Goal: Task Accomplishment & Management: Use online tool/utility

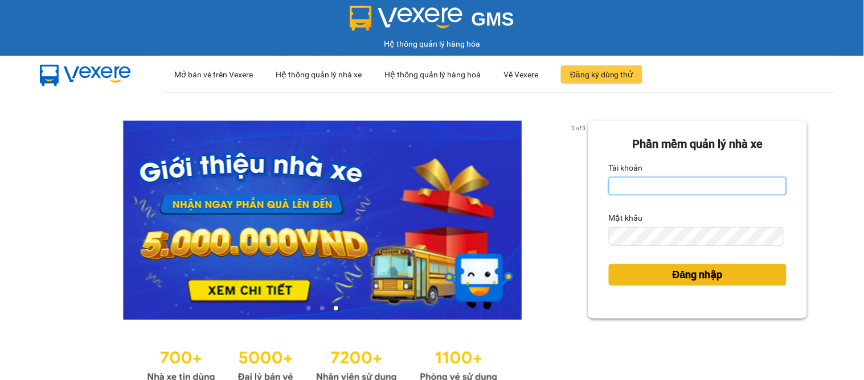
type input "dai.apq"
click at [672, 272] on span "Đăng nhập" at bounding box center [697, 275] width 50 height 16
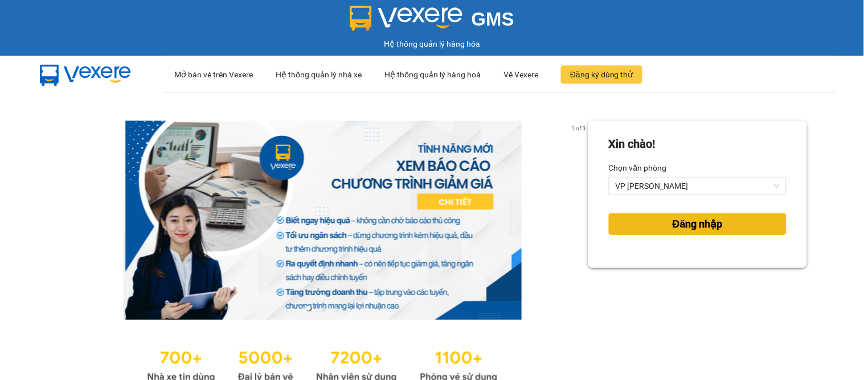
click at [675, 223] on span "Đăng nhập" at bounding box center [697, 224] width 50 height 16
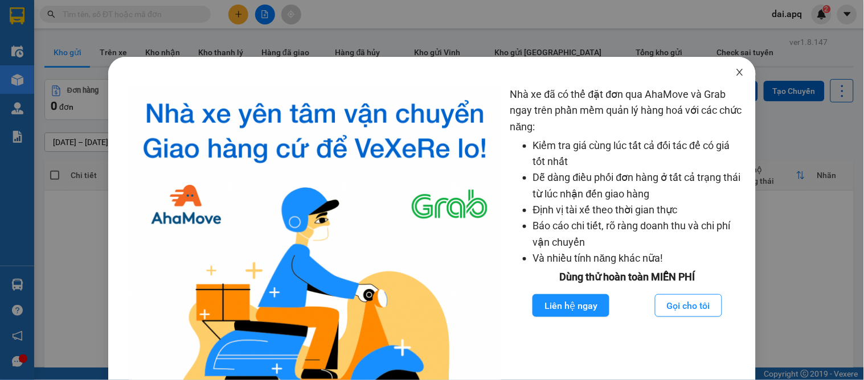
click at [735, 73] on icon "close" at bounding box center [739, 72] width 9 height 9
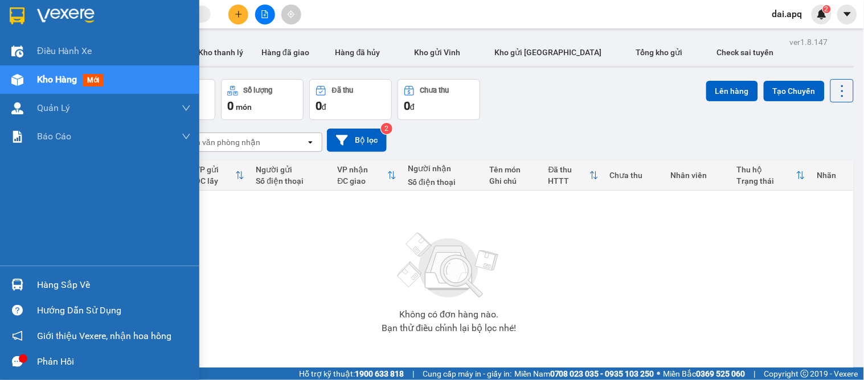
click at [25, 285] on div at bounding box center [17, 285] width 20 height 20
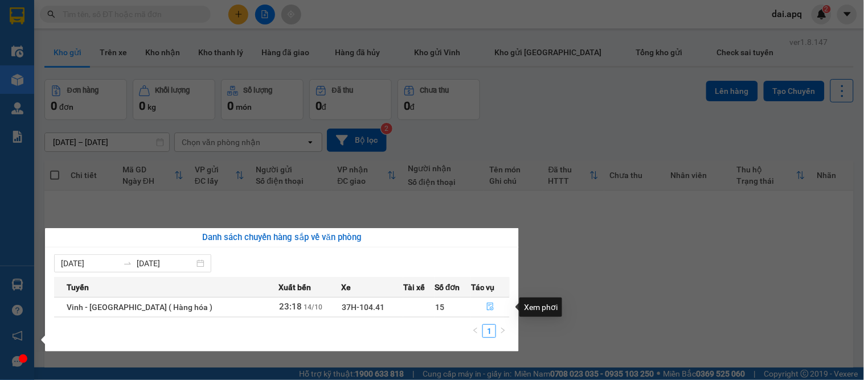
click at [486, 305] on icon "file-done" at bounding box center [490, 307] width 8 height 8
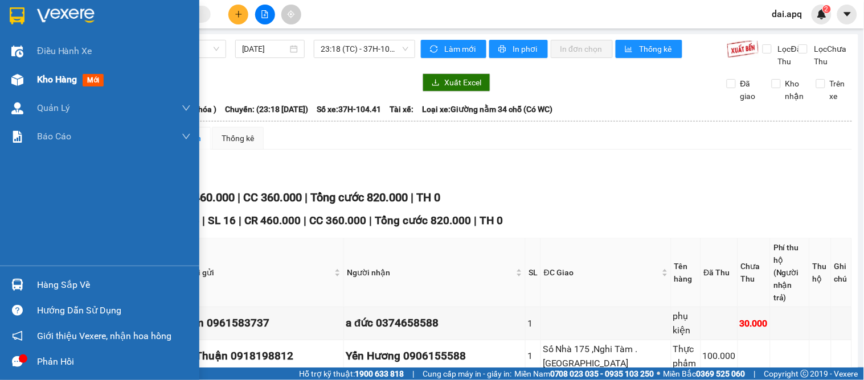
click at [55, 74] on span "Kho hàng" at bounding box center [57, 79] width 40 height 11
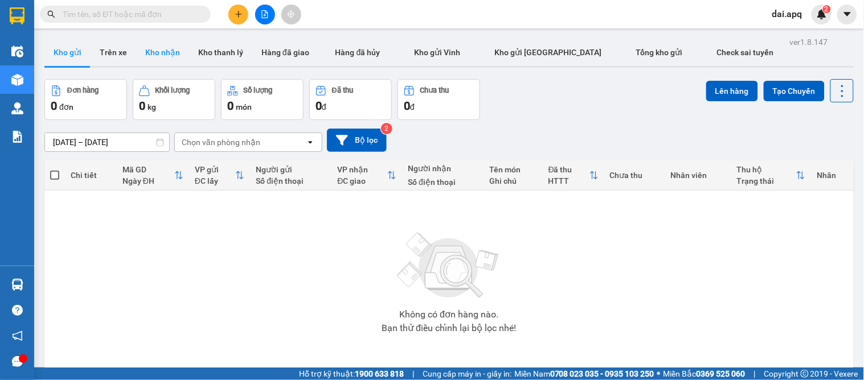
click at [156, 49] on button "Kho nhận" at bounding box center [162, 52] width 53 height 27
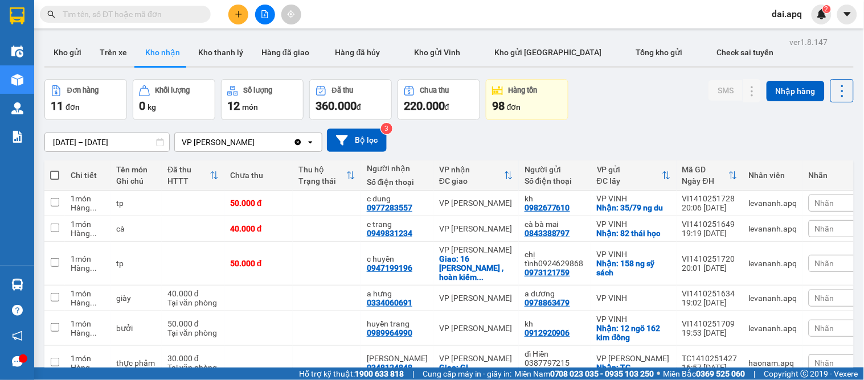
scroll to position [176, 0]
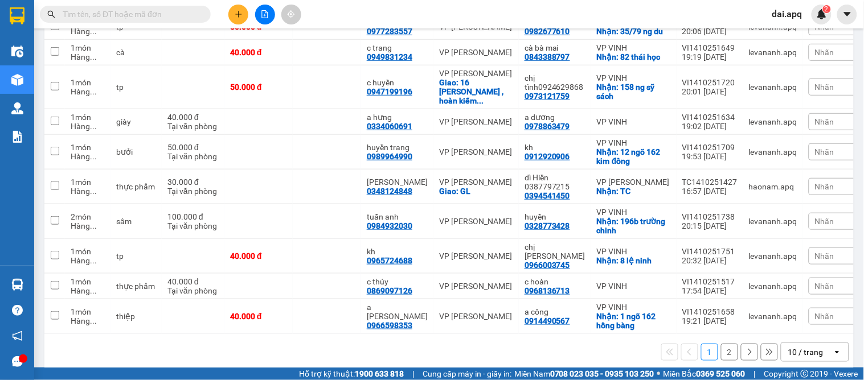
click at [788, 347] on div "10 / trang" at bounding box center [805, 352] width 35 height 11
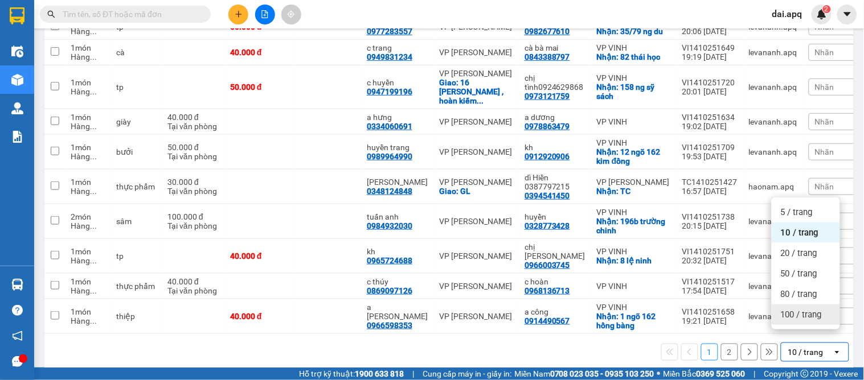
click at [793, 318] on span "100 / trang" at bounding box center [801, 314] width 41 height 11
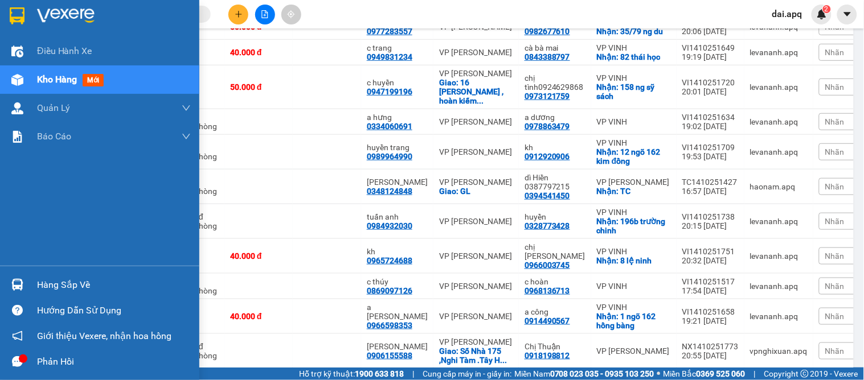
click at [31, 284] on div "Hàng sắp về" at bounding box center [99, 285] width 199 height 26
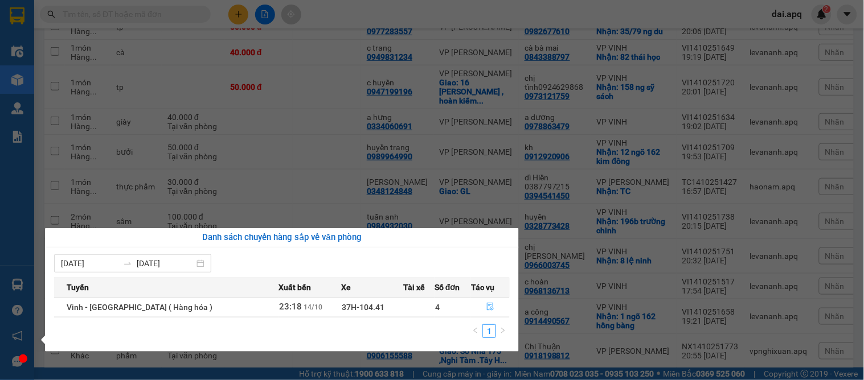
click at [487, 301] on button "button" at bounding box center [490, 307] width 38 height 18
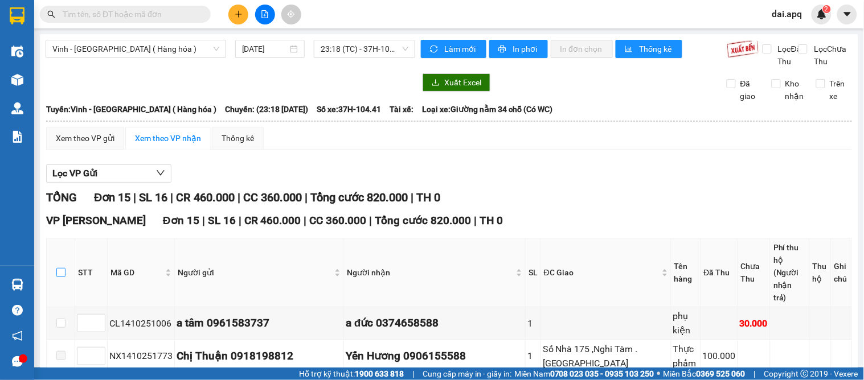
click at [59, 270] on input "checkbox" at bounding box center [60, 272] width 9 height 9
checkbox input "true"
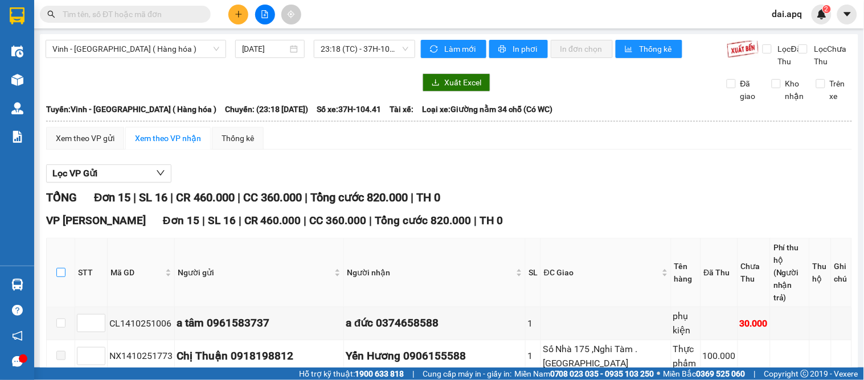
checkbox input "true"
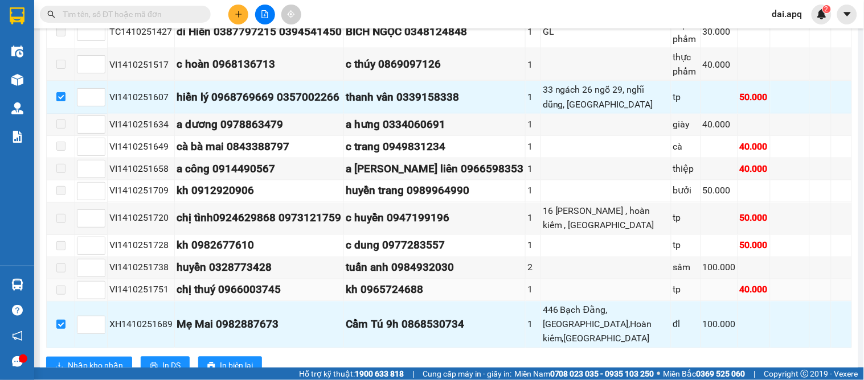
scroll to position [393, 0]
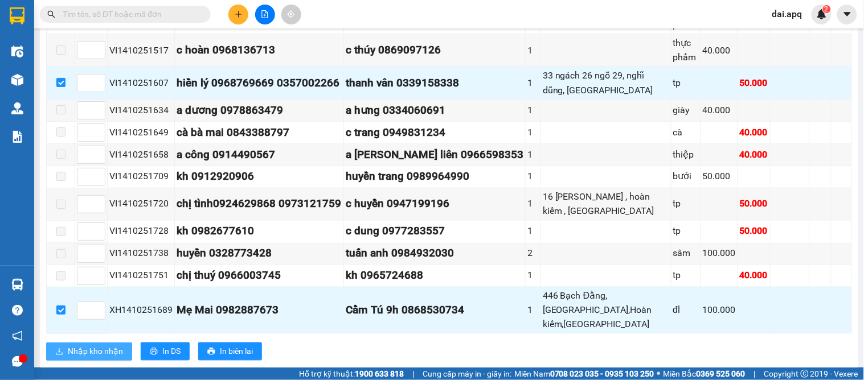
click at [80, 346] on span "Nhập kho nhận" at bounding box center [95, 352] width 55 height 13
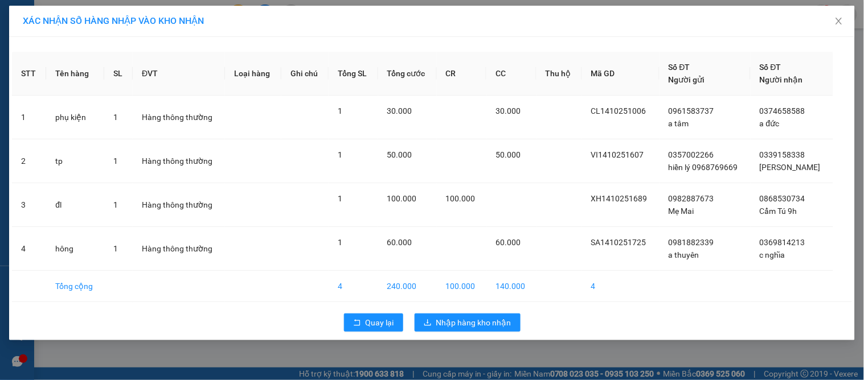
click at [474, 310] on div "Quay lại Nhập hàng kho nhận" at bounding box center [432, 323] width 840 height 30
click at [474, 320] on span "Nhập hàng kho nhận" at bounding box center [473, 323] width 75 height 13
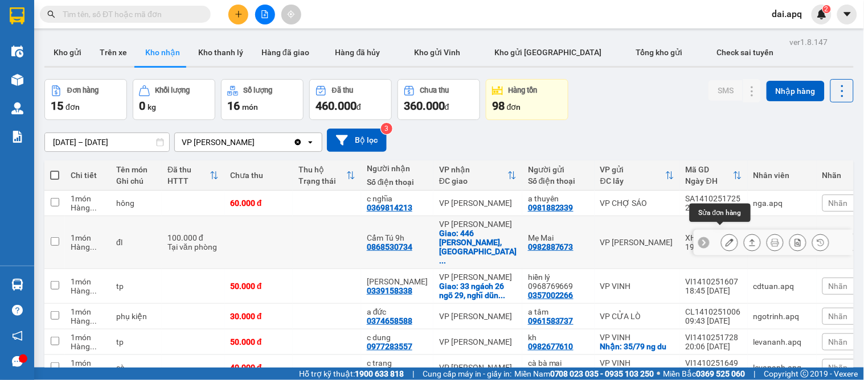
click at [725, 239] on icon at bounding box center [729, 243] width 8 height 8
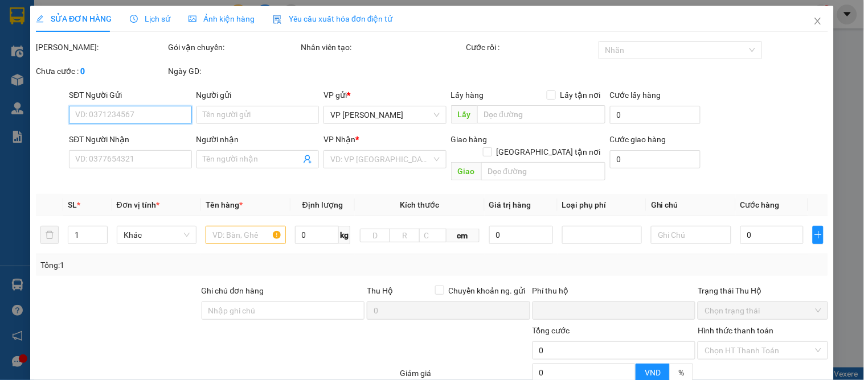
type input "0982887673"
type input "Mẹ Mai"
type input "0868530734"
type input "Cẩm Tú 9h"
checkbox input "true"
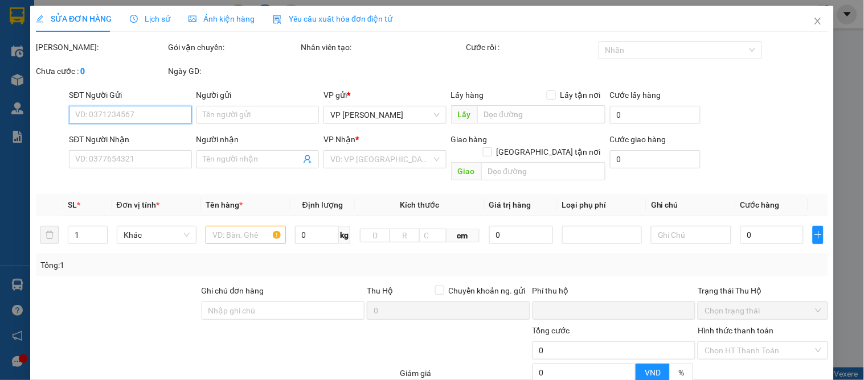
type input "446 Bạch Đằng, Chương Dương,Hoàn kiếm,Hà Nội"
type input "0"
type input "100.000"
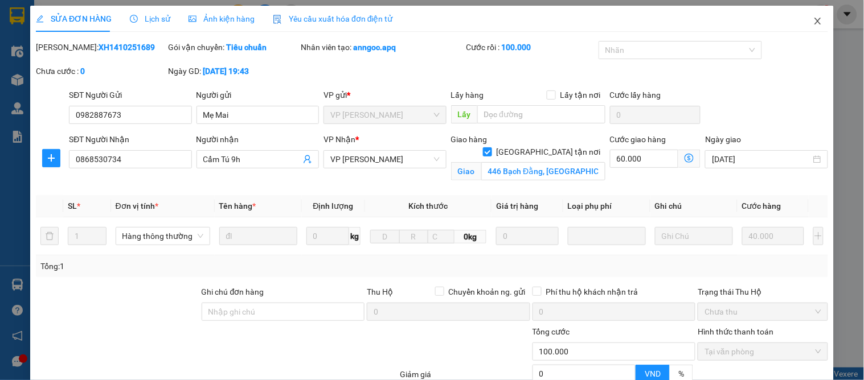
click at [813, 21] on icon "close" at bounding box center [817, 21] width 9 height 9
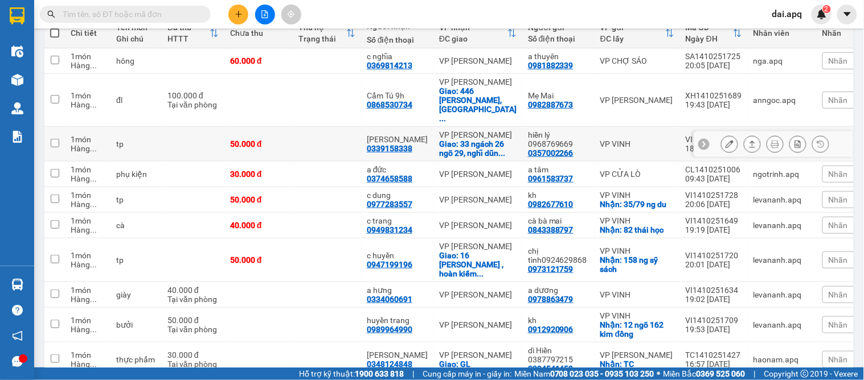
scroll to position [15, 0]
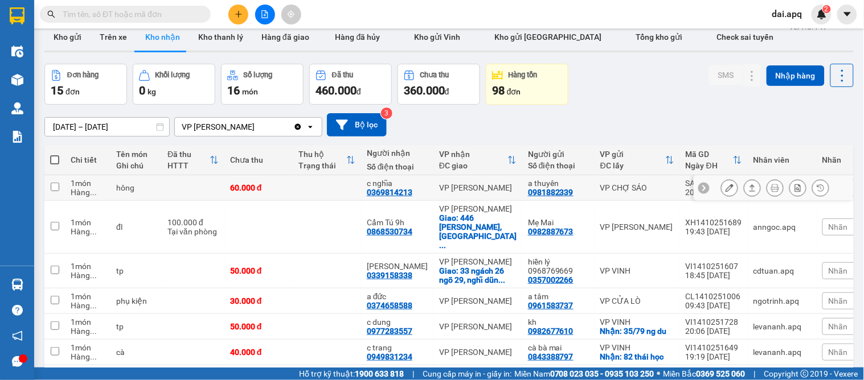
click at [357, 188] on td at bounding box center [327, 188] width 68 height 26
checkbox input "true"
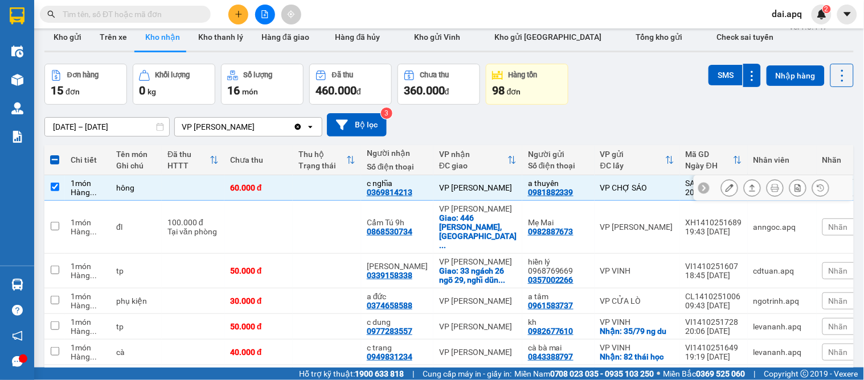
click at [702, 187] on div at bounding box center [772, 188] width 159 height 26
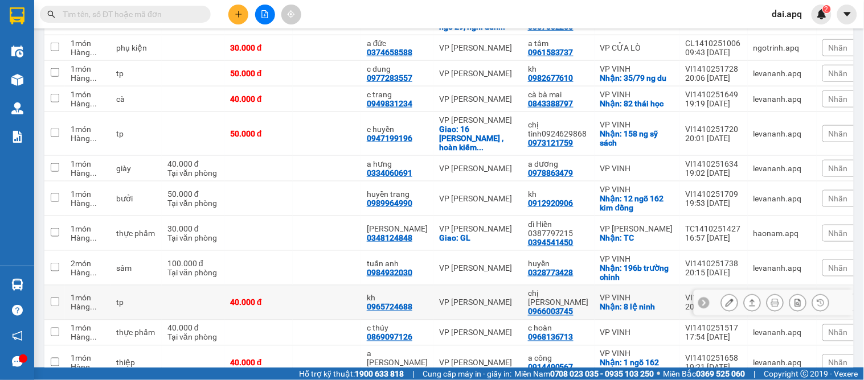
scroll to position [332, 0]
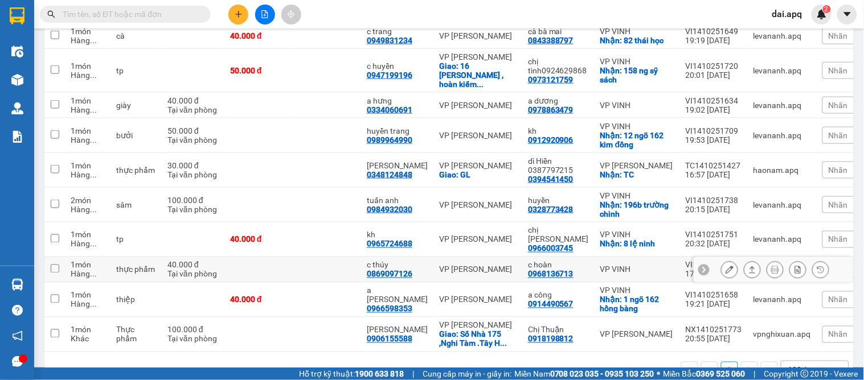
click at [693, 257] on div at bounding box center [772, 270] width 159 height 26
click at [700, 266] on icon at bounding box center [704, 270] width 8 height 8
click at [828, 265] on span "Nhãn" at bounding box center [837, 269] width 19 height 9
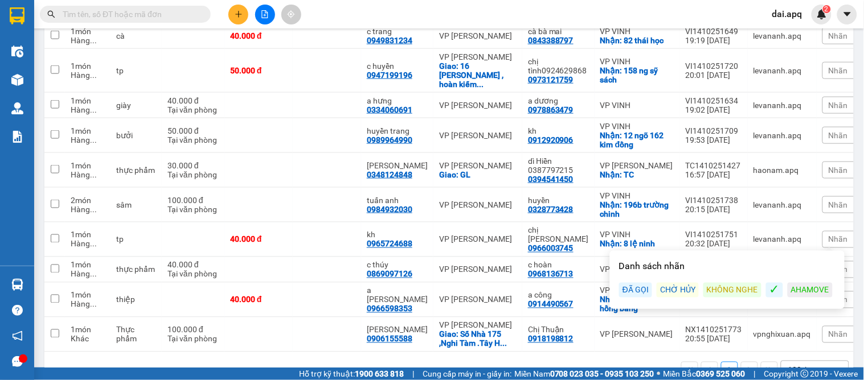
click at [636, 283] on div "ĐÃ GỌI" at bounding box center [635, 290] width 33 height 15
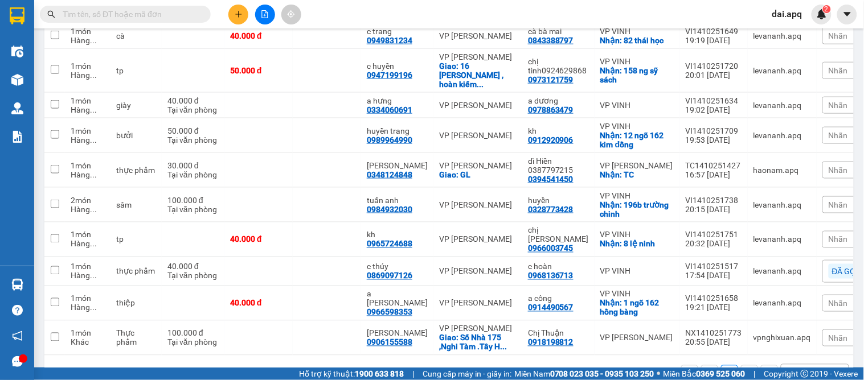
click at [831, 231] on div "Nhãn" at bounding box center [850, 239] width 57 height 17
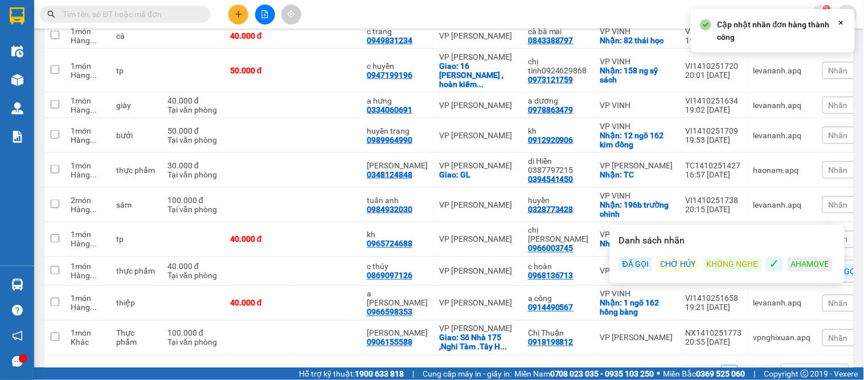
drag, startPoint x: 634, startPoint y: 265, endPoint x: 604, endPoint y: 225, distance: 49.5
click at [633, 265] on div "ĐÃ GỌI" at bounding box center [635, 264] width 33 height 15
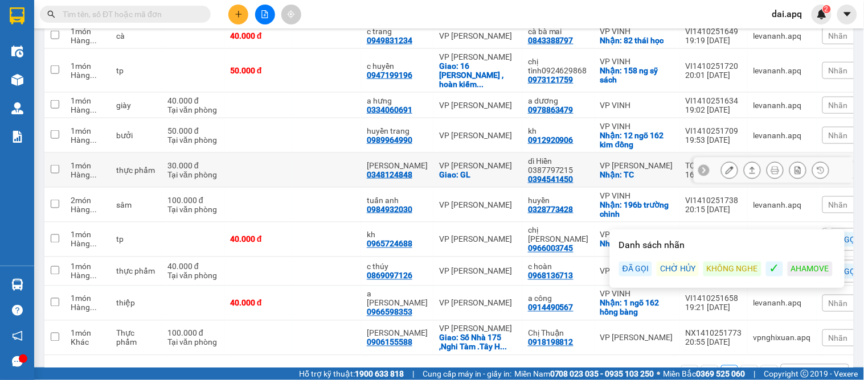
click at [702, 167] on icon at bounding box center [703, 170] width 3 height 6
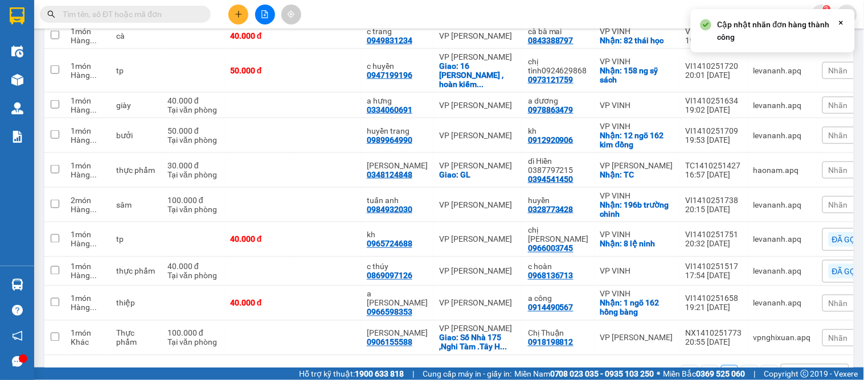
click at [828, 166] on span "Nhãn" at bounding box center [837, 170] width 19 height 9
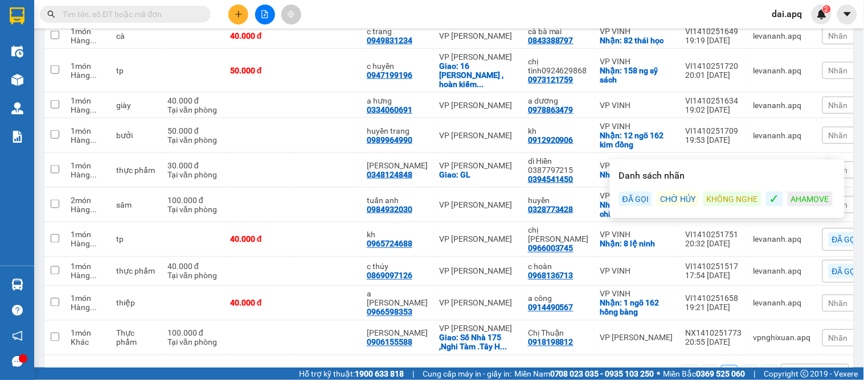
click at [640, 196] on div "ĐÃ GỌI" at bounding box center [635, 199] width 33 height 15
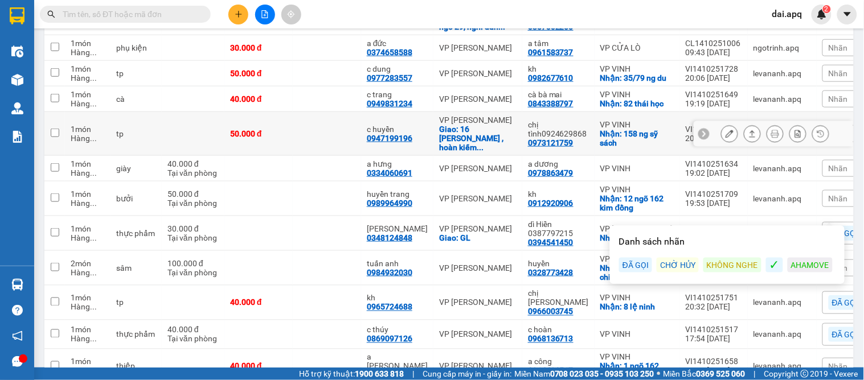
scroll to position [206, 0]
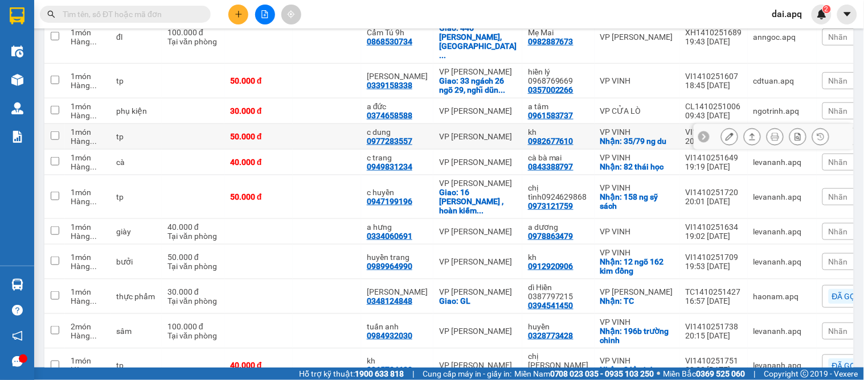
click at [700, 133] on icon at bounding box center [704, 137] width 8 height 8
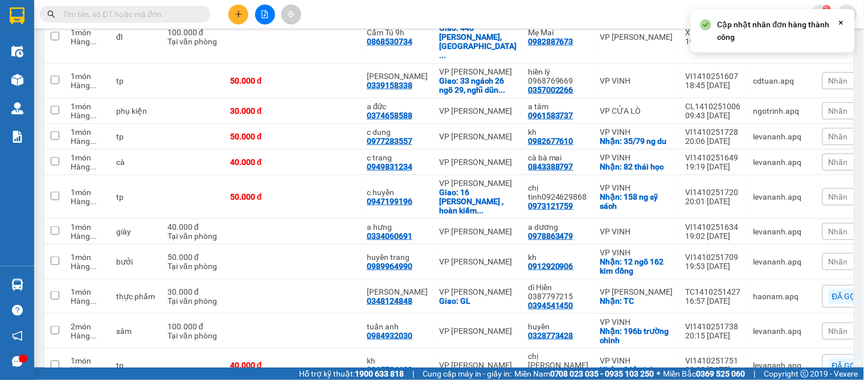
click at [828, 132] on span "Nhãn" at bounding box center [837, 136] width 19 height 9
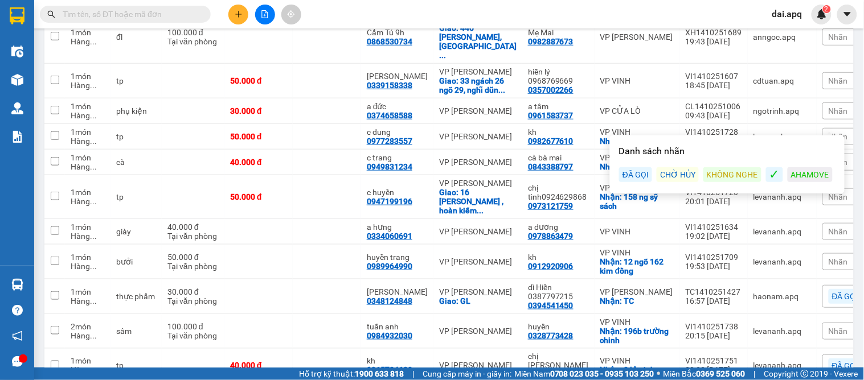
click at [627, 171] on div "ĐÃ GỌI" at bounding box center [635, 174] width 33 height 15
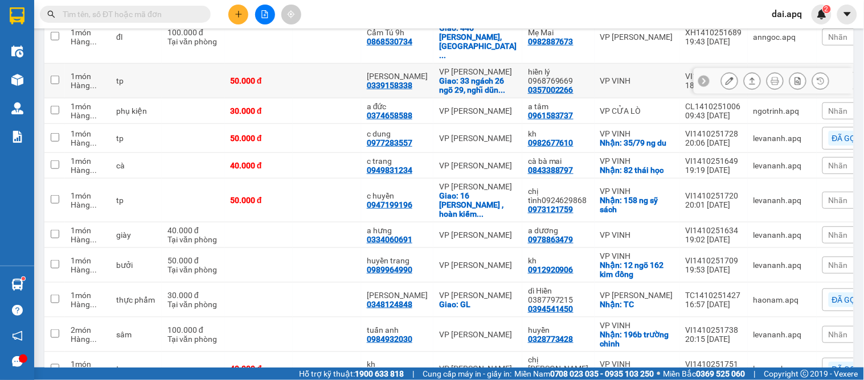
click at [702, 78] on icon at bounding box center [703, 81] width 3 height 6
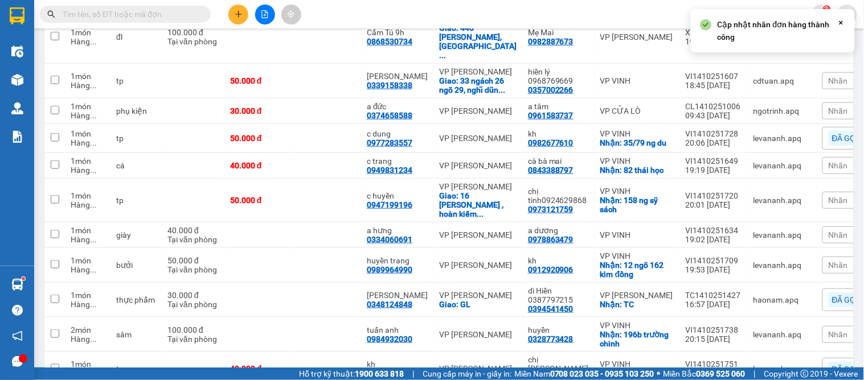
click at [828, 76] on span "Nhãn" at bounding box center [837, 80] width 19 height 9
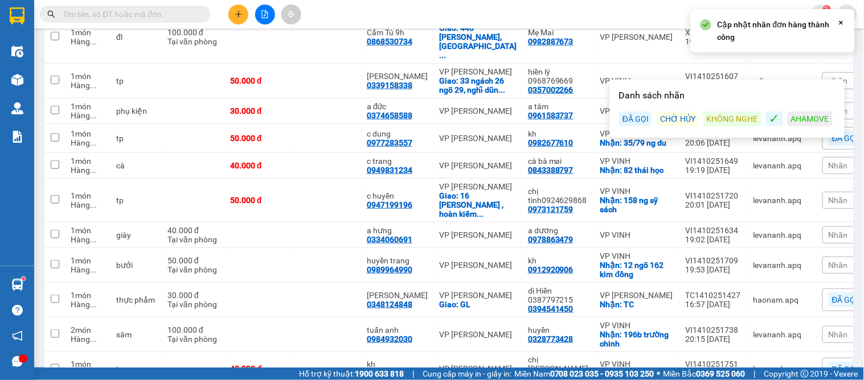
click at [720, 122] on div "KHÔNG NGHE" at bounding box center [732, 119] width 58 height 15
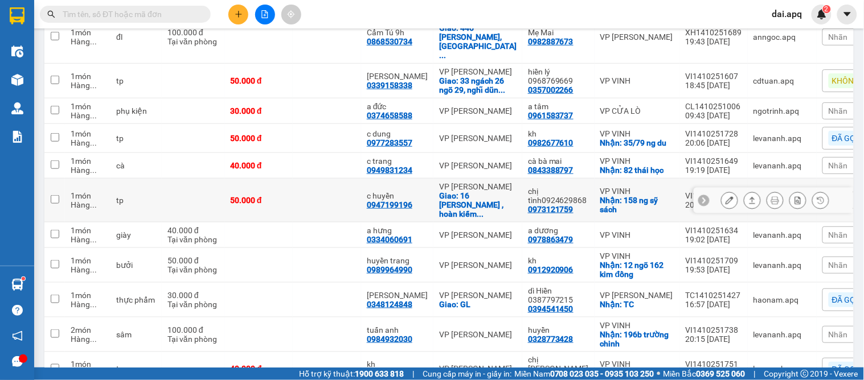
click at [702, 198] on icon at bounding box center [703, 201] width 3 height 6
click at [828, 196] on span "Nhãn" at bounding box center [837, 200] width 19 height 9
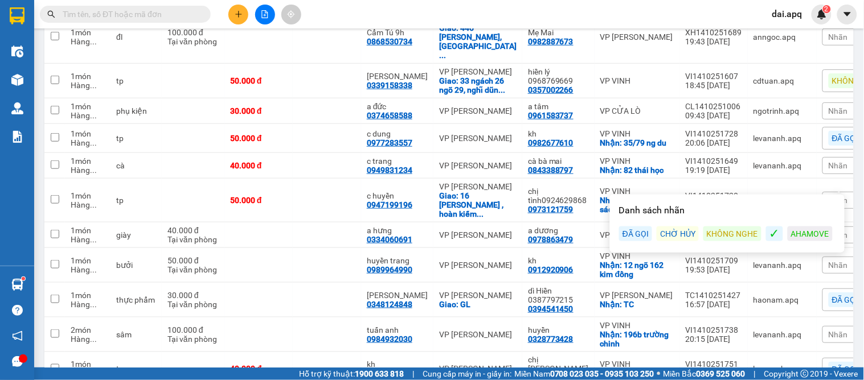
click at [746, 228] on div "KHÔNG NGHE" at bounding box center [732, 234] width 58 height 15
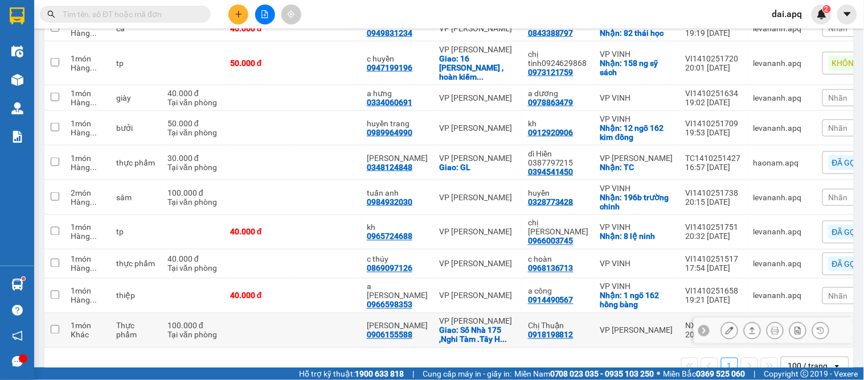
click at [700, 327] on icon at bounding box center [704, 331] width 8 height 8
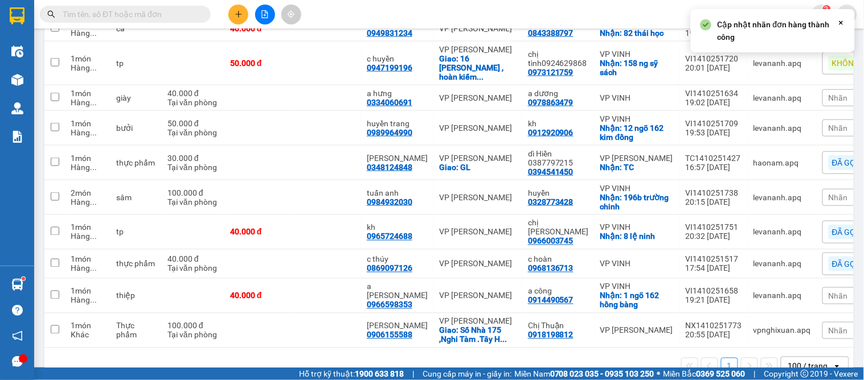
click at [828, 326] on span "Nhãn" at bounding box center [837, 330] width 19 height 9
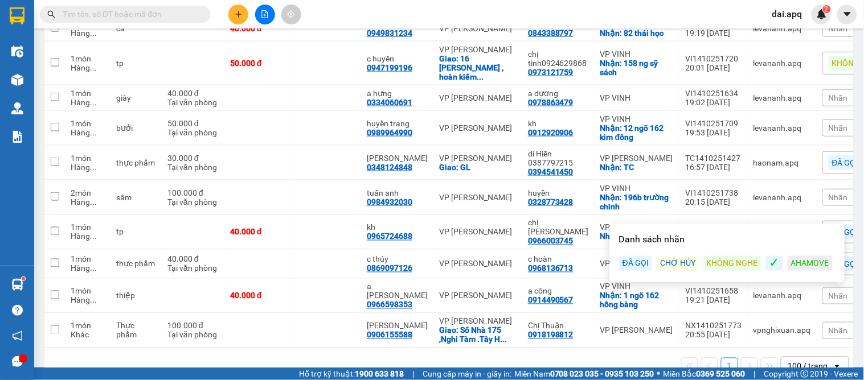
click at [639, 260] on div "ĐÃ GỌI" at bounding box center [635, 263] width 33 height 15
click at [532, 357] on div "1 100 / trang open" at bounding box center [449, 366] width 800 height 19
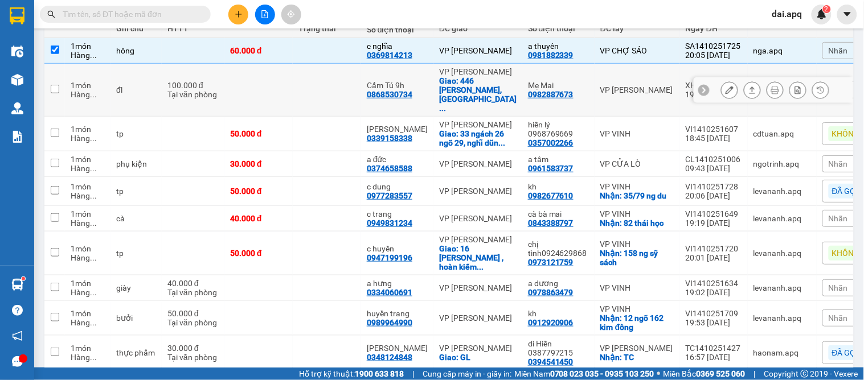
scroll to position [89, 0]
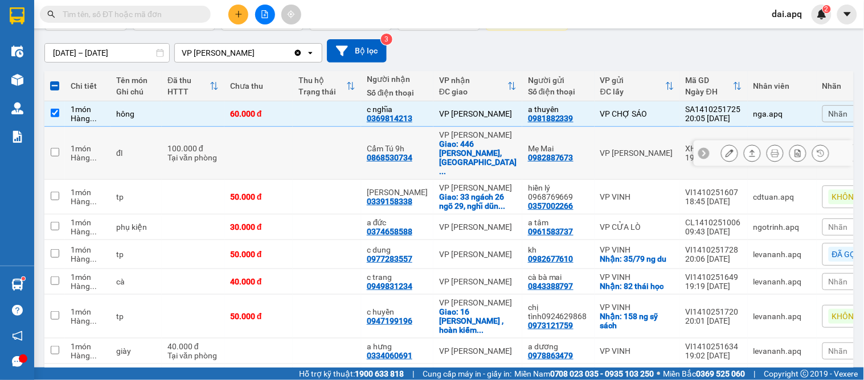
click at [702, 150] on icon at bounding box center [703, 153] width 3 height 6
click at [828, 149] on span "Nhãn" at bounding box center [837, 153] width 19 height 9
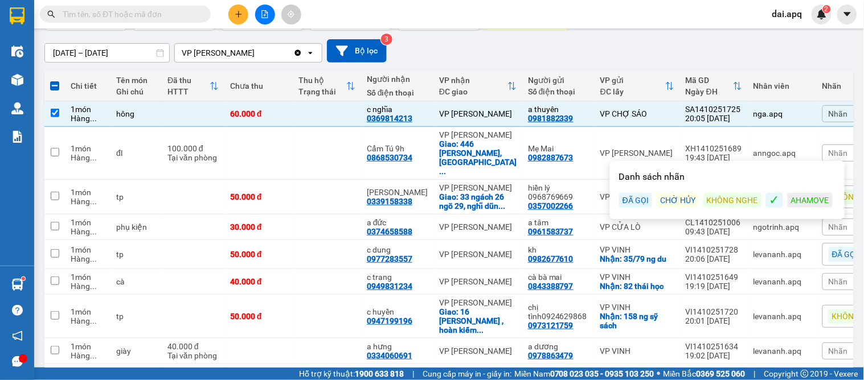
click at [724, 195] on div "KHÔNG NGHE" at bounding box center [732, 200] width 58 height 15
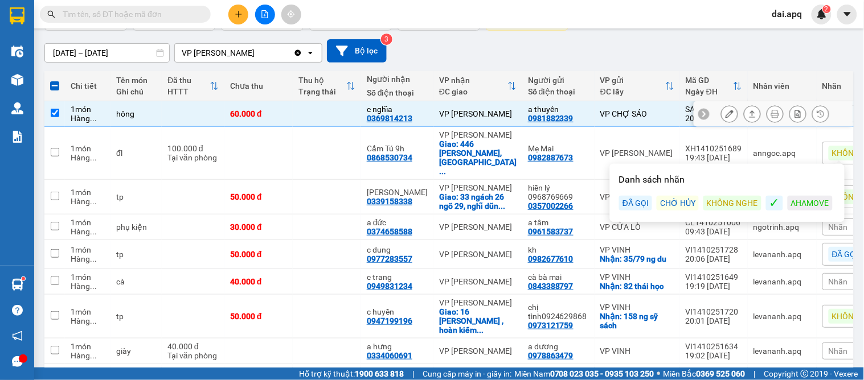
click at [700, 115] on icon at bounding box center [704, 114] width 8 height 8
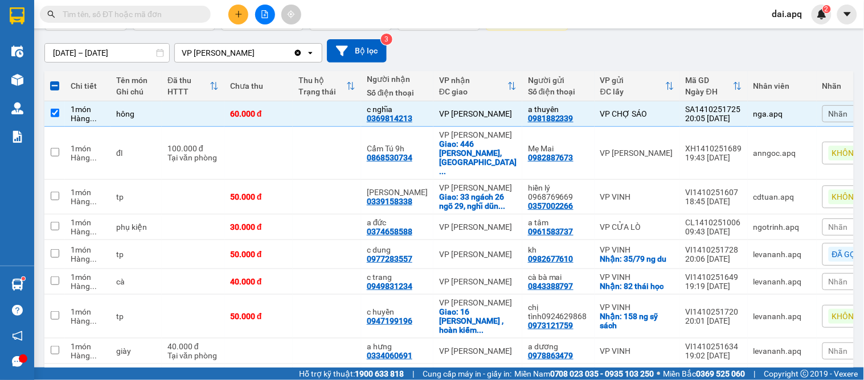
click at [828, 110] on span "Nhãn" at bounding box center [837, 113] width 19 height 9
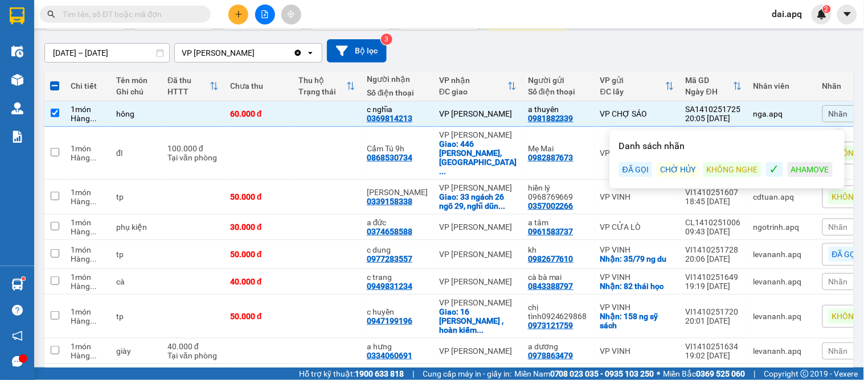
click at [638, 161] on div "Danh sách nhãn ĐÃ GỌI CHỜ HỦY KHÔNG NGHE ✓ AHAMOVE" at bounding box center [727, 159] width 228 height 51
click at [629, 169] on div "ĐÃ GỌI" at bounding box center [635, 169] width 33 height 15
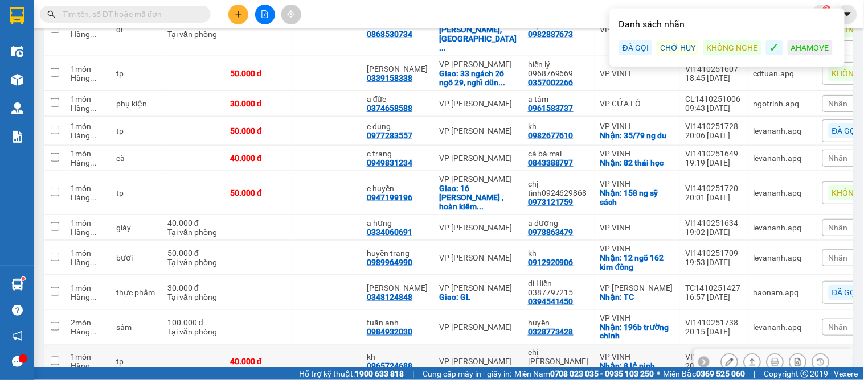
scroll to position [280, 0]
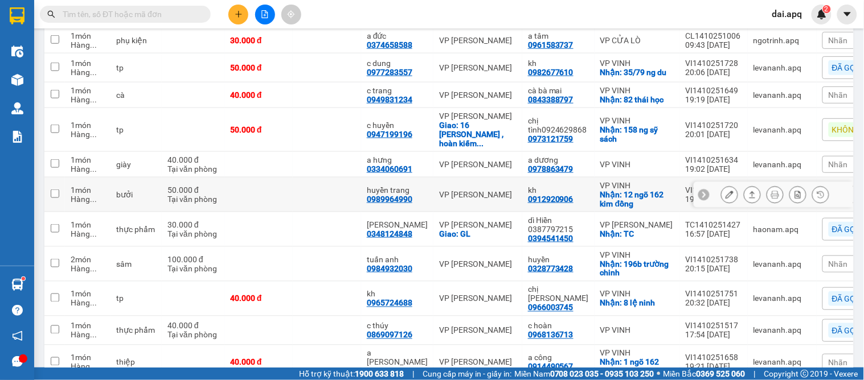
click at [700, 191] on icon at bounding box center [704, 195] width 8 height 8
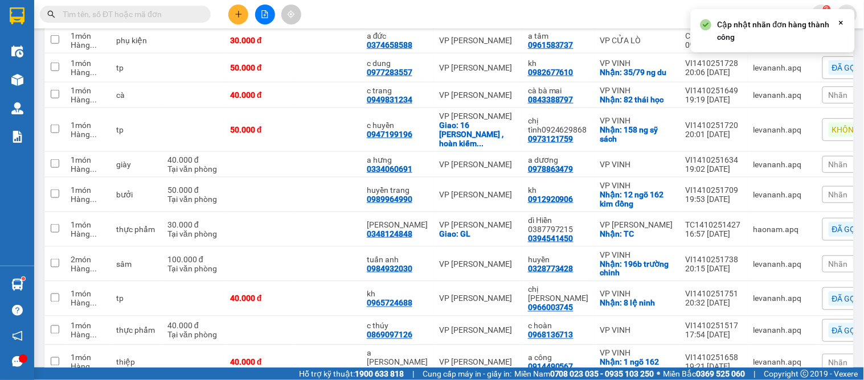
click at [828, 190] on span "Nhãn" at bounding box center [837, 194] width 19 height 9
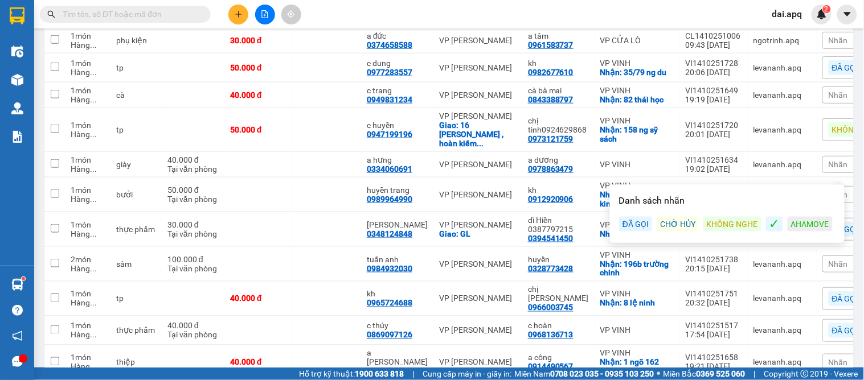
click at [643, 219] on div "ĐÃ GỌI" at bounding box center [635, 224] width 33 height 15
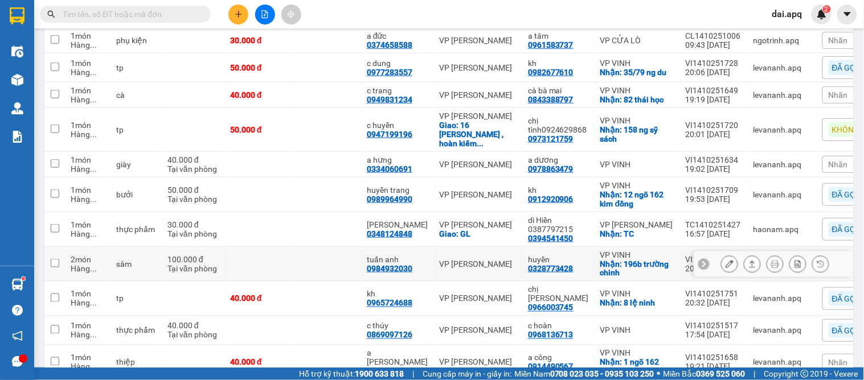
click at [562, 255] on div "huyền" at bounding box center [558, 259] width 61 height 9
checkbox input "true"
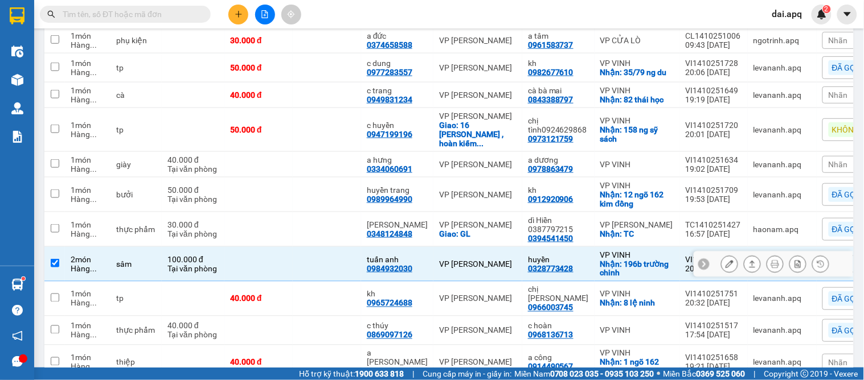
click at [702, 261] on icon at bounding box center [703, 264] width 3 height 6
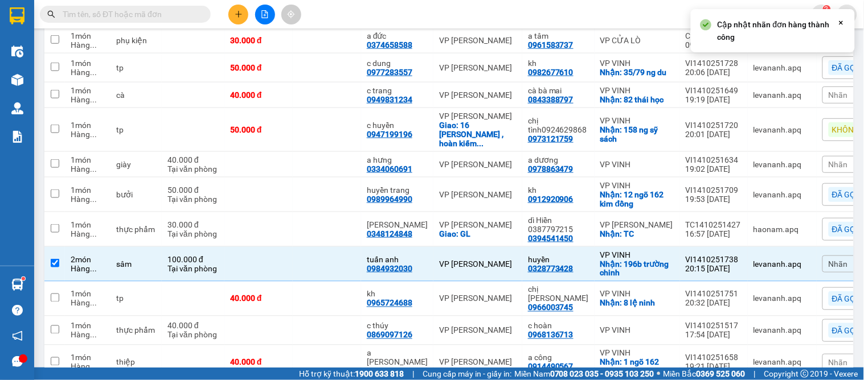
click at [828, 260] on span "Nhãn" at bounding box center [837, 264] width 19 height 9
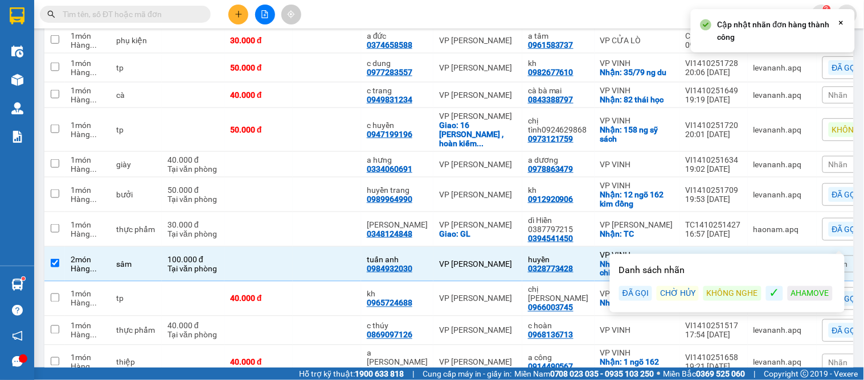
click at [630, 291] on div "ĐÃ GỌI" at bounding box center [635, 293] width 33 height 15
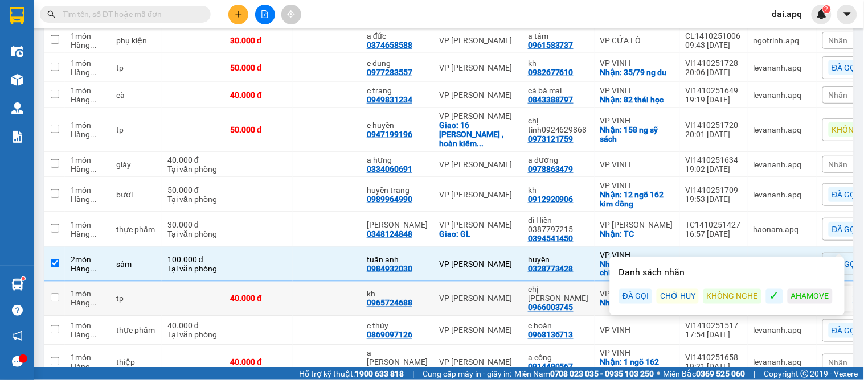
click at [474, 282] on td "VP [PERSON_NAME]" at bounding box center [477, 299] width 89 height 35
checkbox input "true"
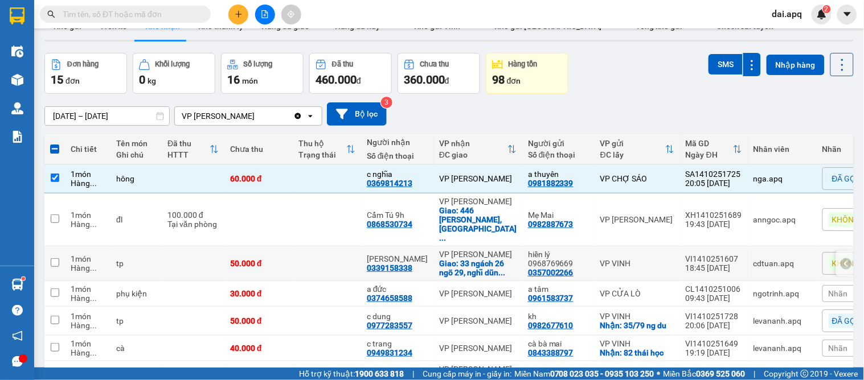
scroll to position [216, 0]
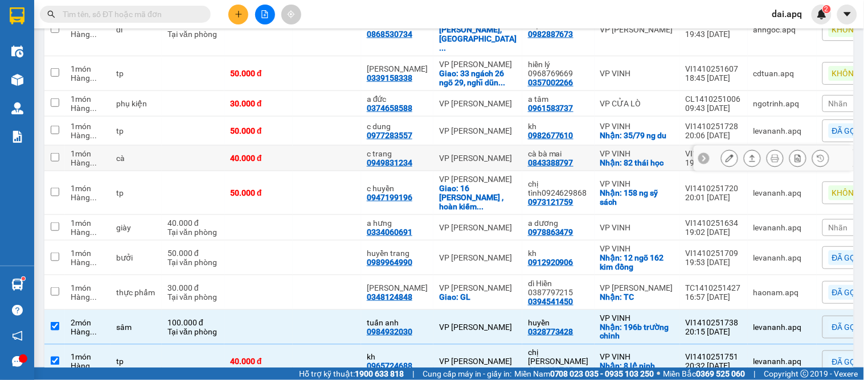
click at [702, 155] on icon at bounding box center [703, 158] width 3 height 6
click at [828, 154] on span "Nhãn" at bounding box center [837, 158] width 19 height 9
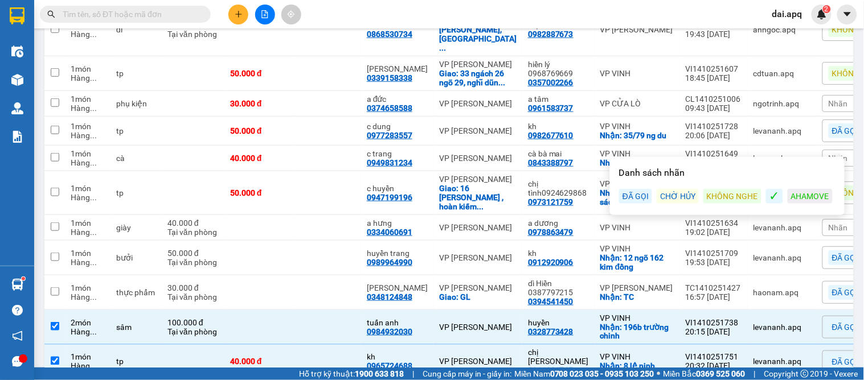
click at [752, 194] on div "KHÔNG NGHE" at bounding box center [732, 196] width 58 height 15
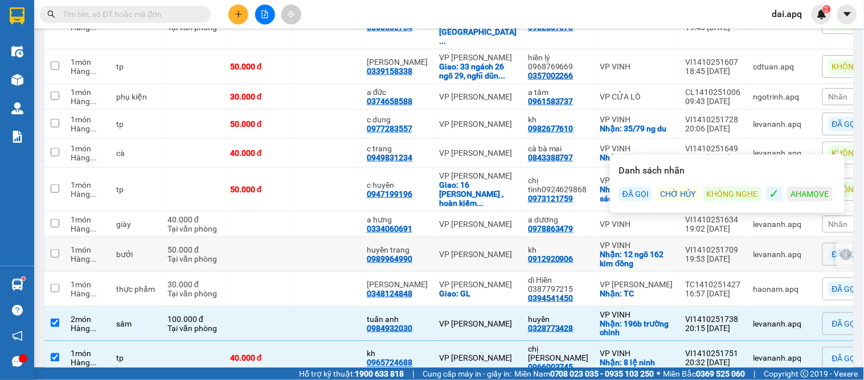
scroll to position [160, 0]
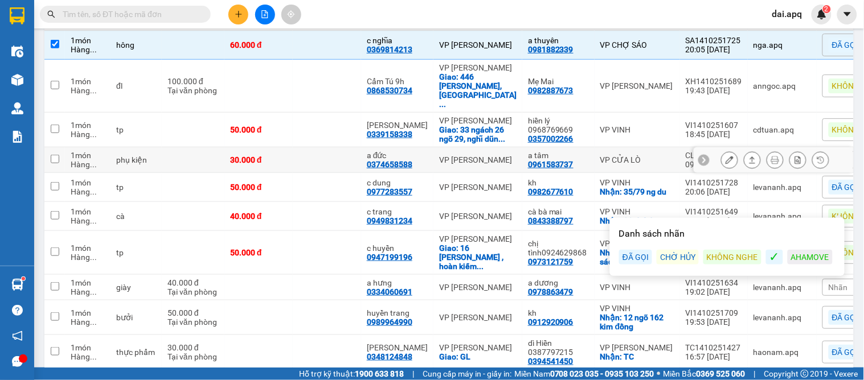
click at [700, 156] on icon at bounding box center [704, 160] width 8 height 8
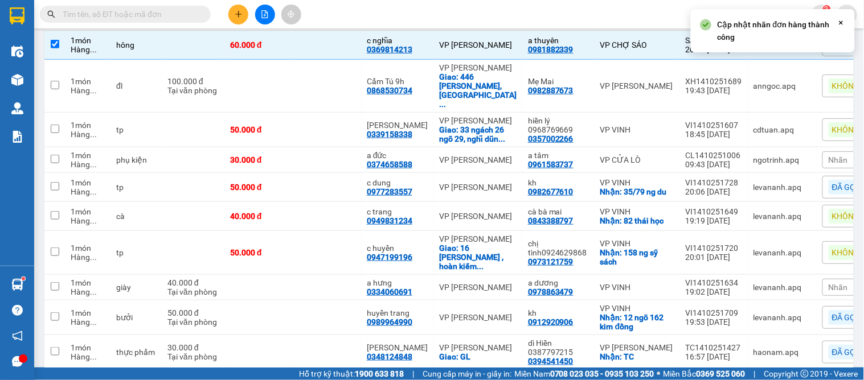
click at [828, 155] on span "Nhãn" at bounding box center [837, 159] width 19 height 9
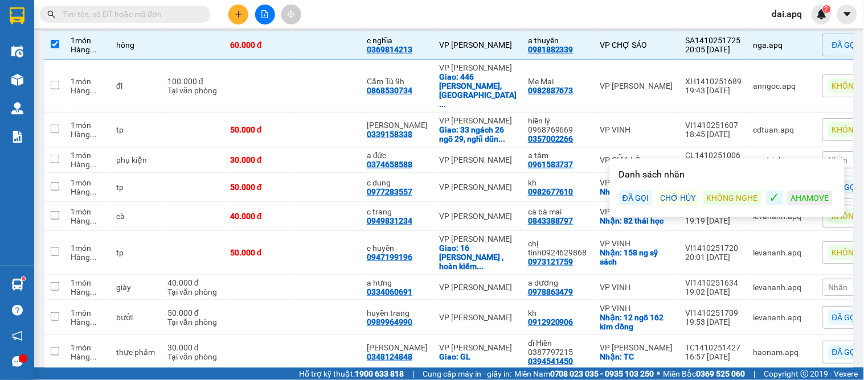
click at [644, 202] on div "ĐÃ GỌI" at bounding box center [635, 198] width 33 height 15
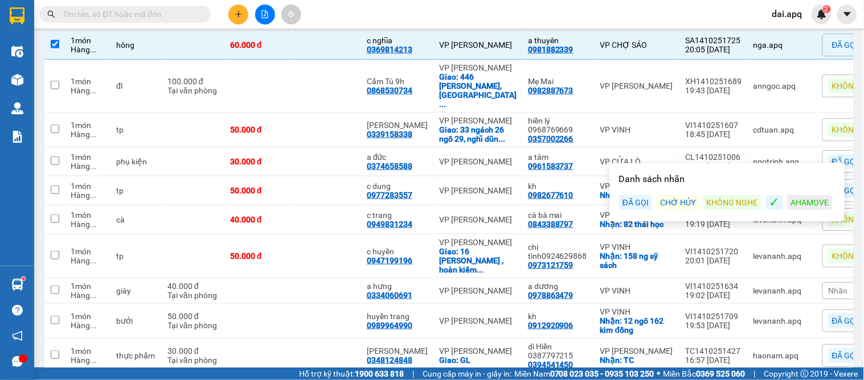
click at [828, 286] on span "Nhãn" at bounding box center [837, 290] width 19 height 9
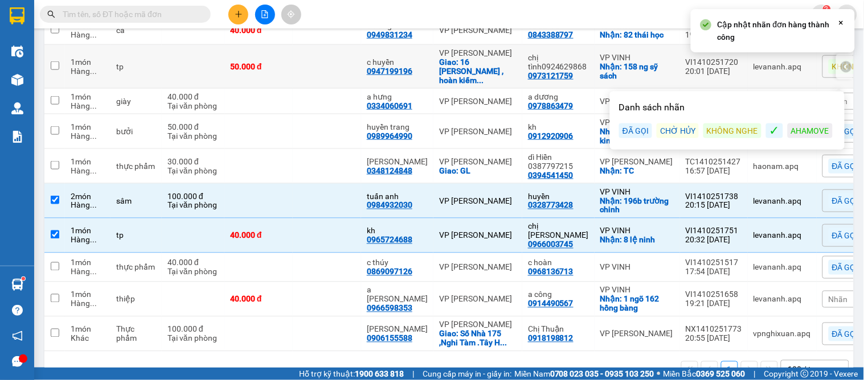
scroll to position [354, 0]
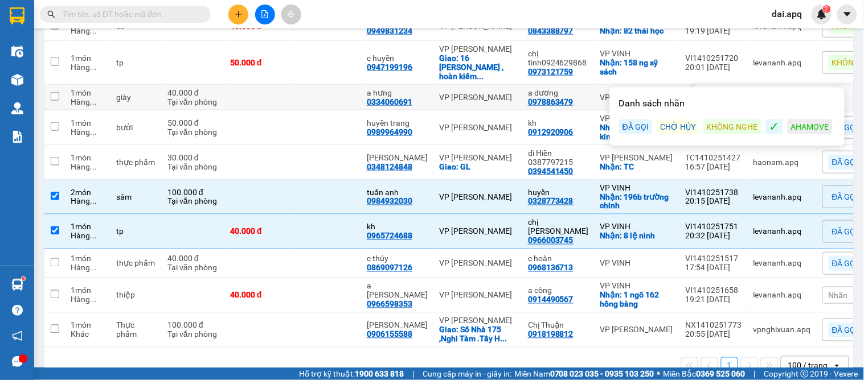
click at [700, 93] on icon at bounding box center [704, 97] width 8 height 8
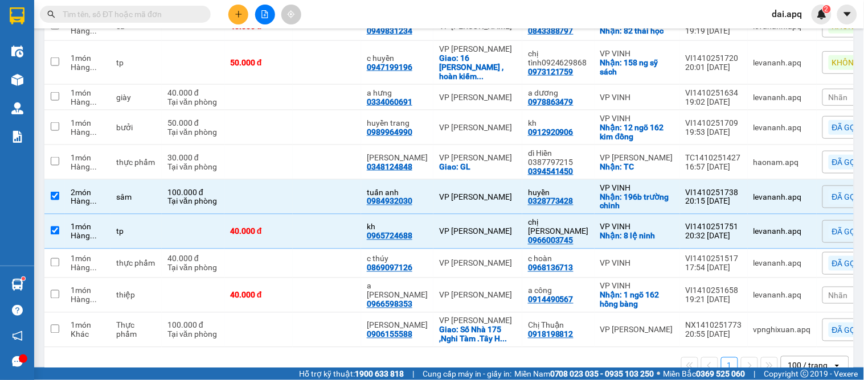
click at [828, 93] on span "Nhãn" at bounding box center [837, 97] width 19 height 9
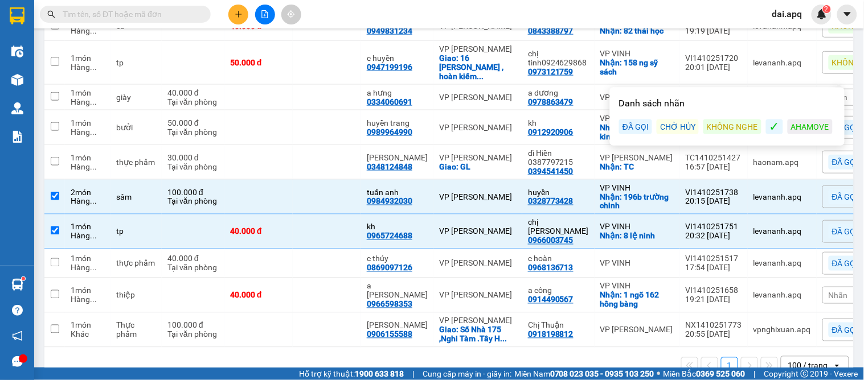
click at [635, 124] on div "ĐÃ GỌI" at bounding box center [635, 127] width 33 height 15
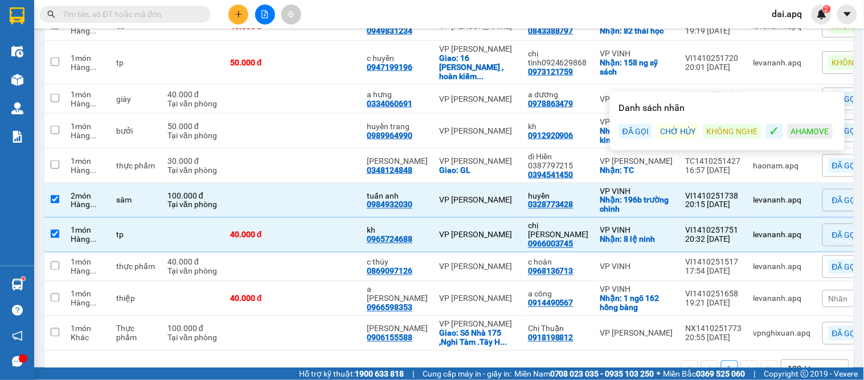
scroll to position [356, 0]
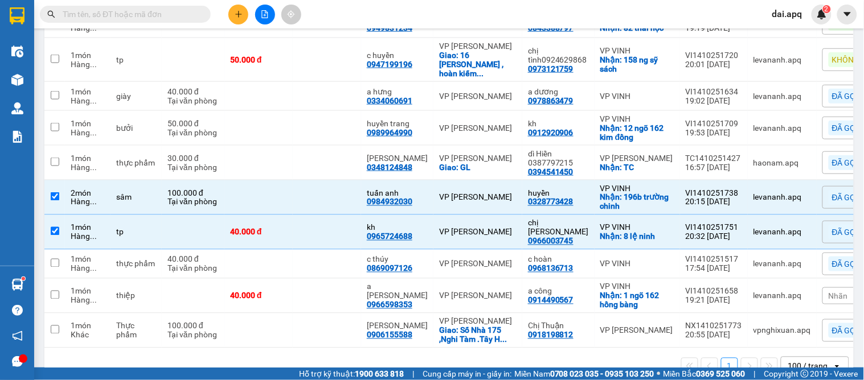
click at [484, 357] on div "1 100 / trang open" at bounding box center [449, 366] width 800 height 19
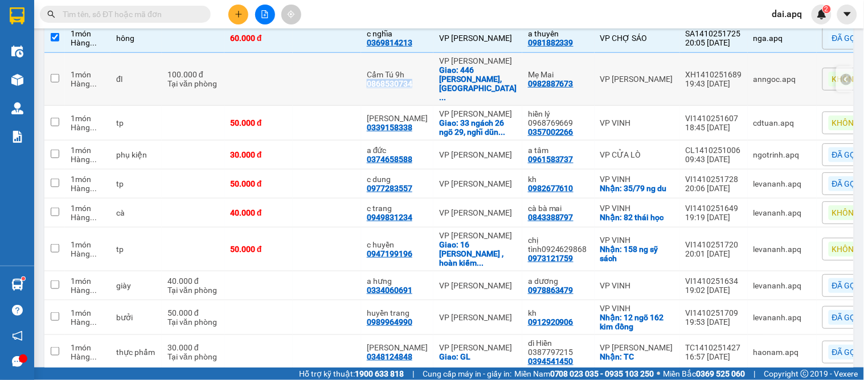
drag, startPoint x: 414, startPoint y: 71, endPoint x: 363, endPoint y: 75, distance: 51.4
click at [363, 75] on td "Cẩm Tú 9h 0868530734" at bounding box center [397, 79] width 72 height 53
checkbox input "true"
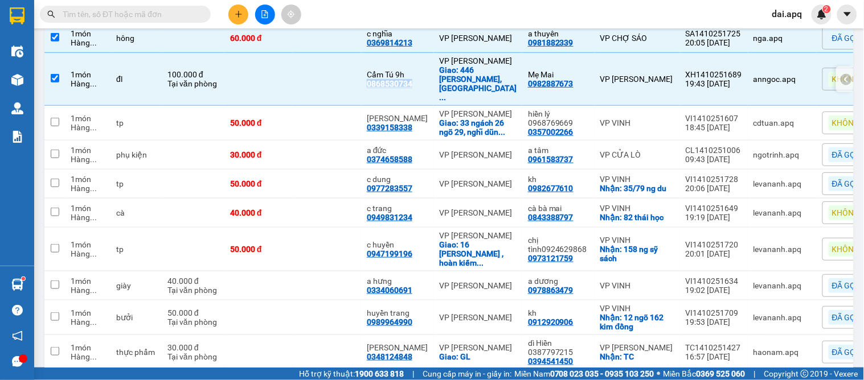
copy div "0868530734"
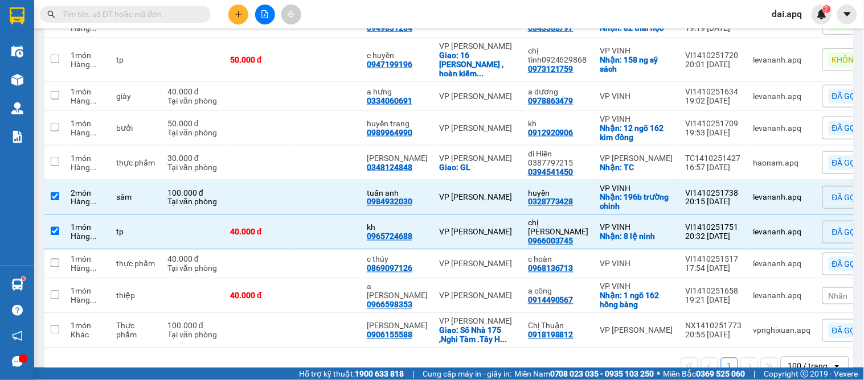
click at [515, 356] on div "1 100 / trang open" at bounding box center [448, 366] width 809 height 36
drag, startPoint x: 301, startPoint y: 325, endPoint x: 342, endPoint y: 351, distance: 48.8
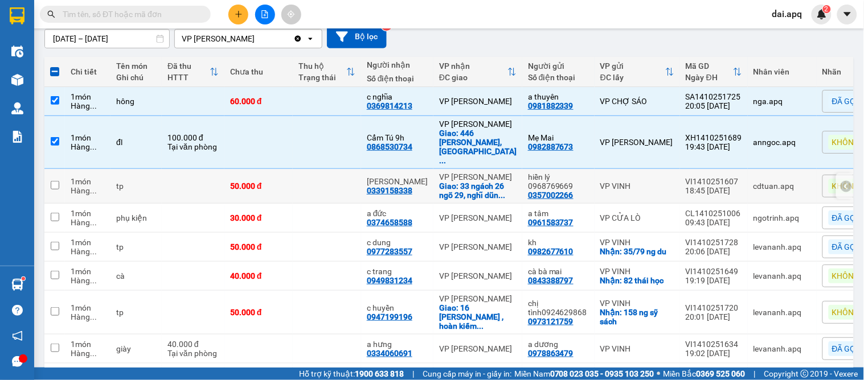
click at [844, 183] on icon at bounding box center [845, 186] width 3 height 6
click at [748, 182] on icon at bounding box center [752, 186] width 8 height 8
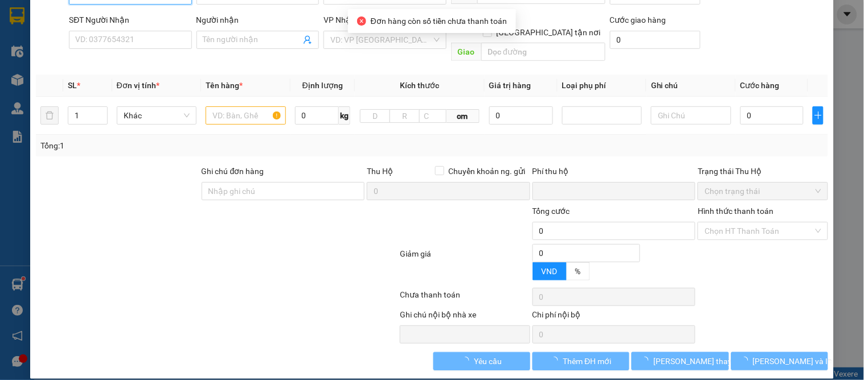
type input "0357002266"
type input "hiền lý 0968769669"
type input "0339158338"
type input "thanh vân"
checkbox input "true"
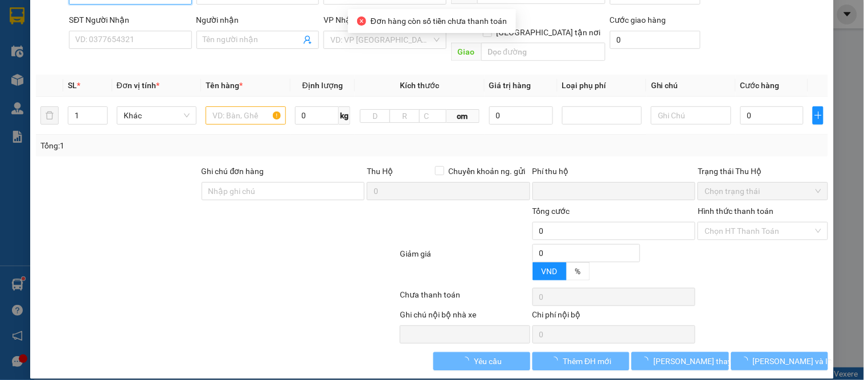
type input "33 ngách 26 ngõ 29, nghĩ dũng, hà nội"
type input "0"
type input "50.000"
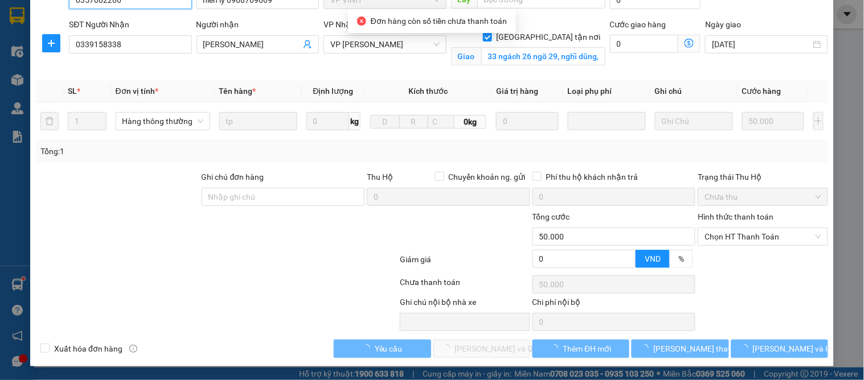
scroll to position [114, 0]
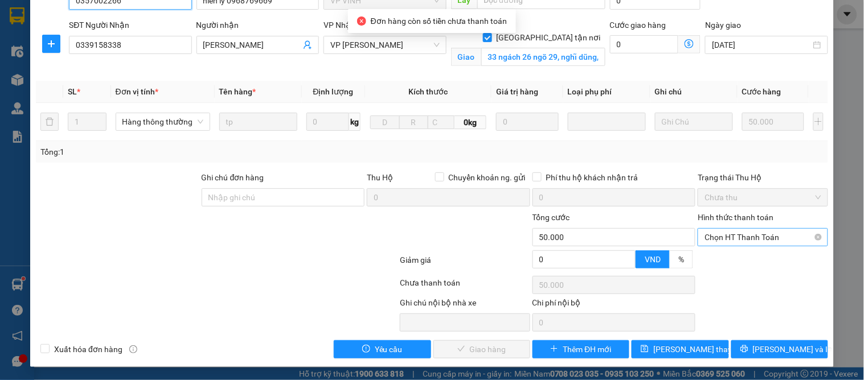
click at [735, 236] on span "Chọn HT Thanh Toán" at bounding box center [762, 237] width 116 height 17
click at [727, 250] on div "Total Paid Fee 0 Total UnPaid Fee 50.000 Cash Collection Total Fee Mã ĐH: VI141…" at bounding box center [432, 143] width 792 height 432
click at [715, 237] on span "Chọn HT Thanh Toán" at bounding box center [762, 237] width 116 height 17
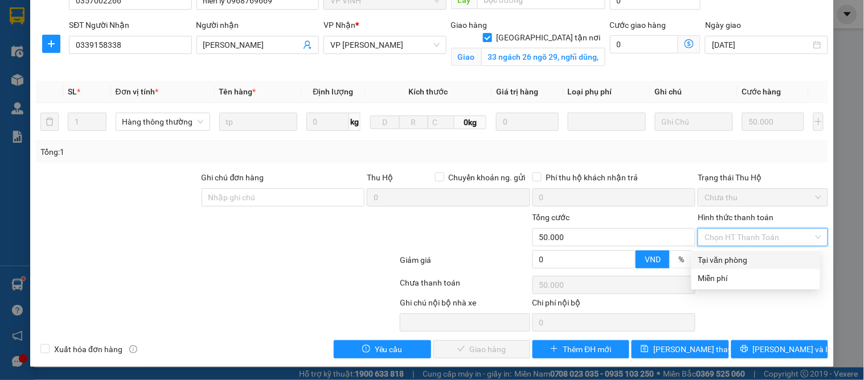
click at [716, 258] on div "Tại văn phòng" at bounding box center [755, 260] width 115 height 13
type input "0"
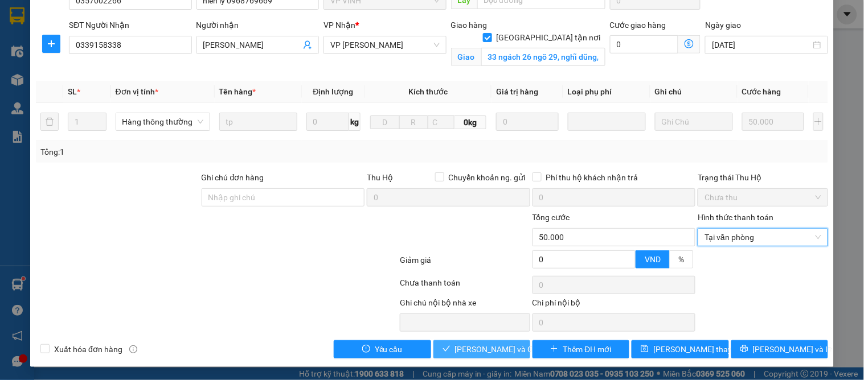
click at [468, 348] on span "Lưu và Giao hàng" at bounding box center [509, 349] width 109 height 13
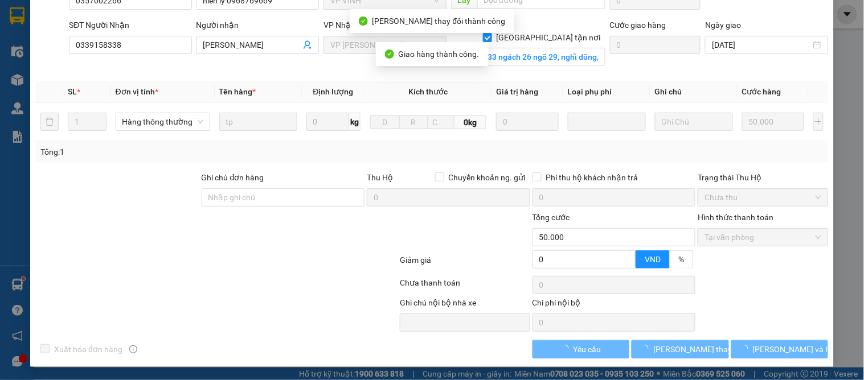
scroll to position [0, 0]
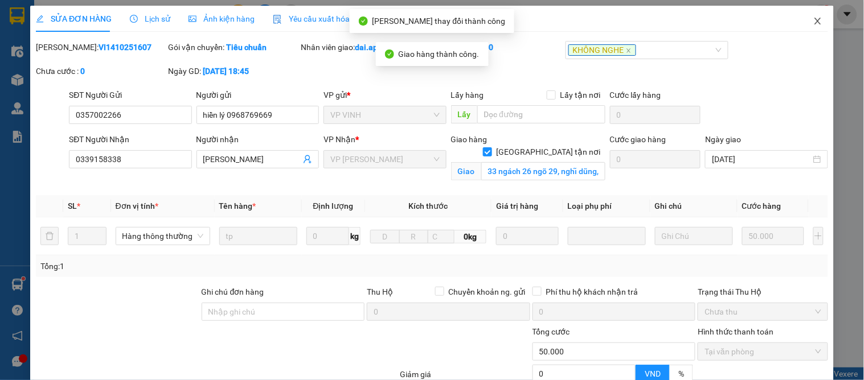
click at [803, 24] on span "Close" at bounding box center [818, 22] width 32 height 32
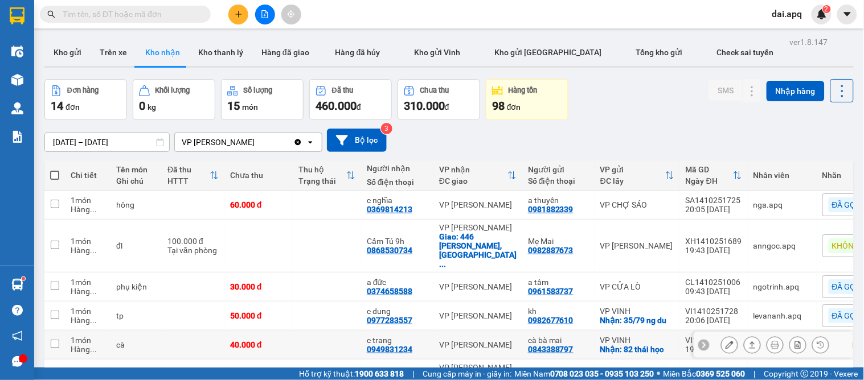
scroll to position [63, 0]
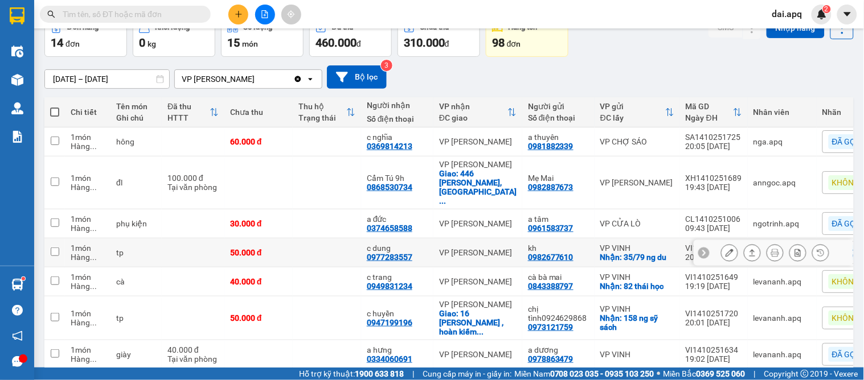
drag, startPoint x: 438, startPoint y: 219, endPoint x: 441, endPoint y: 224, distance: 5.9
drag, startPoint x: 441, startPoint y: 224, endPoint x: 692, endPoint y: 83, distance: 287.8
click at [692, 83] on div "15/10/2025 – 15/10/2025 Press the down arrow key to interact with the calendar …" at bounding box center [448, 76] width 809 height 23
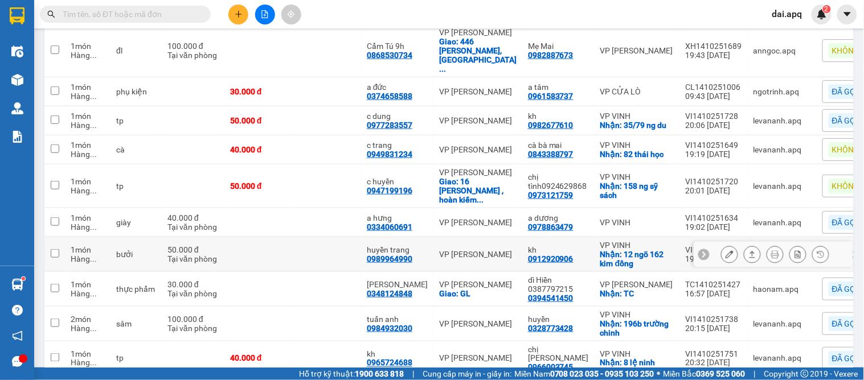
scroll to position [258, 0]
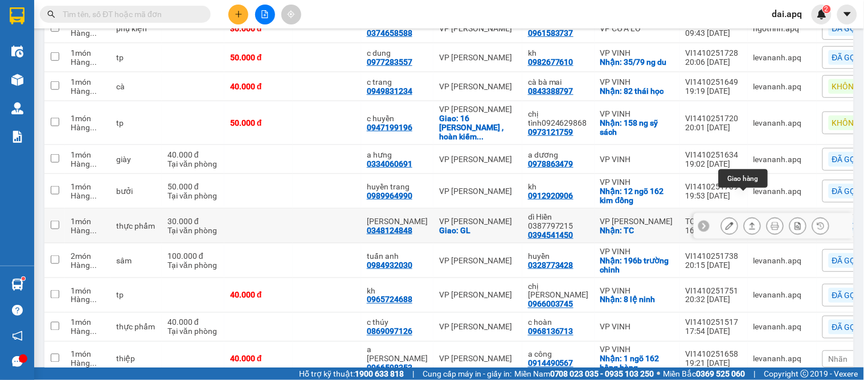
click at [748, 222] on icon at bounding box center [752, 226] width 8 height 8
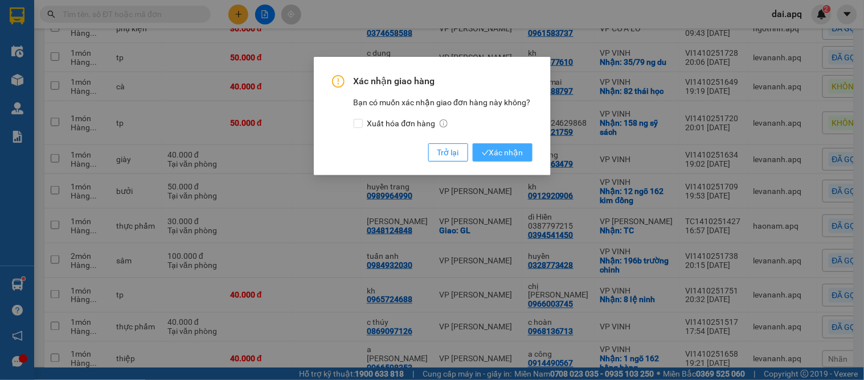
click at [518, 148] on span "Xác nhận" at bounding box center [503, 152] width 42 height 13
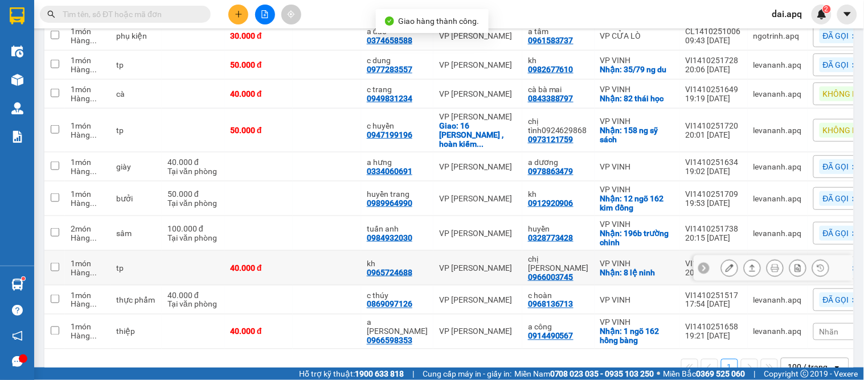
scroll to position [252, 0]
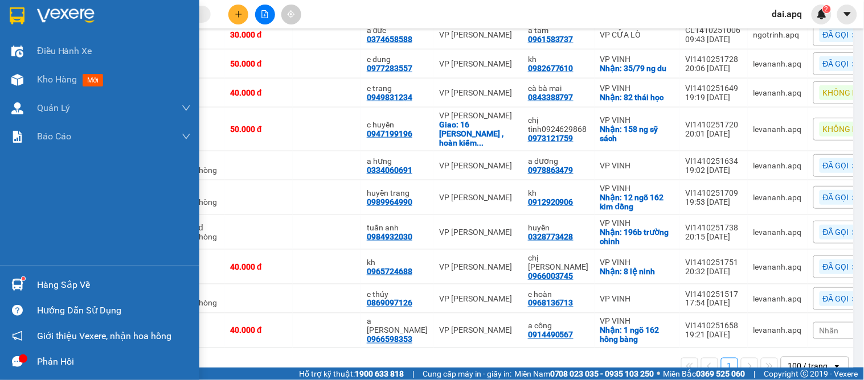
click at [26, 282] on div at bounding box center [17, 285] width 20 height 20
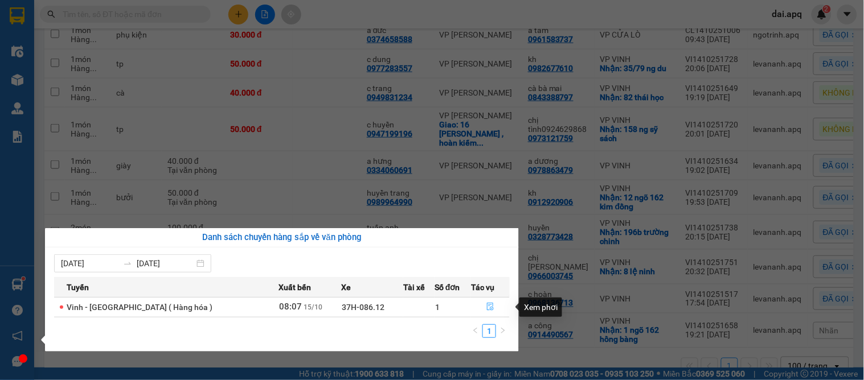
click at [485, 303] on button "button" at bounding box center [490, 307] width 38 height 18
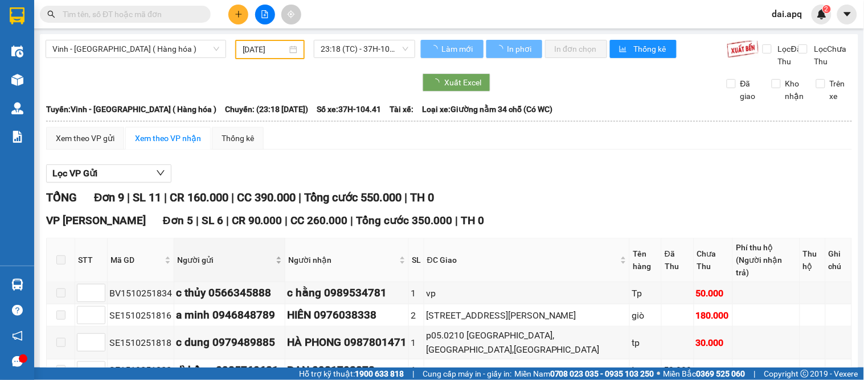
type input "[DATE]"
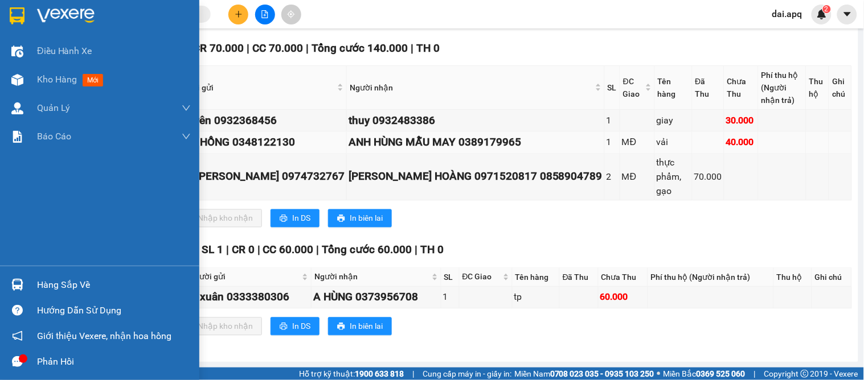
scroll to position [326, 0]
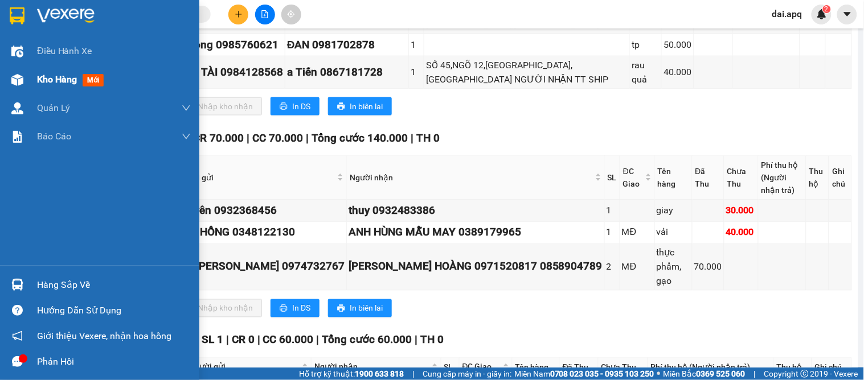
click at [59, 88] on div "Kho hàng mới" at bounding box center [114, 79] width 154 height 28
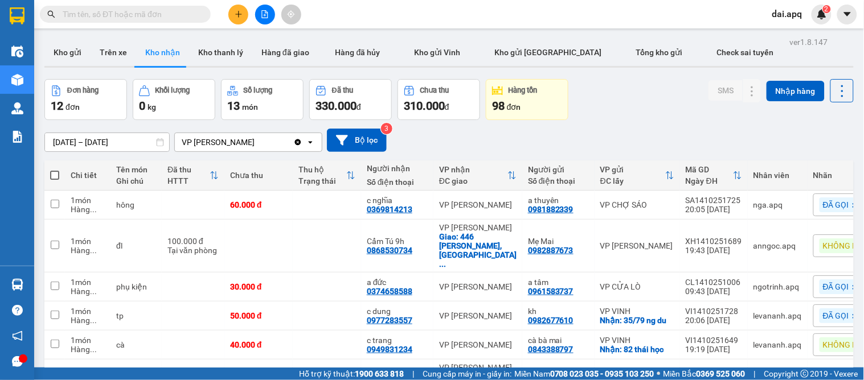
click at [71, 138] on input "15/10/2025 – 15/10/2025" at bounding box center [107, 142] width 124 height 18
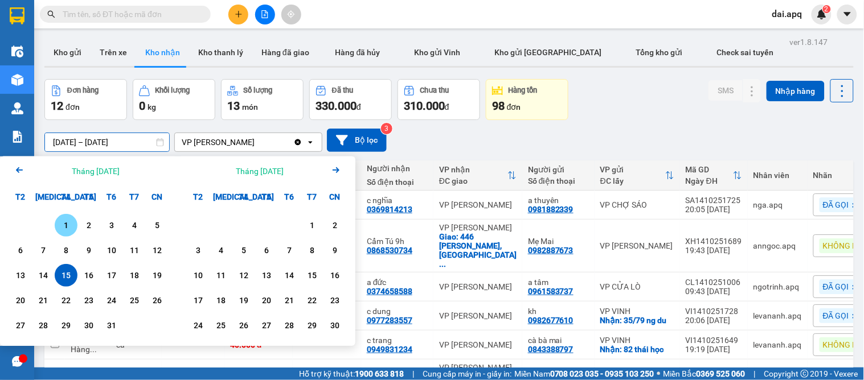
click at [65, 219] on div "1" at bounding box center [66, 226] width 16 height 14
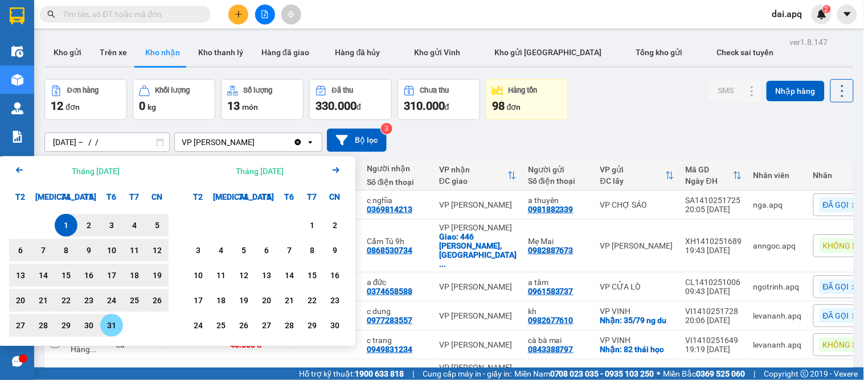
click at [109, 326] on div "31" at bounding box center [112, 326] width 16 height 14
type input "[DATE] – [DATE]"
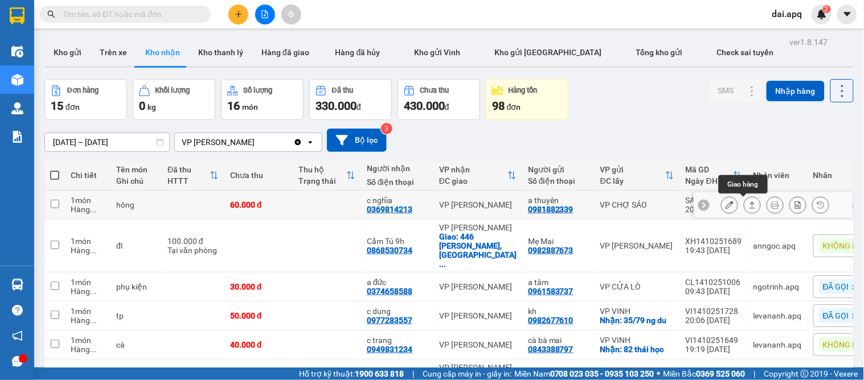
click at [748, 206] on icon at bounding box center [752, 205] width 8 height 8
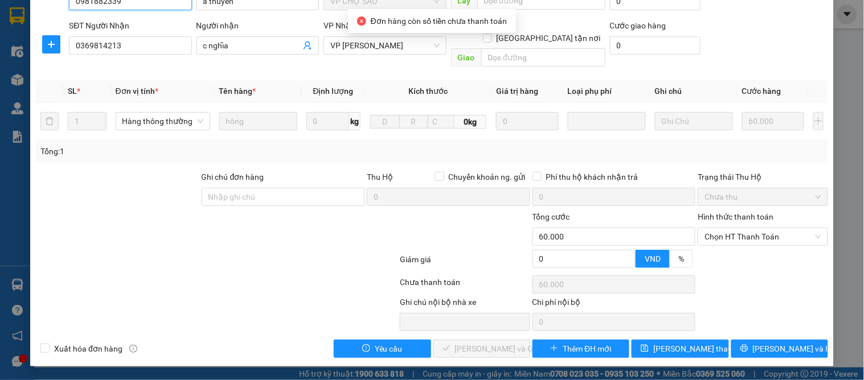
type input "0981882339"
type input "a thuyên"
type input "0369814213"
type input "c nghĩa"
type input "0"
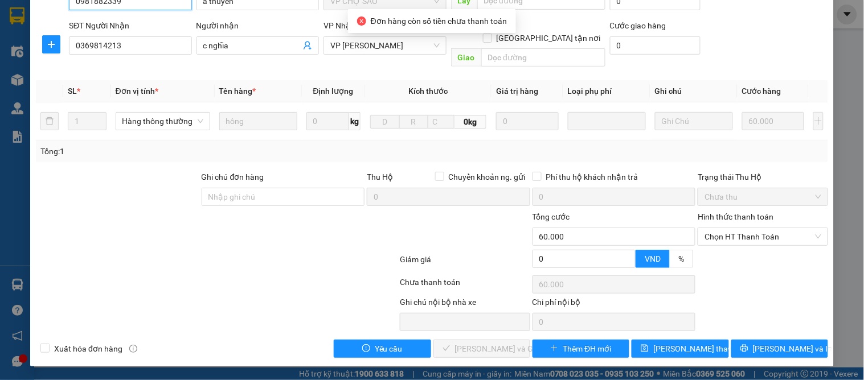
type input "60.000"
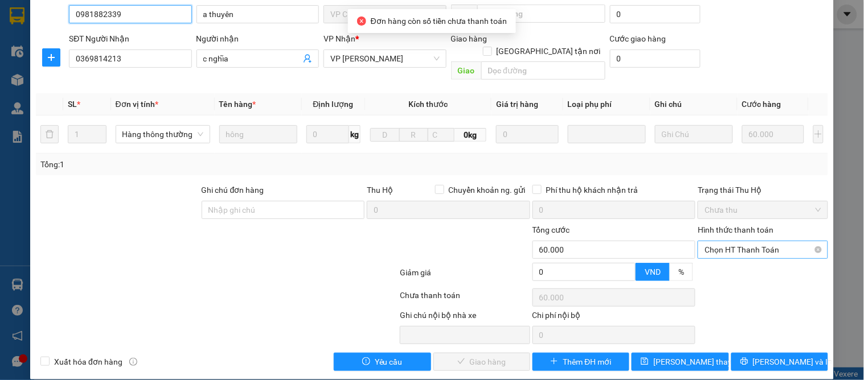
drag, startPoint x: 712, startPoint y: 240, endPoint x: 706, endPoint y: 239, distance: 5.7
click at [712, 241] on span "Chọn HT Thanh Toán" at bounding box center [762, 249] width 116 height 17
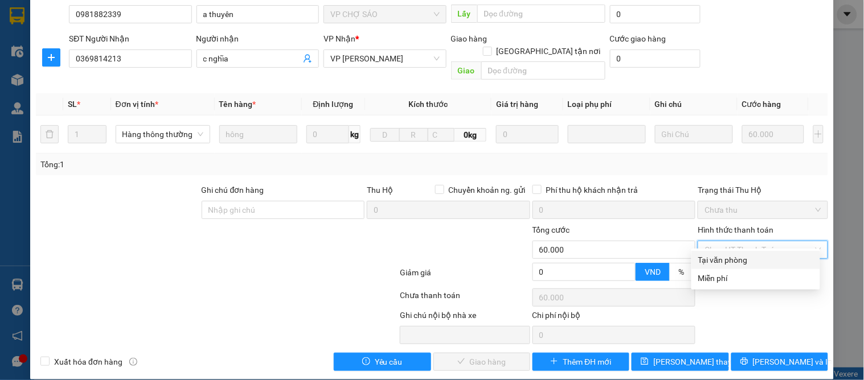
click at [700, 257] on div "Tại văn phòng" at bounding box center [755, 260] width 115 height 13
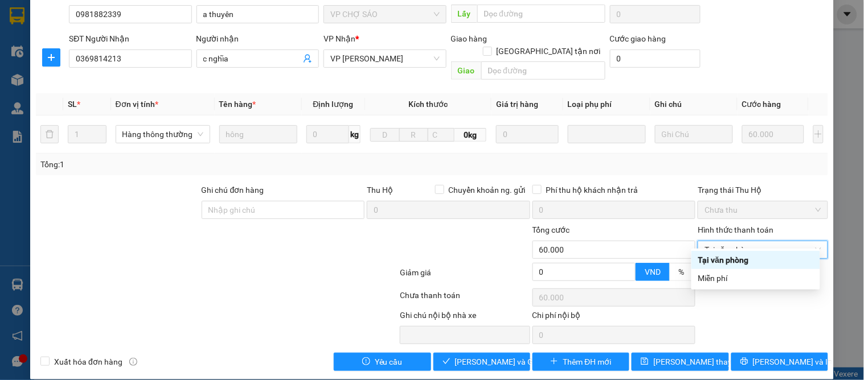
type input "0"
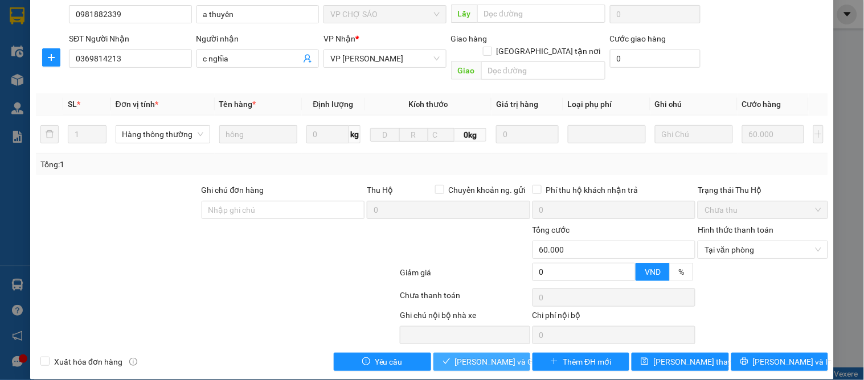
click at [499, 356] on span "Lưu và Giao hàng" at bounding box center [509, 362] width 109 height 13
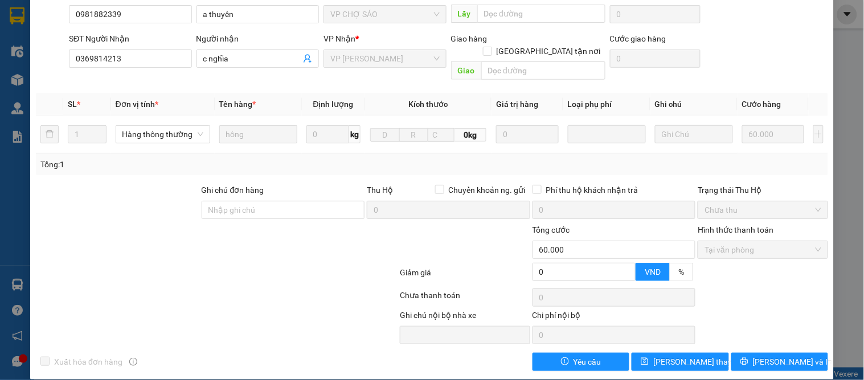
scroll to position [0, 0]
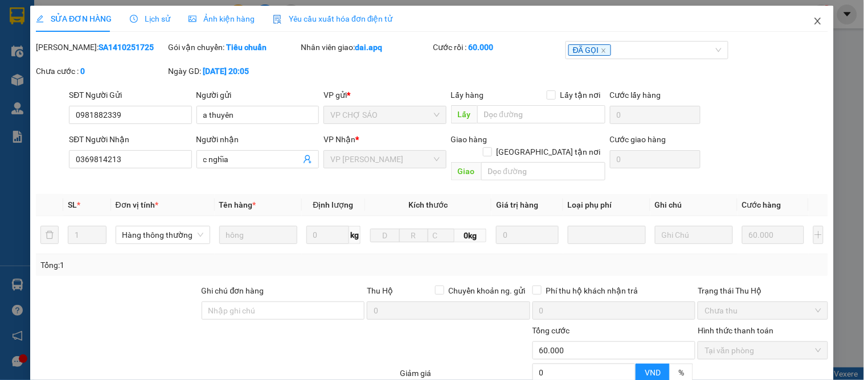
click at [802, 14] on span "Close" at bounding box center [818, 22] width 32 height 32
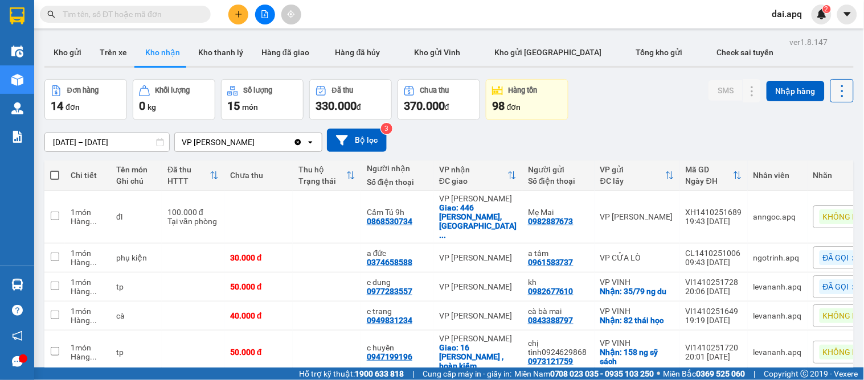
click at [830, 95] on button at bounding box center [841, 90] width 23 height 23
click at [787, 143] on icon "Menu" at bounding box center [786, 142] width 11 height 11
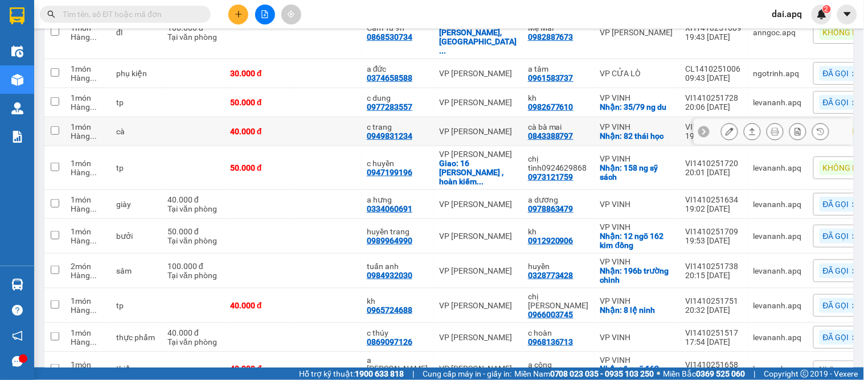
scroll to position [58, 0]
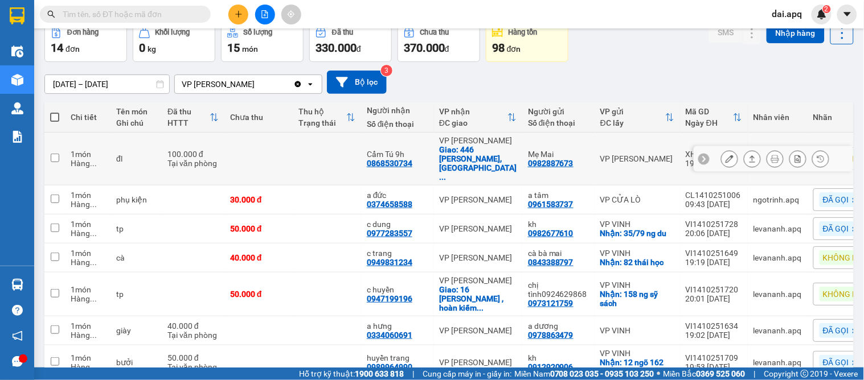
click at [771, 155] on icon at bounding box center [775, 159] width 8 height 8
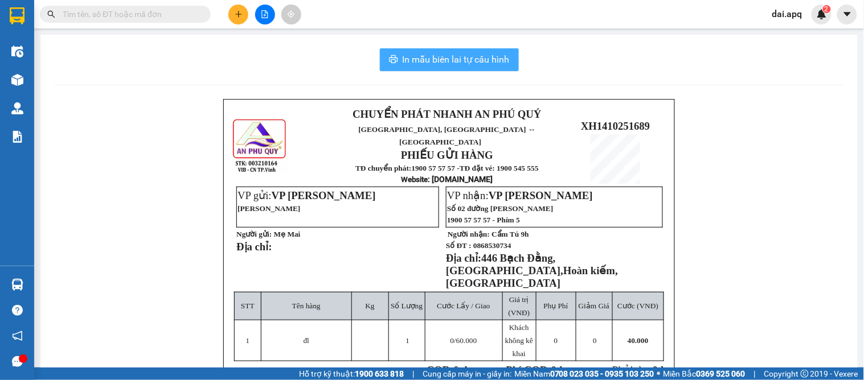
click at [466, 57] on span "In mẫu biên lai tự cấu hình" at bounding box center [455, 59] width 107 height 14
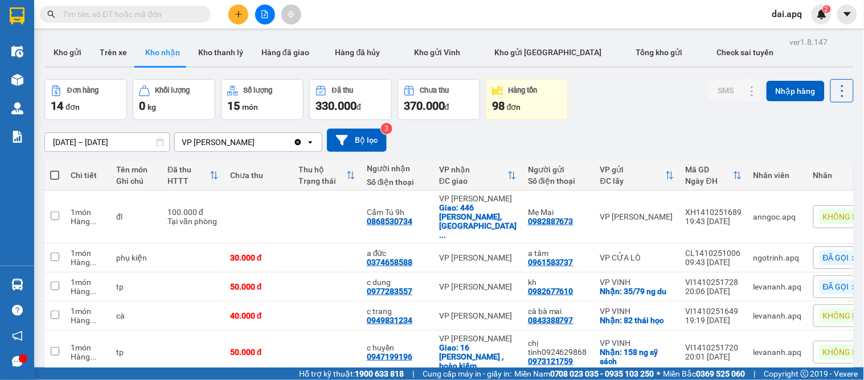
click at [458, 145] on div "01/10/2025 – 31/10/2025 Press the down arrow key to interact with the calendar …" at bounding box center [448, 140] width 809 height 23
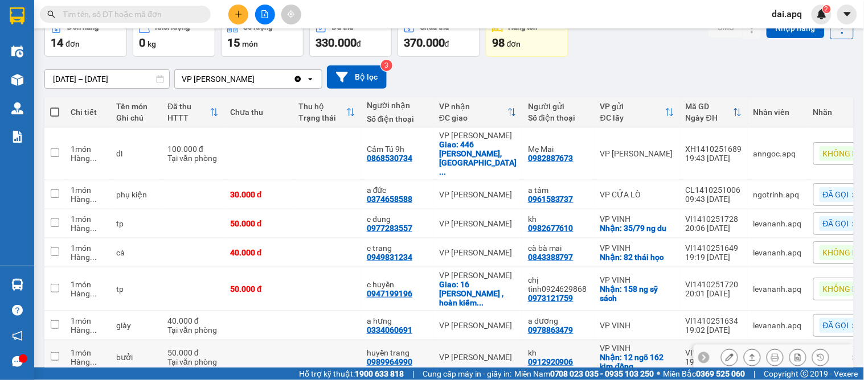
scroll to position [126, 0]
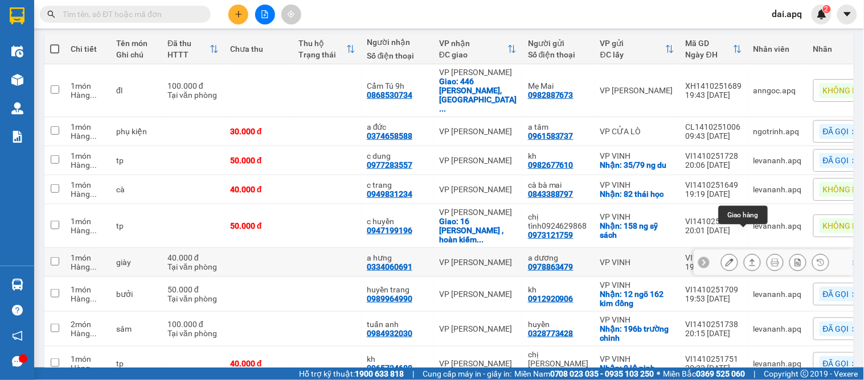
click at [749, 253] on button at bounding box center [752, 263] width 16 height 20
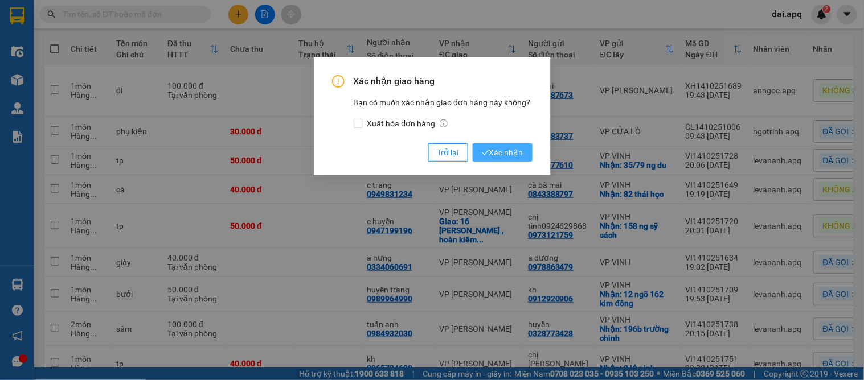
click at [512, 153] on span "Xác nhận" at bounding box center [503, 152] width 42 height 13
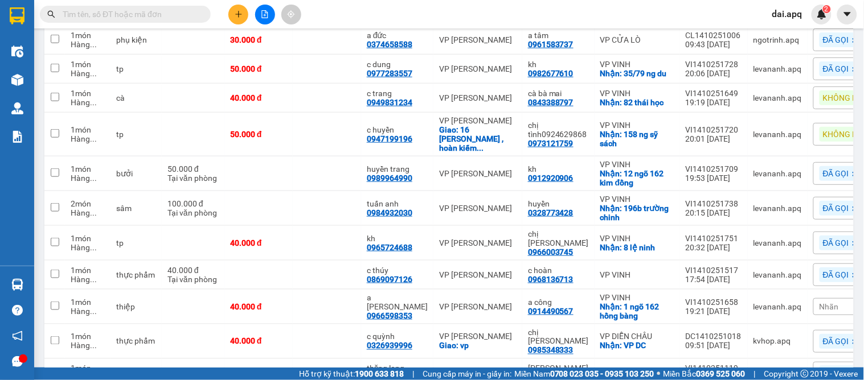
scroll to position [28, 0]
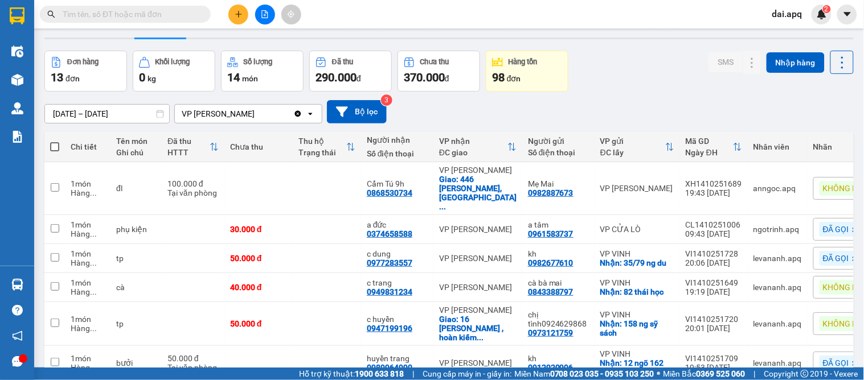
click at [150, 18] on input "text" at bounding box center [130, 14] width 134 height 13
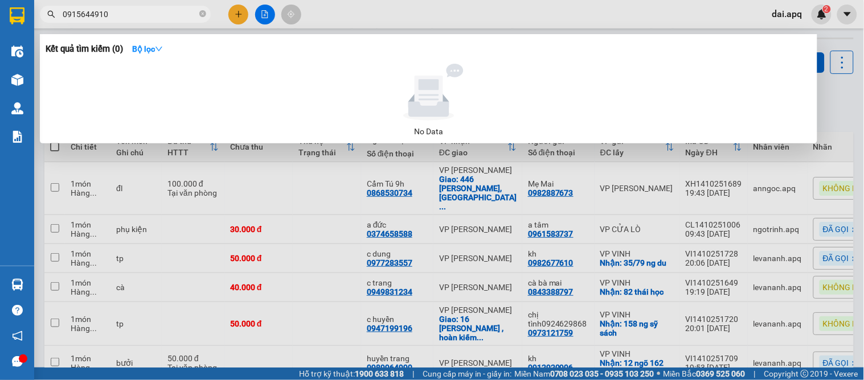
type input "0915644910"
click at [289, 239] on div at bounding box center [432, 190] width 864 height 380
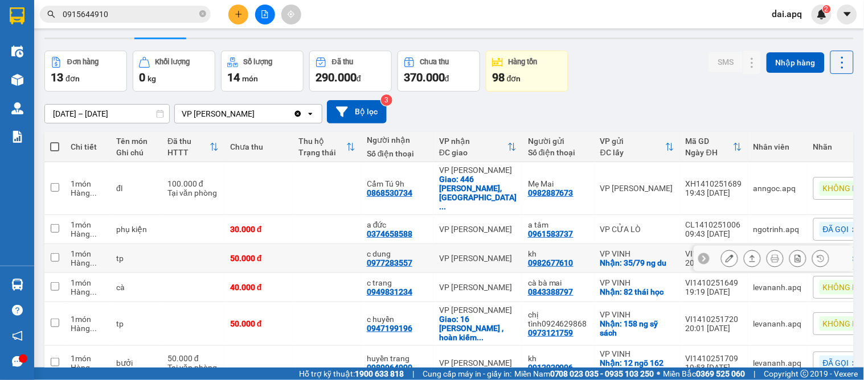
click at [439, 254] on div "VP [PERSON_NAME]" at bounding box center [477, 258] width 77 height 9
checkbox input "true"
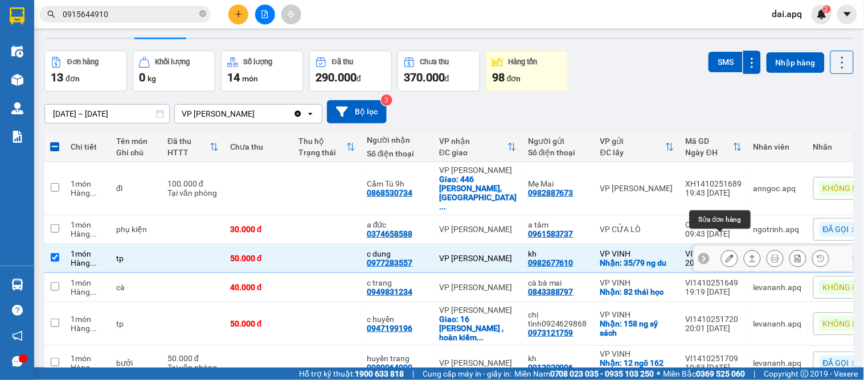
click at [725, 254] on icon at bounding box center [729, 258] width 8 height 8
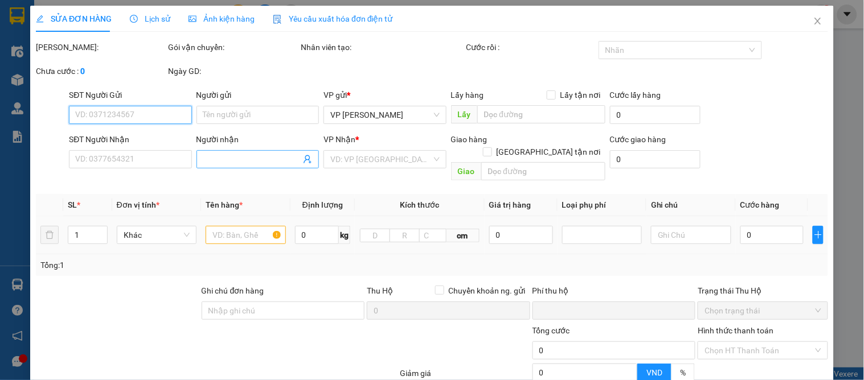
type input "0982677610"
type input "kh"
checkbox input "true"
type input "35/79 ng du"
type input "0977283557"
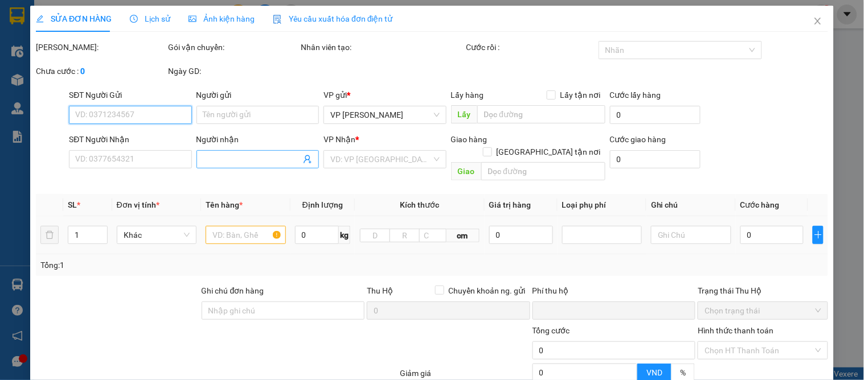
type input "c dung"
type input "0"
type input "50.000"
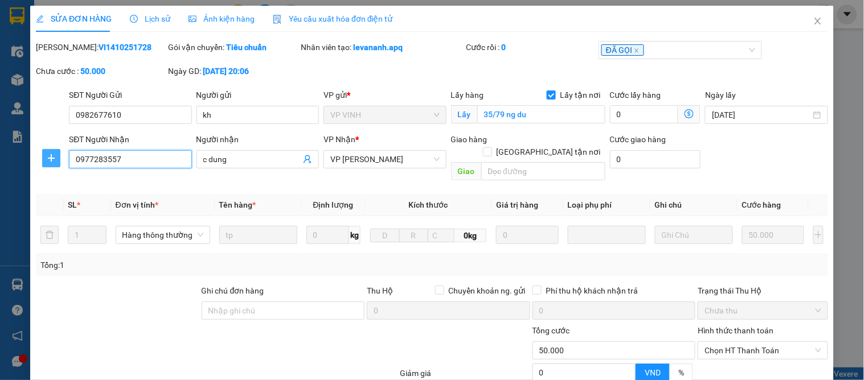
drag, startPoint x: 162, startPoint y: 163, endPoint x: 50, endPoint y: 163, distance: 112.2
click at [50, 163] on div "SĐT Người Nhận 0977283557 0977283557 Người nhận c dung VP Nhận * VP GIA LÂM Gia…" at bounding box center [432, 159] width 794 height 52
click at [813, 18] on icon "close" at bounding box center [817, 21] width 9 height 9
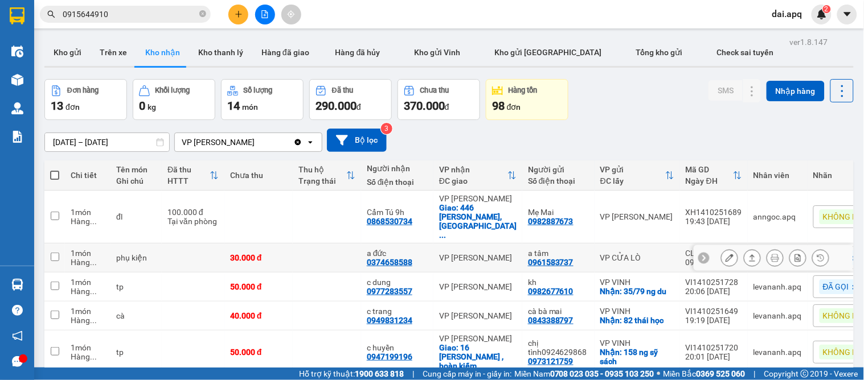
scroll to position [126, 0]
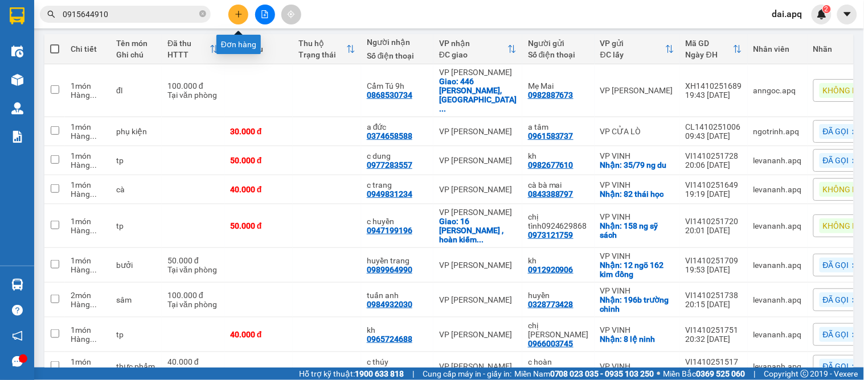
click at [246, 8] on button at bounding box center [238, 15] width 20 height 20
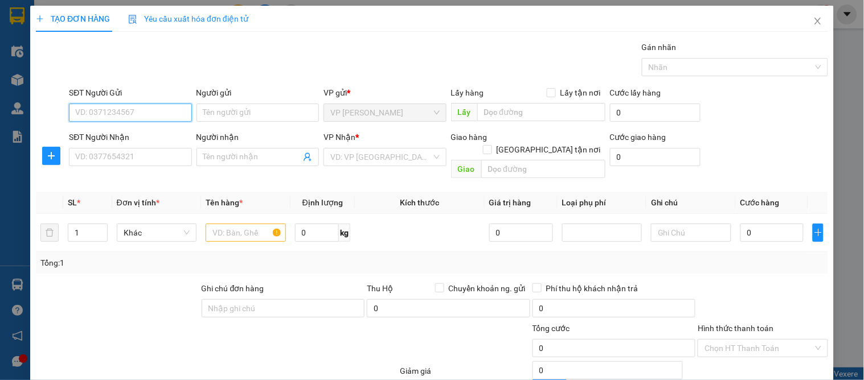
click at [184, 109] on input "SĐT Người Gửi" at bounding box center [130, 113] width 122 height 18
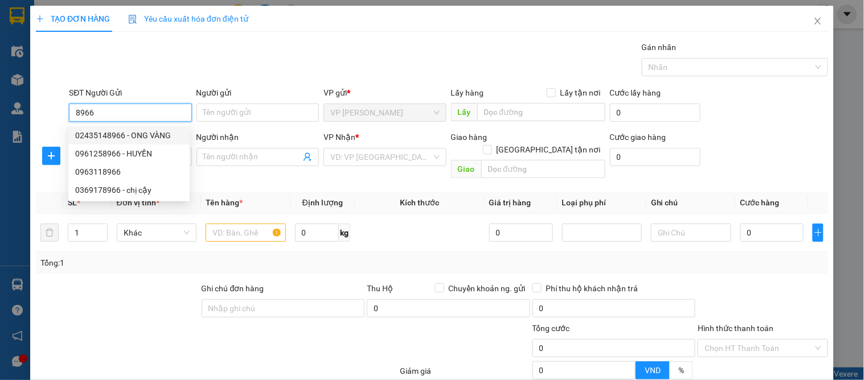
click at [159, 134] on div "02435148966 - ONG VÀNG" at bounding box center [129, 135] width 108 height 13
type input "02435148966"
type input "ONG VÀNG"
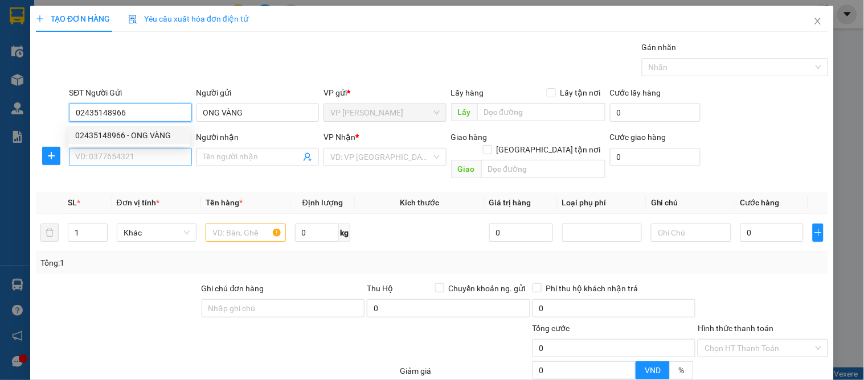
type input "02435148966"
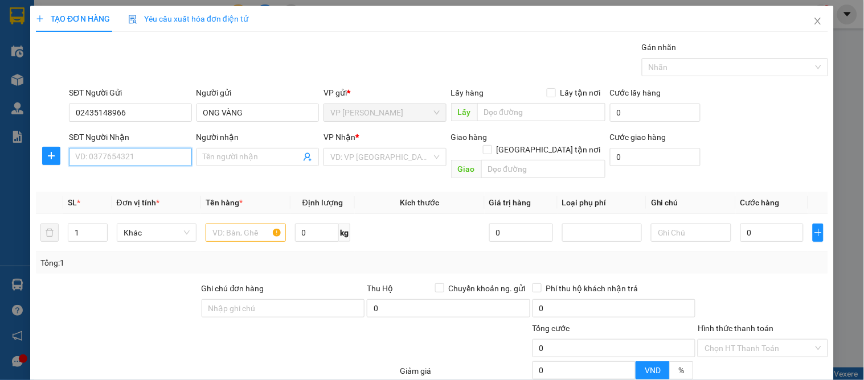
click at [160, 150] on input "SĐT Người Nhận" at bounding box center [130, 157] width 122 height 18
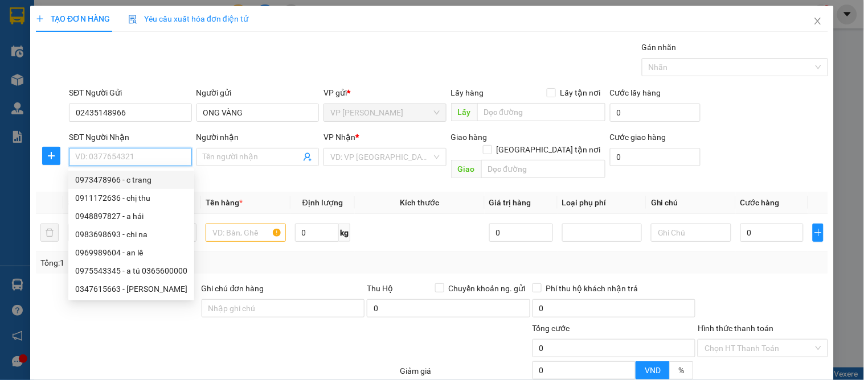
click at [140, 157] on input "SĐT Người Nhận" at bounding box center [130, 157] width 122 height 18
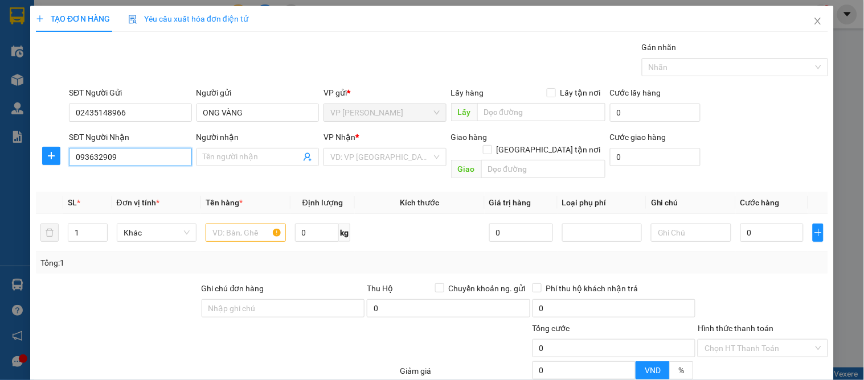
type input "0936329093"
click at [141, 155] on input "0936329093" at bounding box center [130, 157] width 122 height 18
click at [146, 177] on div "0936329093 - a khánh" at bounding box center [129, 180] width 108 height 13
type input "a khánh"
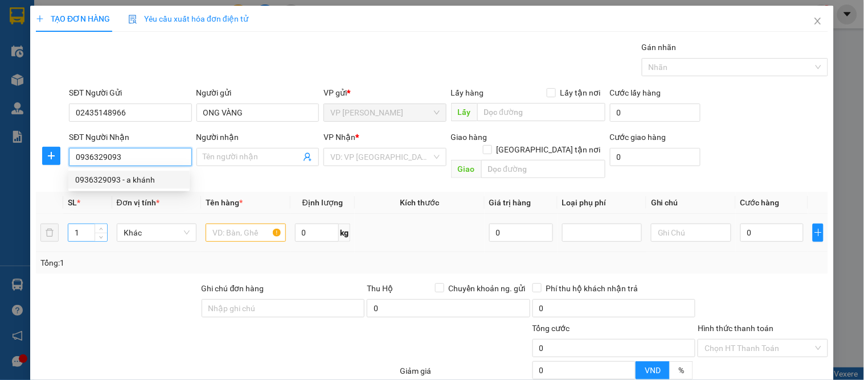
checkbox input "true"
type input "157 LÊ LỢI"
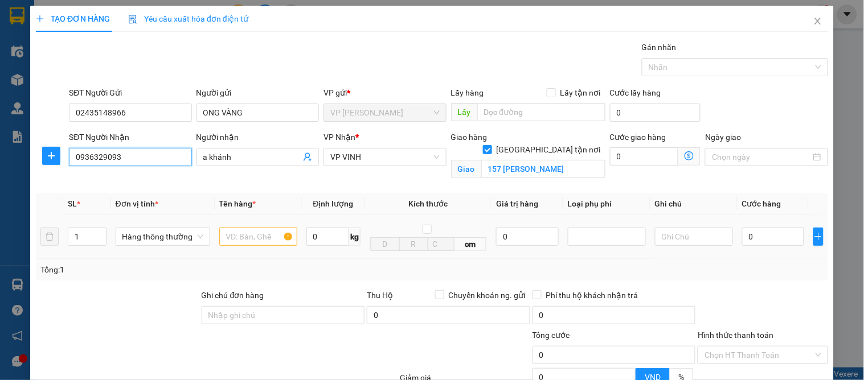
type input "0936329093"
click at [221, 237] on input "text" at bounding box center [258, 237] width 78 height 18
click at [245, 236] on input "bboot làm bánh" at bounding box center [258, 237] width 78 height 18
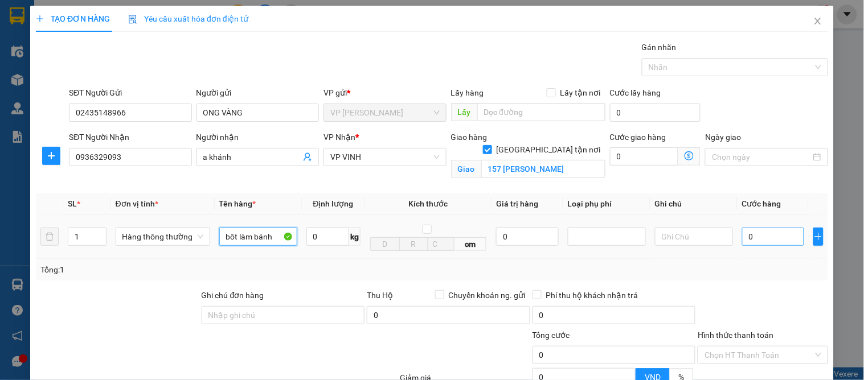
type input "bôt làm bánh"
click at [743, 236] on input "0" at bounding box center [773, 237] width 62 height 18
type input "5"
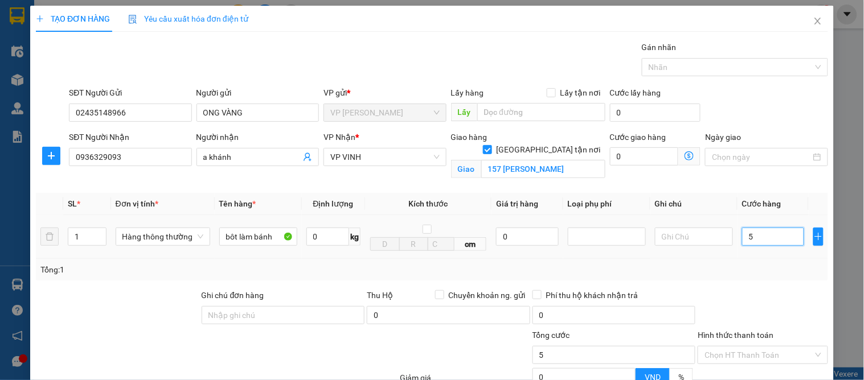
type input "50"
type input "50.000"
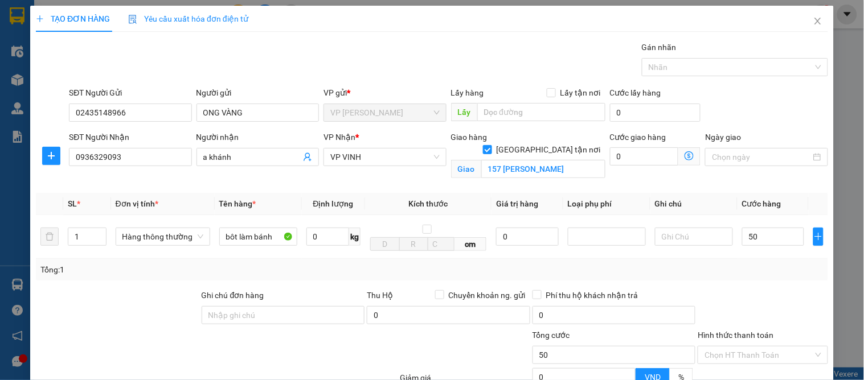
type input "50.000"
click at [757, 274] on div "Tổng: 1" at bounding box center [431, 270] width 783 height 13
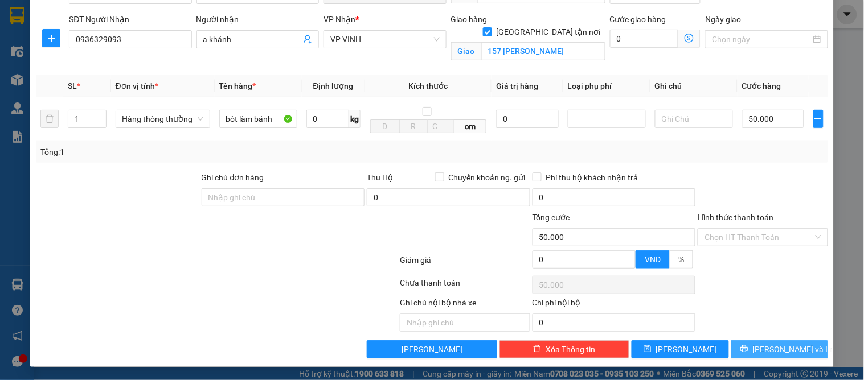
click at [776, 351] on span "[PERSON_NAME] và In" at bounding box center [793, 349] width 80 height 13
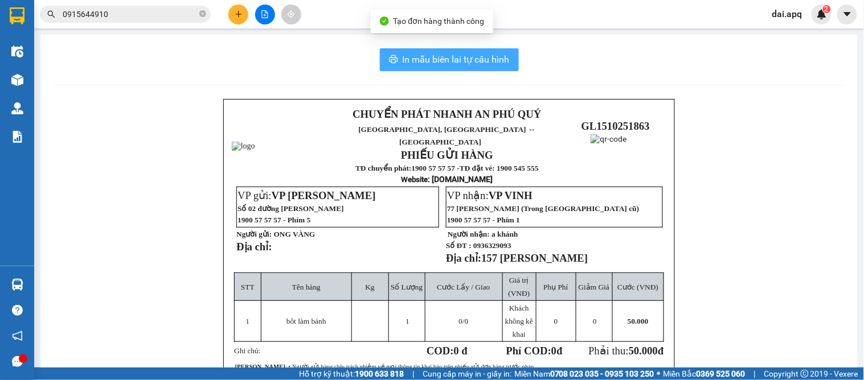
click at [428, 61] on span "In mẫu biên lai tự cấu hình" at bounding box center [455, 59] width 107 height 14
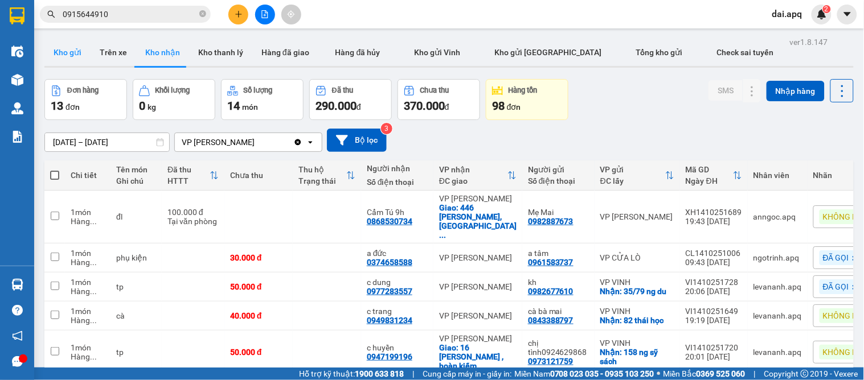
click at [68, 56] on button "Kho gửi" at bounding box center [67, 52] width 46 height 27
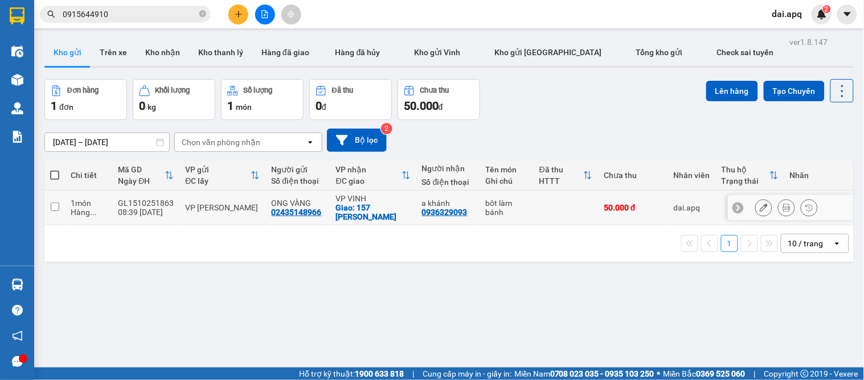
click at [778, 202] on button at bounding box center [786, 208] width 16 height 20
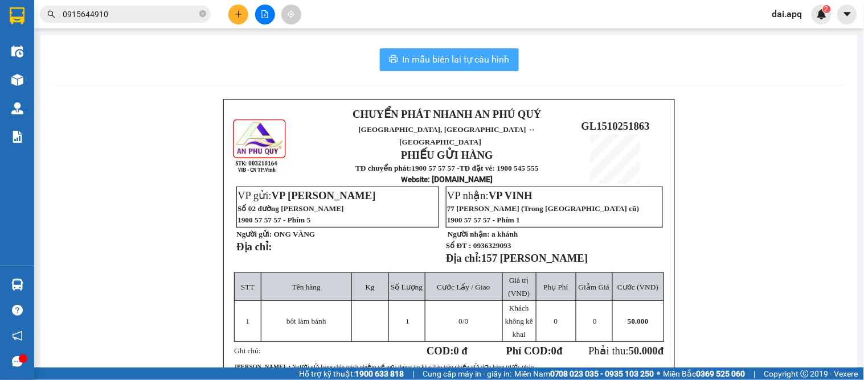
click at [433, 64] on span "In mẫu biên lai tự cấu hình" at bounding box center [455, 59] width 107 height 14
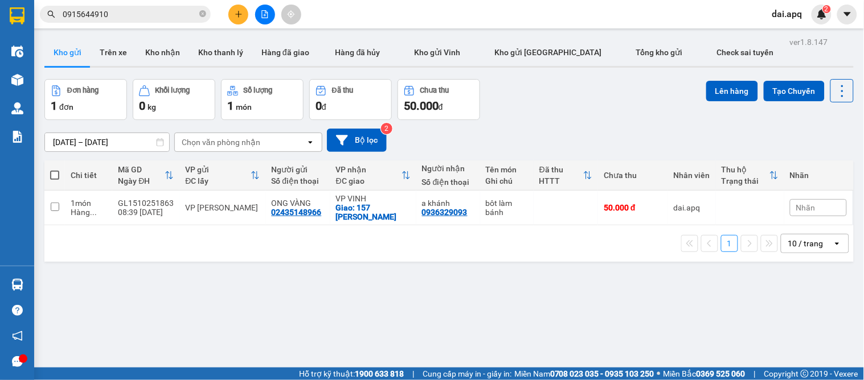
click at [451, 146] on div "13/10/2025 – 15/10/2025 Press the down arrow key to interact with the calendar …" at bounding box center [448, 140] width 809 height 23
click at [755, 205] on button at bounding box center [763, 208] width 16 height 20
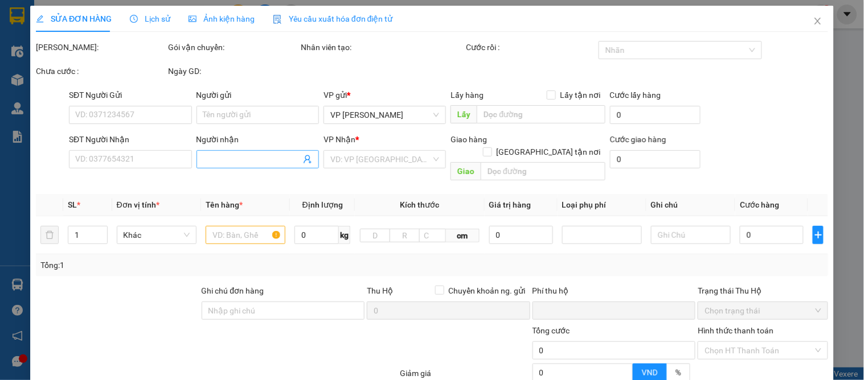
type input "02435148966"
type input "ONG VÀNG"
type input "0936329093"
type input "a khánh"
checkbox input "true"
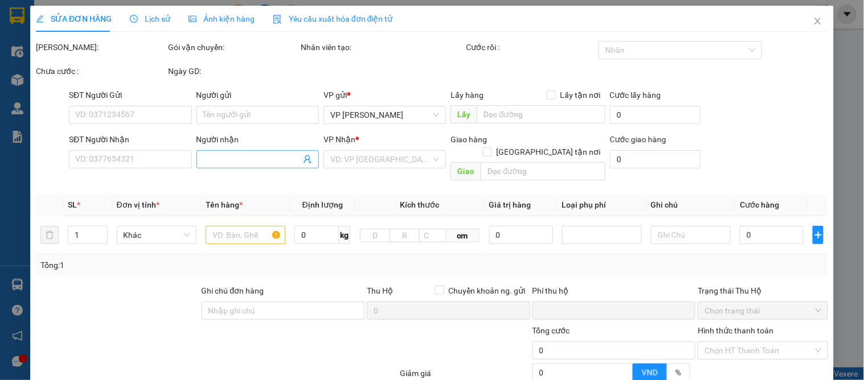
type input "157 LÊ LỢI"
type input "0"
type input "50.000"
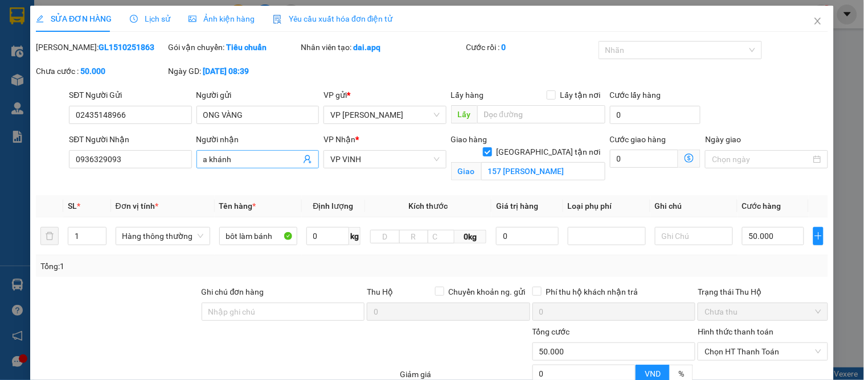
click at [206, 155] on input "a khánh" at bounding box center [251, 159] width 97 height 13
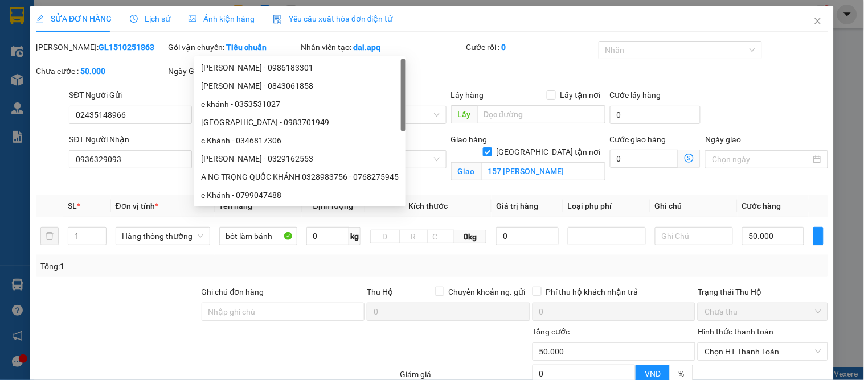
scroll to position [114, 0]
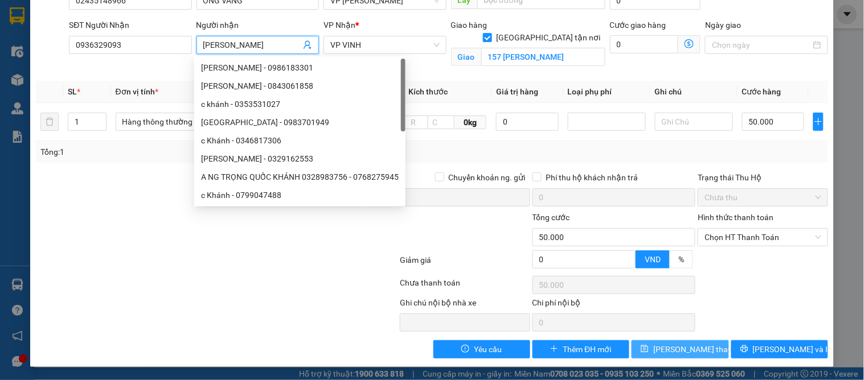
type input "[PERSON_NAME]"
click at [696, 348] on span "Lưu thay đổi" at bounding box center [698, 349] width 91 height 13
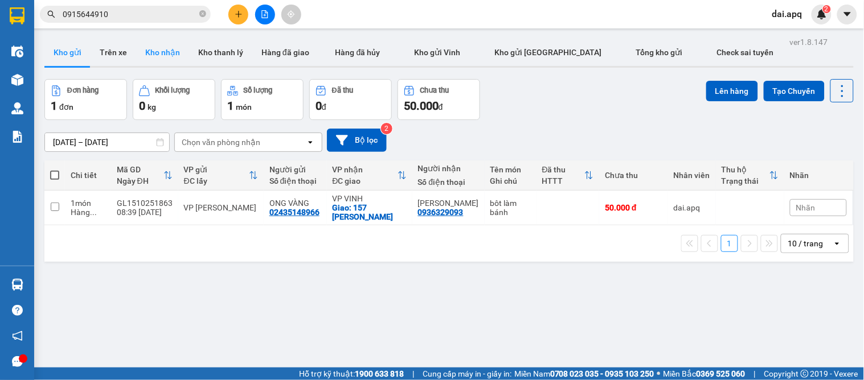
click at [156, 54] on button "Kho nhận" at bounding box center [162, 52] width 53 height 27
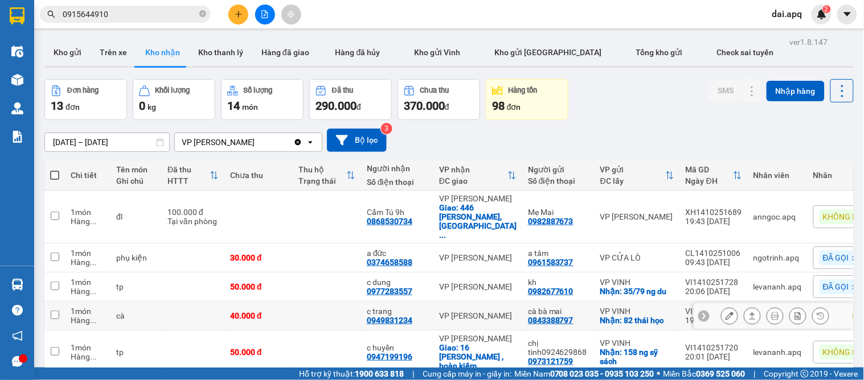
scroll to position [63, 0]
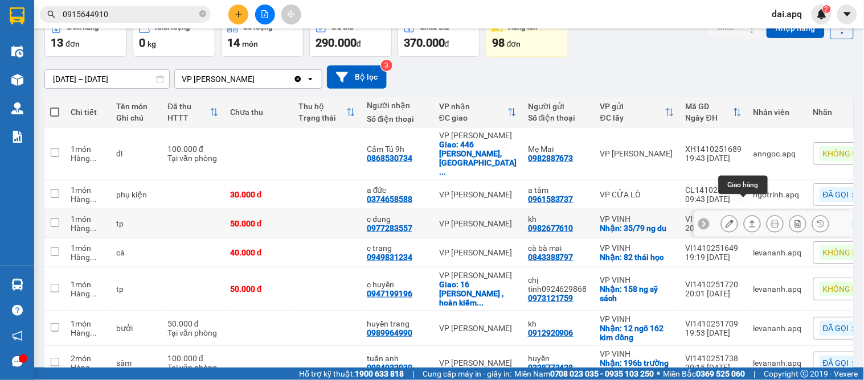
click at [748, 220] on icon at bounding box center [752, 224] width 8 height 8
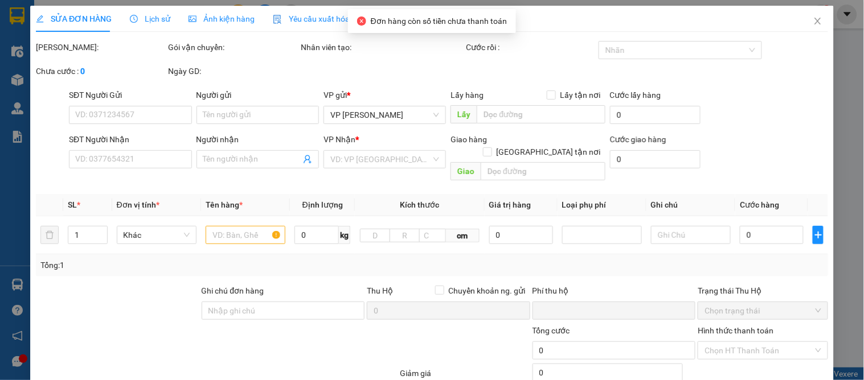
type input "0982677610"
type input "kh"
checkbox input "true"
type input "35/79 ng du"
type input "0977283557"
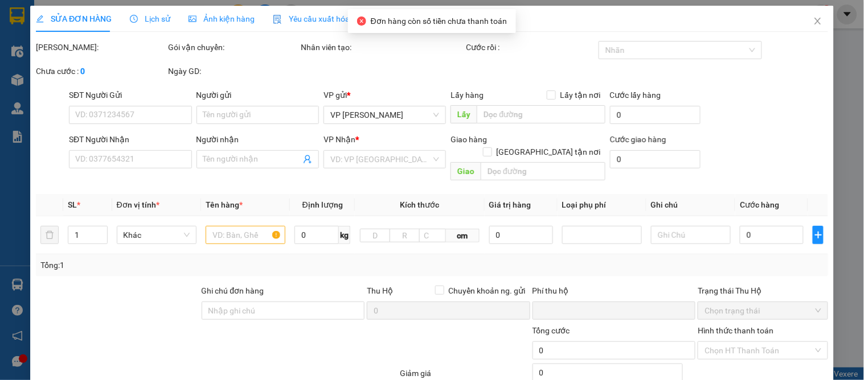
type input "c dung"
type input "0"
type input "50.000"
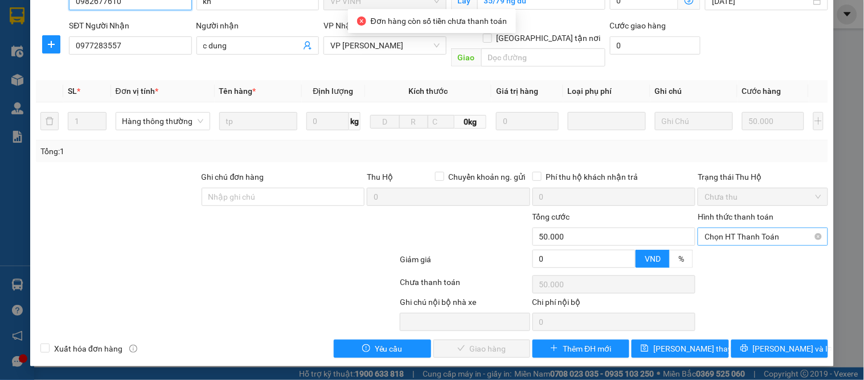
scroll to position [101, 0]
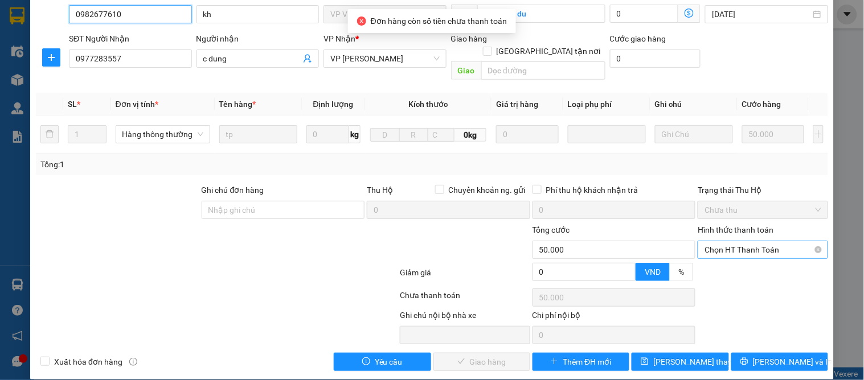
click at [718, 241] on span "Chọn HT Thanh Toán" at bounding box center [762, 249] width 116 height 17
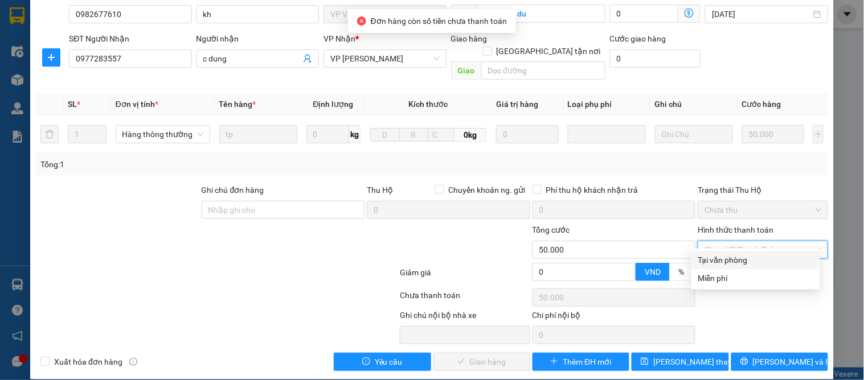
click at [712, 254] on div "Tại văn phòng" at bounding box center [755, 260] width 115 height 13
type input "0"
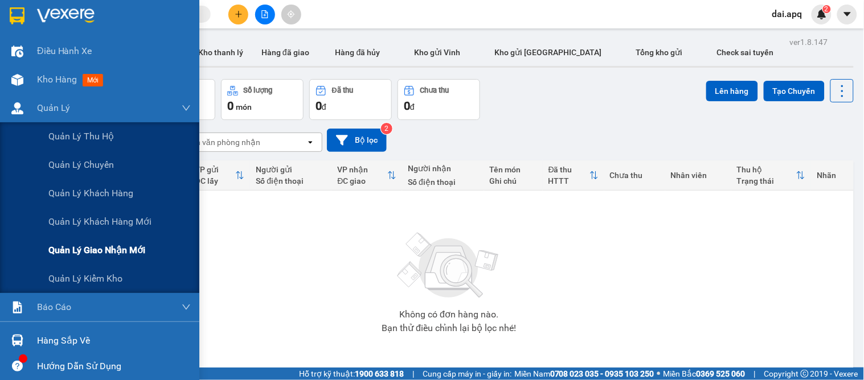
click at [55, 241] on div "Quản lý giao nhận mới" at bounding box center [119, 250] width 142 height 28
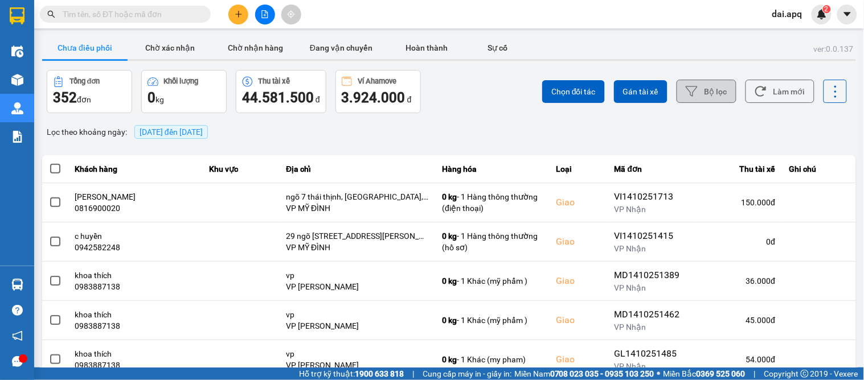
click at [685, 92] on icon at bounding box center [691, 92] width 12 height 10
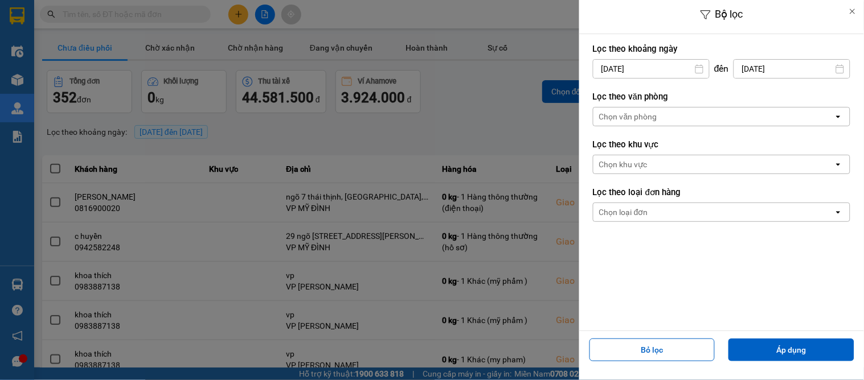
click at [651, 116] on div "Chọn văn phòng" at bounding box center [628, 116] width 58 height 11
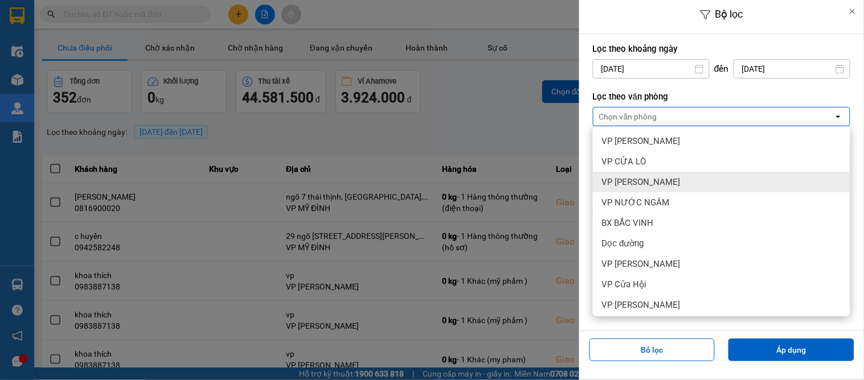
click at [640, 174] on div "VP [PERSON_NAME]" at bounding box center [721, 182] width 257 height 20
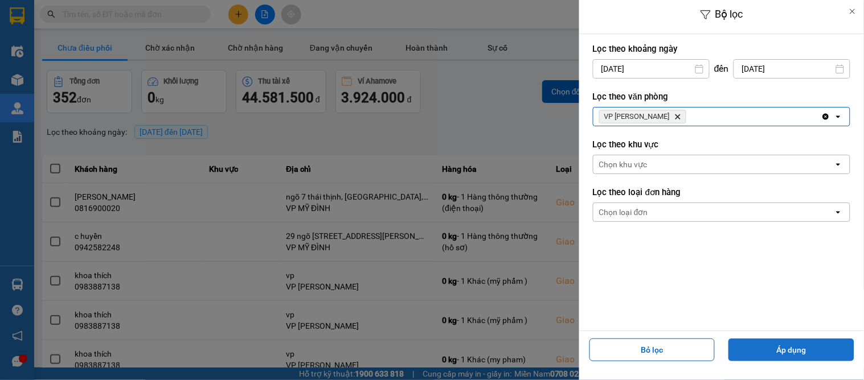
click at [770, 349] on button "Áp dụng" at bounding box center [791, 350] width 126 height 23
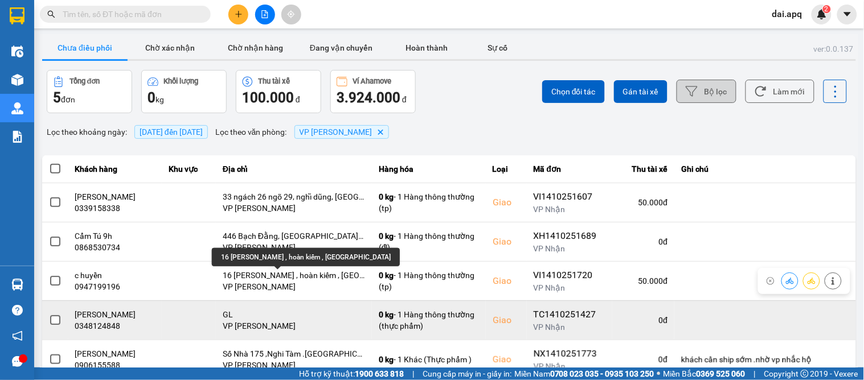
scroll to position [38, 0]
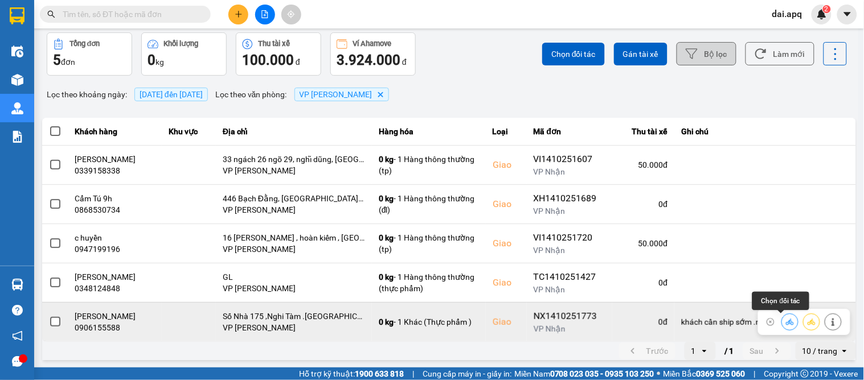
click at [786, 319] on icon at bounding box center [790, 322] width 8 height 8
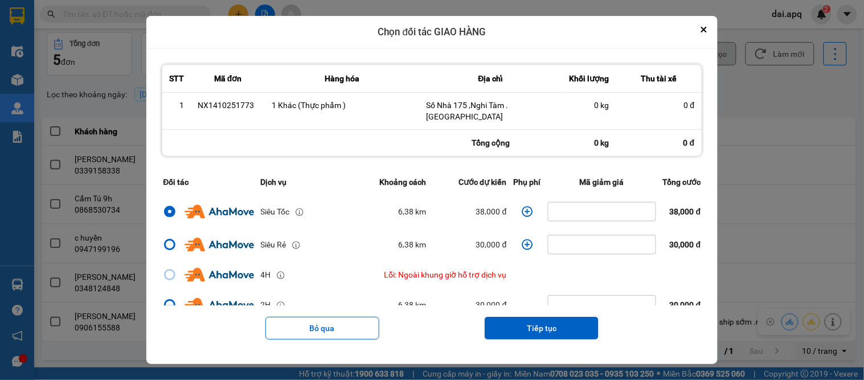
click at [521, 208] on icon "dialog" at bounding box center [526, 211] width 11 height 11
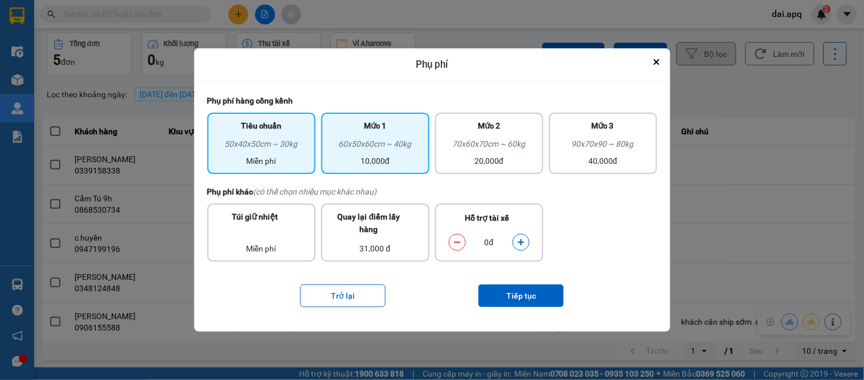
click at [385, 155] on div "10,000đ" at bounding box center [375, 161] width 95 height 13
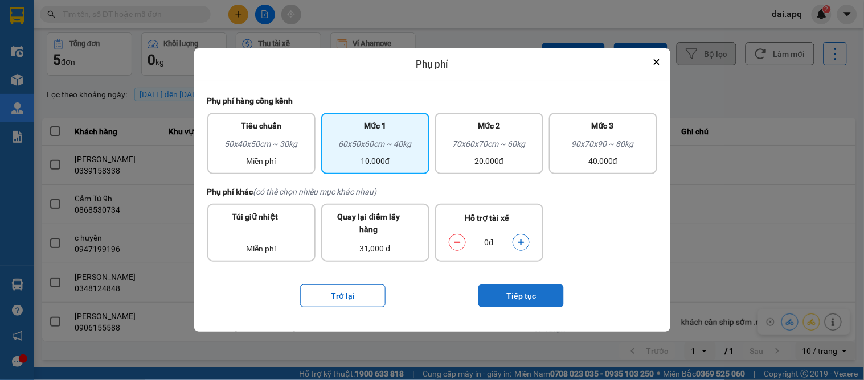
click at [548, 291] on button "Tiếp tục" at bounding box center [520, 296] width 85 height 23
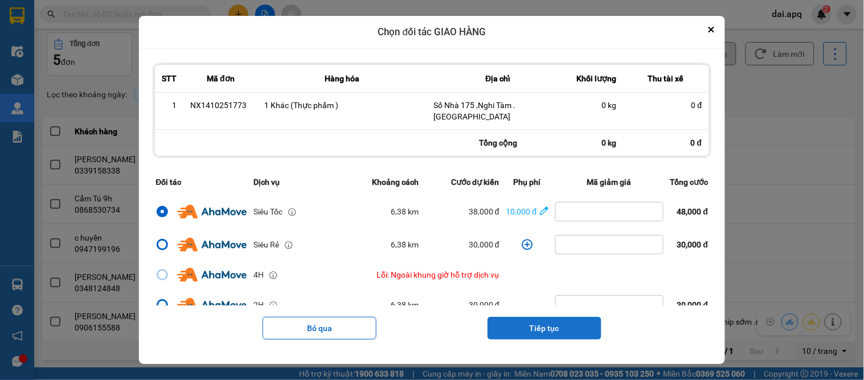
click at [557, 331] on button "Tiếp tục" at bounding box center [544, 328] width 114 height 23
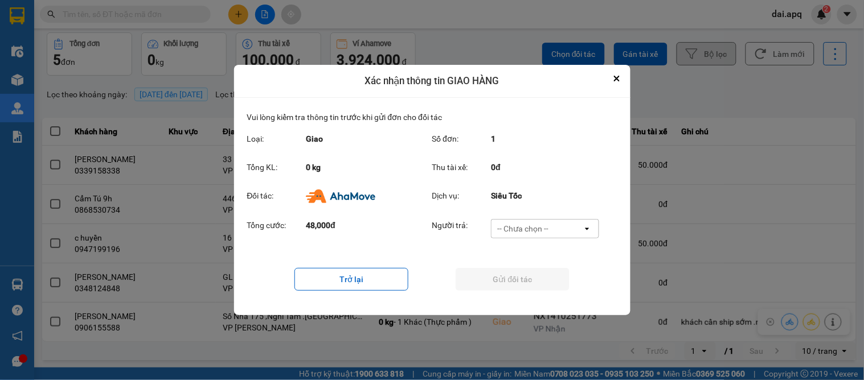
click at [518, 231] on div "-- Chưa chọn --" at bounding box center [522, 228] width 51 height 11
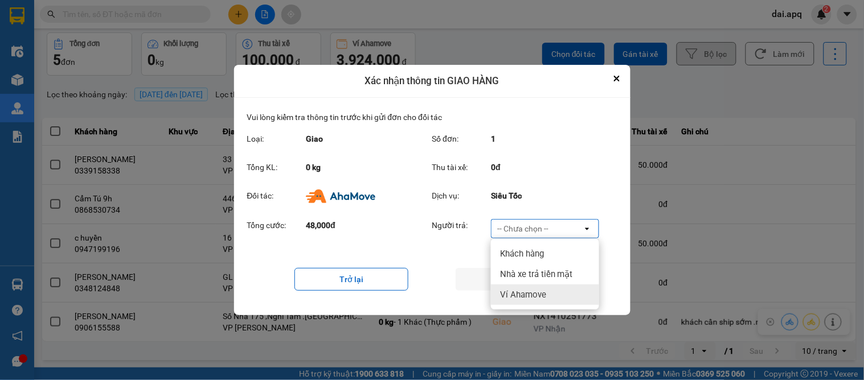
click at [537, 292] on span "Ví Ahamove" at bounding box center [523, 294] width 46 height 11
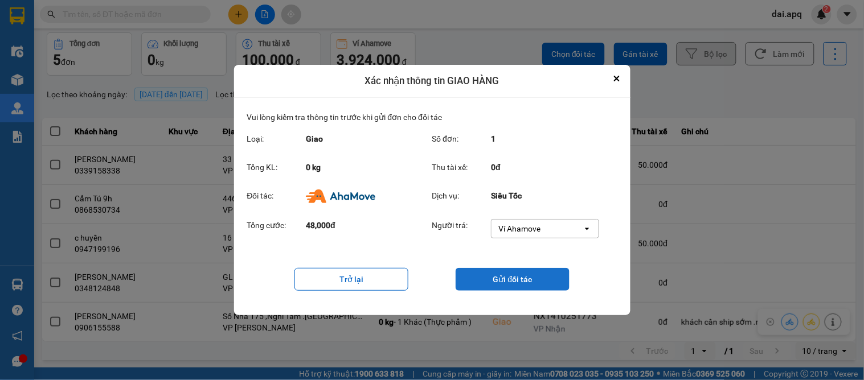
click at [534, 277] on button "Gửi đối tác" at bounding box center [512, 279] width 114 height 23
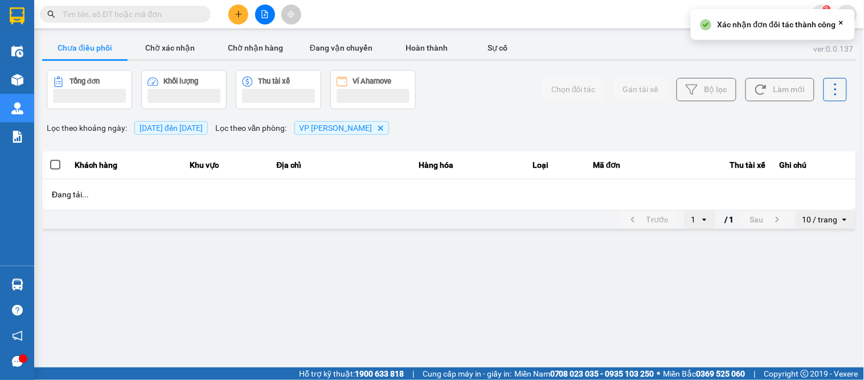
scroll to position [0, 0]
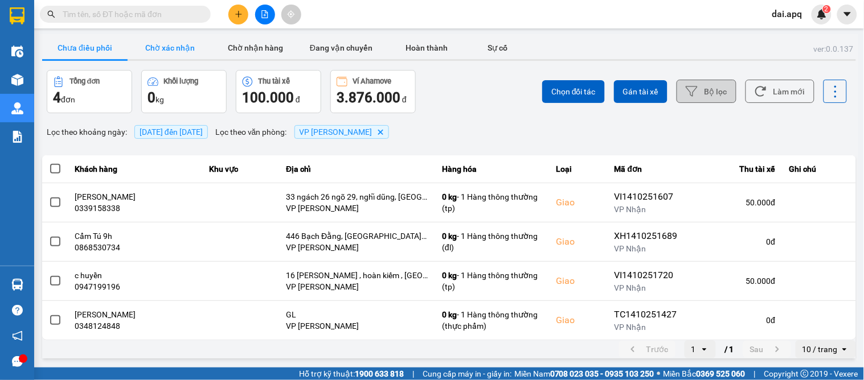
click at [164, 51] on button "Chờ xác nhận" at bounding box center [170, 47] width 85 height 23
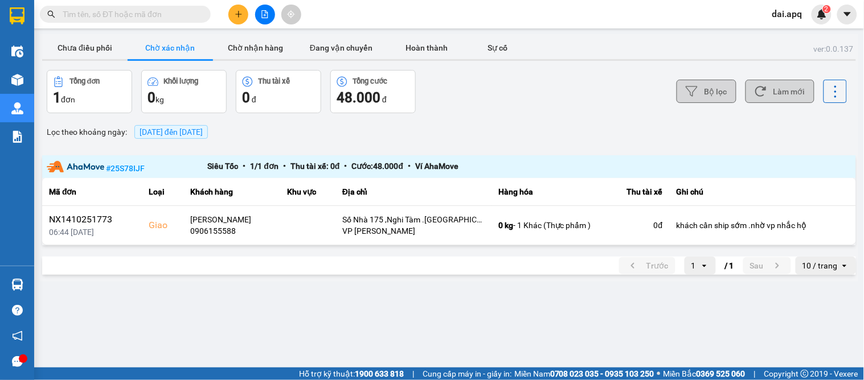
click at [766, 94] on icon at bounding box center [760, 91] width 12 height 12
click at [766, 95] on icon at bounding box center [760, 91] width 12 height 12
click at [766, 88] on icon at bounding box center [760, 92] width 11 height 10
click at [770, 94] on button "Làm mới" at bounding box center [779, 91] width 69 height 23
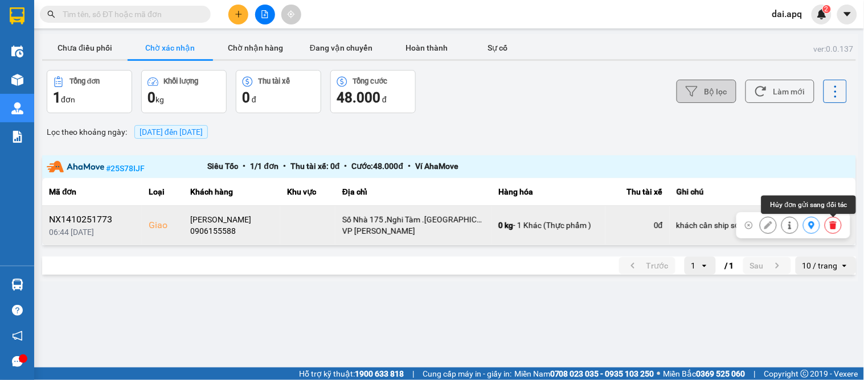
click at [829, 223] on icon at bounding box center [833, 225] width 8 height 8
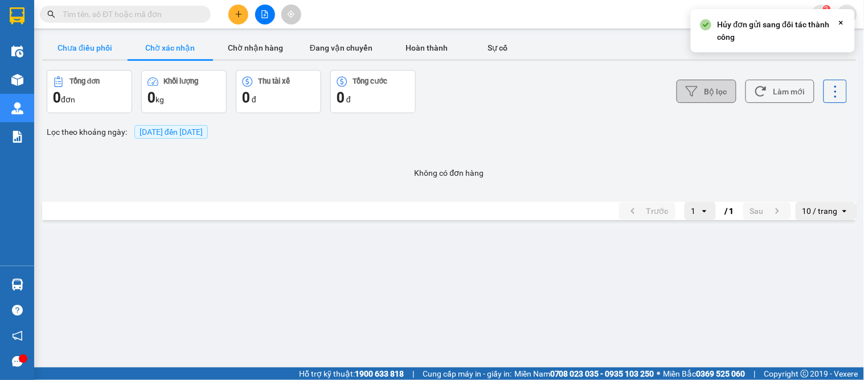
click at [97, 44] on button "Chưa điều phối" at bounding box center [84, 47] width 85 height 23
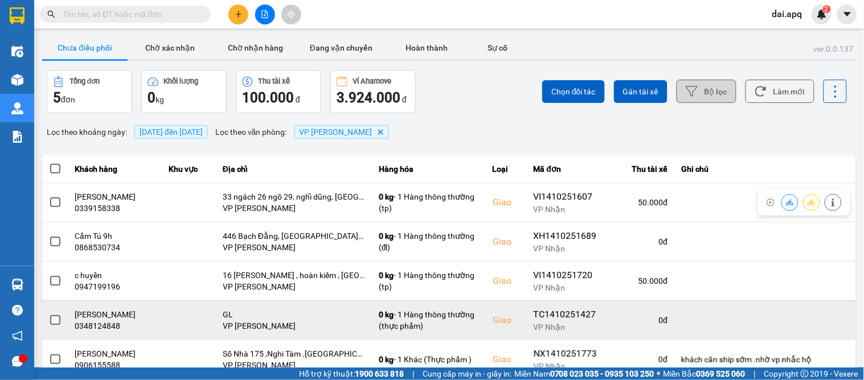
scroll to position [38, 0]
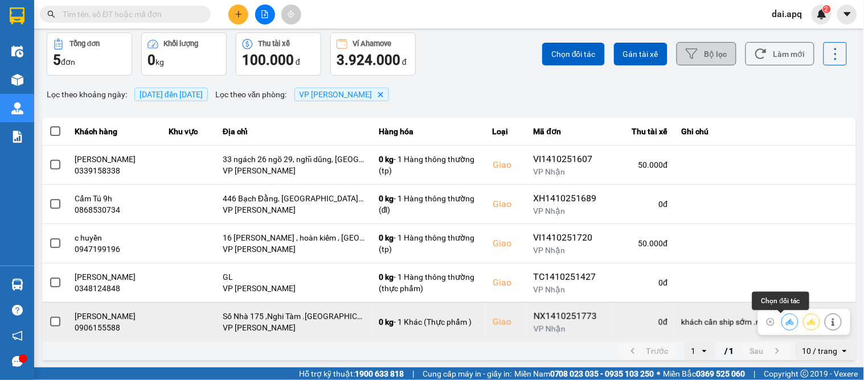
click at [782, 317] on button at bounding box center [790, 322] width 16 height 20
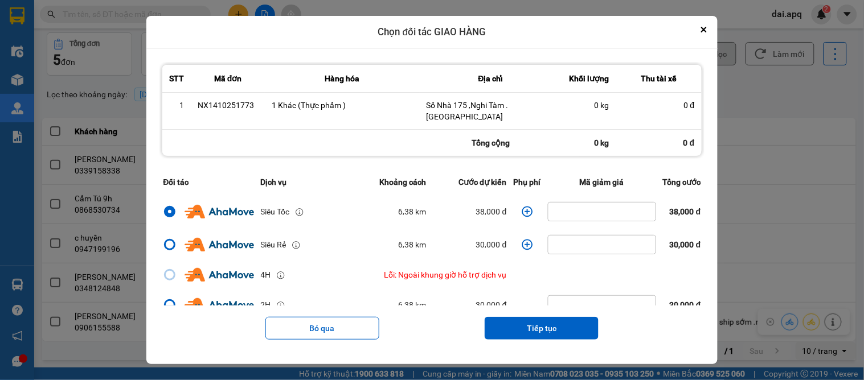
click at [521, 210] on icon "dialog" at bounding box center [526, 211] width 11 height 11
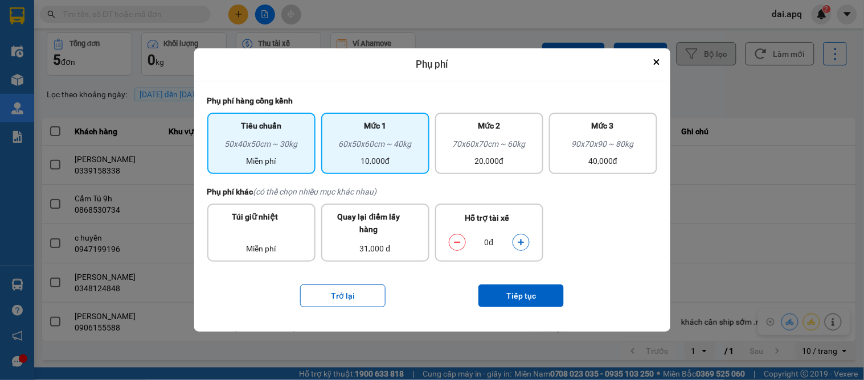
click at [390, 161] on div "10,000đ" at bounding box center [375, 161] width 95 height 13
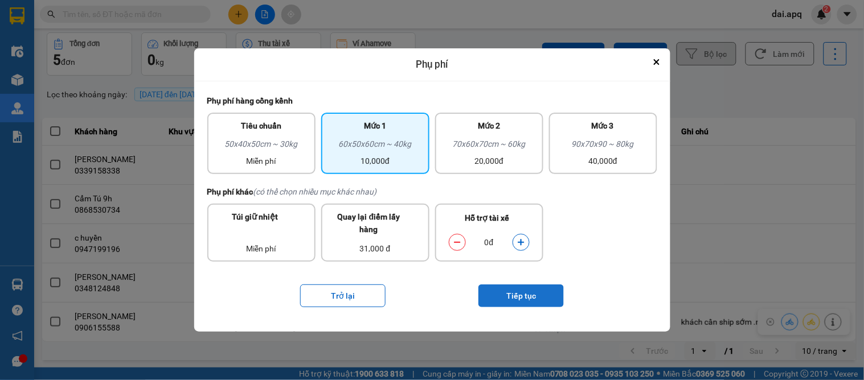
click at [521, 290] on button "Tiếp tục" at bounding box center [520, 296] width 85 height 23
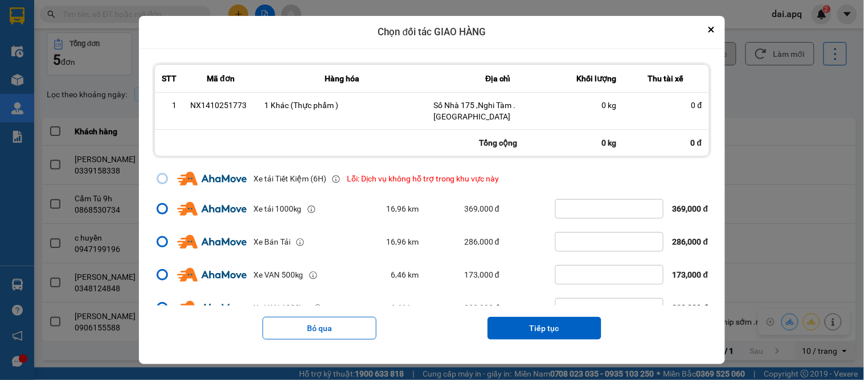
scroll to position [242, 0]
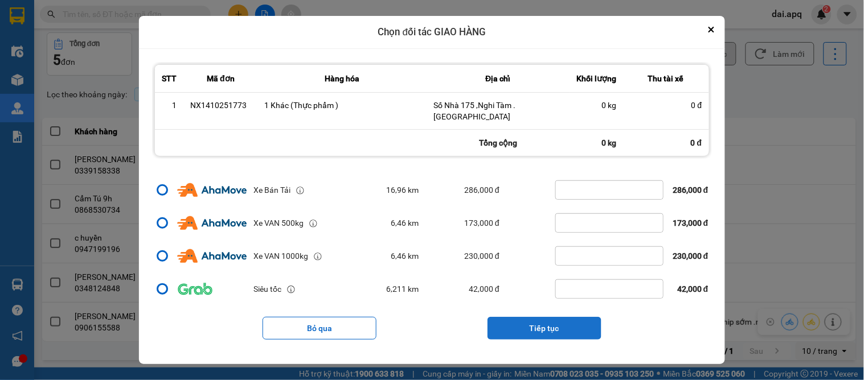
click at [544, 335] on button "Tiếp tục" at bounding box center [544, 328] width 114 height 23
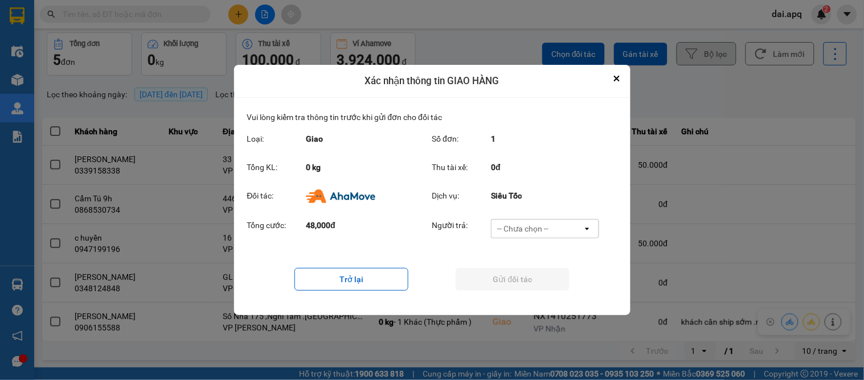
click at [541, 233] on div "-- Chưa chọn --" at bounding box center [522, 228] width 51 height 11
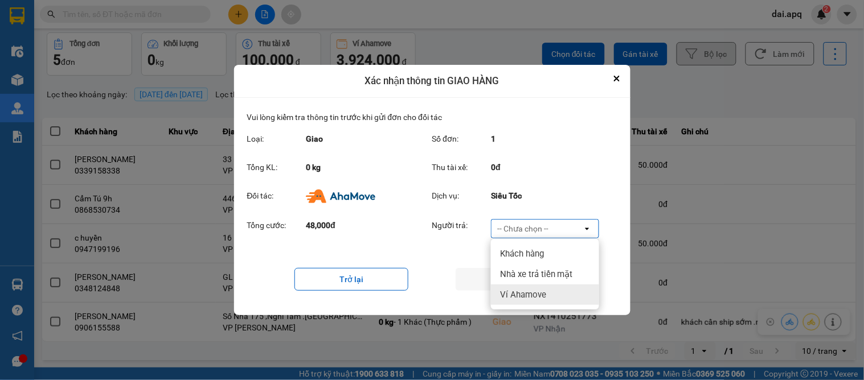
click at [541, 291] on span "Ví Ahamove" at bounding box center [523, 294] width 46 height 11
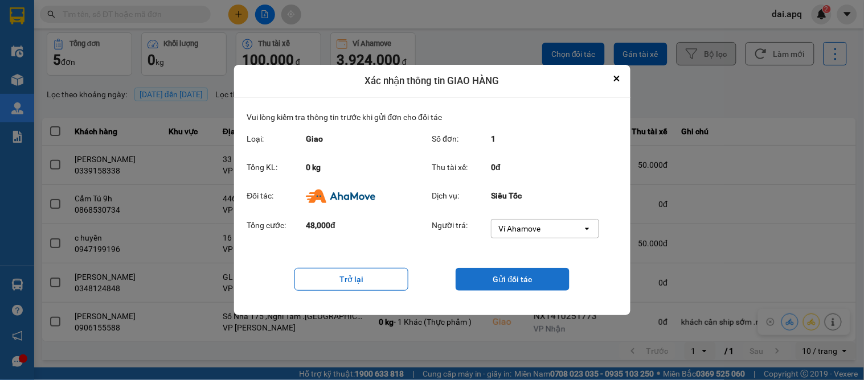
click at [519, 280] on button "Gửi đối tác" at bounding box center [512, 279] width 114 height 23
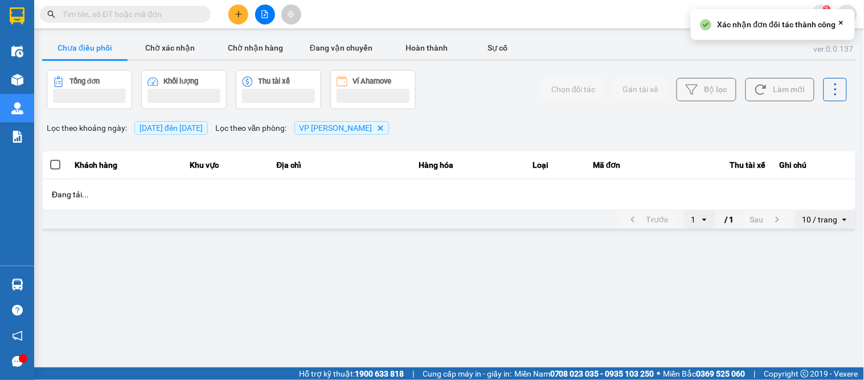
scroll to position [0, 0]
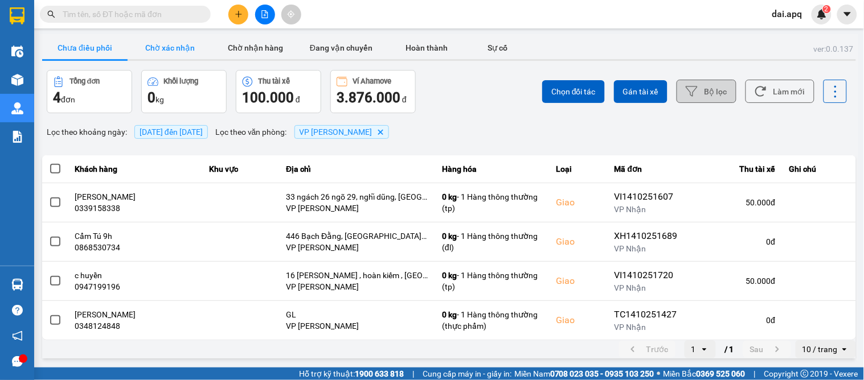
click at [177, 52] on button "Chờ xác nhận" at bounding box center [170, 47] width 85 height 23
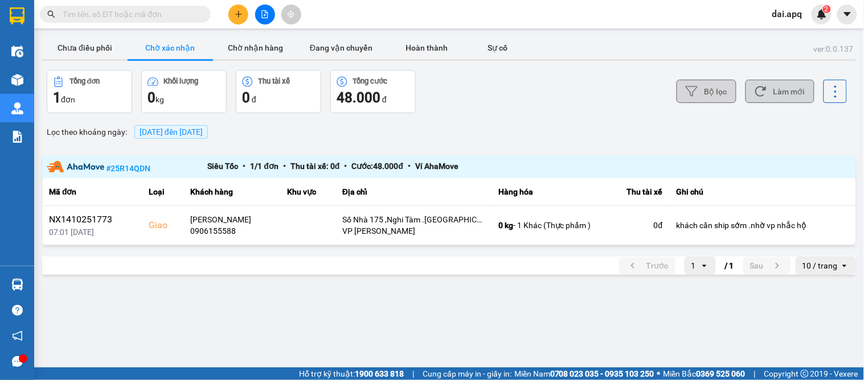
click at [772, 82] on button "Làm mới" at bounding box center [779, 91] width 69 height 23
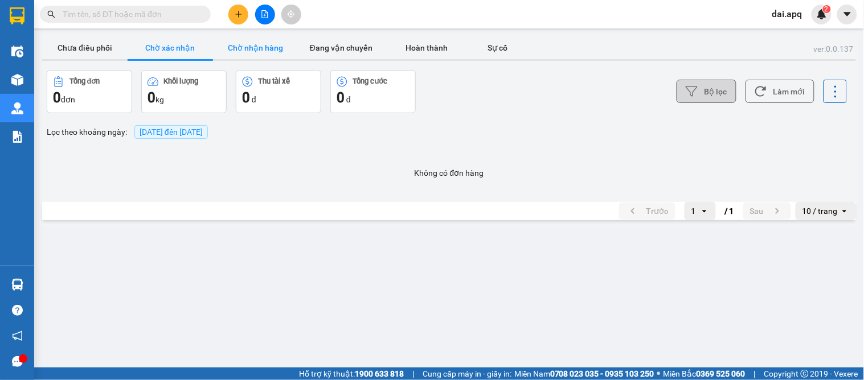
click at [261, 43] on button "Chờ nhận hàng" at bounding box center [255, 47] width 85 height 23
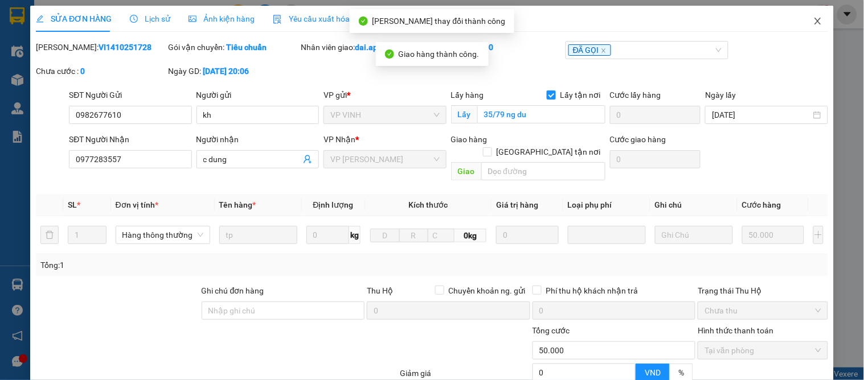
click at [814, 23] on icon "close" at bounding box center [817, 21] width 6 height 7
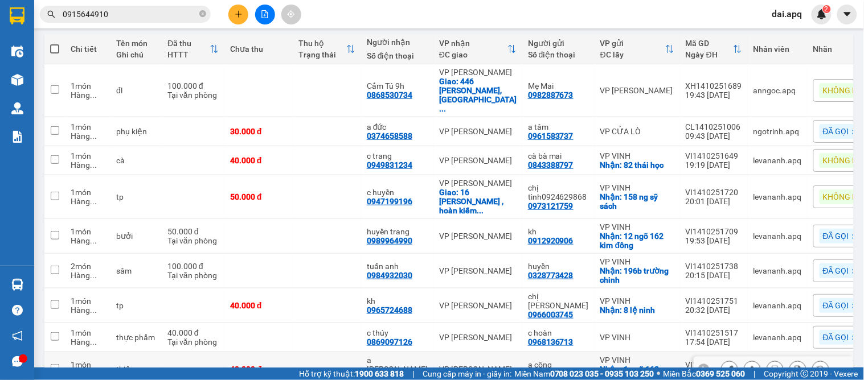
scroll to position [252, 0]
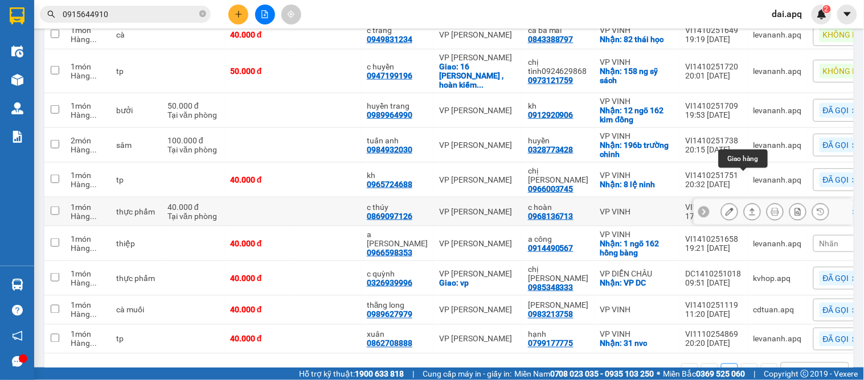
click at [748, 208] on icon at bounding box center [752, 212] width 8 height 8
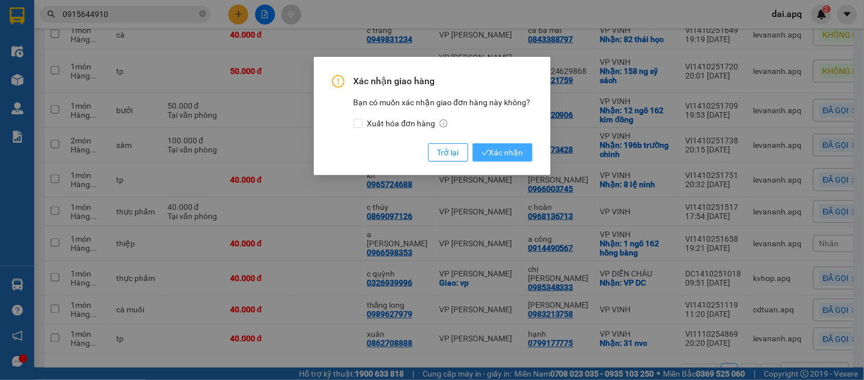
click at [525, 152] on button "Xác nhận" at bounding box center [503, 152] width 60 height 18
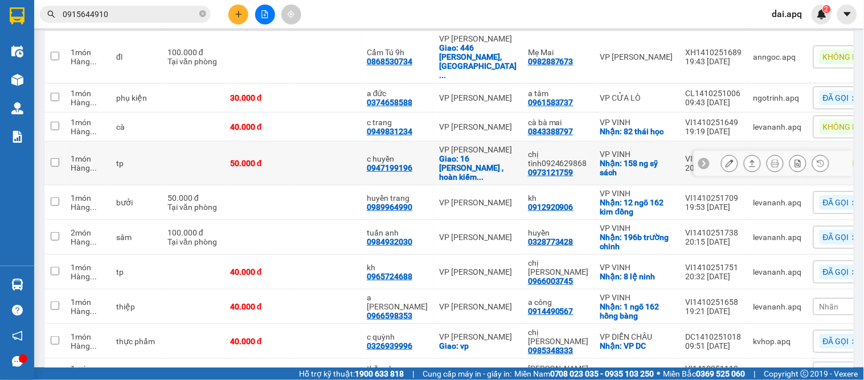
scroll to position [33, 0]
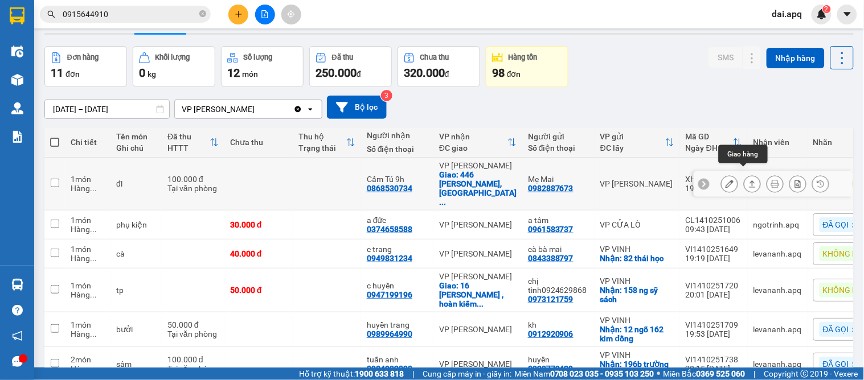
click at [748, 180] on icon at bounding box center [752, 184] width 8 height 8
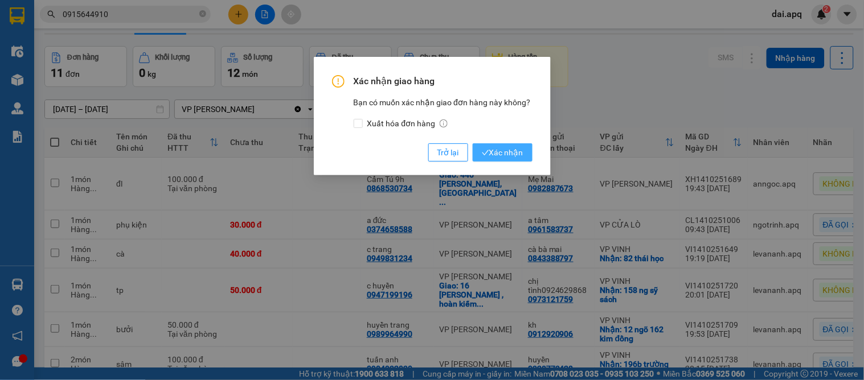
click at [484, 157] on icon "check" at bounding box center [485, 152] width 7 height 7
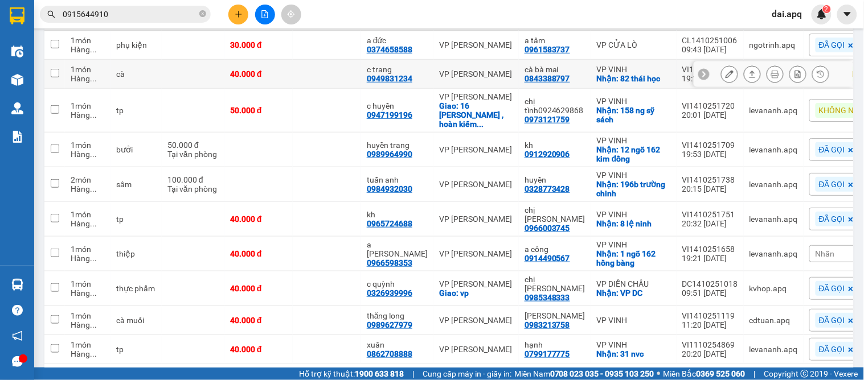
scroll to position [0, 0]
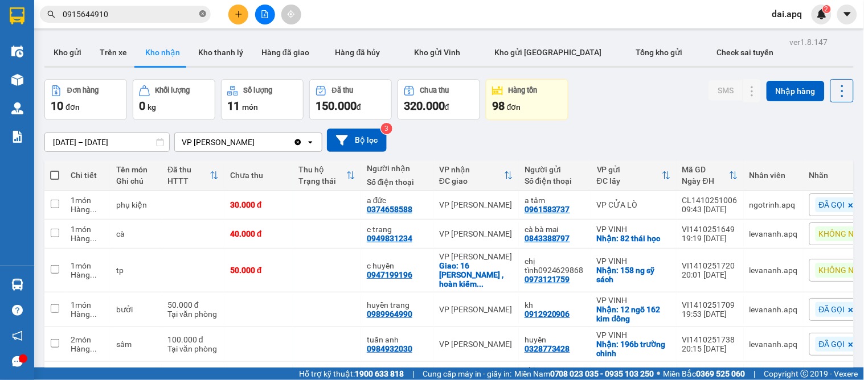
click at [200, 14] on icon "close-circle" at bounding box center [202, 13] width 7 height 7
click at [168, 19] on input "text" at bounding box center [130, 14] width 134 height 13
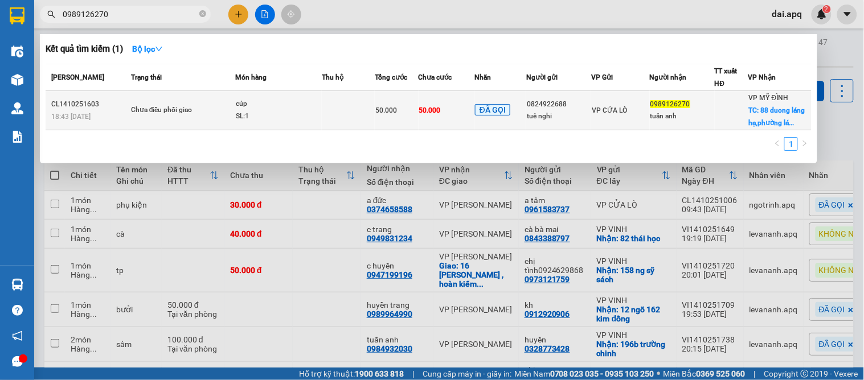
type input "0989126270"
click at [402, 110] on div "50.000" at bounding box center [396, 110] width 42 height 13
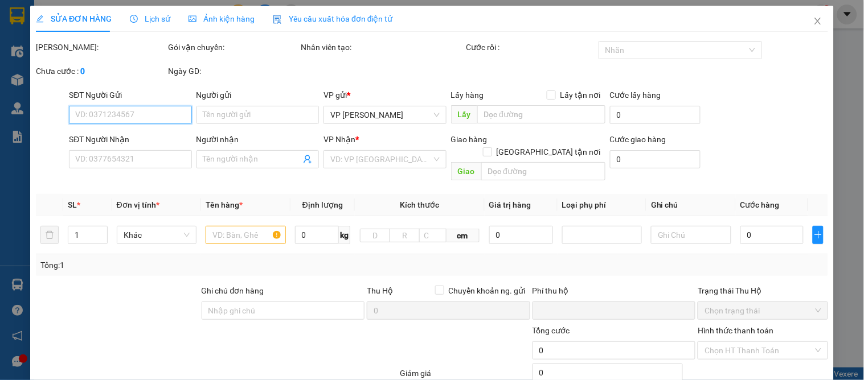
type input "0824922688"
type input "tuê nghi"
type input "0989126270"
type input "tuấn anh"
checkbox input "true"
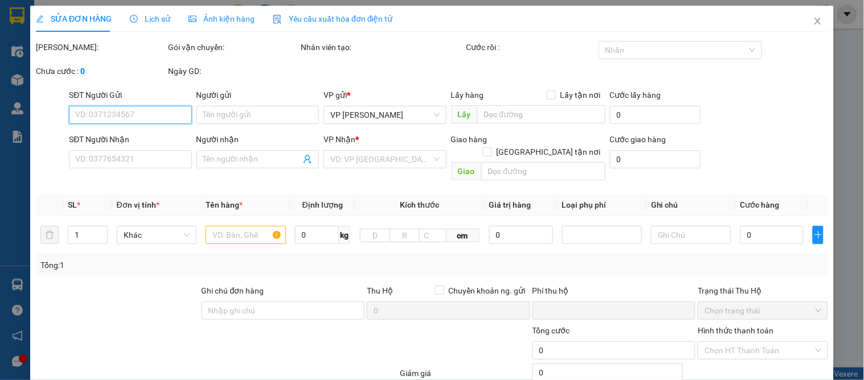
type input "88 duong láng hạ,phường láng"
type input "0"
type input "50.000"
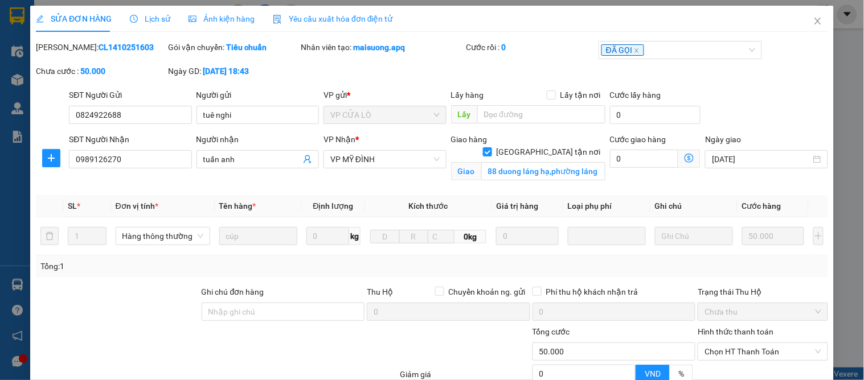
click at [149, 19] on span "Lịch sử" at bounding box center [150, 18] width 40 height 9
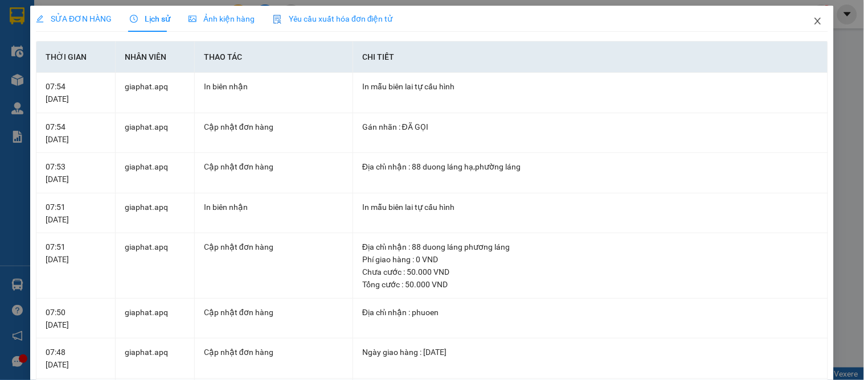
click at [813, 19] on icon "close" at bounding box center [817, 21] width 9 height 9
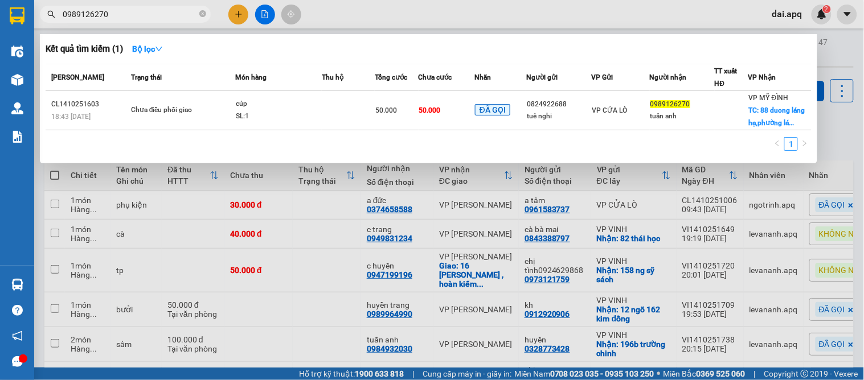
click at [153, 13] on input "0989126270" at bounding box center [130, 14] width 134 height 13
click at [835, 152] on div at bounding box center [432, 190] width 864 height 380
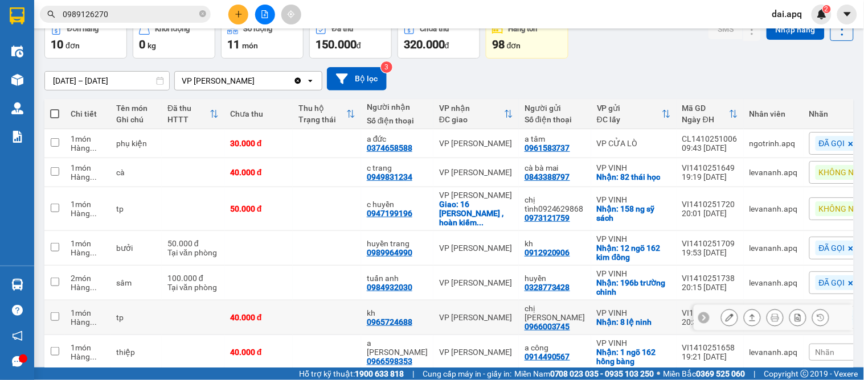
scroll to position [188, 0]
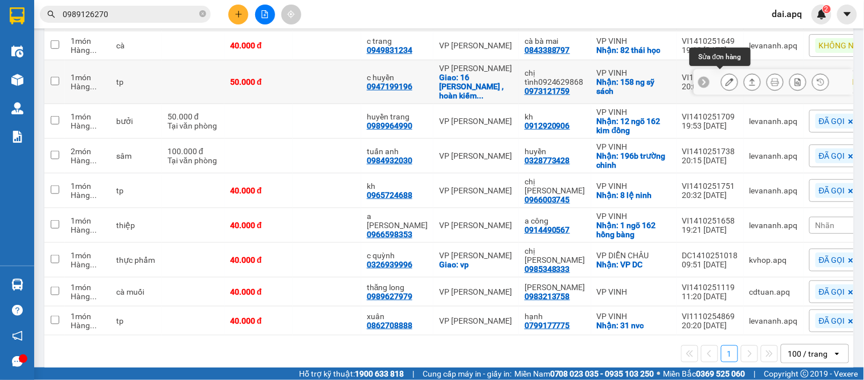
click at [724, 77] on button at bounding box center [729, 82] width 16 height 20
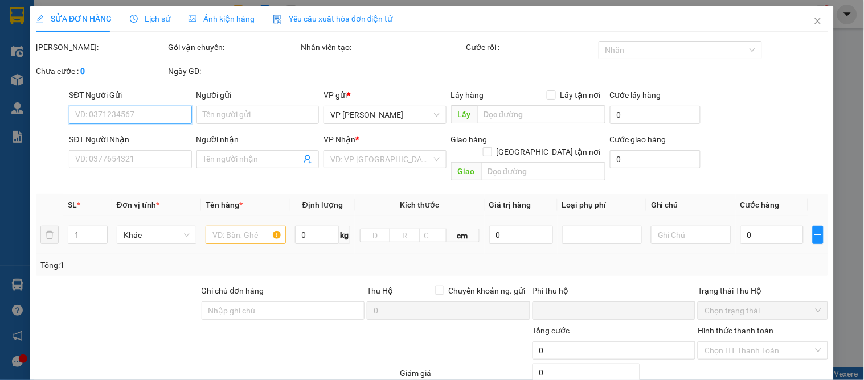
type input "0973121759"
type input "chị tình0924629868"
checkbox input "true"
type input "158 ng sỹ sách"
type input "0947199196"
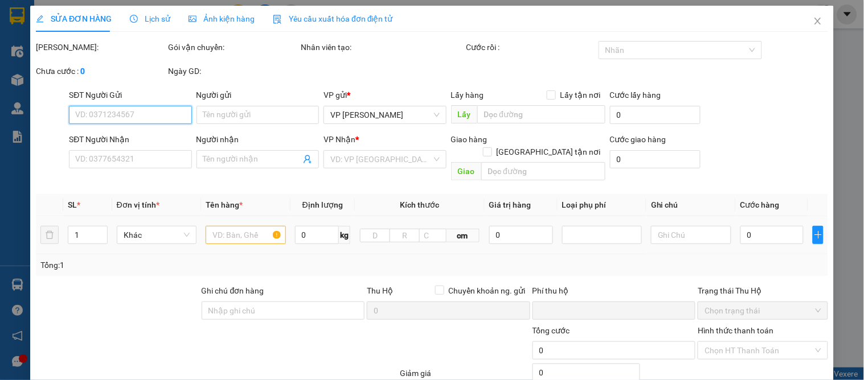
type input "c huyền"
checkbox input "true"
type input "16 phan chu trinh , hoàn kiếm , hà nội"
type input "0"
type input "50.000"
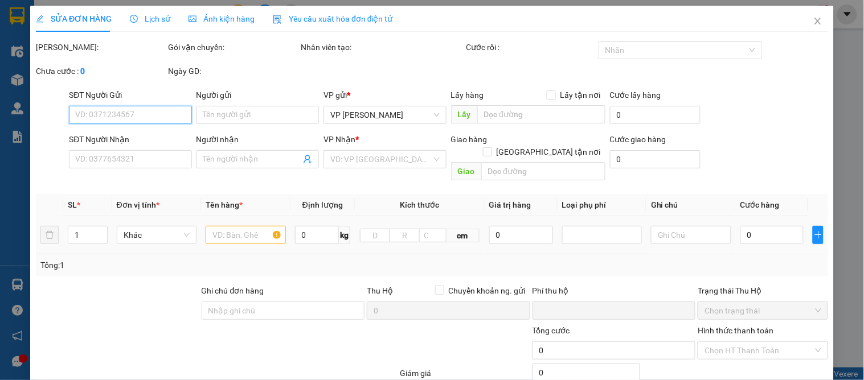
type input "50.000"
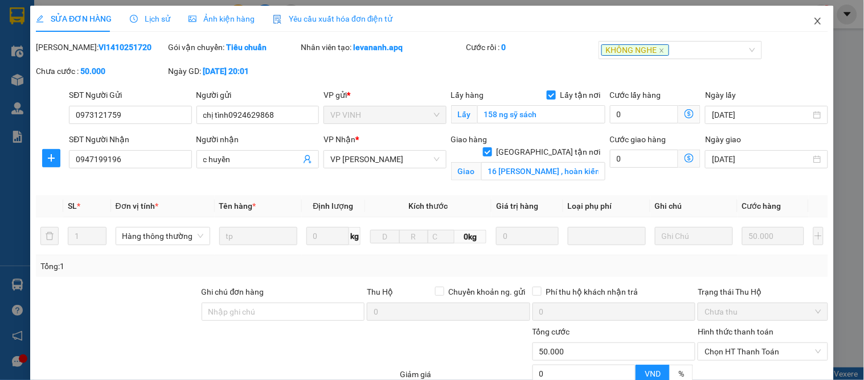
click at [803, 19] on span "Close" at bounding box center [818, 22] width 32 height 32
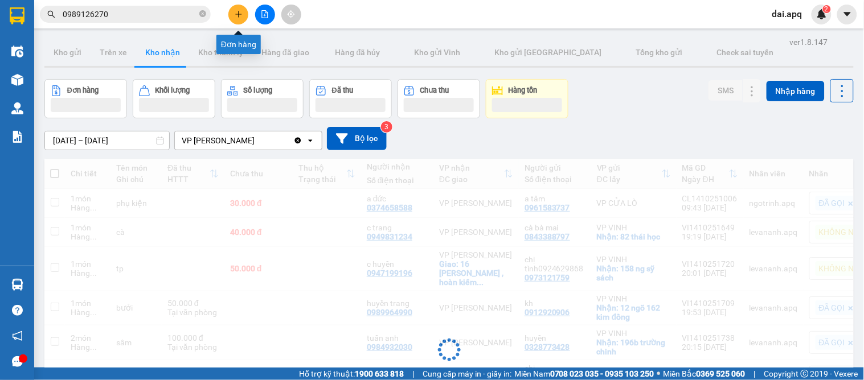
click at [244, 16] on button at bounding box center [238, 15] width 20 height 20
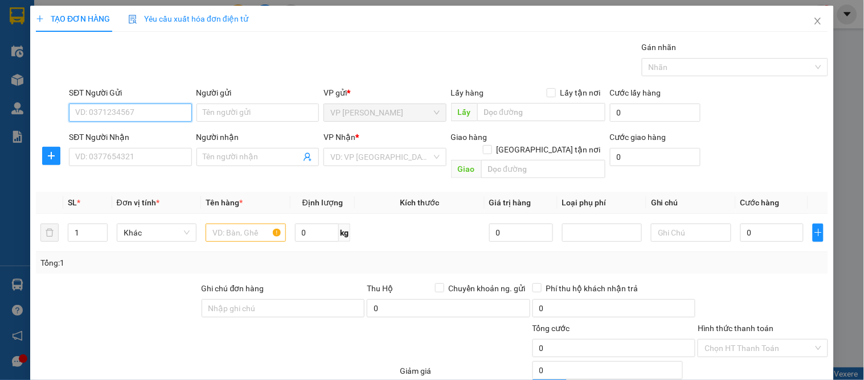
click at [132, 117] on input "SĐT Người Gửi" at bounding box center [130, 113] width 122 height 18
click at [135, 109] on input "SĐT Người Gửi" at bounding box center [130, 113] width 122 height 18
type input "0962273188"
click at [132, 128] on div "0962273188 - c nga" at bounding box center [128, 135] width 121 height 18
type input "c nga"
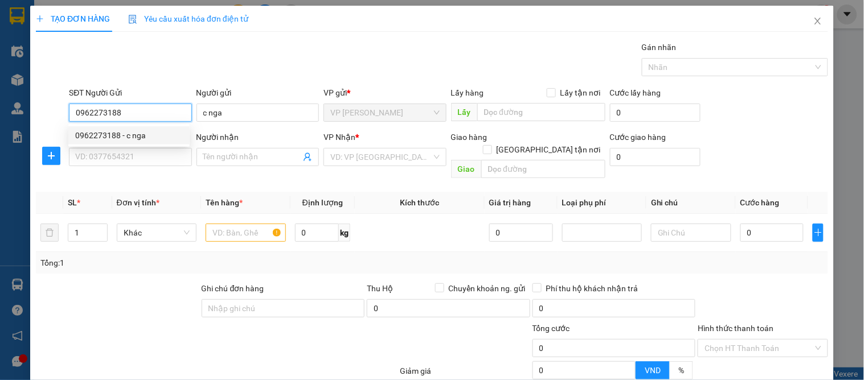
click at [135, 143] on body "Kết quả tìm kiếm ( 1 ) Bộ lọc Mã ĐH Trạng thái Món hàng Thu hộ Tổng cước Chưa c…" at bounding box center [432, 190] width 864 height 380
type input "0962273188"
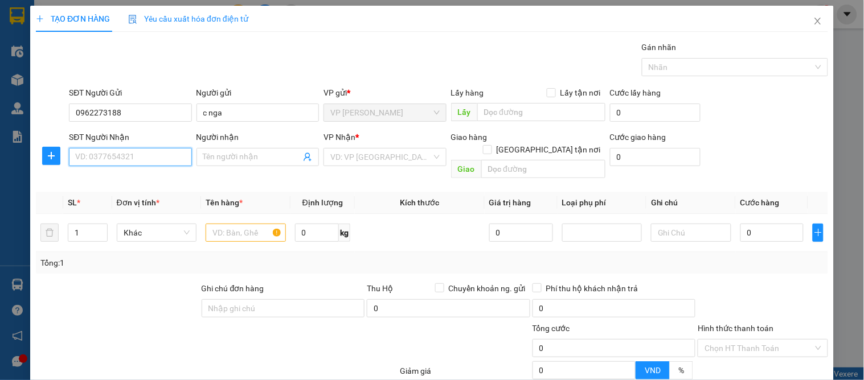
click at [141, 160] on input "SĐT Người Nhận" at bounding box center [130, 157] width 122 height 18
click at [149, 171] on div "0705299266 - c huyền" at bounding box center [128, 180] width 121 height 18
type input "0705299266"
type input "c huyền"
checkbox input "true"
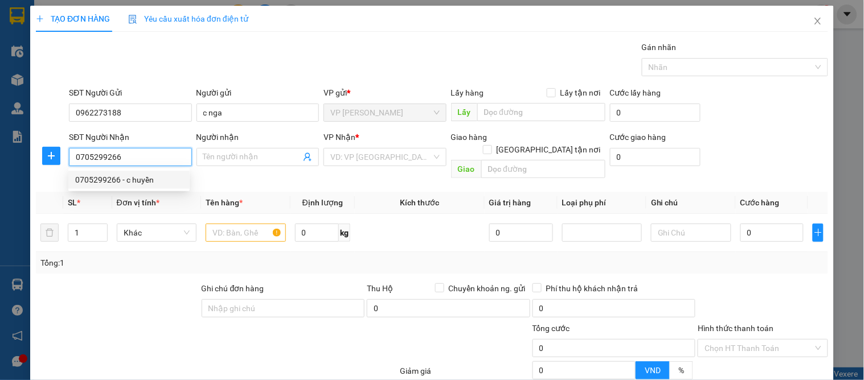
type input "182 trần phú p hồng sơn,"
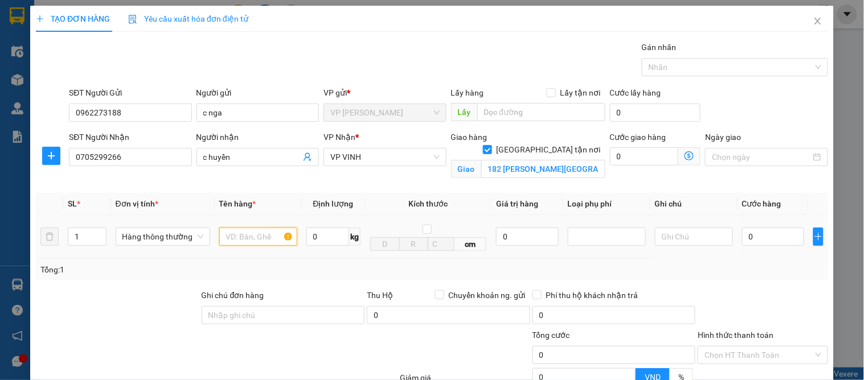
click at [253, 240] on input "text" at bounding box center [258, 237] width 78 height 18
type input "n"
type input "thực phẩm"
click at [765, 231] on input "0" at bounding box center [773, 237] width 62 height 18
type input "5"
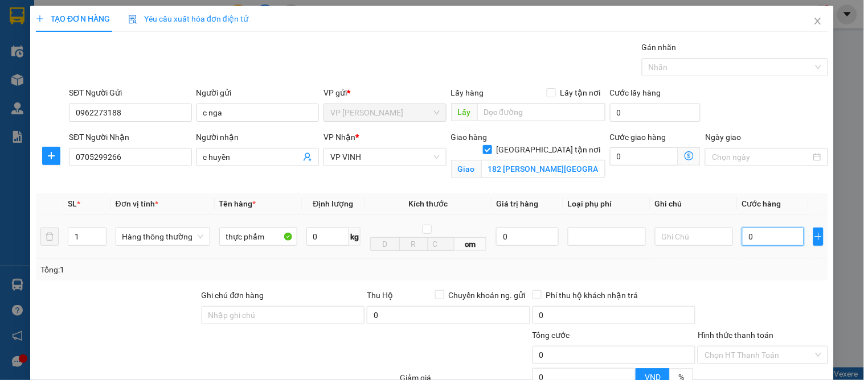
type input "5"
type input "0"
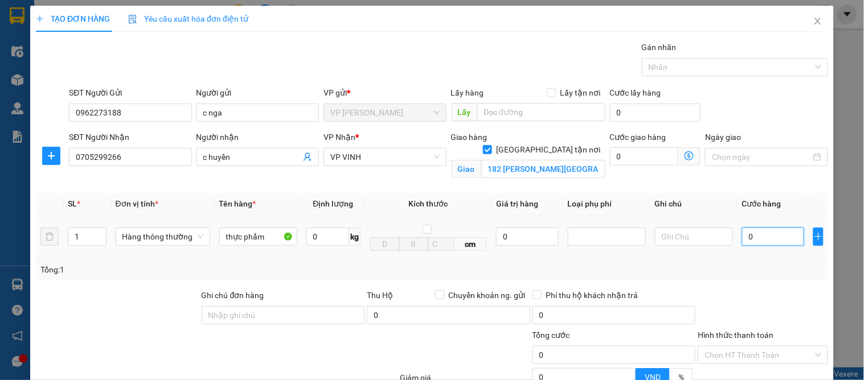
type input "04"
type input "4"
type input "040"
type input "40"
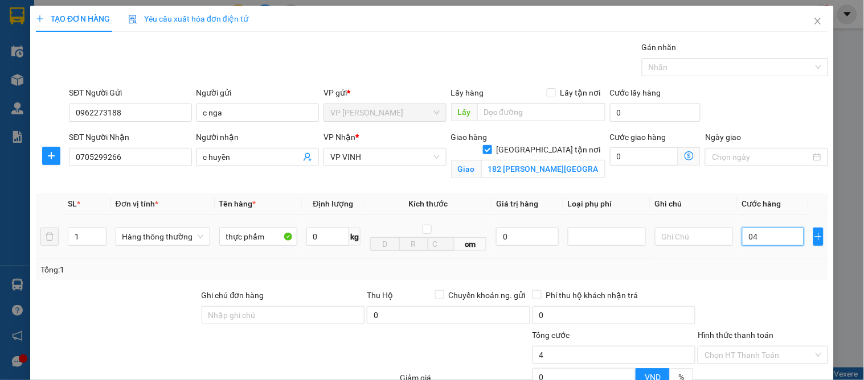
type input "40"
type input "40.000"
click at [742, 265] on div "Tổng: 1" at bounding box center [431, 270] width 783 height 13
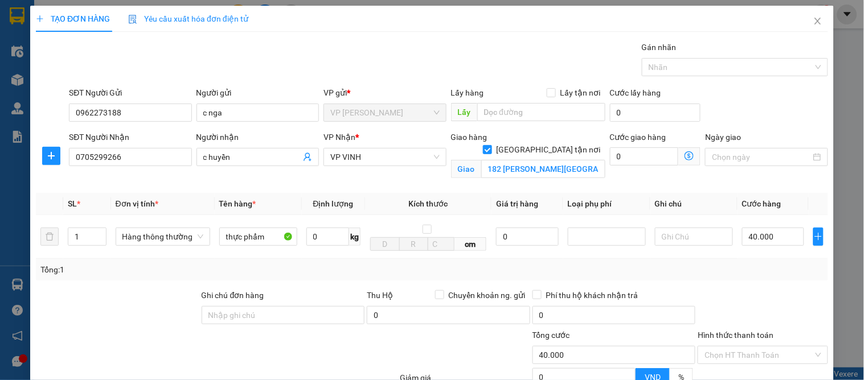
scroll to position [118, 0]
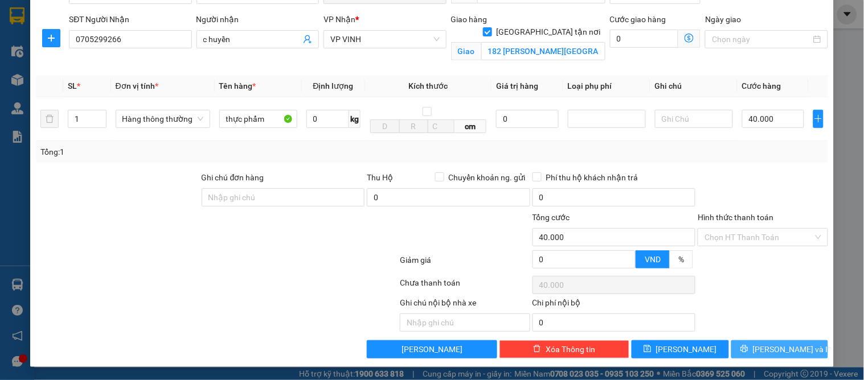
click at [746, 346] on button "[PERSON_NAME] và In" at bounding box center [779, 349] width 97 height 18
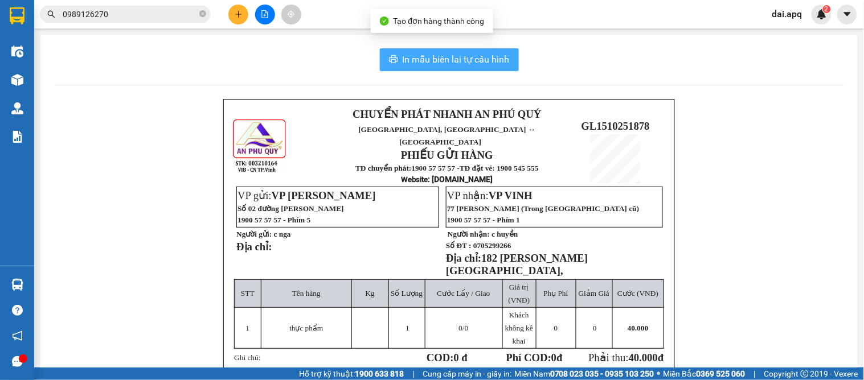
click at [470, 59] on span "In mẫu biên lai tự cấu hình" at bounding box center [455, 59] width 107 height 14
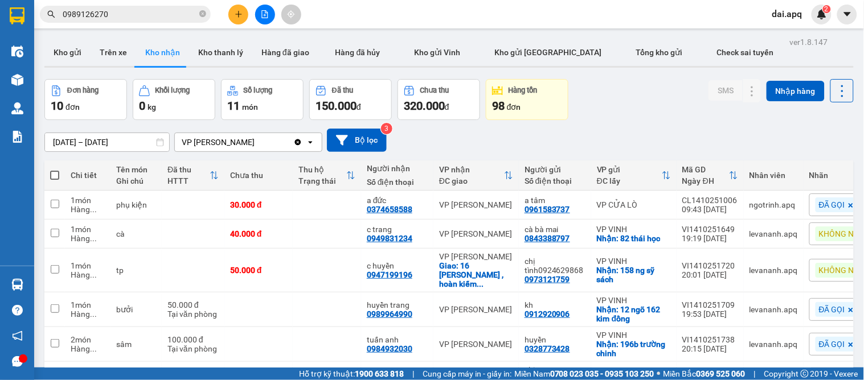
click at [441, 151] on div "01/10/2025 – 31/10/2025 Press the down arrow key to interact with the calendar …" at bounding box center [448, 140] width 809 height 23
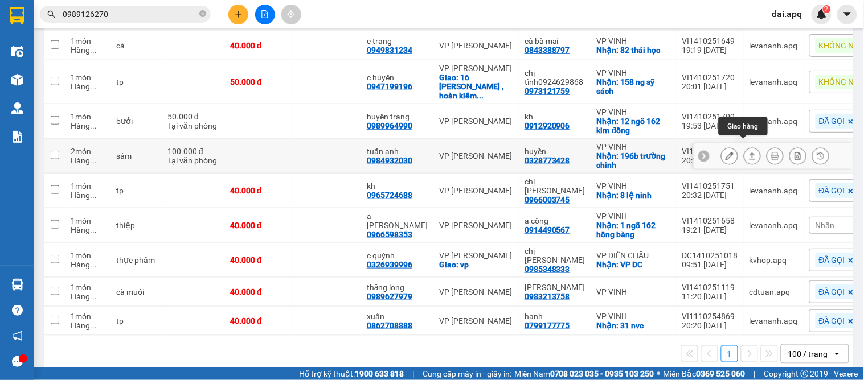
click at [748, 152] on icon at bounding box center [752, 156] width 8 height 8
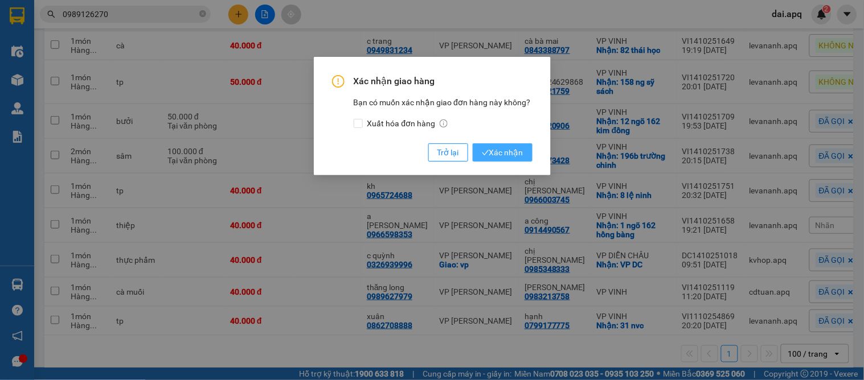
click at [502, 150] on span "Xác nhận" at bounding box center [503, 152] width 42 height 13
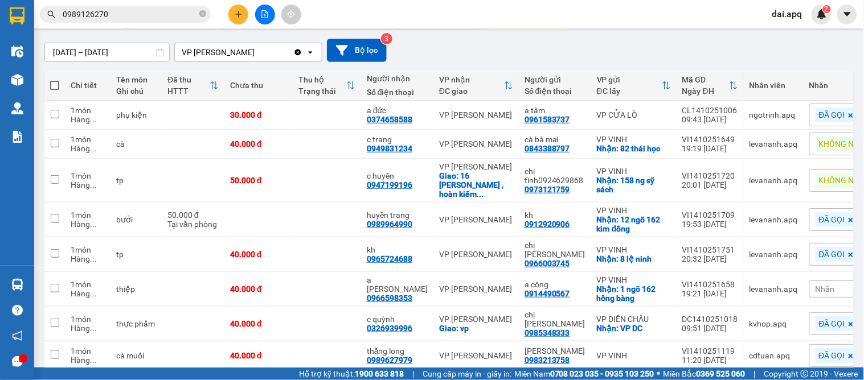
scroll to position [27, 0]
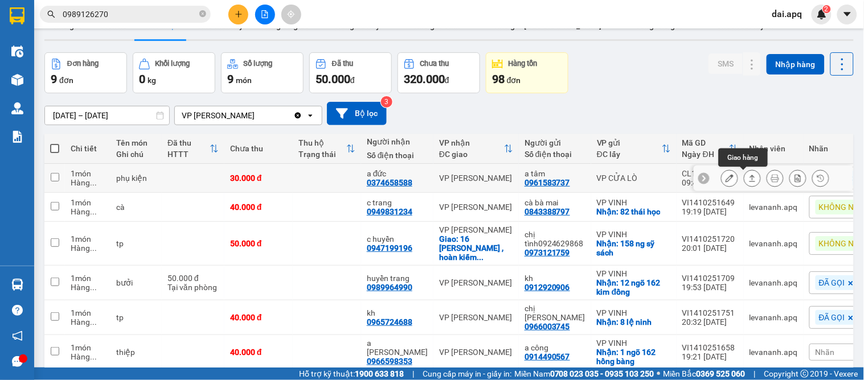
click at [748, 179] on icon at bounding box center [752, 178] width 8 height 8
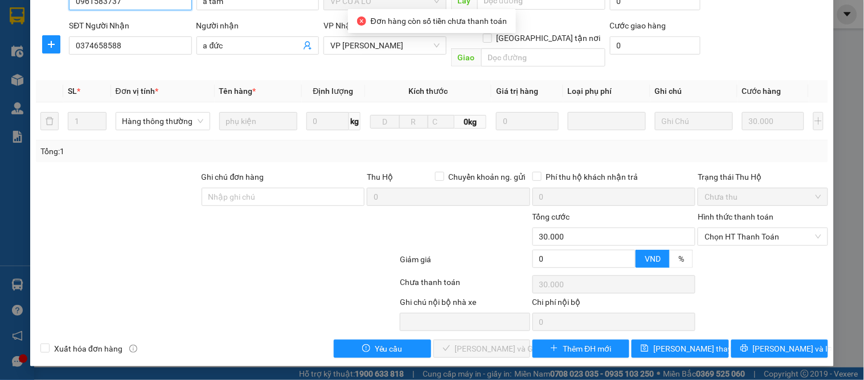
type input "0961583737"
type input "a tâm"
type input "0374658588"
type input "a đức"
type input "0"
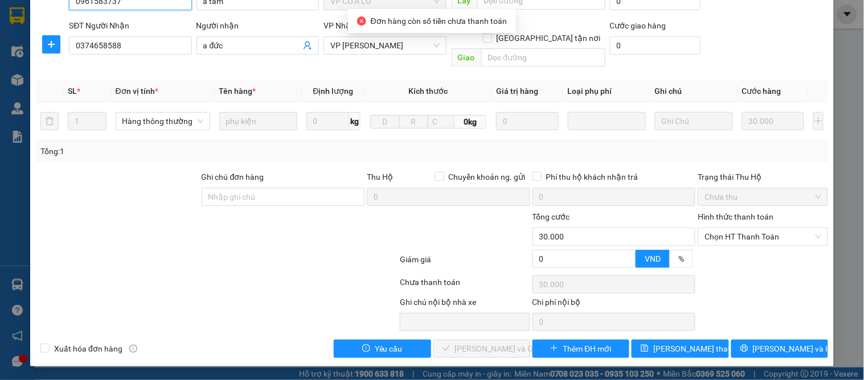
type input "30.000"
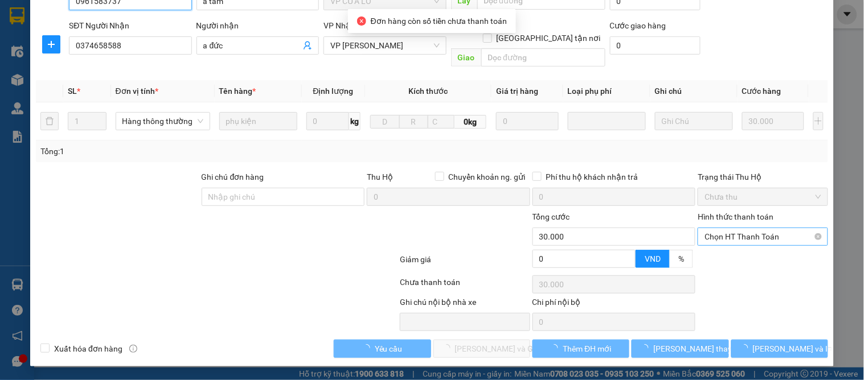
scroll to position [101, 0]
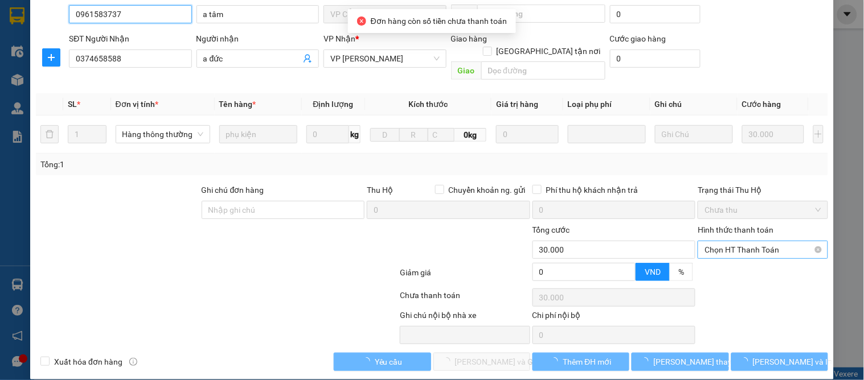
click at [709, 241] on span "Chọn HT Thanh Toán" at bounding box center [762, 249] width 116 height 17
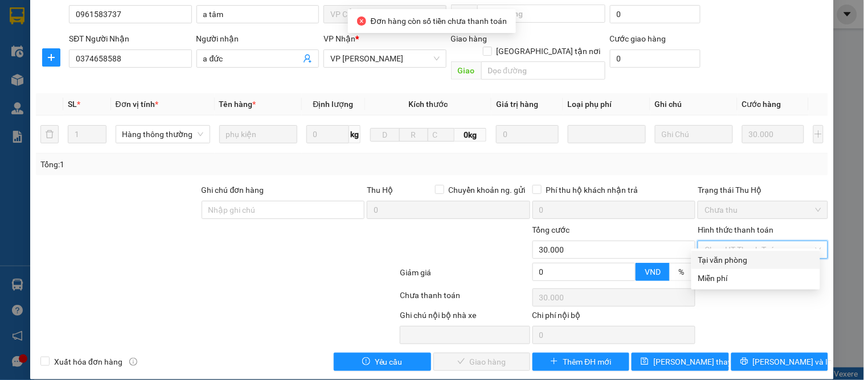
click at [728, 258] on div "Tại văn phòng" at bounding box center [755, 260] width 115 height 13
type input "0"
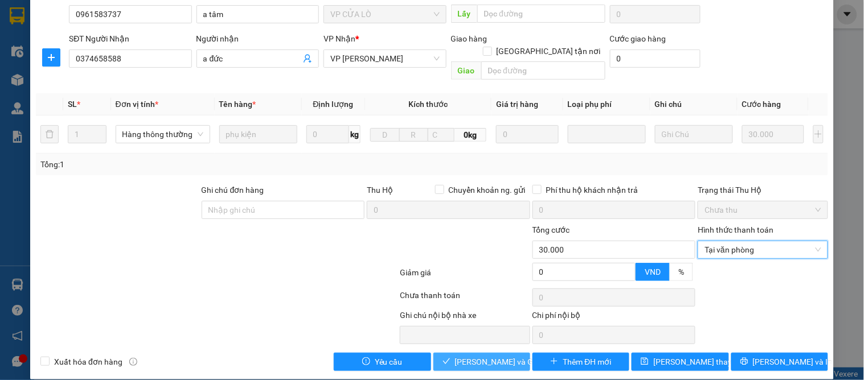
click at [478, 356] on span "Lưu và Giao hàng" at bounding box center [509, 362] width 109 height 13
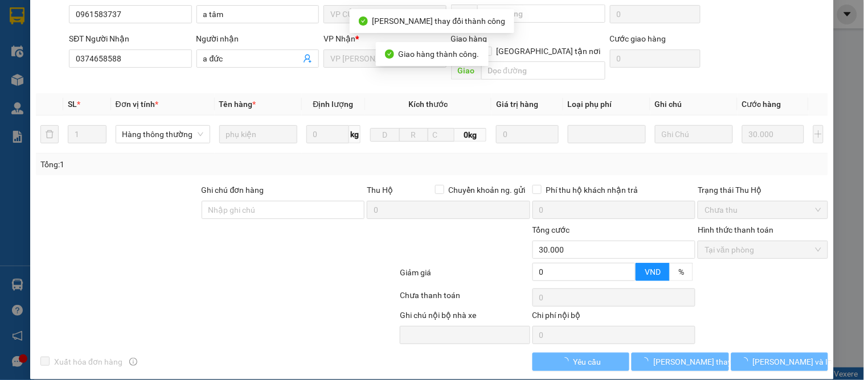
scroll to position [0, 0]
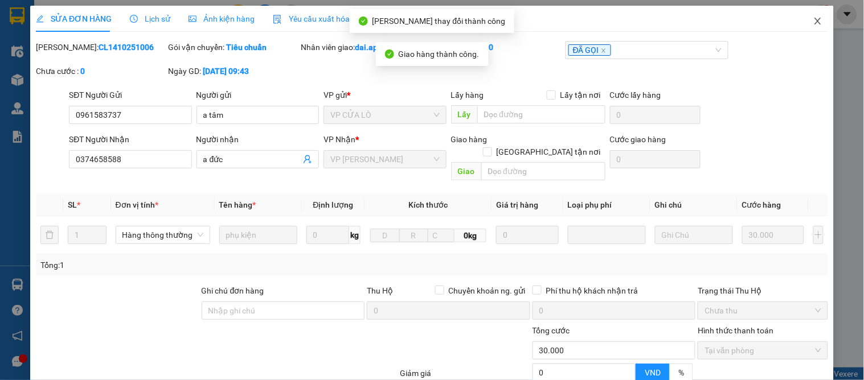
drag, startPoint x: 806, startPoint y: 18, endPoint x: 792, endPoint y: 24, distance: 15.0
click at [813, 18] on icon "close" at bounding box center [817, 21] width 9 height 9
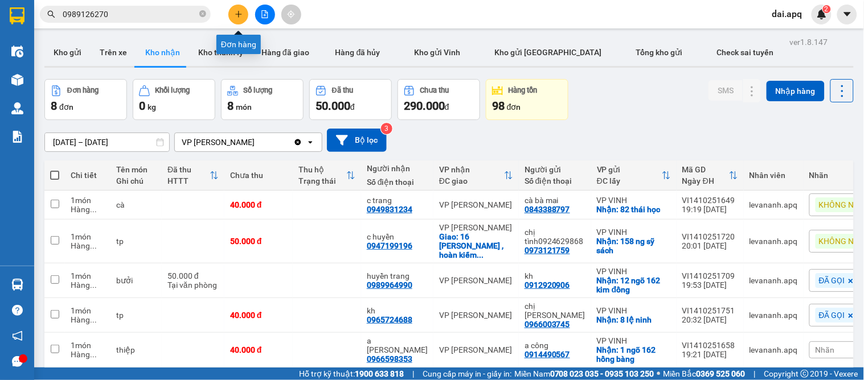
click at [236, 15] on icon "plus" at bounding box center [239, 14] width 8 height 8
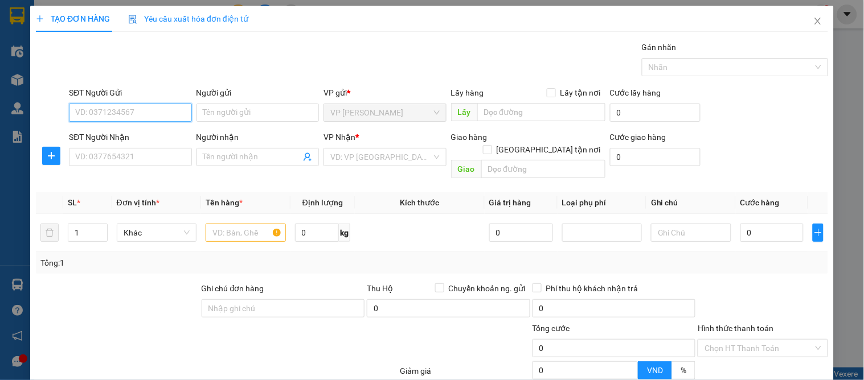
click at [156, 115] on input "SĐT Người Gửi" at bounding box center [130, 113] width 122 height 18
type input "0396281463"
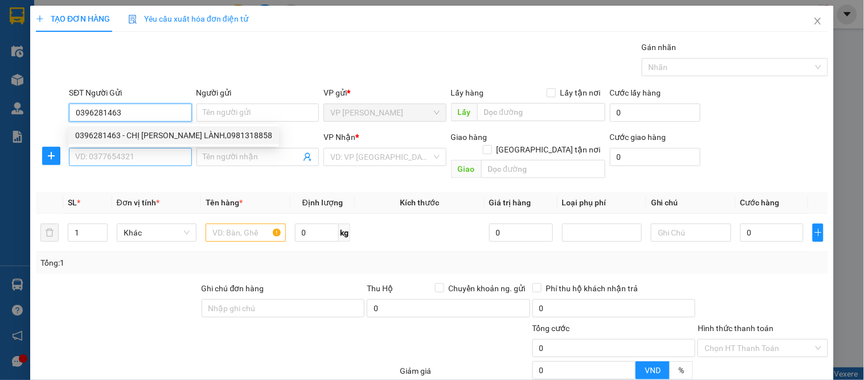
drag, startPoint x: 161, startPoint y: 140, endPoint x: 150, endPoint y: 149, distance: 14.6
click at [161, 141] on div "0396281463 - CHỊ NGUYỄN THỊ HUYỀN LÀNH,0981318858" at bounding box center [173, 135] width 197 height 13
type input "CHỊ NGUYỄN THỊ HUYỀN LÀNH,0981318858"
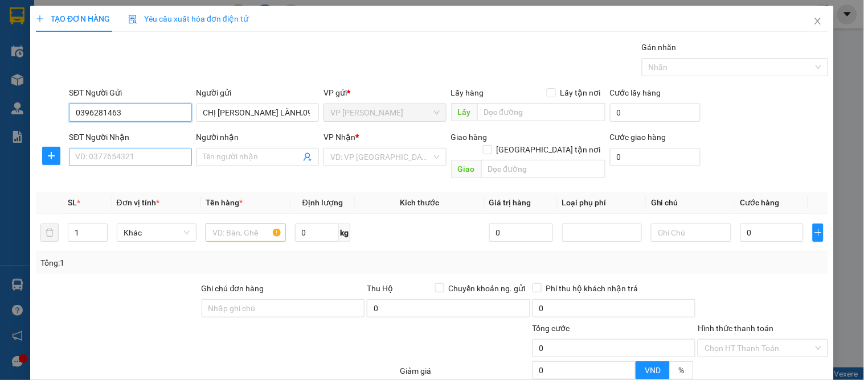
type input "0396281463"
click at [157, 161] on input "SĐT Người Nhận" at bounding box center [130, 157] width 122 height 18
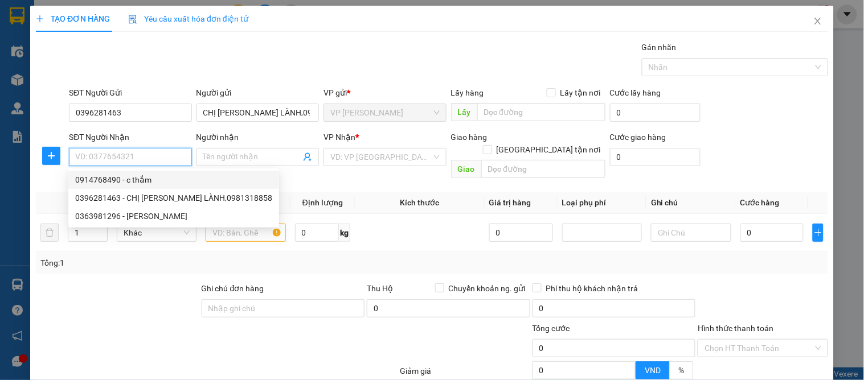
click at [152, 175] on div "0914768490 - c thắm" at bounding box center [173, 180] width 197 height 13
type input "0914768490"
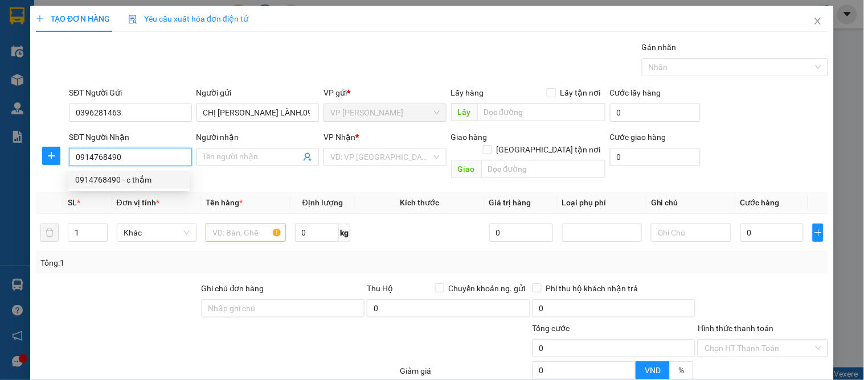
type input "c thắm"
checkbox input "true"
type input "vp"
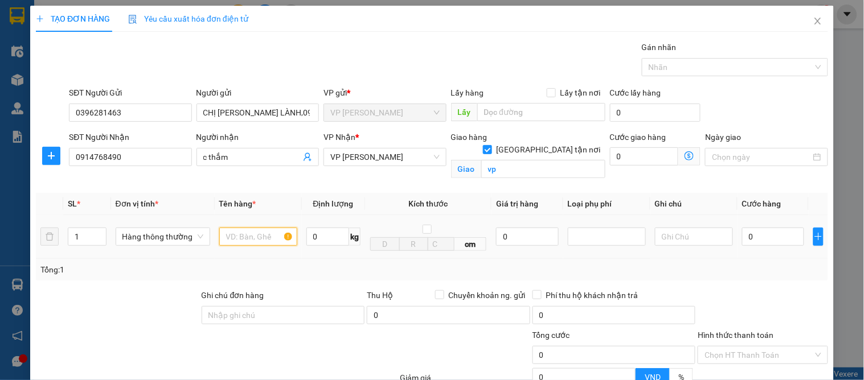
click at [235, 243] on input "text" at bounding box center [258, 237] width 78 height 18
type input "giấy tờ"
click at [767, 236] on input "0" at bounding box center [773, 237] width 62 height 18
type input "3"
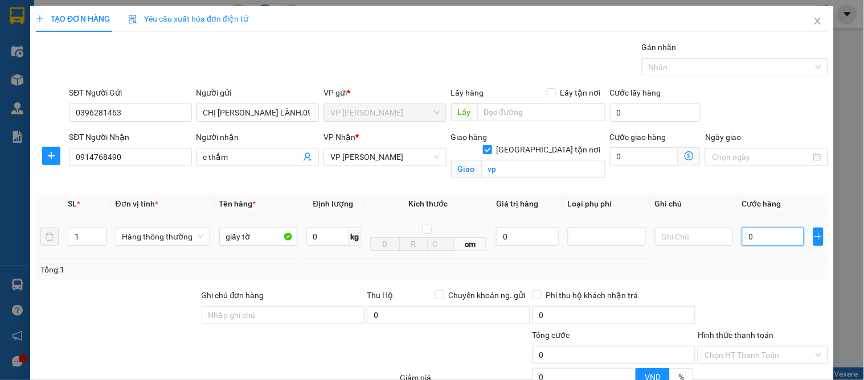
type input "3"
type input "30"
type input "30.000"
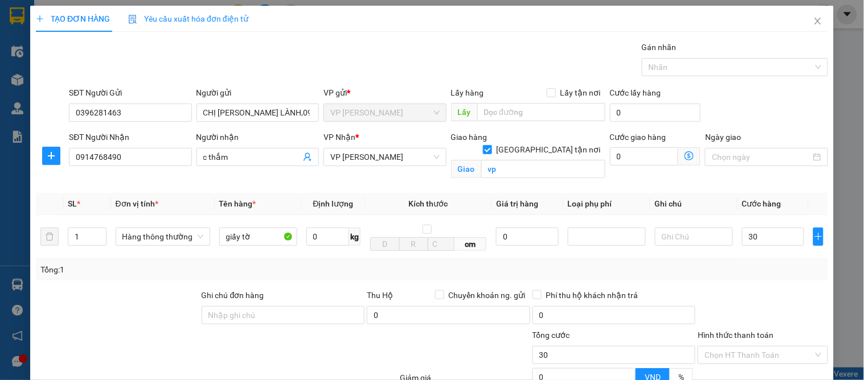
type input "30.000"
click at [736, 274] on div "Tổng: 1" at bounding box center [431, 270] width 783 height 13
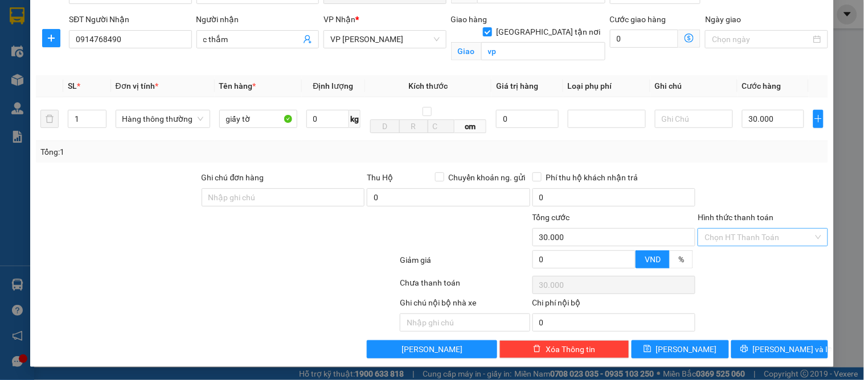
click at [713, 235] on input "Hình thức thanh toán" at bounding box center [758, 237] width 108 height 17
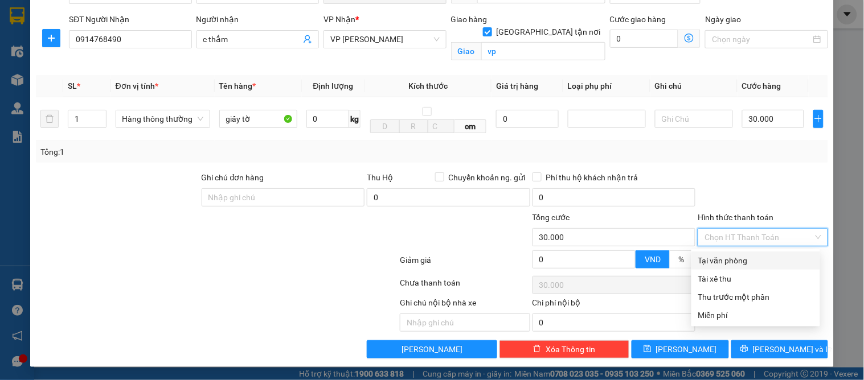
click at [716, 261] on div "Tại văn phòng" at bounding box center [755, 260] width 115 height 13
type input "0"
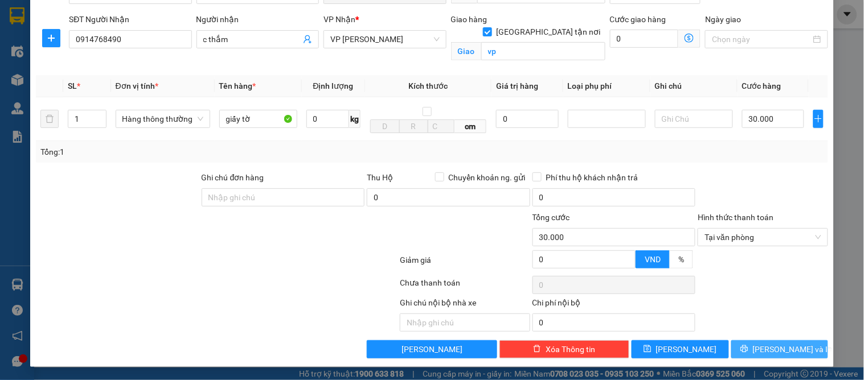
click at [748, 346] on icon "printer" at bounding box center [744, 349] width 8 height 8
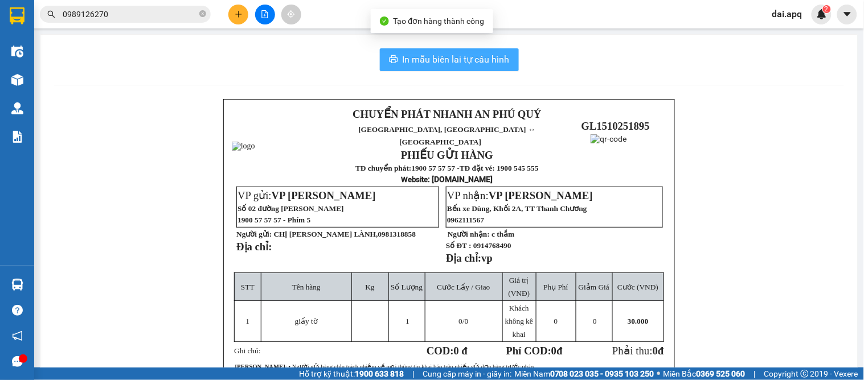
click at [402, 60] on span "In mẫu biên lai tự cấu hình" at bounding box center [455, 59] width 107 height 14
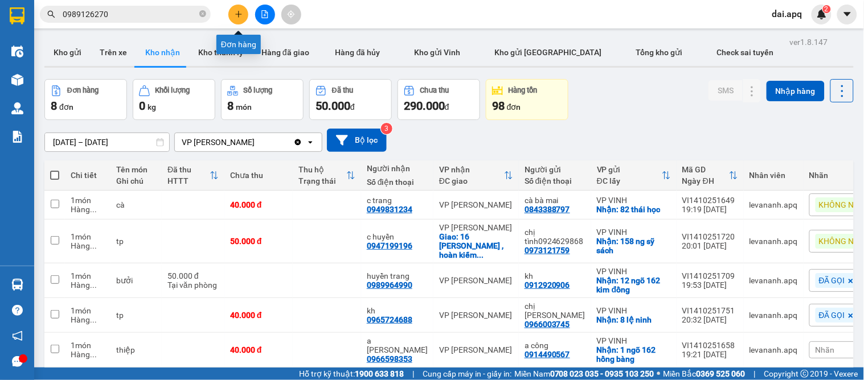
click at [236, 15] on icon "plus" at bounding box center [239, 14] width 8 height 8
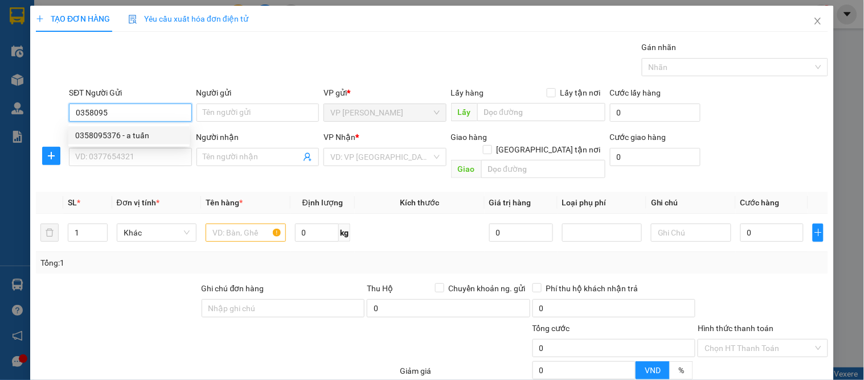
click at [128, 137] on div "0358095376 - a tuấn" at bounding box center [129, 135] width 108 height 13
type input "0358095376"
type input "a tuấn"
type input "0358095376"
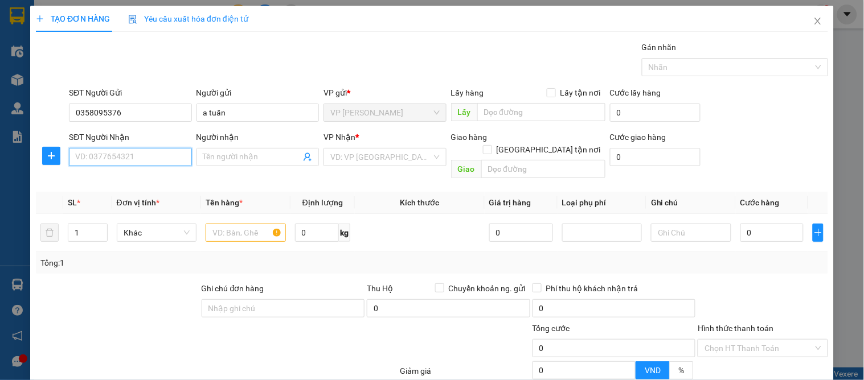
click at [158, 163] on input "SĐT Người Nhận" at bounding box center [130, 157] width 122 height 18
click at [153, 175] on div "0977981309 - c hiền" at bounding box center [129, 180] width 108 height 13
type input "0977981309"
type input "c hiền"
checkbox input "true"
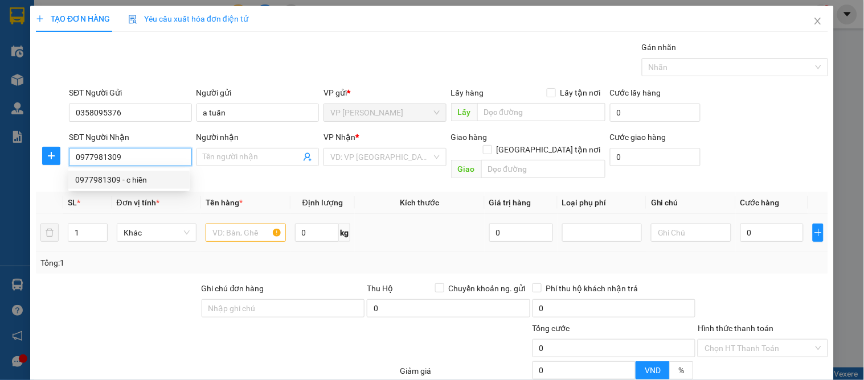
type input "21 thành thái"
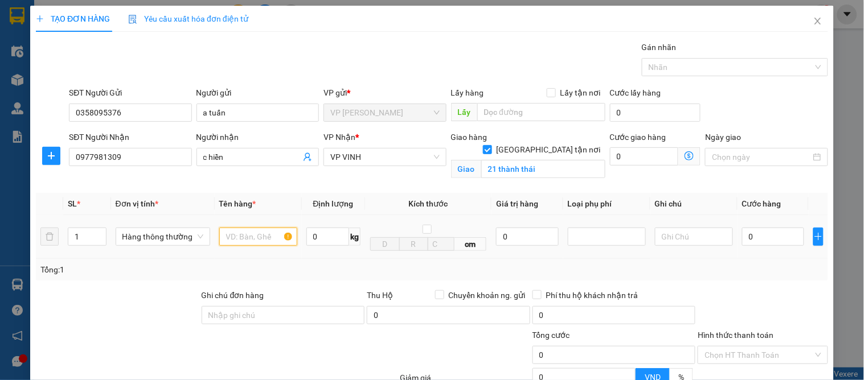
click at [250, 240] on input "text" at bounding box center [258, 237] width 78 height 18
type input "nem"
click at [754, 241] on input "0" at bounding box center [773, 237] width 62 height 18
type input "4"
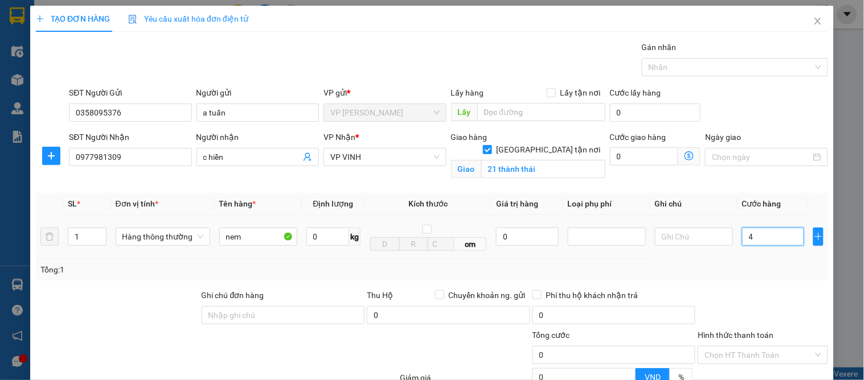
type input "4"
type input "40"
type input "40.000"
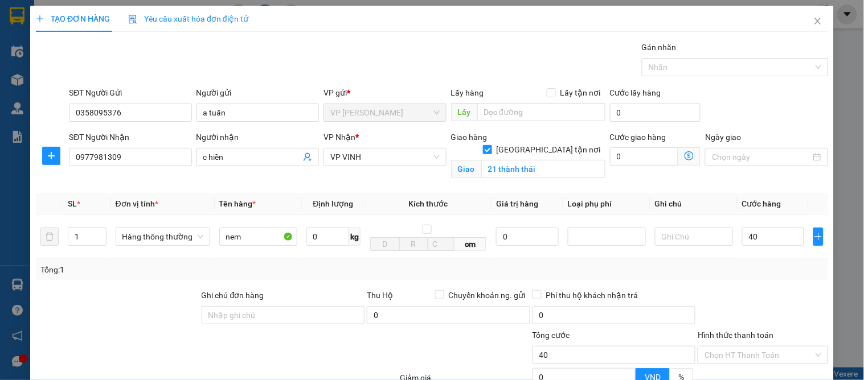
type input "40.000"
click at [761, 262] on div "Tổng: 1" at bounding box center [432, 270] width 792 height 22
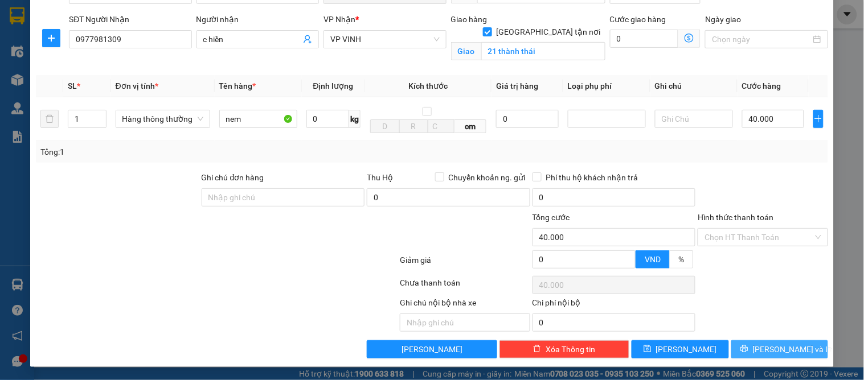
click at [767, 346] on span "[PERSON_NAME] và In" at bounding box center [793, 349] width 80 height 13
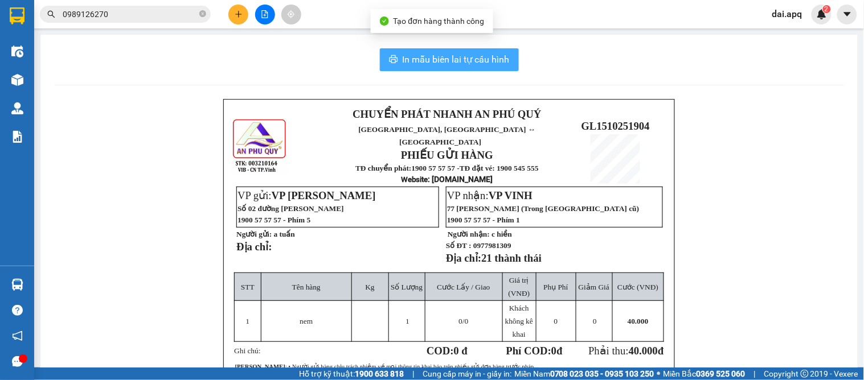
click at [440, 63] on span "In mẫu biên lai tự cấu hình" at bounding box center [455, 59] width 107 height 14
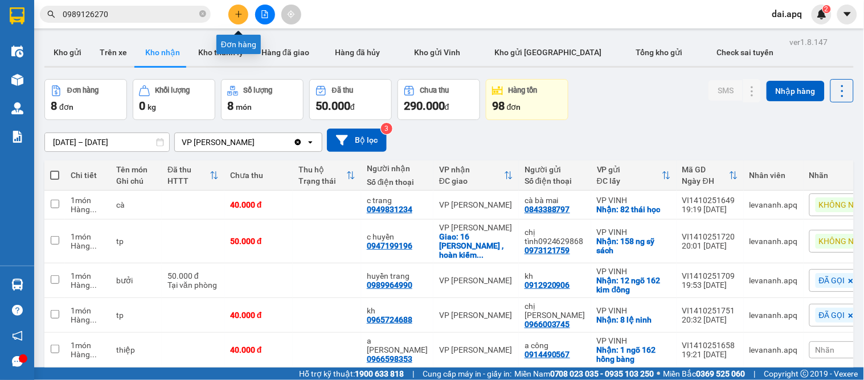
click at [240, 13] on icon "plus" at bounding box center [239, 14] width 8 height 8
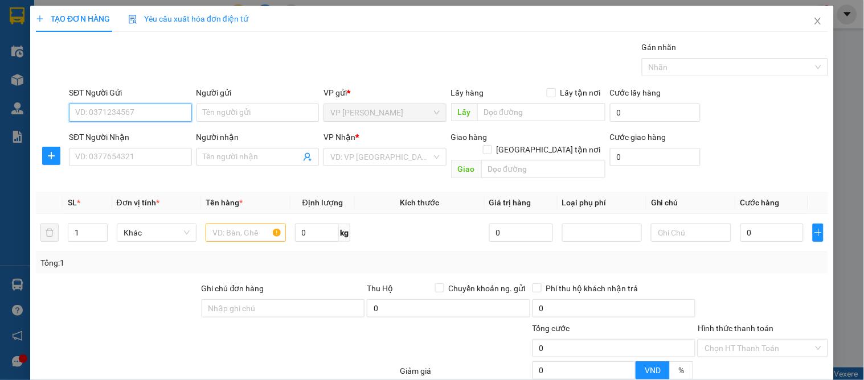
click at [151, 109] on input "SĐT Người Gửi" at bounding box center [130, 113] width 122 height 18
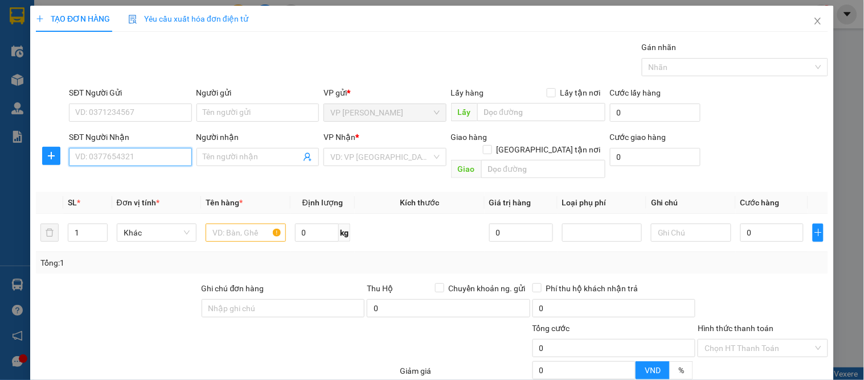
click at [132, 159] on input "SĐT Người Nhận" at bounding box center [130, 157] width 122 height 18
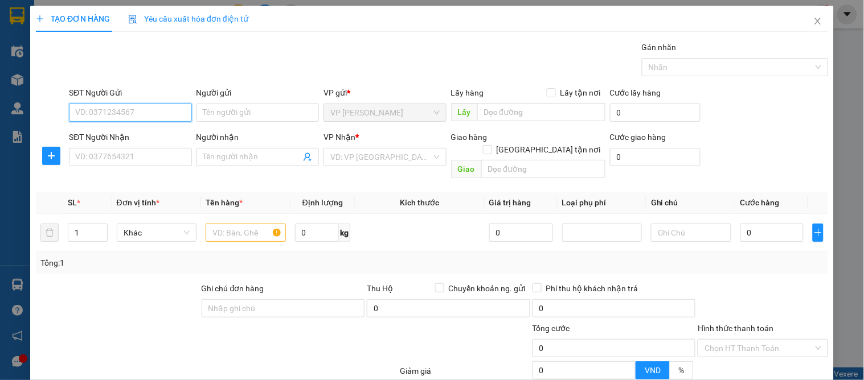
click at [137, 113] on input "SĐT Người Gửi" at bounding box center [130, 113] width 122 height 18
type input "0817541602"
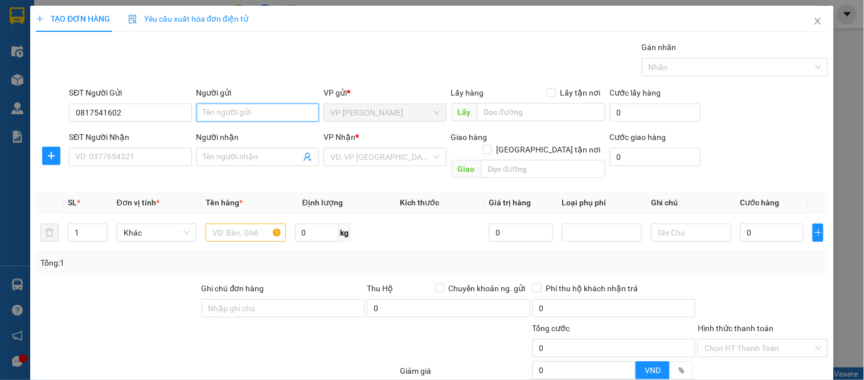
click at [221, 110] on input "Người gửi" at bounding box center [257, 113] width 122 height 18
type input "chú thẩm"
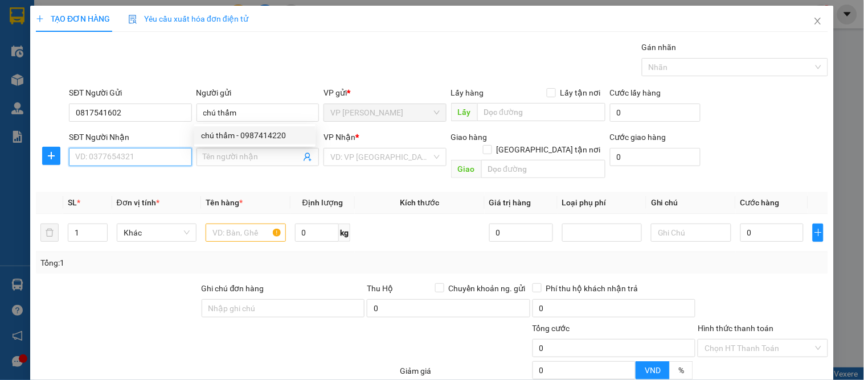
click at [144, 151] on input "SĐT Người Nhận" at bounding box center [130, 157] width 122 height 18
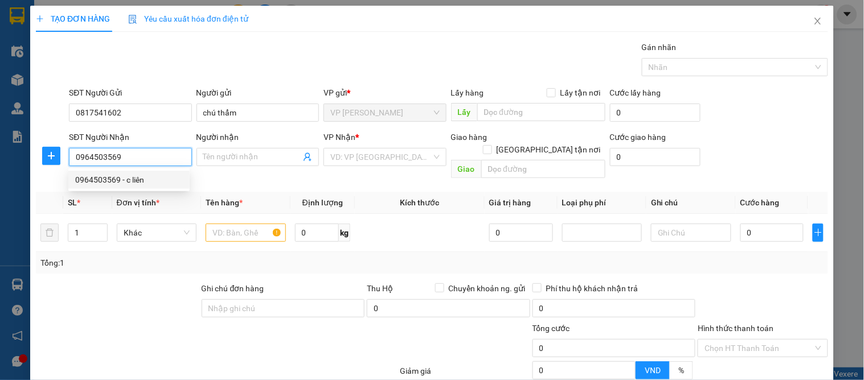
type input "0964503569"
click at [128, 198] on span "Đơn vị tính *" at bounding box center [138, 202] width 43 height 9
click at [137, 154] on input "0964503569" at bounding box center [130, 157] width 122 height 18
click at [126, 175] on div "0964503569 - c liên" at bounding box center [129, 180] width 108 height 13
type input "c liên"
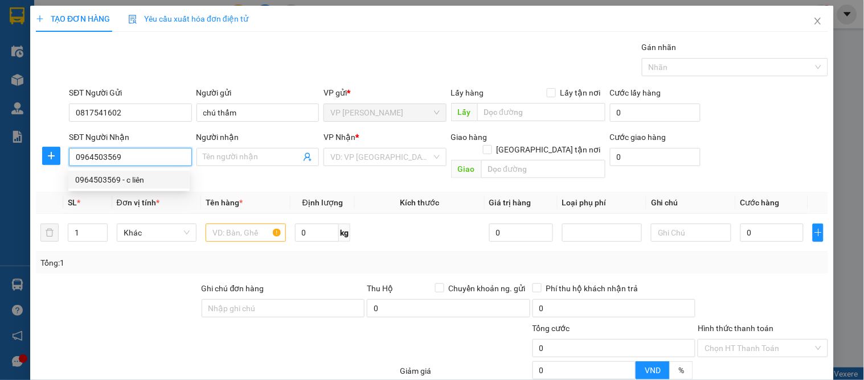
checkbox input "true"
type input "ngõ 231 hà hy tập"
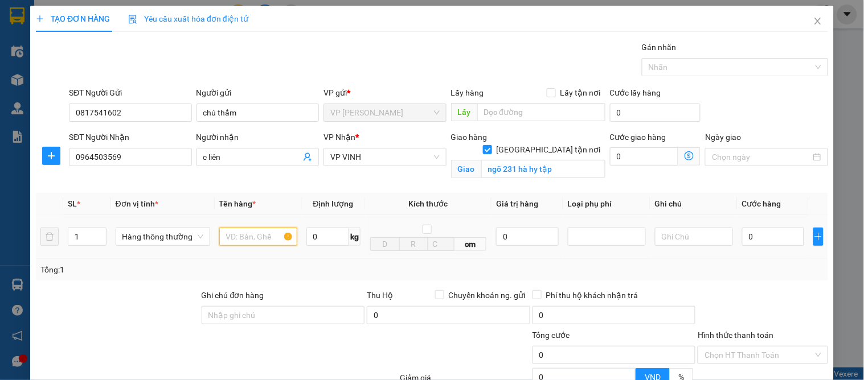
click at [253, 234] on input "text" at bounding box center [258, 237] width 78 height 18
type input "dầu gội"
click at [765, 242] on input "0" at bounding box center [773, 237] width 62 height 18
type input "4"
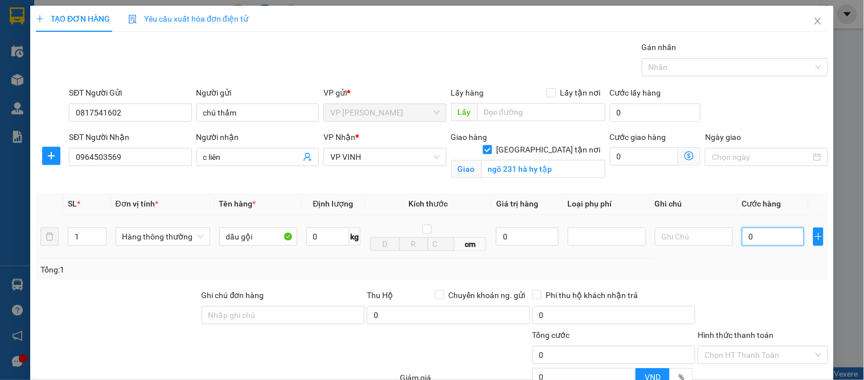
type input "4"
type input "40"
type input "40.000"
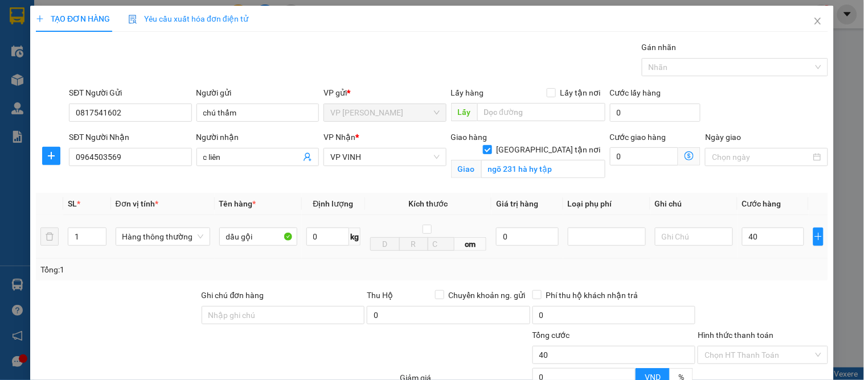
type input "40.000"
drag, startPoint x: 754, startPoint y: 273, endPoint x: 753, endPoint y: 281, distance: 8.1
click at [753, 281] on div "Transit Pickup Surcharge Ids Transit Deliver Surcharge Ids Transit Deliver Surc…" at bounding box center [432, 259] width 792 height 436
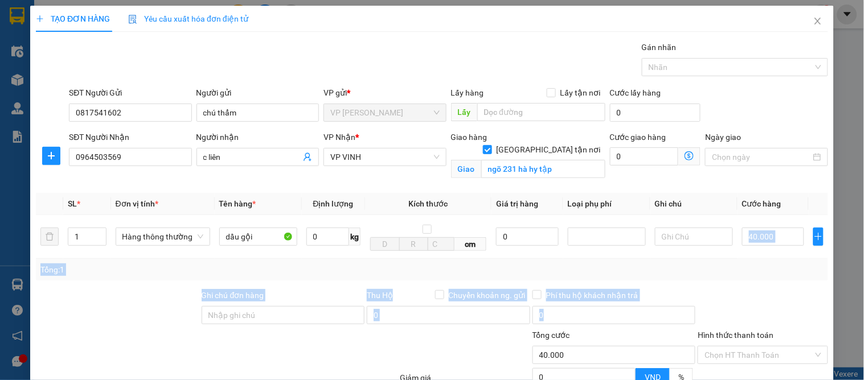
scroll to position [118, 0]
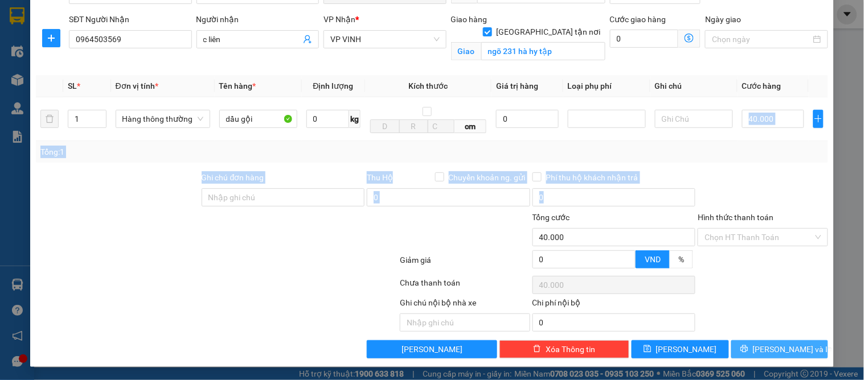
click at [748, 345] on icon "printer" at bounding box center [744, 349] width 8 height 8
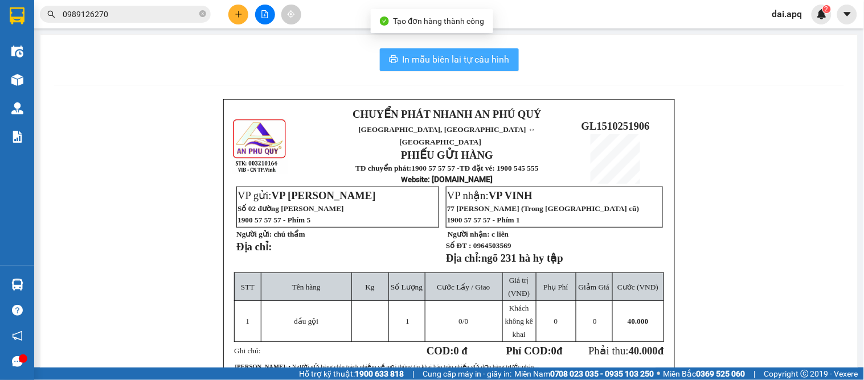
click at [425, 61] on span "In mẫu biên lai tự cấu hình" at bounding box center [455, 59] width 107 height 14
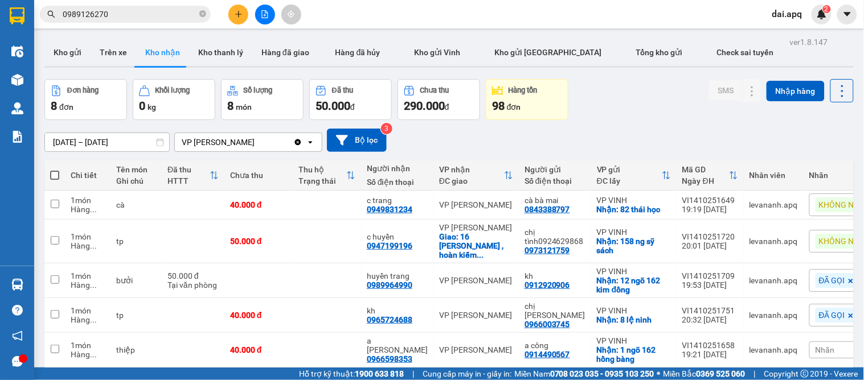
click at [471, 150] on div "01/10/2025 – 31/10/2025 Press the down arrow key to interact with the calendar …" at bounding box center [448, 140] width 809 height 23
click at [244, 7] on button at bounding box center [238, 15] width 20 height 20
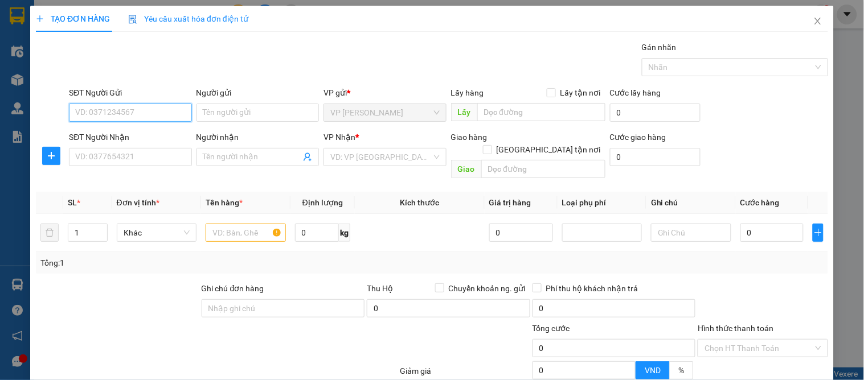
click at [131, 111] on input "SĐT Người Gửi" at bounding box center [130, 113] width 122 height 18
click at [216, 224] on input "text" at bounding box center [246, 233] width 80 height 18
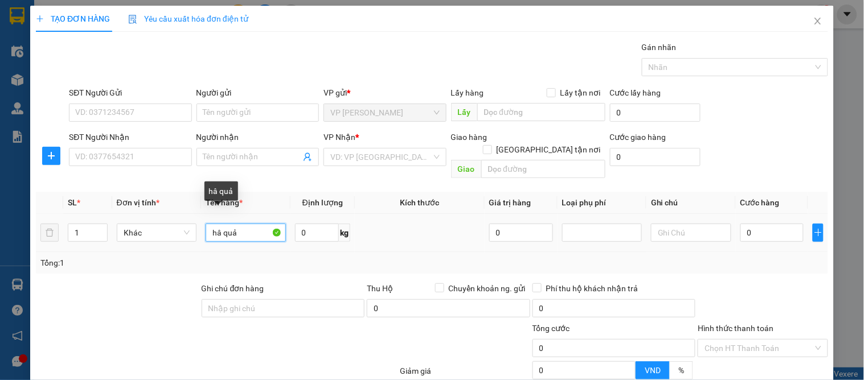
click at [218, 224] on input "hâ quả" at bounding box center [246, 233] width 80 height 18
type input "hoa quả"
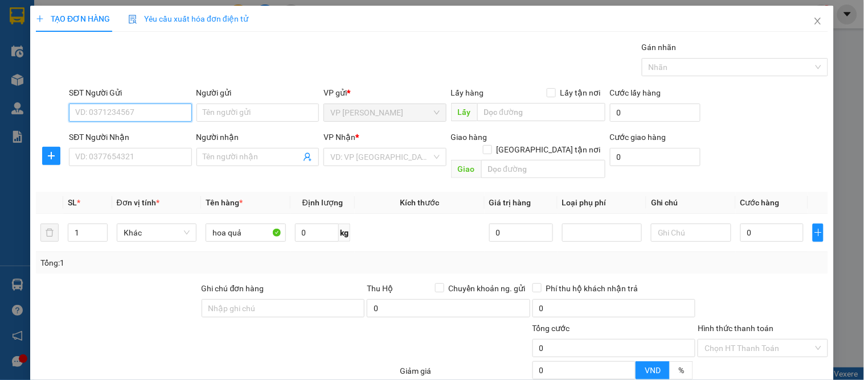
click at [137, 113] on input "SĐT Người Gửi" at bounding box center [130, 113] width 122 height 18
click at [75, 114] on input "SĐT Người Gửi" at bounding box center [130, 113] width 122 height 18
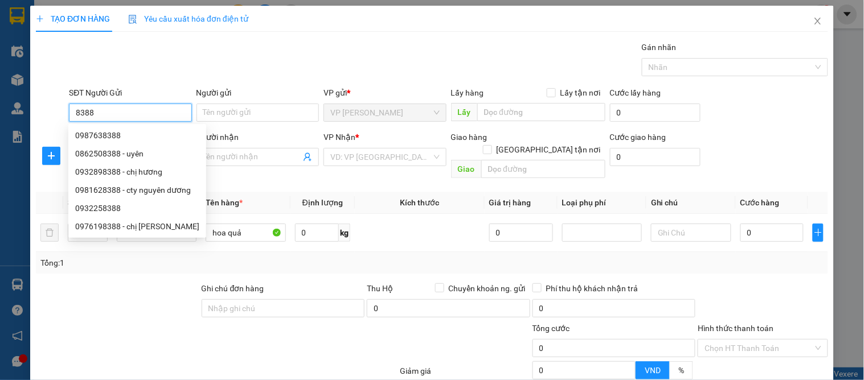
click at [109, 116] on input "8388" at bounding box center [130, 113] width 122 height 18
click at [139, 154] on div "0862508388 - uyên" at bounding box center [137, 153] width 124 height 13
type input "0862508388"
type input "uyên"
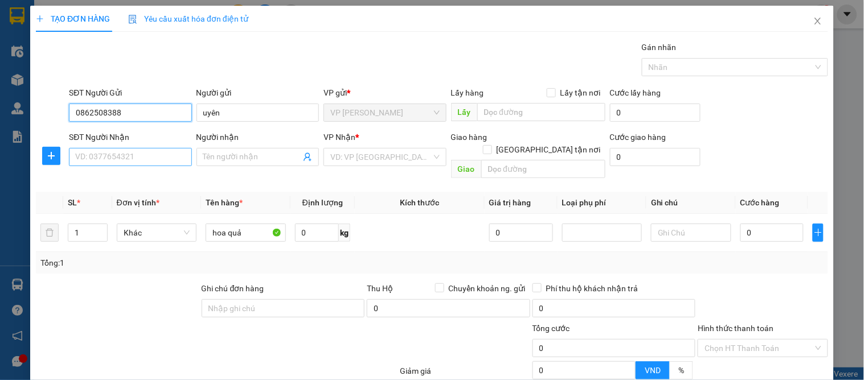
type input "0862508388"
click at [98, 153] on input "SĐT Người Nhận" at bounding box center [130, 157] width 122 height 18
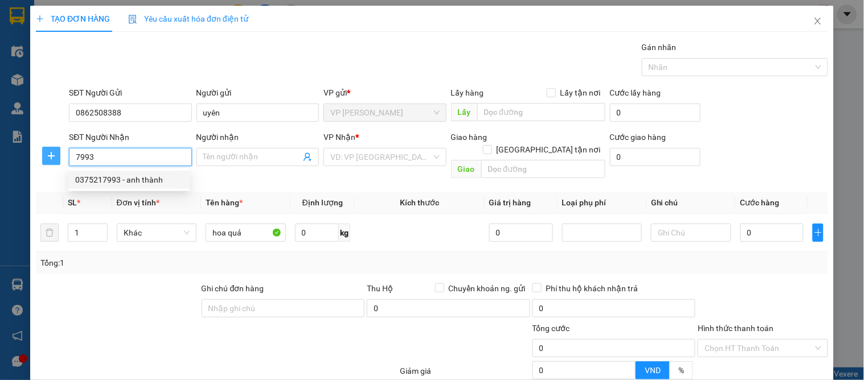
drag, startPoint x: 106, startPoint y: 160, endPoint x: 52, endPoint y: 150, distance: 55.0
click at [52, 150] on div "SĐT Người Nhận 7993 Người nhận Tên người nhận VP Nhận * VD: VP Sài Gòn Giao hàn…" at bounding box center [432, 157] width 794 height 52
type input "0964157993"
click at [137, 175] on div "0964157993 - chi nhan" at bounding box center [129, 180] width 108 height 13
type input "chi nhan"
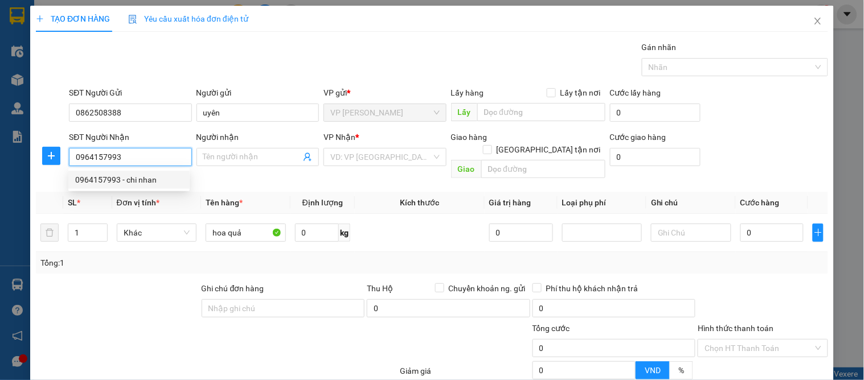
checkbox input "true"
type input "vp"
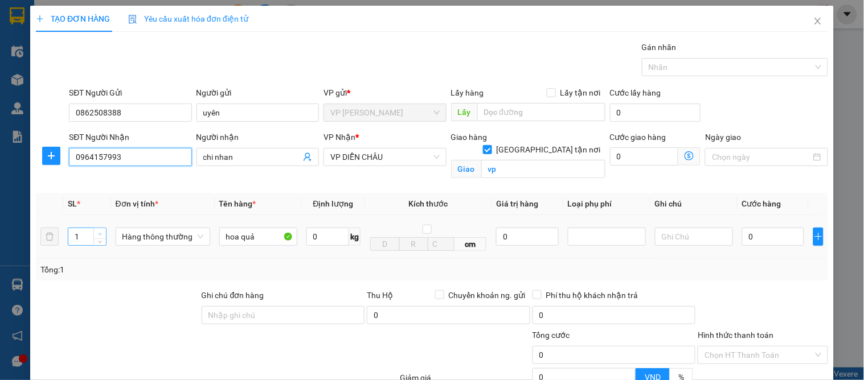
type input "0964157993"
click at [98, 236] on span "up" at bounding box center [100, 234] width 7 height 7
type input "4"
click at [98, 235] on icon "up" at bounding box center [100, 234] width 4 height 4
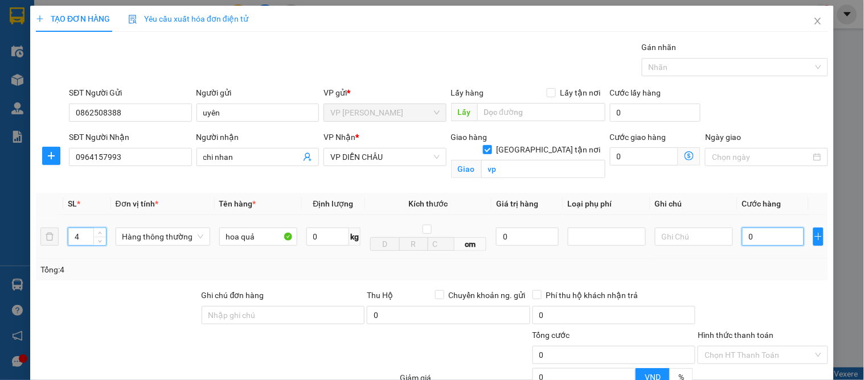
click at [762, 236] on input "0" at bounding box center [773, 237] width 62 height 18
type input "1"
type input "17"
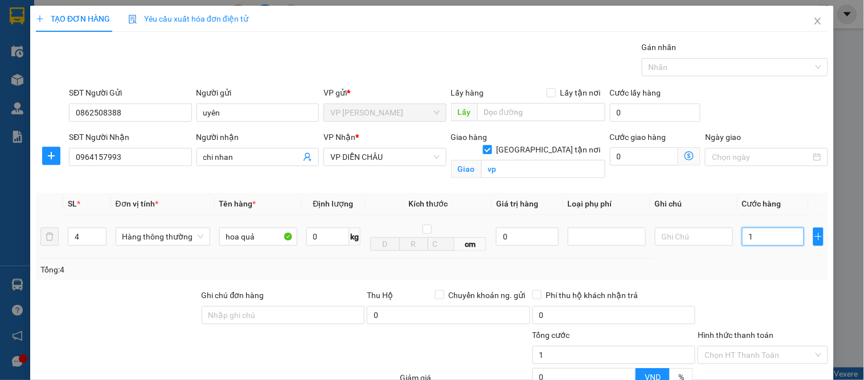
type input "17"
type input "170"
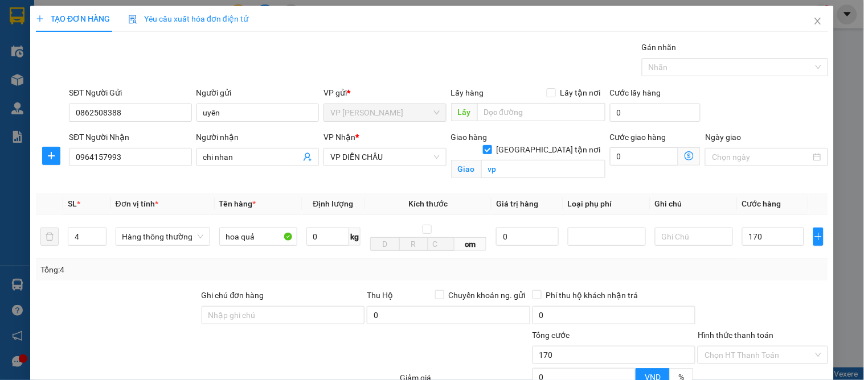
type input "170.000"
click at [749, 266] on div "Tổng: 4" at bounding box center [431, 270] width 783 height 13
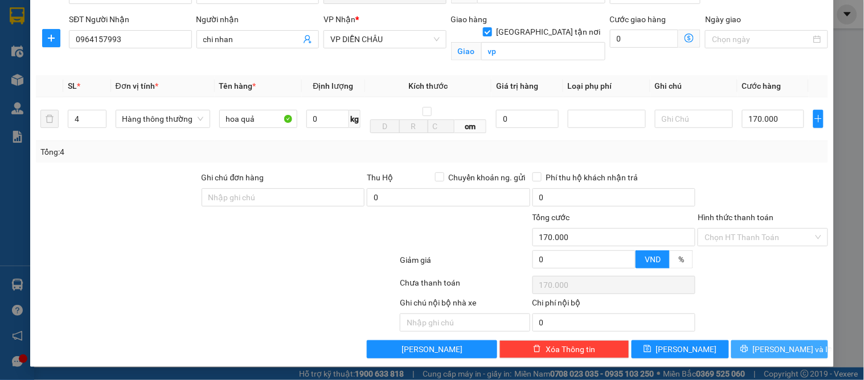
click at [773, 346] on span "[PERSON_NAME] và In" at bounding box center [793, 349] width 80 height 13
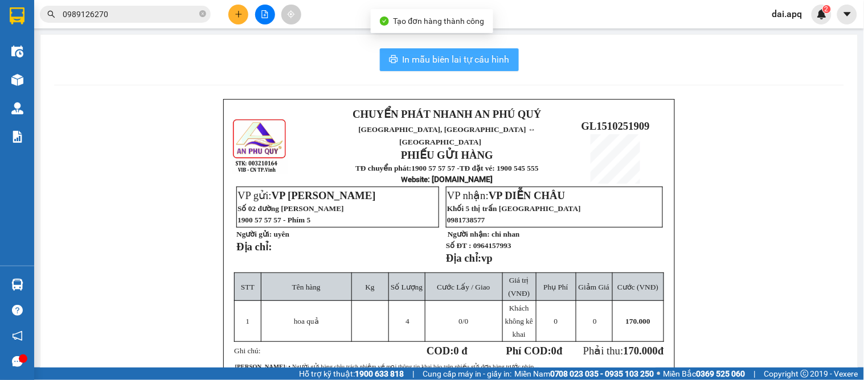
click at [453, 61] on span "In mẫu biên lai tự cấu hình" at bounding box center [455, 59] width 107 height 14
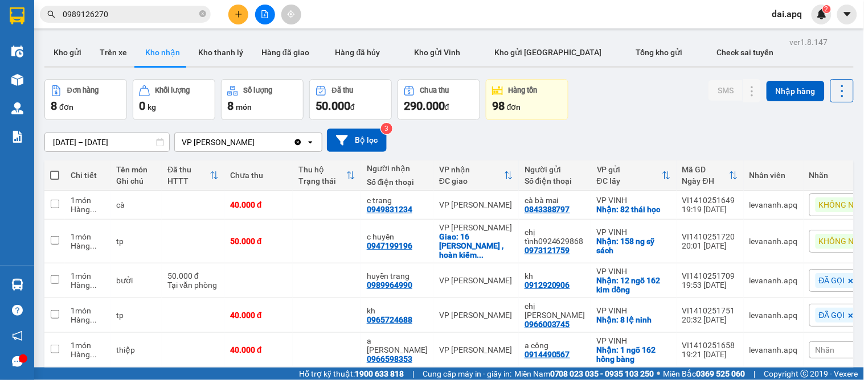
click at [496, 158] on div "01/10/2025 – 31/10/2025 Press the down arrow key to interact with the calendar …" at bounding box center [448, 140] width 809 height 40
click at [76, 50] on button "Kho gửi" at bounding box center [67, 52] width 46 height 27
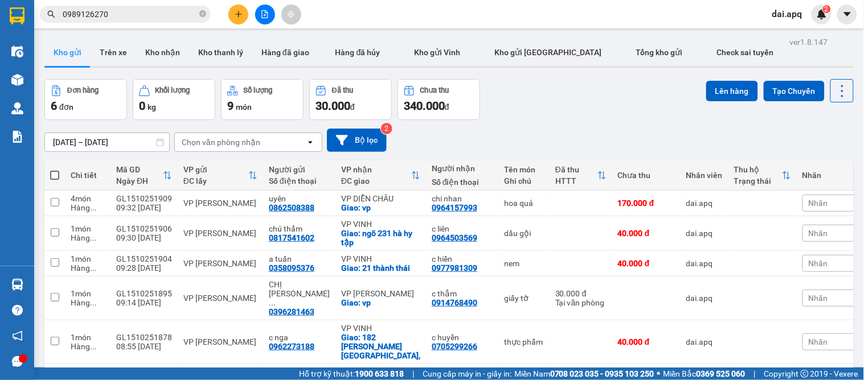
click at [236, 10] on icon "plus" at bounding box center [239, 14] width 8 height 8
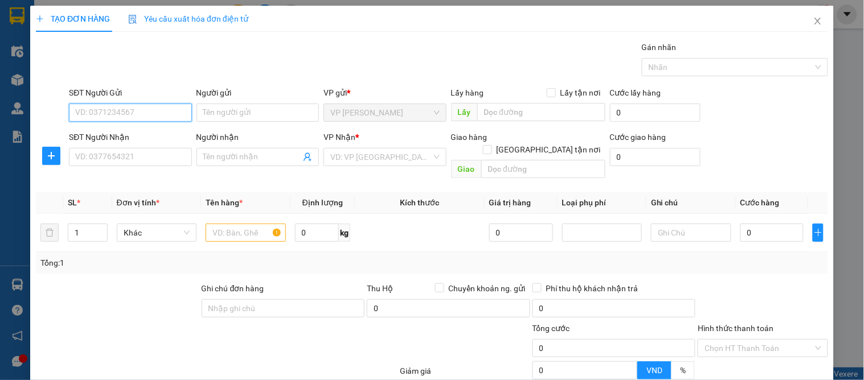
click at [100, 117] on input "SĐT Người Gửi" at bounding box center [130, 113] width 122 height 18
type input "0904599869"
click at [148, 137] on div "0904599869 - bình" at bounding box center [129, 135] width 108 height 13
type input "bình"
type input "0904599869"
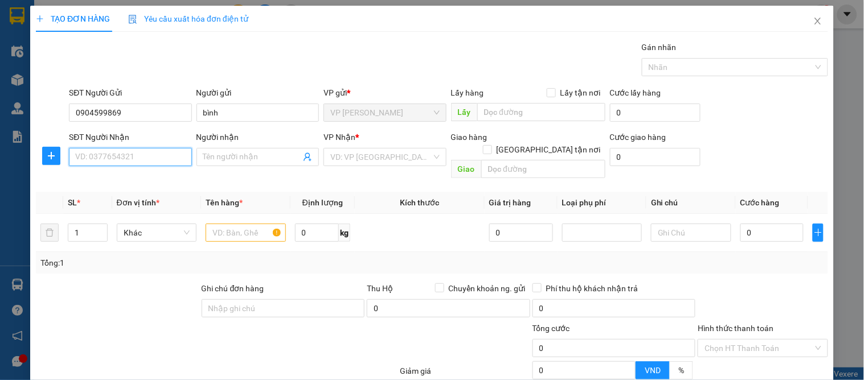
click at [124, 159] on input "SĐT Người Nhận" at bounding box center [130, 157] width 122 height 18
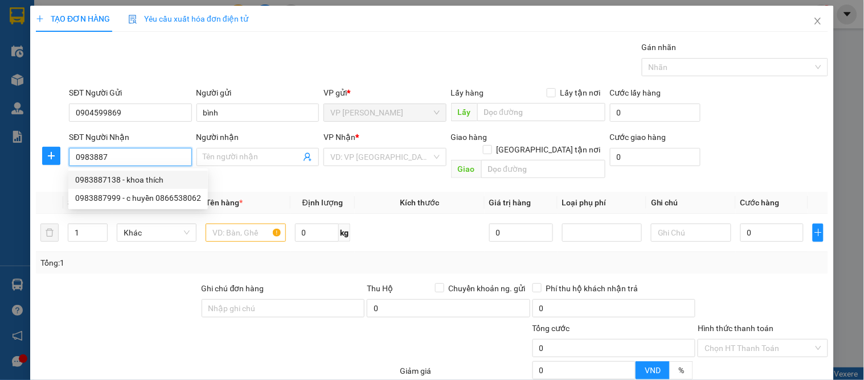
click at [127, 174] on div "0983887138 - khoa thích" at bounding box center [138, 180] width 126 height 13
type input "0983887138"
type input "khoa thích"
checkbox input "true"
type input "vp"
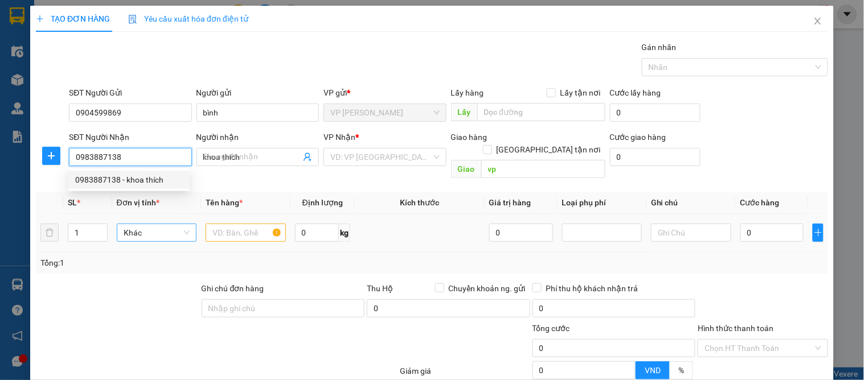
type input "10"
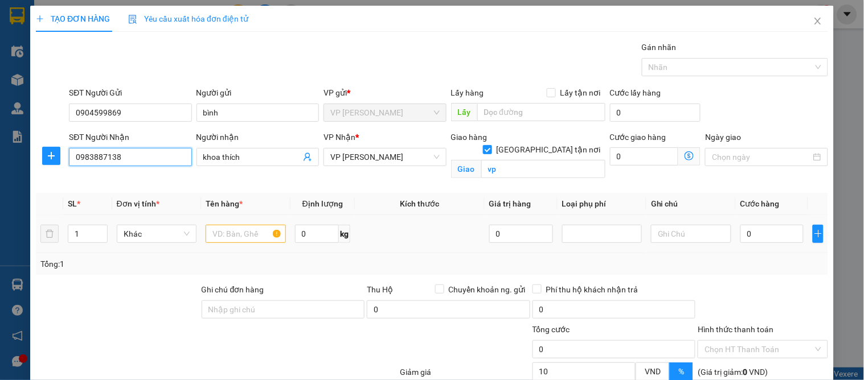
type input "0983887138"
click at [233, 235] on input "text" at bounding box center [246, 234] width 80 height 18
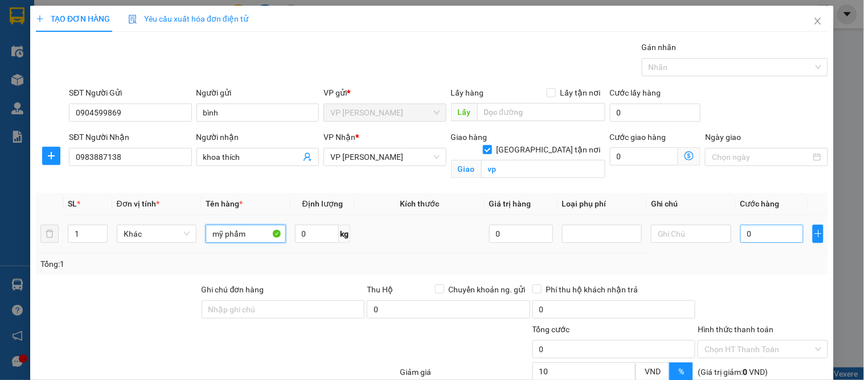
type input "mỹ phẩm"
type input "5"
type input "50"
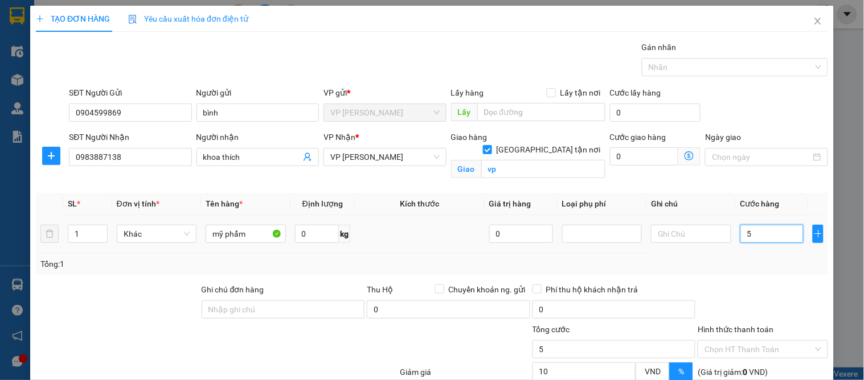
type input "50"
type input "50.000"
type input "45.000"
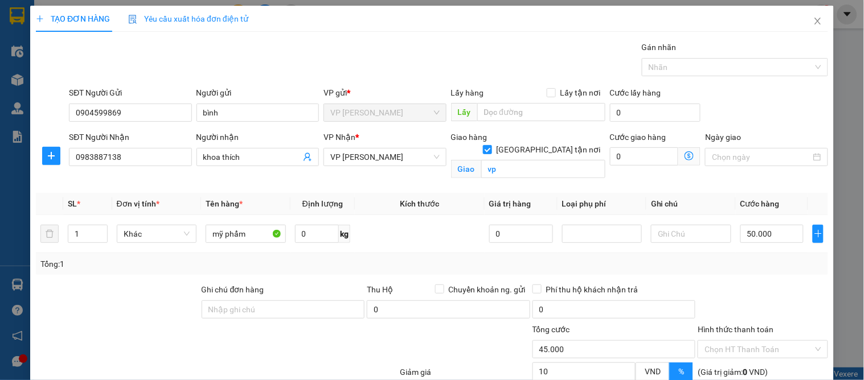
click at [798, 292] on div at bounding box center [762, 304] width 132 height 40
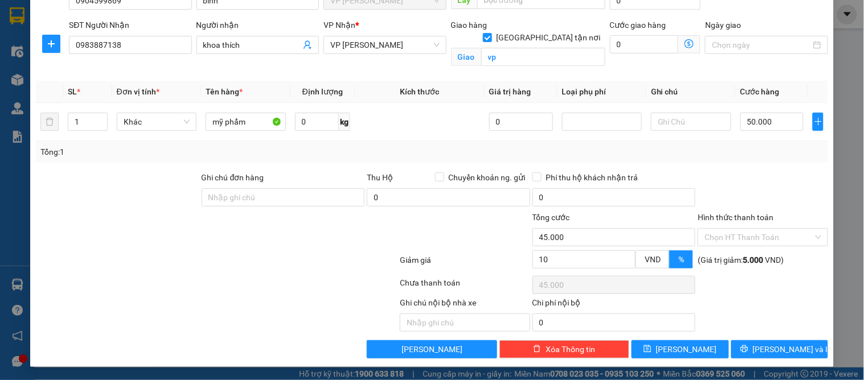
click at [782, 337] on div "Transit Pickup Surcharge Ids Transit Deliver Surcharge Ids Transit Deliver Surc…" at bounding box center [432, 144] width 792 height 430
click at [799, 350] on button "[PERSON_NAME] và In" at bounding box center [779, 349] width 97 height 18
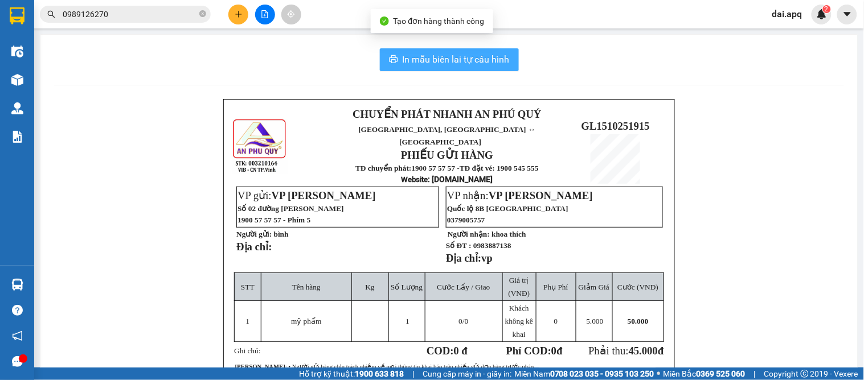
click at [462, 50] on button "In mẫu biên lai tự cấu hình" at bounding box center [449, 59] width 139 height 23
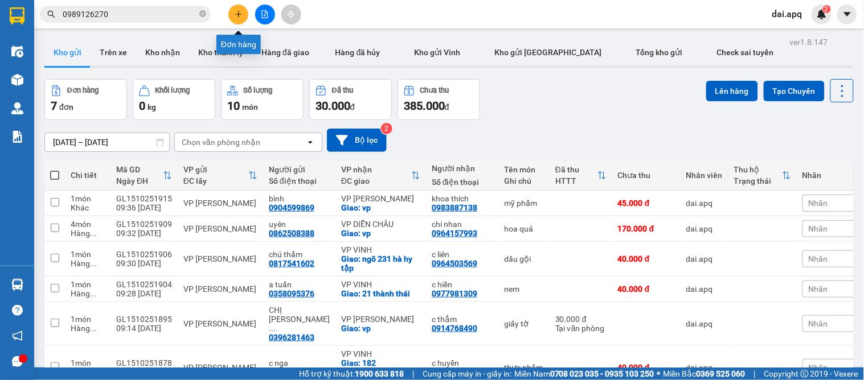
click at [239, 15] on icon "plus" at bounding box center [239, 14] width 8 height 8
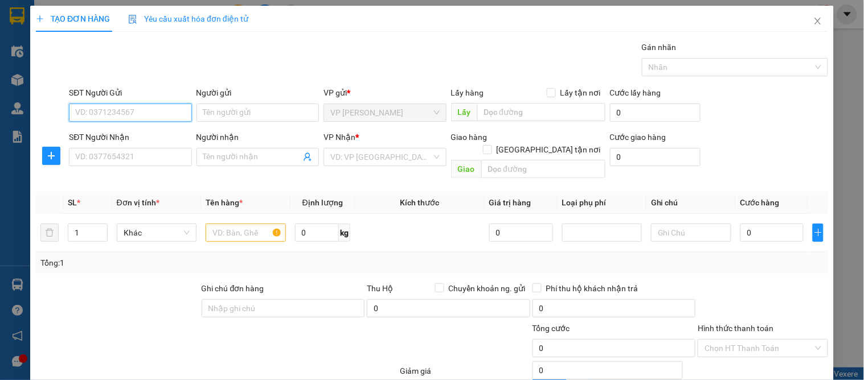
click at [140, 116] on input "SĐT Người Gửi" at bounding box center [130, 113] width 122 height 18
click at [133, 126] on div "0332239388 - a kiên" at bounding box center [128, 135] width 121 height 18
type input "0332239388"
type input "a kiên"
type input "0332239388"
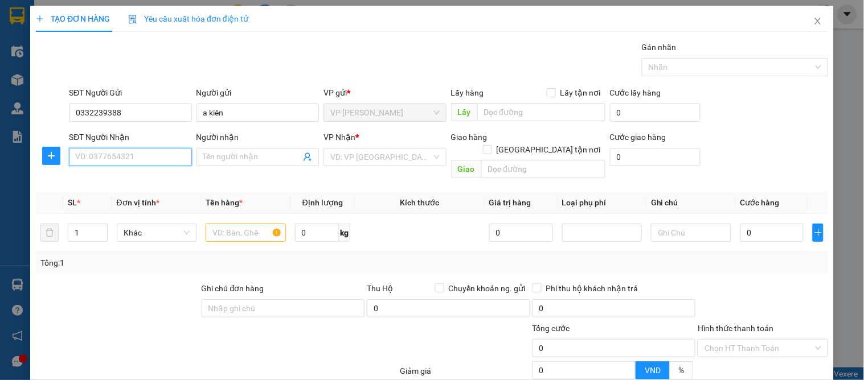
click at [137, 149] on input "SĐT Người Nhận" at bounding box center [130, 157] width 122 height 18
click at [172, 179] on div "0976594302 - a đức" at bounding box center [129, 180] width 108 height 13
type input "0976594302"
type input "a đức"
checkbox input "true"
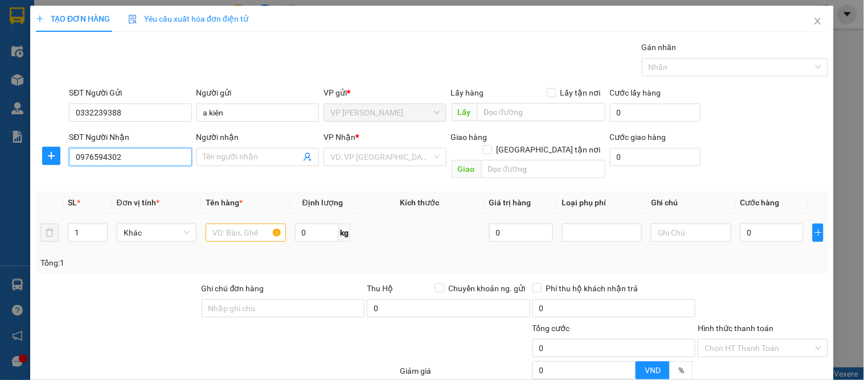
type input "35 tuệ tĩnh"
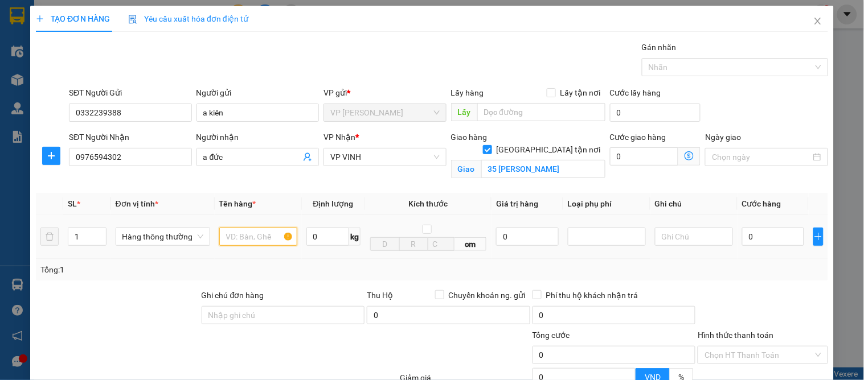
click at [248, 241] on input "text" at bounding box center [258, 237] width 78 height 18
type input "mỹ phẩm"
click at [762, 233] on input "0" at bounding box center [773, 237] width 62 height 18
type input "5"
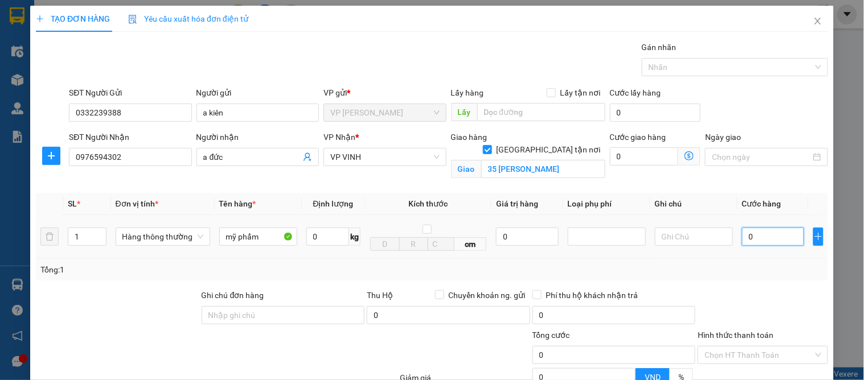
type input "5"
type input "50"
type input "50.000"
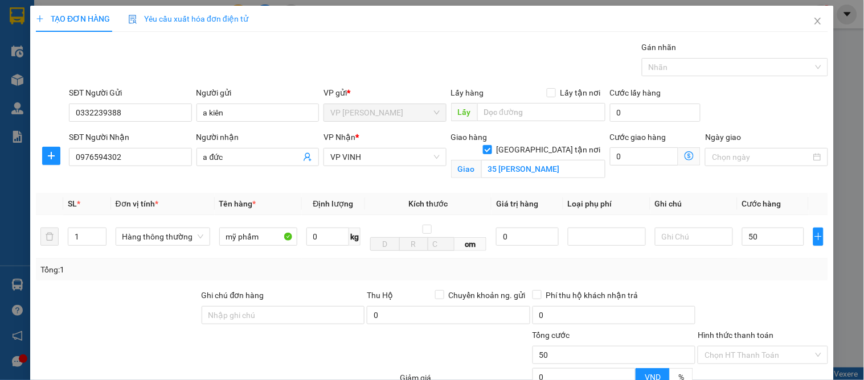
type input "50.000"
click at [781, 304] on div at bounding box center [762, 309] width 132 height 40
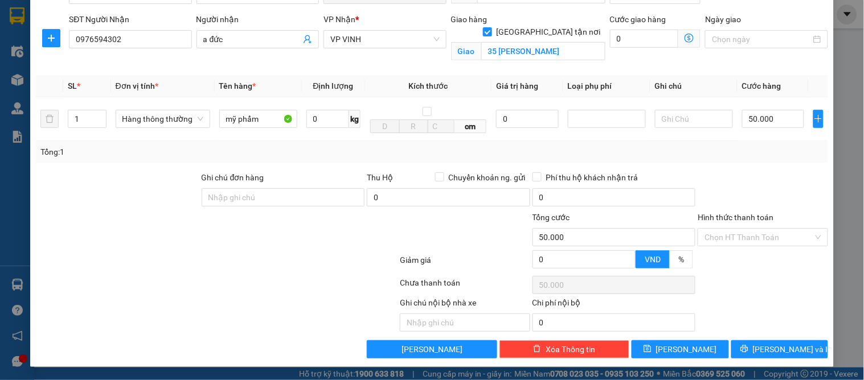
click at [766, 338] on div "Transit Pickup Surcharge Ids Transit Deliver Surcharge Ids Transit Deliver Surc…" at bounding box center [432, 141] width 792 height 436
click at [770, 343] on span "[PERSON_NAME] và In" at bounding box center [793, 349] width 80 height 13
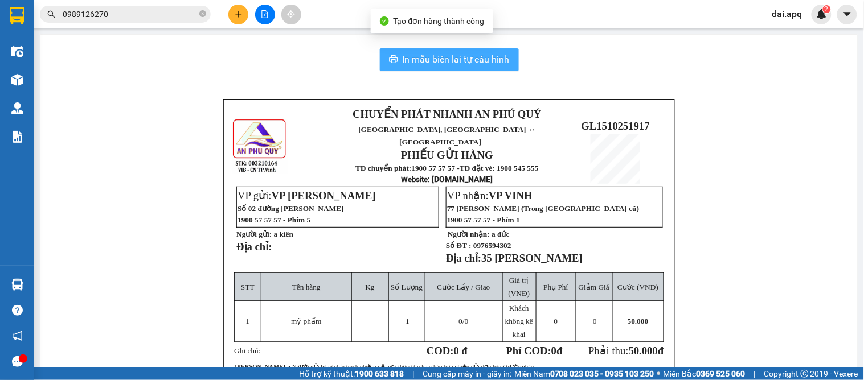
click at [488, 48] on button "In mẫu biên lai tự cấu hình" at bounding box center [449, 59] width 139 height 23
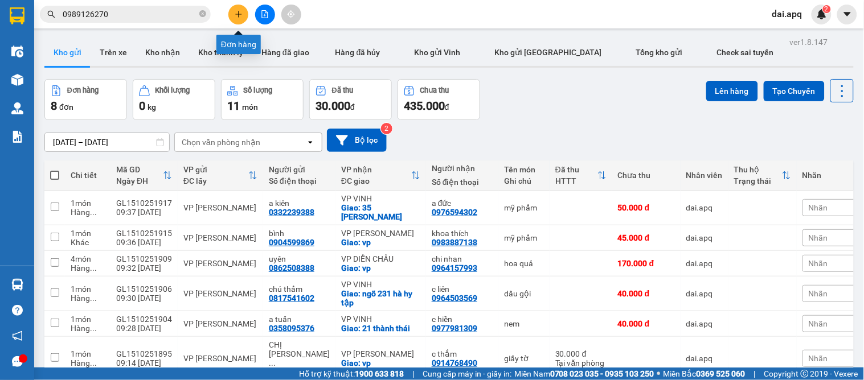
click at [241, 23] on button at bounding box center [238, 15] width 20 height 20
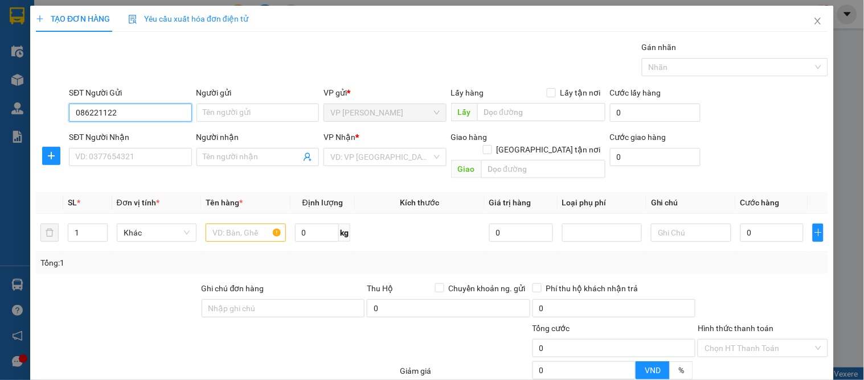
type input "0862211223"
click at [153, 131] on div "0862211223 - quỳnh" at bounding box center [131, 135] width 112 height 13
type input "quỳnh"
type input "0862211223"
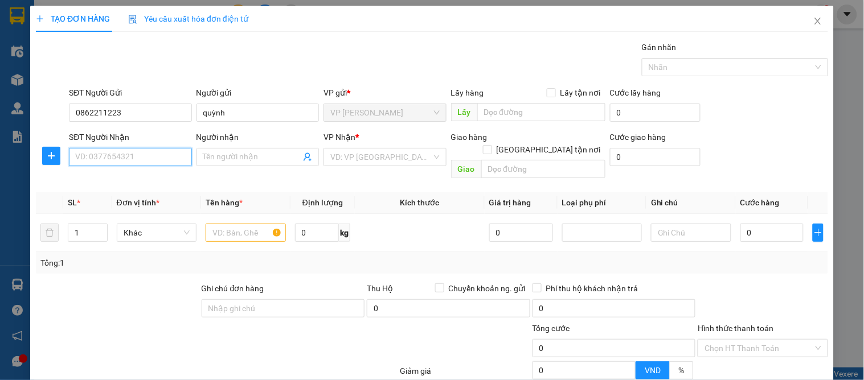
click at [161, 156] on input "SĐT Người Nhận" at bounding box center [130, 157] width 122 height 18
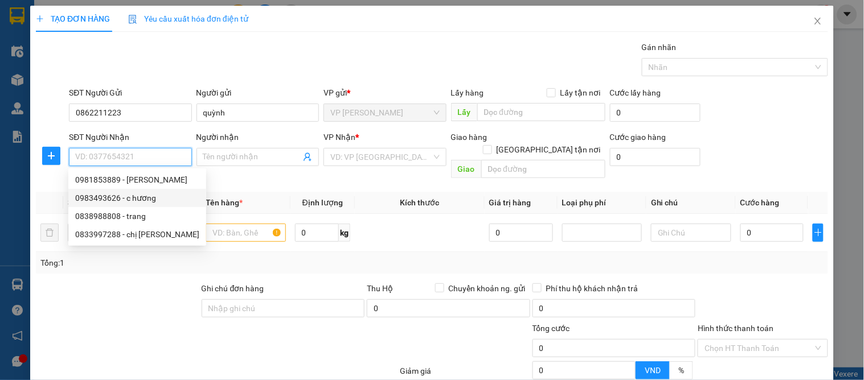
click at [159, 195] on div "0983493626 - c hương" at bounding box center [137, 198] width 124 height 13
type input "0983493626"
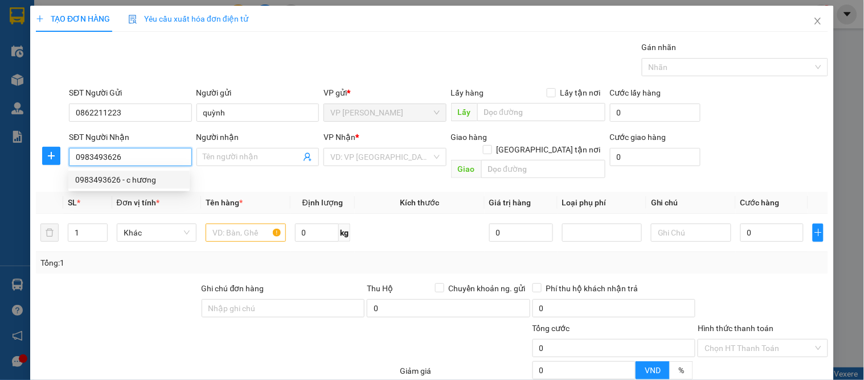
type input "c hương"
checkbox input "true"
type input "vp"
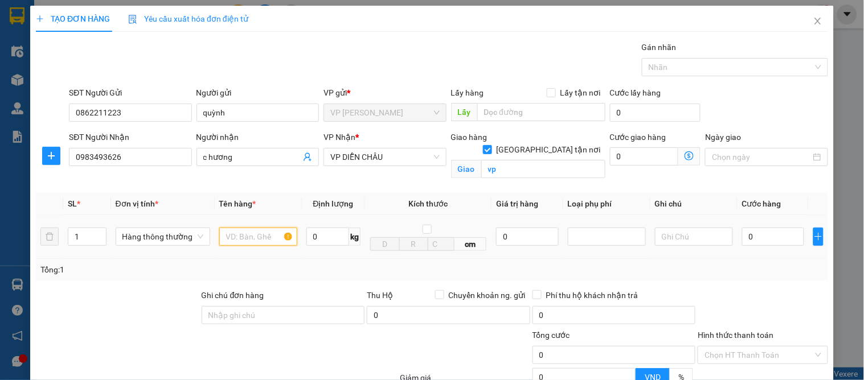
click at [253, 241] on input "text" at bounding box center [258, 237] width 78 height 18
type input "hoa quả"
click at [79, 232] on input "1" at bounding box center [86, 236] width 37 height 17
type input "4"
click at [749, 235] on input "0" at bounding box center [773, 237] width 62 height 18
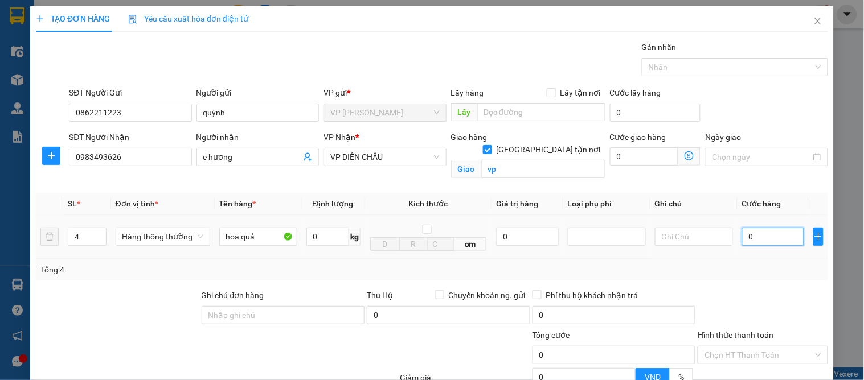
click at [754, 240] on input "0" at bounding box center [773, 237] width 62 height 18
type input "01"
type input "1"
type input "018"
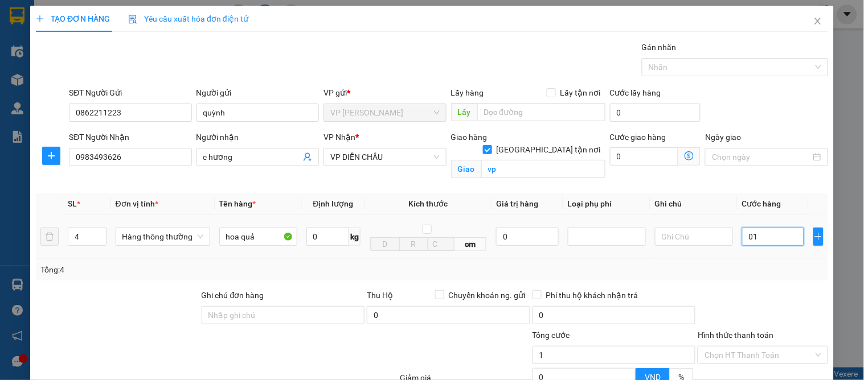
type input "18"
type input "0.180"
type input "180"
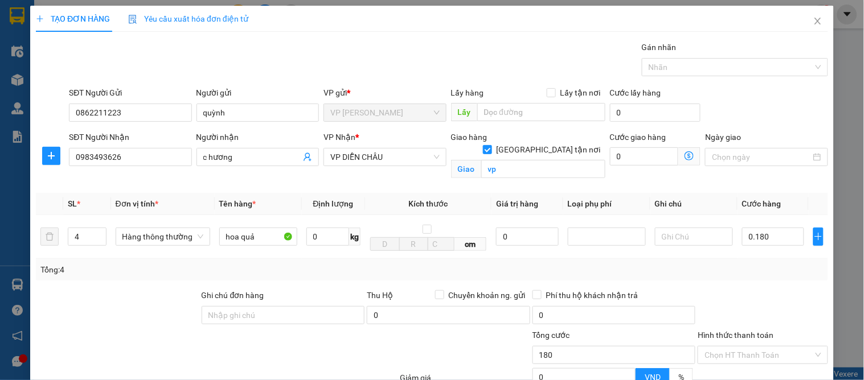
type input "180.000"
click at [760, 287] on div "Transit Pickup Surcharge Ids Transit Deliver Surcharge Ids Transit Deliver Surc…" at bounding box center [432, 259] width 792 height 436
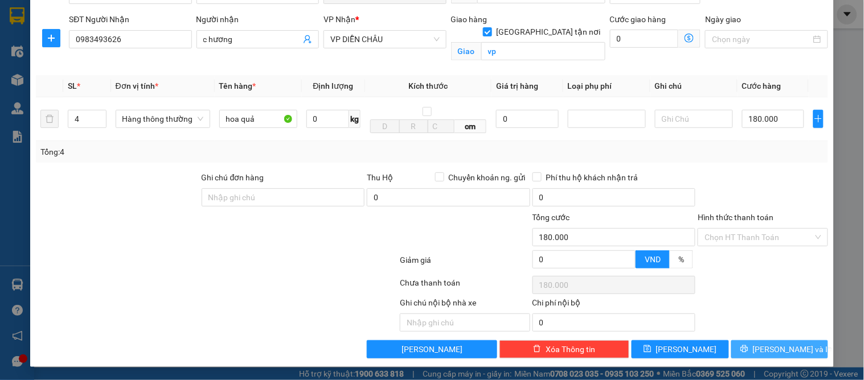
click at [773, 354] on span "[PERSON_NAME] và In" at bounding box center [793, 349] width 80 height 13
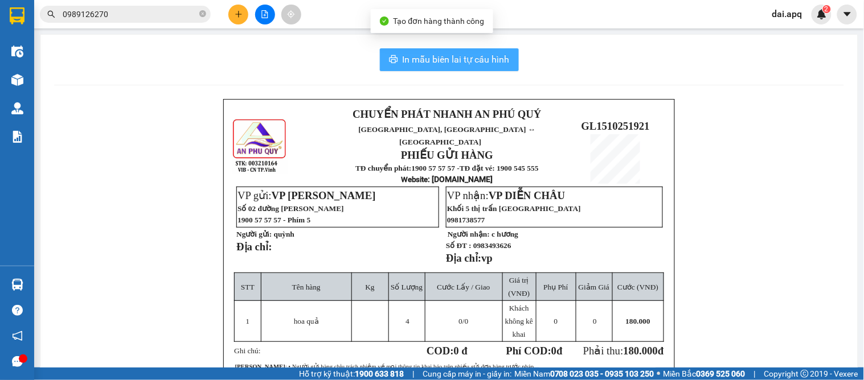
click at [391, 51] on button "In mẫu biên lai tự cấu hình" at bounding box center [449, 59] width 139 height 23
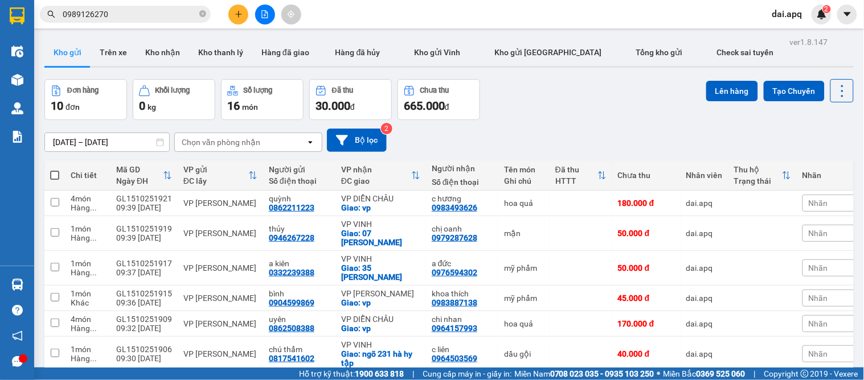
click at [537, 129] on div "13/10/2025 – 15/10/2025 Press the down arrow key to interact with the calendar …" at bounding box center [448, 140] width 809 height 23
click at [232, 19] on button at bounding box center [238, 15] width 20 height 20
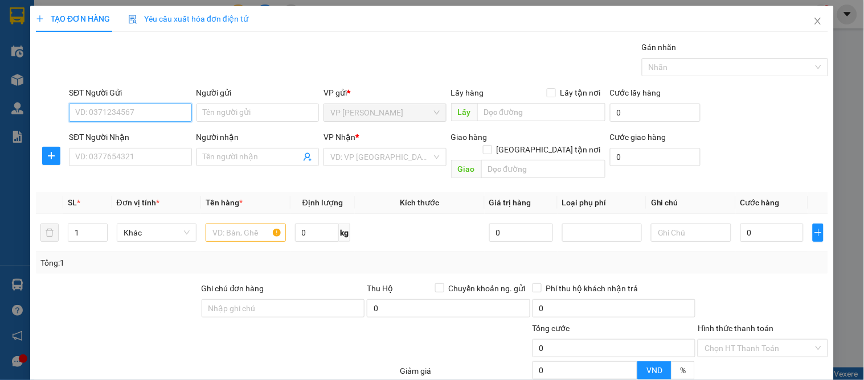
click at [154, 113] on input "SĐT Người Gửi" at bounding box center [130, 113] width 122 height 18
type input "0904558988"
click at [144, 132] on div "0904558988 - c điiệp" at bounding box center [129, 135] width 108 height 13
type input "c điiệp"
type input "0904558988"
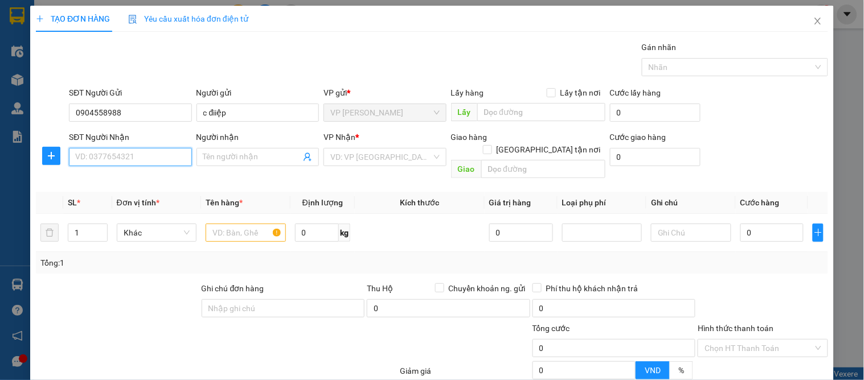
click at [151, 151] on input "SĐT Người Nhận" at bounding box center [130, 157] width 122 height 18
click at [158, 175] on div "0985240983 - phạm thị việt phương" at bounding box center [131, 180] width 112 height 13
type input "0985240983"
type input "phạm thị việt phương"
checkbox input "true"
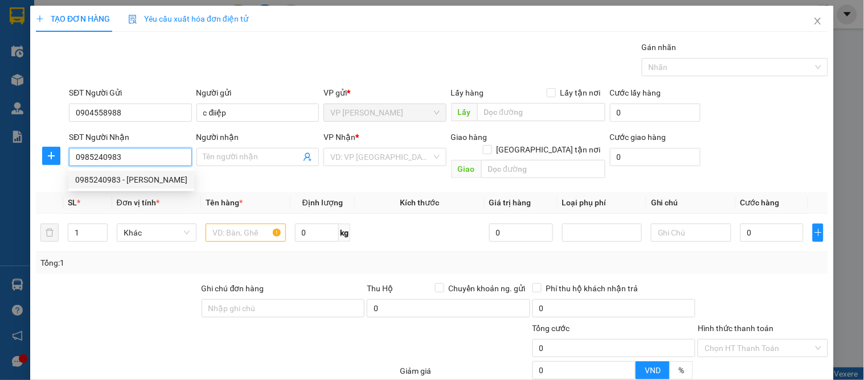
type input "103 đinh lê,khối trung tiến phuong hưng dũng"
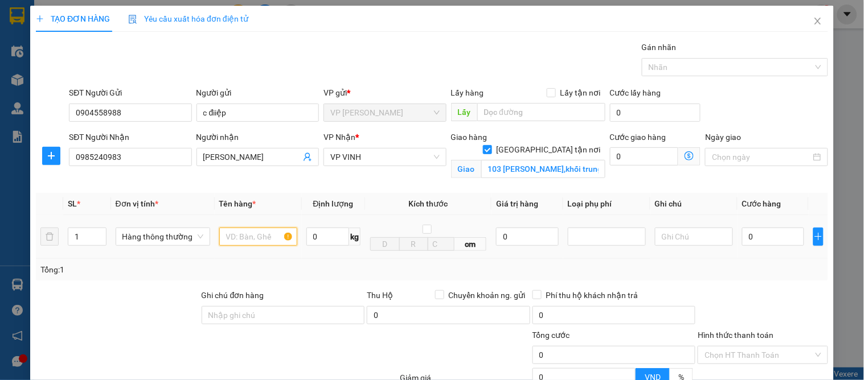
click at [248, 240] on input "text" at bounding box center [258, 237] width 78 height 18
type input "t"
type input "thực phẩm"
click at [753, 248] on td "0" at bounding box center [772, 237] width 71 height 44
click at [756, 241] on input "0" at bounding box center [773, 237] width 62 height 18
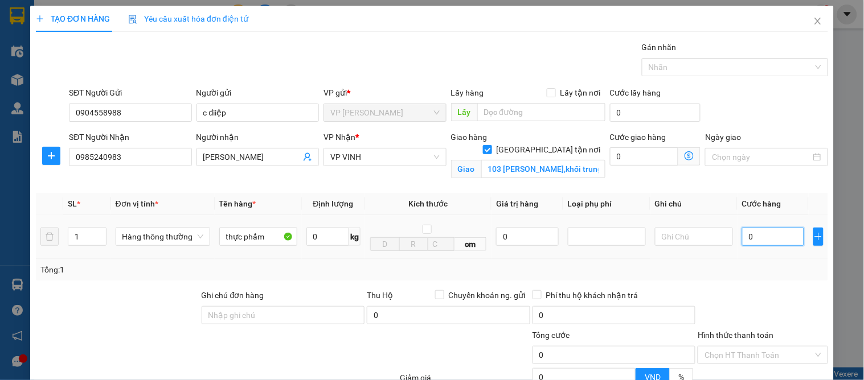
type input "4"
type input "40"
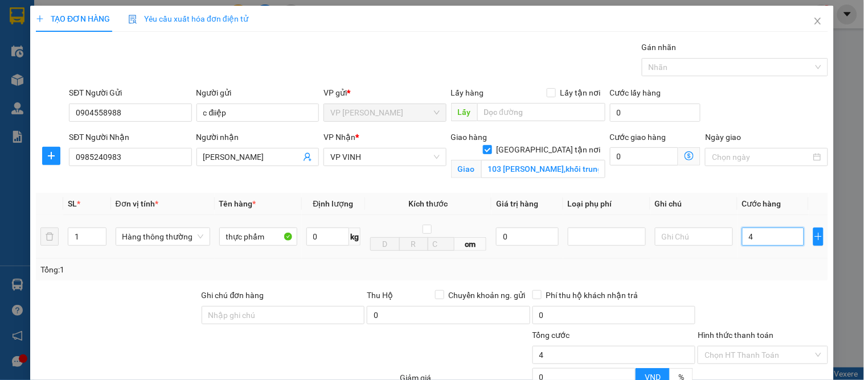
type input "40"
click at [770, 246] on input "40" at bounding box center [773, 237] width 62 height 18
type input "40.000"
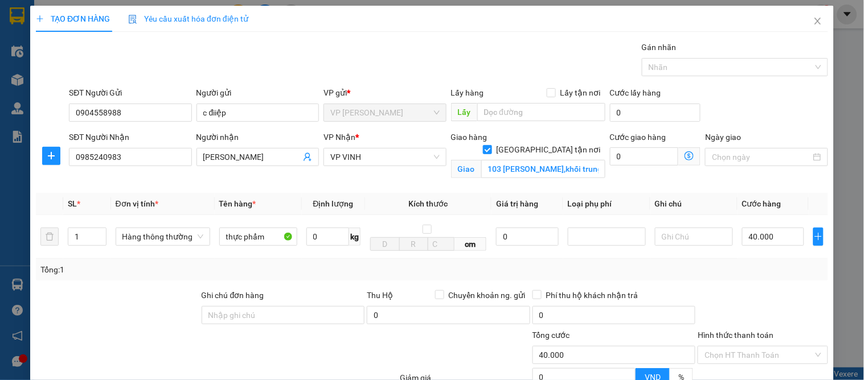
drag, startPoint x: 777, startPoint y: 299, endPoint x: 789, endPoint y: 305, distance: 13.2
click at [777, 298] on div at bounding box center [762, 309] width 132 height 40
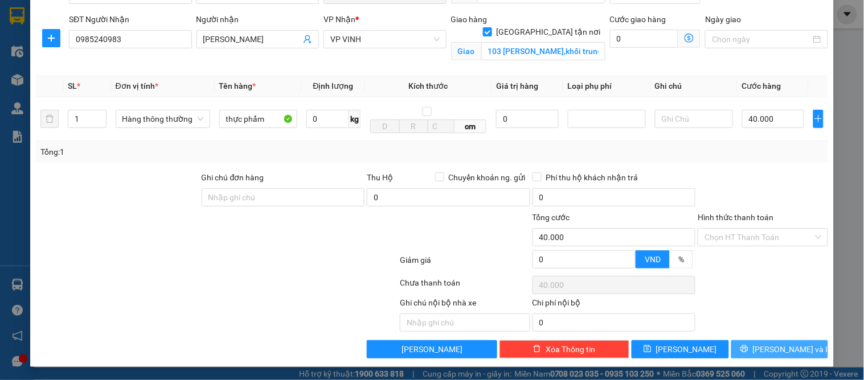
click at [782, 344] on span "[PERSON_NAME] và In" at bounding box center [793, 349] width 80 height 13
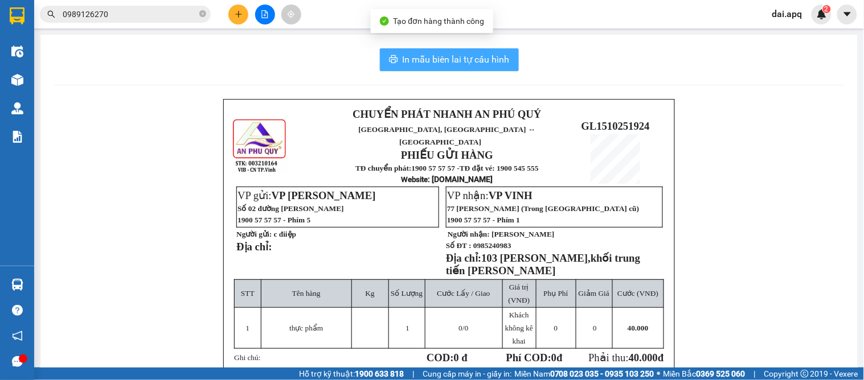
click at [427, 59] on span "In mẫu biên lai tự cấu hình" at bounding box center [455, 59] width 107 height 14
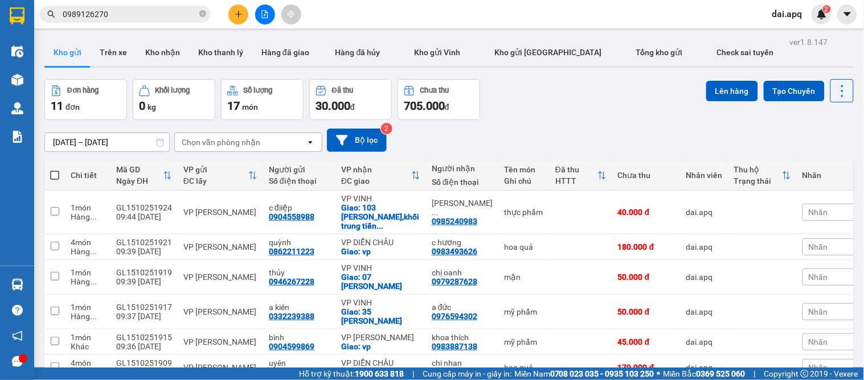
click at [231, 20] on div at bounding box center [264, 15] width 85 height 20
click at [232, 11] on button at bounding box center [238, 15] width 20 height 20
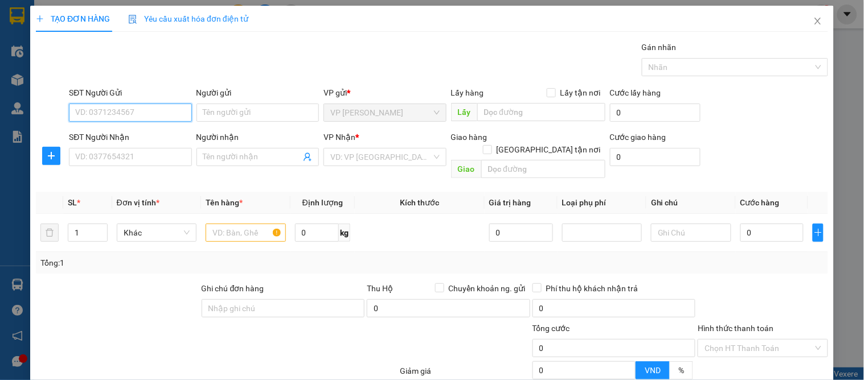
click at [104, 115] on input "SĐT Người Gửi" at bounding box center [130, 113] width 122 height 18
type input "0946267228"
drag, startPoint x: 138, startPoint y: 137, endPoint x: 143, endPoint y: 151, distance: 15.7
click at [138, 141] on div "0946267228 - thủy" at bounding box center [129, 135] width 108 height 13
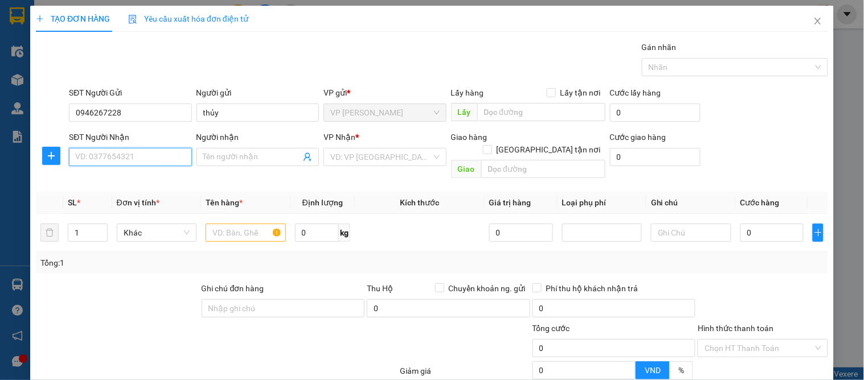
click at [138, 160] on input "SĐT Người Nhận" at bounding box center [130, 157] width 122 height 18
click at [132, 194] on div "0944201996 - hạnh" at bounding box center [129, 198] width 108 height 13
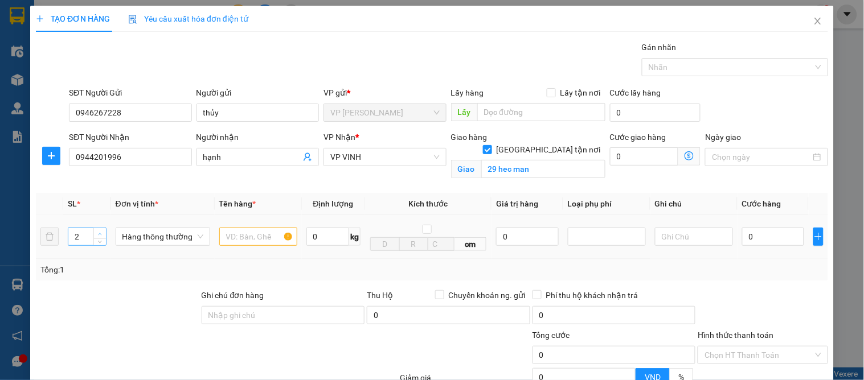
click at [98, 228] on span "Increase Value" at bounding box center [99, 233] width 13 height 10
click at [97, 229] on span "Increase Value" at bounding box center [99, 233] width 13 height 10
click at [243, 237] on input "text" at bounding box center [258, 237] width 78 height 18
click at [771, 246] on input "0" at bounding box center [773, 237] width 62 height 18
click at [754, 253] on td "120.000" at bounding box center [772, 237] width 71 height 44
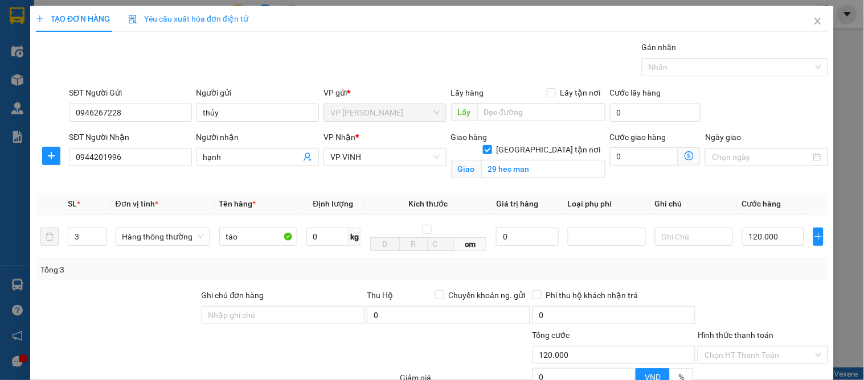
scroll to position [118, 0]
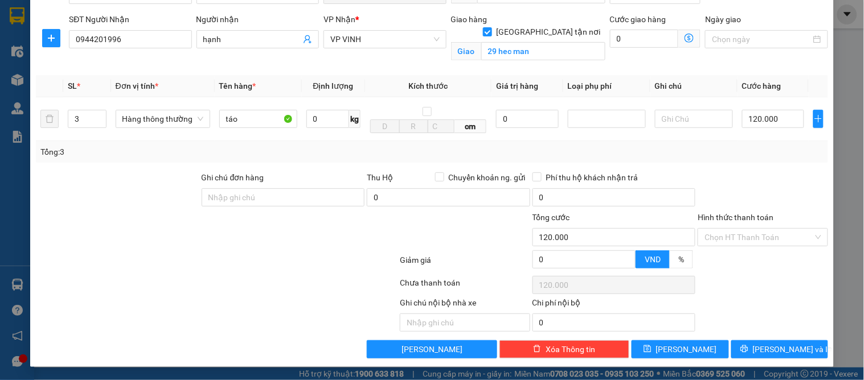
click at [771, 363] on div "TẠO ĐƠN HÀNG Yêu cầu xuất hóa đơn điện tử Transit Pickup Surcharge Ids Transit …" at bounding box center [431, 127] width 803 height 479
click at [769, 346] on span "[PERSON_NAME] và In" at bounding box center [793, 349] width 80 height 13
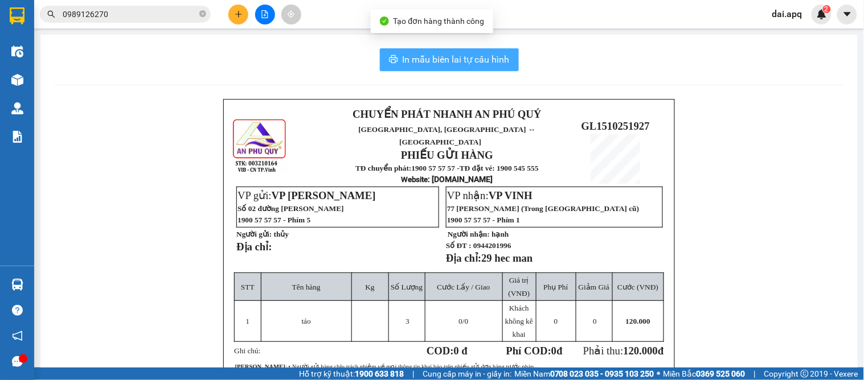
click at [401, 50] on button "In mẫu biên lai tự cấu hình" at bounding box center [449, 59] width 139 height 23
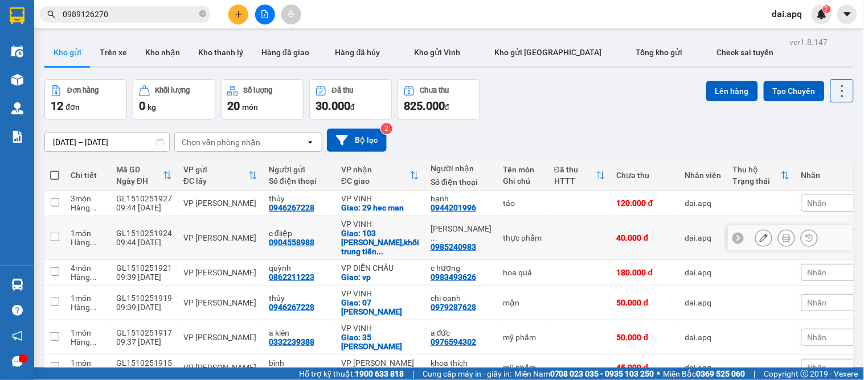
click at [383, 247] on span "..." at bounding box center [379, 251] width 7 height 9
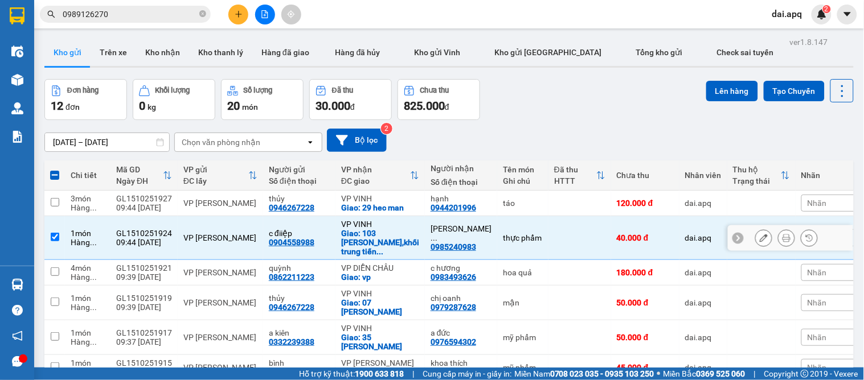
click at [759, 234] on icon at bounding box center [763, 238] width 8 height 8
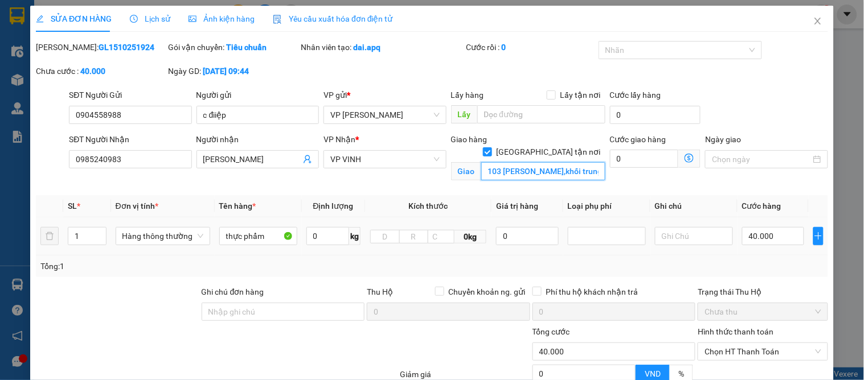
click at [482, 162] on input "103 đinh lê,khối trung tiến phuong hưng dũng" at bounding box center [543, 171] width 124 height 18
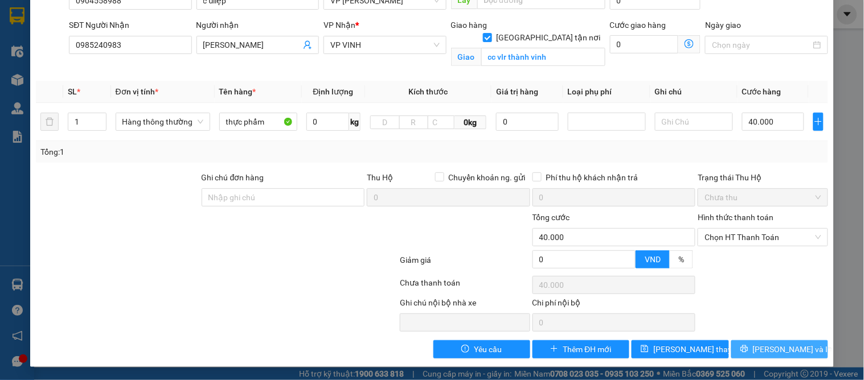
click at [747, 346] on icon "printer" at bounding box center [743, 349] width 7 height 7
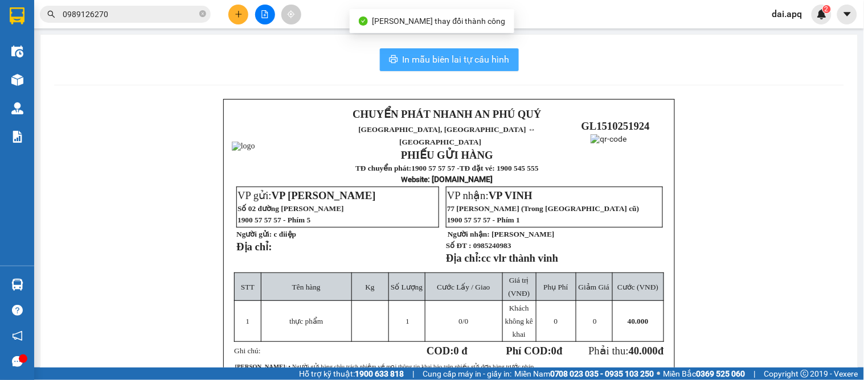
click at [456, 54] on span "In mẫu biên lai tự cấu hình" at bounding box center [455, 59] width 107 height 14
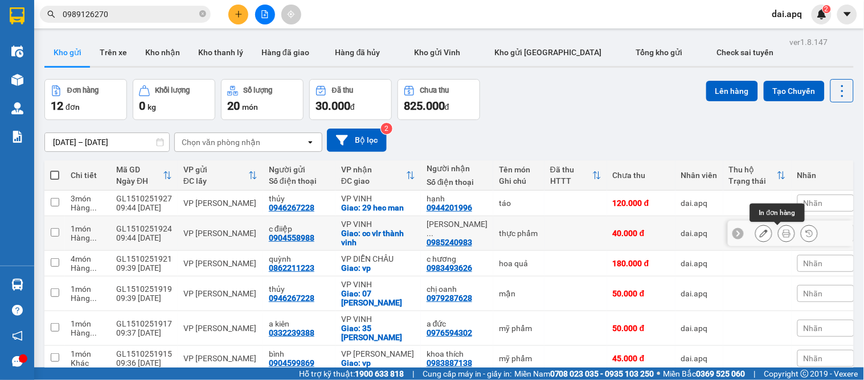
click at [783, 234] on button at bounding box center [786, 234] width 16 height 20
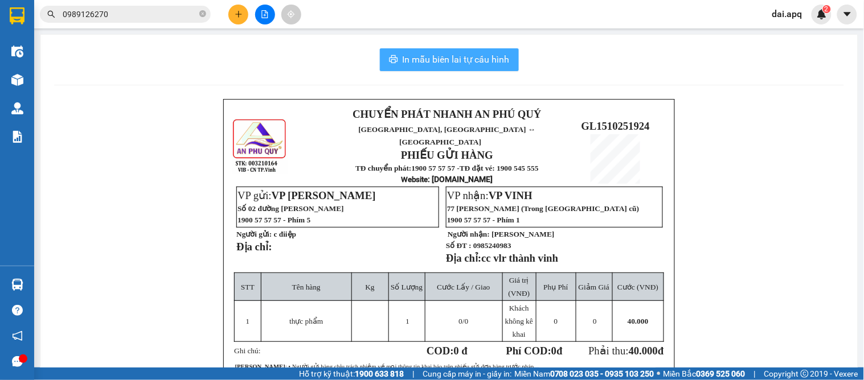
click at [474, 60] on span "In mẫu biên lai tự cấu hình" at bounding box center [455, 59] width 107 height 14
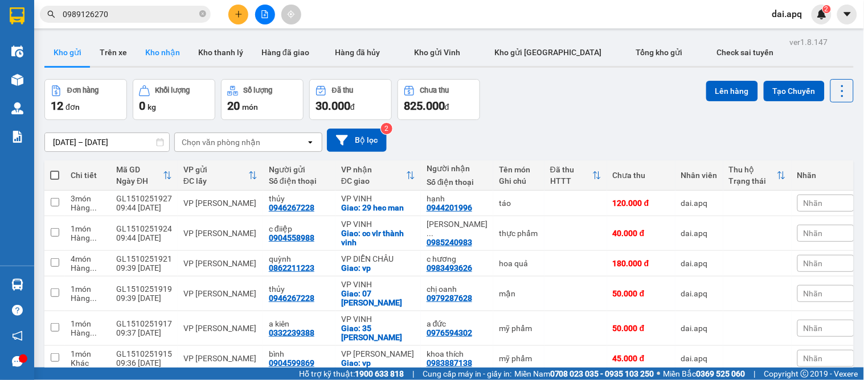
click at [143, 55] on button "Kho nhận" at bounding box center [162, 52] width 53 height 27
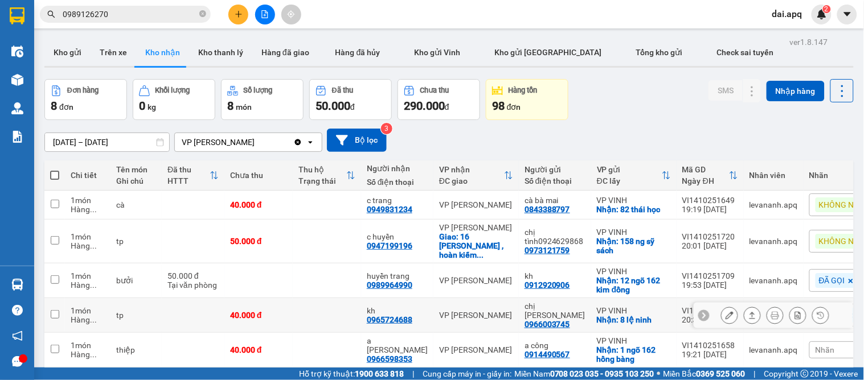
scroll to position [63, 0]
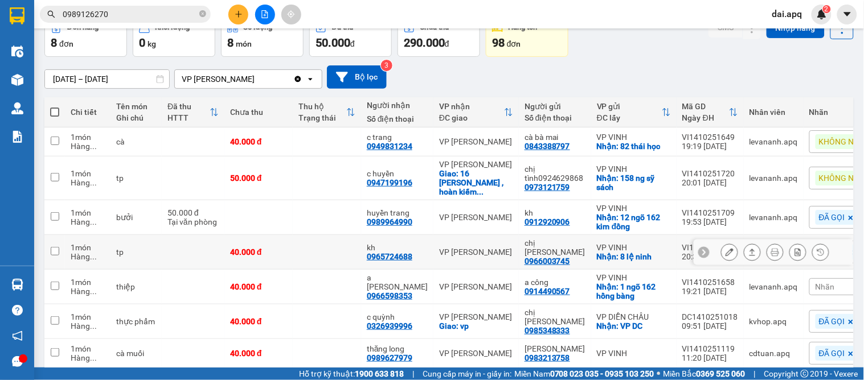
click at [748, 248] on icon at bounding box center [752, 252] width 8 height 8
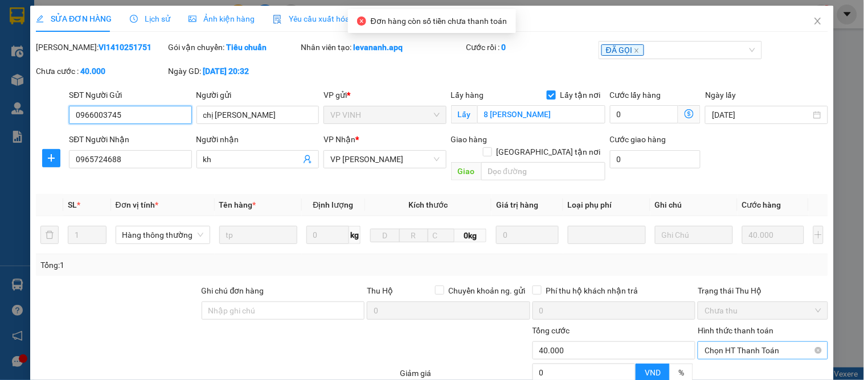
scroll to position [101, 0]
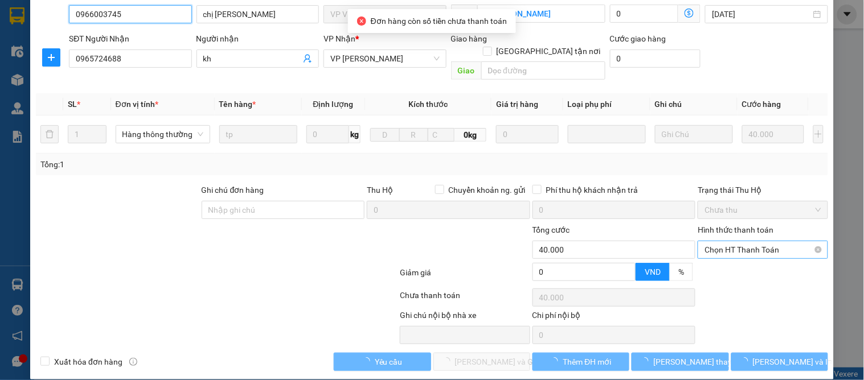
click at [730, 241] on span "Chọn HT Thanh Toán" at bounding box center [762, 249] width 116 height 17
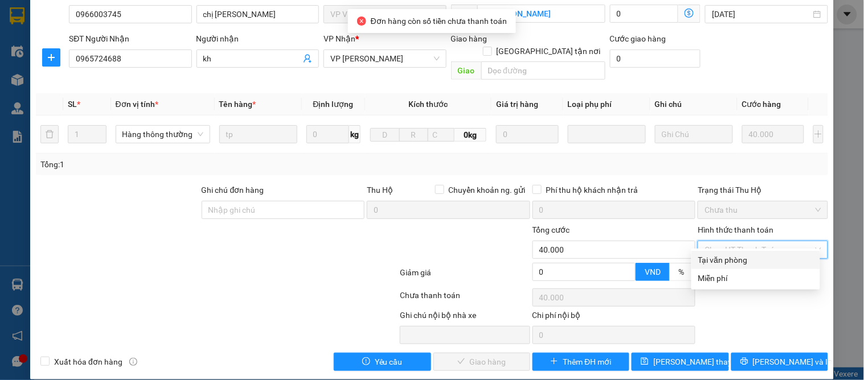
click at [722, 254] on div "Tại văn phòng" at bounding box center [755, 260] width 115 height 13
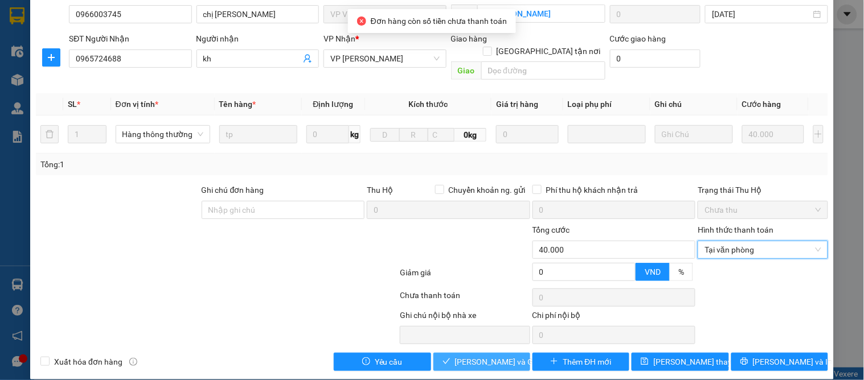
click at [487, 356] on span "Lưu và Giao hàng" at bounding box center [509, 362] width 109 height 13
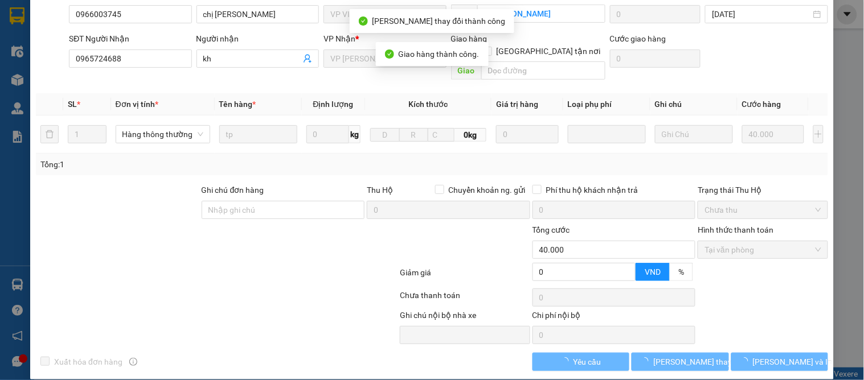
scroll to position [0, 0]
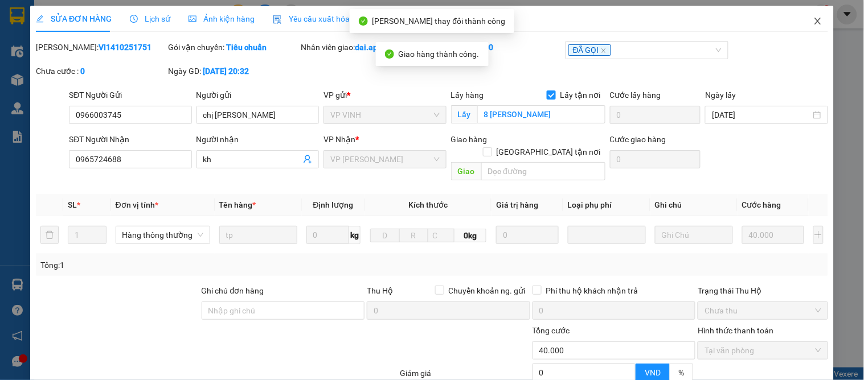
click at [813, 20] on icon "close" at bounding box center [817, 21] width 9 height 9
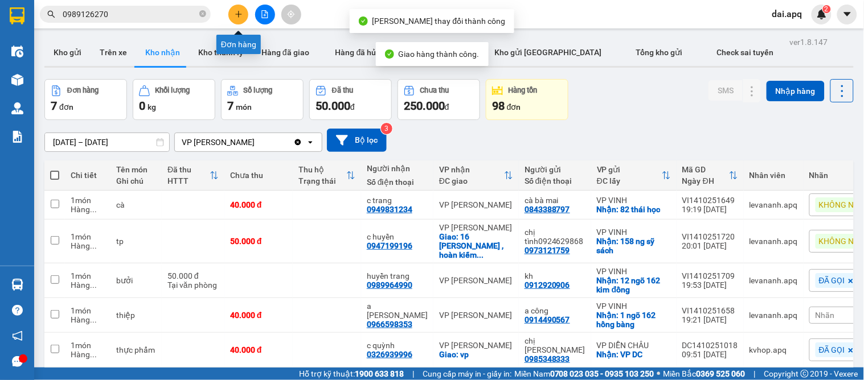
click at [236, 15] on icon "plus" at bounding box center [239, 14] width 8 height 8
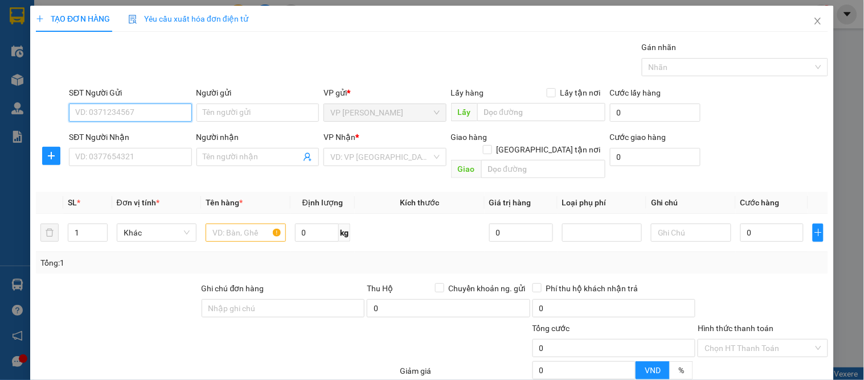
click at [106, 116] on input "SĐT Người Gửi" at bounding box center [130, 113] width 122 height 18
click at [143, 132] on div "0567891228 - a phước" at bounding box center [129, 135] width 108 height 13
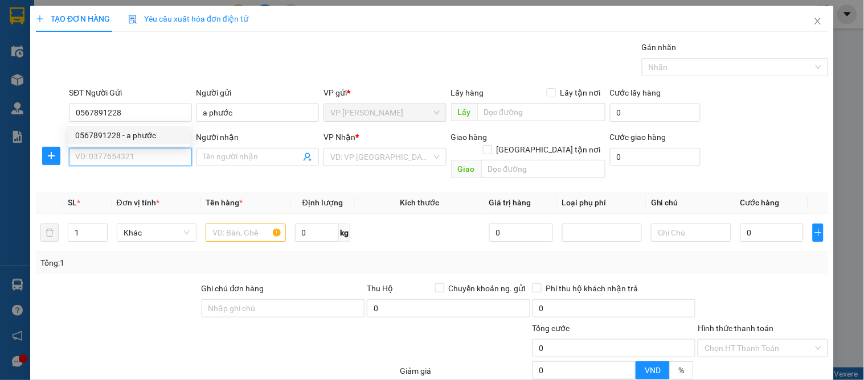
click at [138, 152] on input "SĐT Người Nhận" at bounding box center [130, 157] width 122 height 18
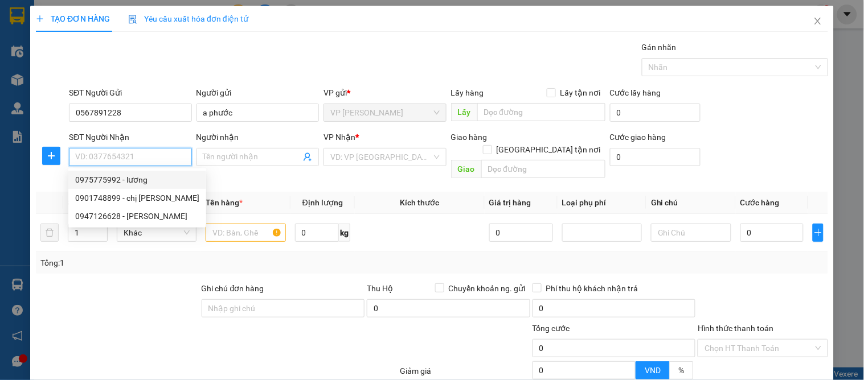
click at [146, 175] on div "0975775992 - lương" at bounding box center [137, 180] width 124 height 13
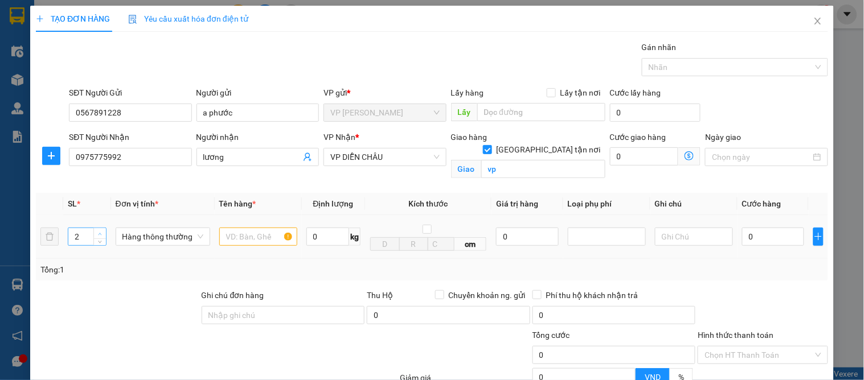
click at [98, 229] on span "Increase Value" at bounding box center [99, 233] width 13 height 10
click at [228, 237] on input "text" at bounding box center [258, 237] width 78 height 18
click at [756, 240] on input "0" at bounding box center [773, 237] width 62 height 18
click at [754, 259] on div "SL * Đơn vị tính * Tên hàng * Định lượng Kích thước Giá trị hàng Loại phụ phí G…" at bounding box center [432, 237] width 792 height 88
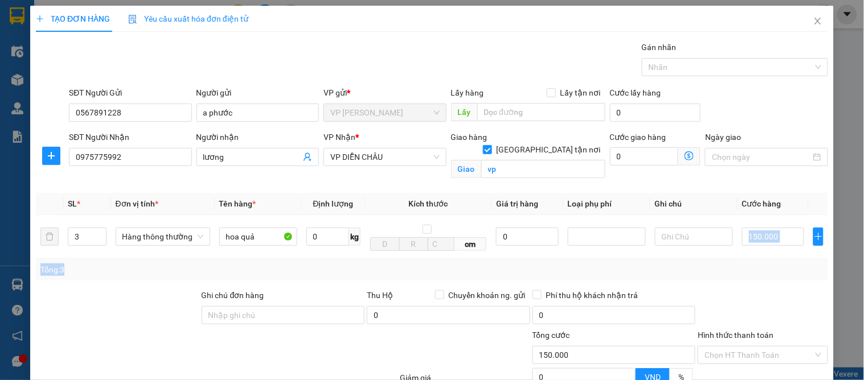
scroll to position [118, 0]
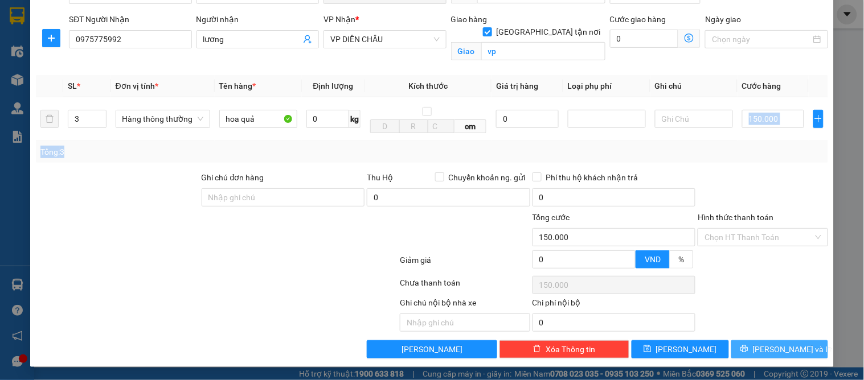
click at [782, 344] on span "[PERSON_NAME] và In" at bounding box center [793, 349] width 80 height 13
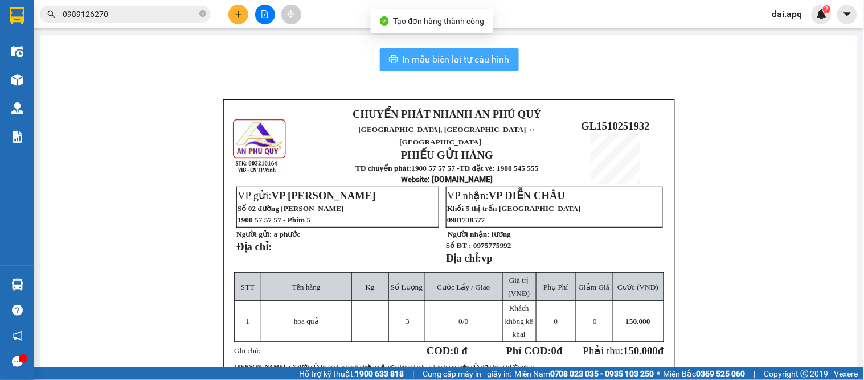
click at [453, 60] on span "In mẫu biên lai tự cấu hình" at bounding box center [455, 59] width 107 height 14
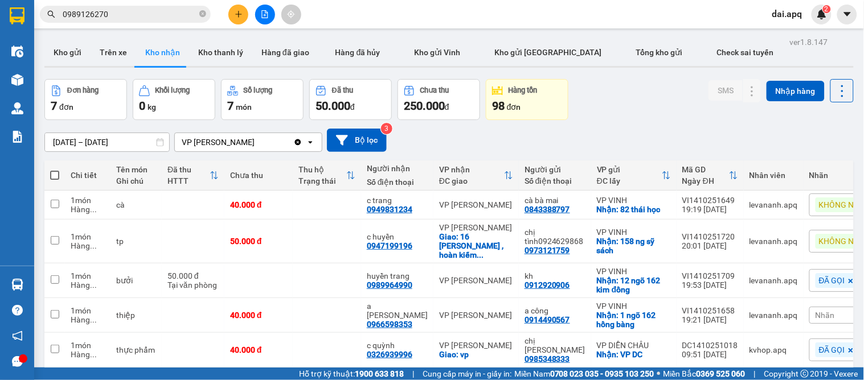
click at [470, 133] on div "01/10/2025 – 31/10/2025 Press the down arrow key to interact with the calendar …" at bounding box center [448, 140] width 809 height 23
click at [748, 237] on icon at bounding box center [752, 241] width 8 height 8
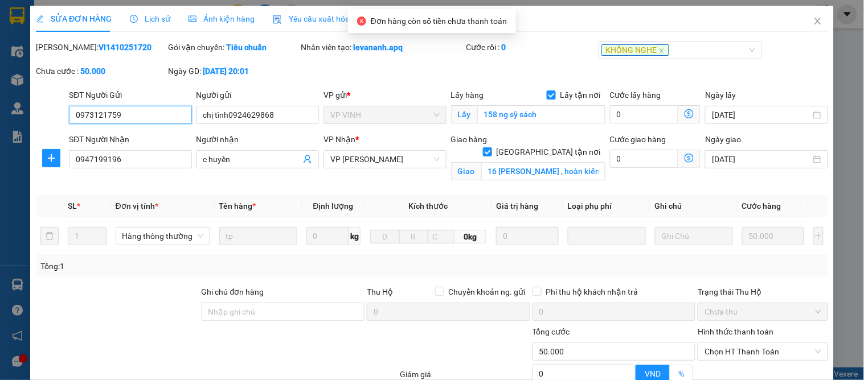
scroll to position [114, 0]
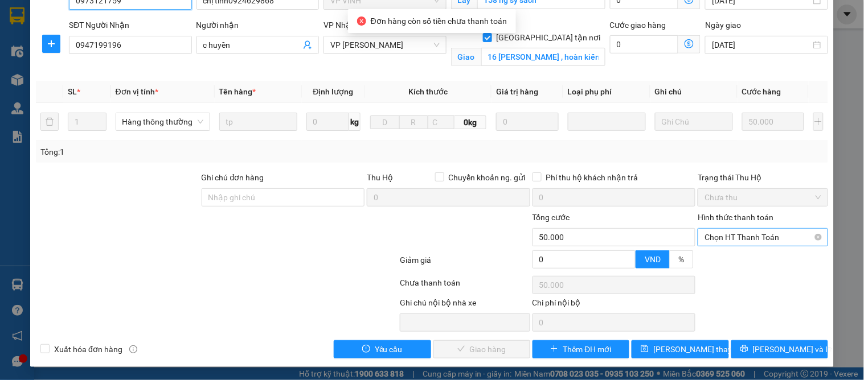
click at [697, 242] on div "Chọn HT Thanh Toán" at bounding box center [762, 237] width 130 height 18
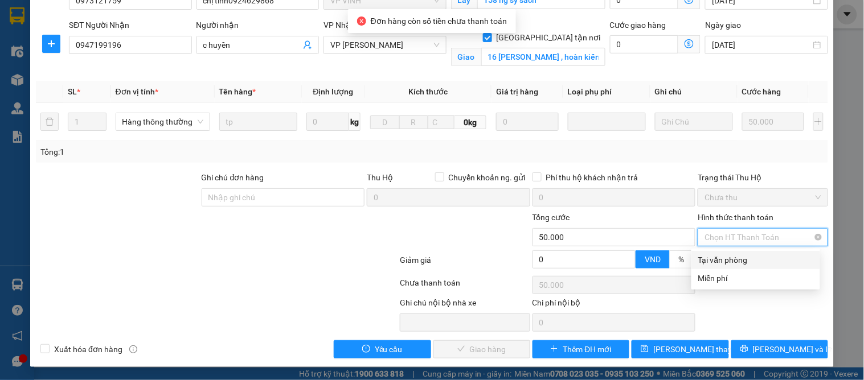
click at [706, 257] on div "Tại văn phòng" at bounding box center [755, 260] width 115 height 13
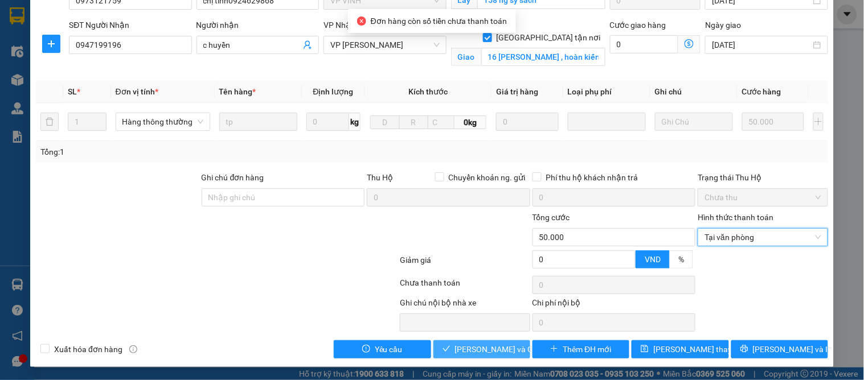
click at [492, 345] on span "Lưu và Giao hàng" at bounding box center [509, 349] width 109 height 13
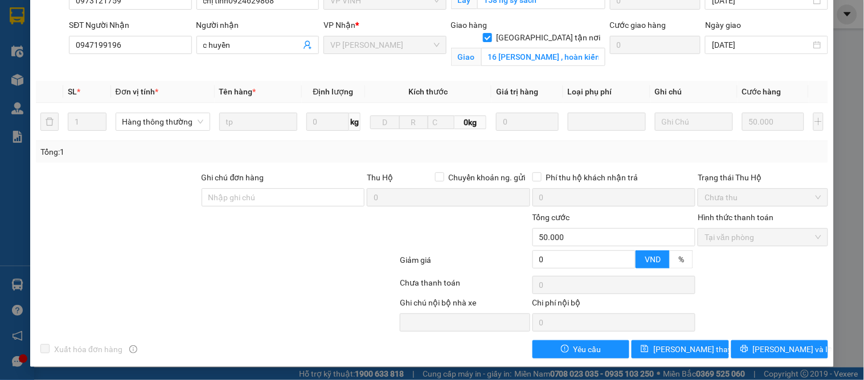
scroll to position [0, 0]
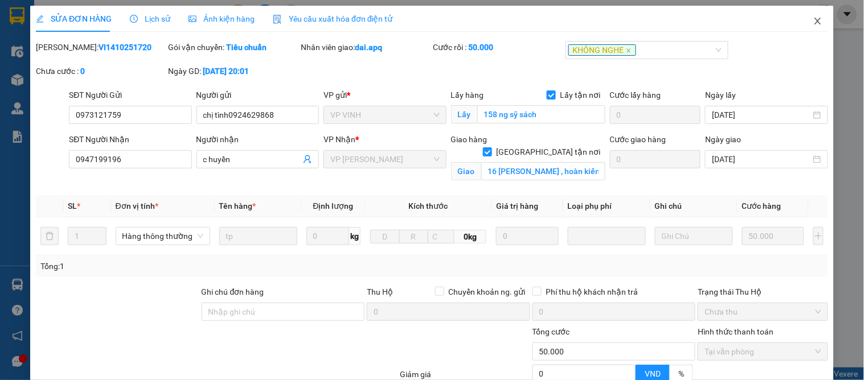
click at [813, 22] on icon "close" at bounding box center [817, 21] width 9 height 9
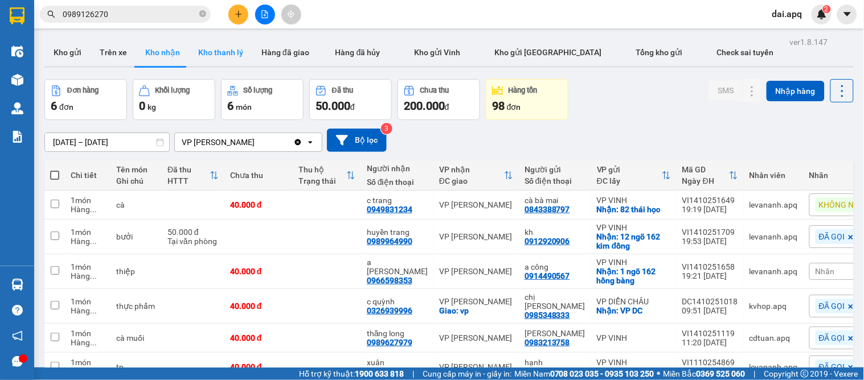
click at [220, 56] on button "Kho thanh lý" at bounding box center [220, 52] width 63 height 27
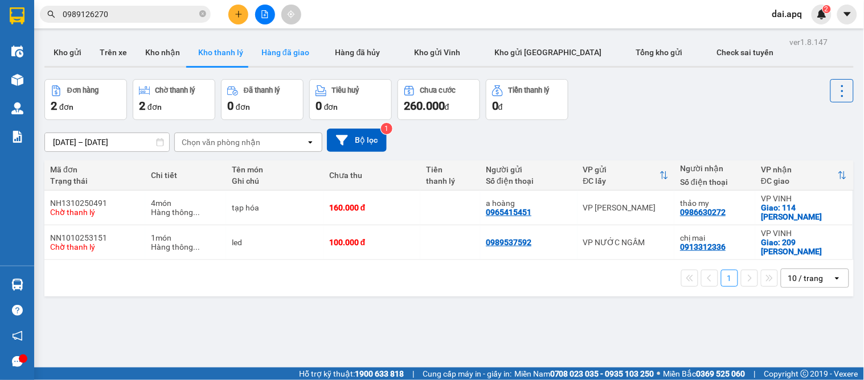
click at [273, 54] on button "Hàng đã giao" at bounding box center [285, 52] width 66 height 27
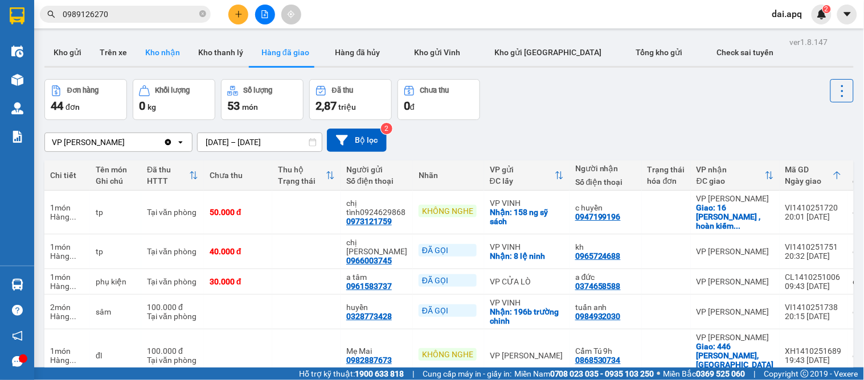
click at [161, 52] on button "Kho nhận" at bounding box center [162, 52] width 53 height 27
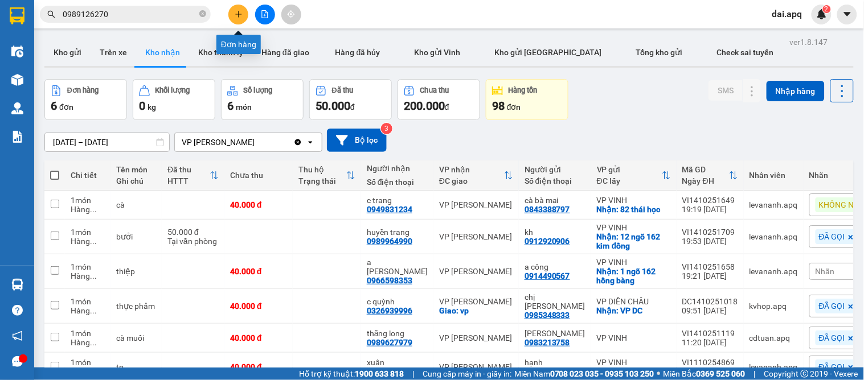
click at [239, 14] on icon "plus" at bounding box center [238, 14] width 6 height 1
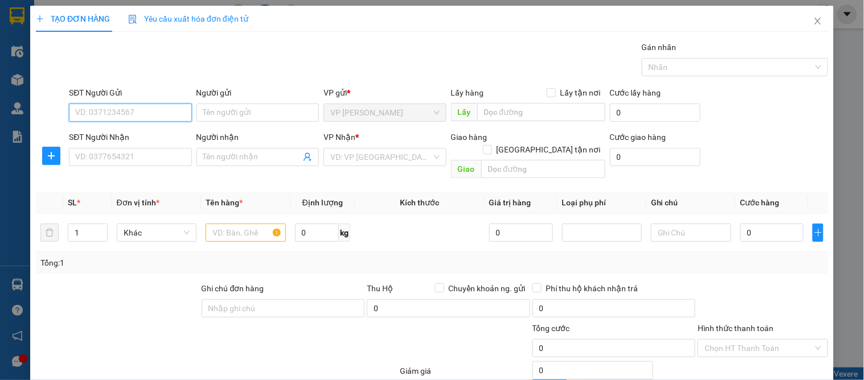
click at [145, 117] on input "SĐT Người Gửi" at bounding box center [130, 113] width 122 height 18
click at [814, 21] on span "Close" at bounding box center [818, 22] width 32 height 32
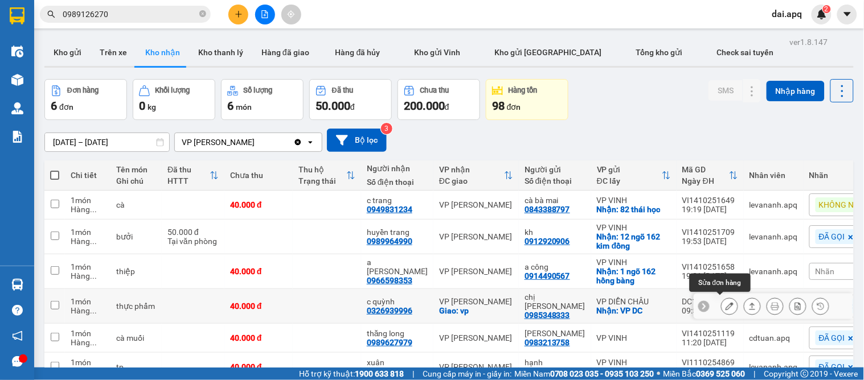
click at [725, 305] on icon at bounding box center [729, 306] width 8 height 8
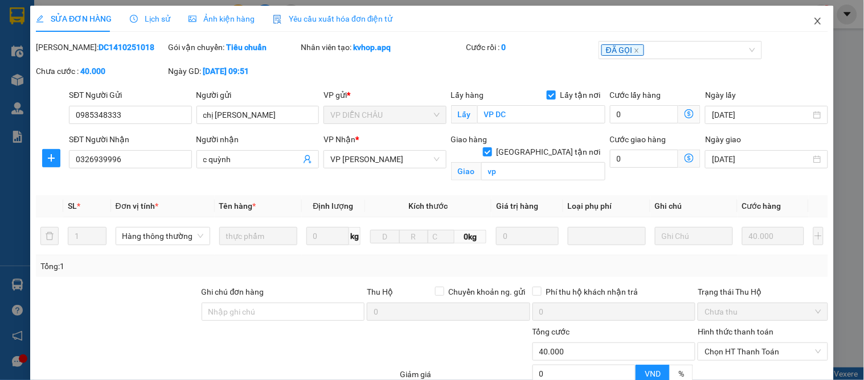
click at [815, 20] on span "Close" at bounding box center [818, 22] width 32 height 32
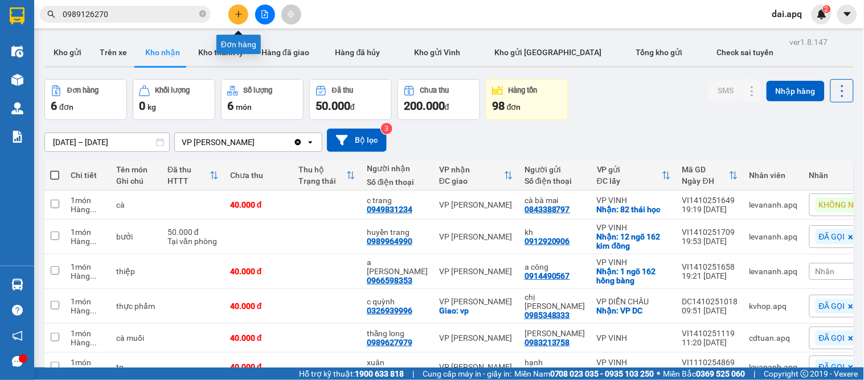
click at [236, 6] on button at bounding box center [238, 15] width 20 height 20
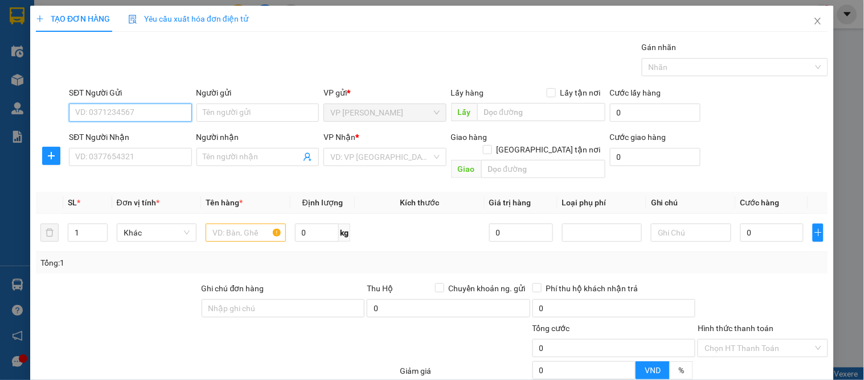
click at [146, 116] on input "SĐT Người Gửi" at bounding box center [130, 113] width 122 height 18
click at [127, 143] on div "0348242345 - a hải" at bounding box center [128, 135] width 121 height 18
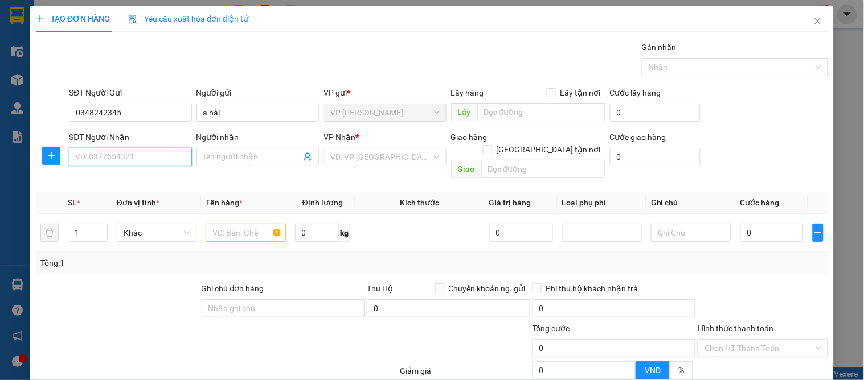
click at [140, 163] on input "SĐT Người Nhận" at bounding box center [130, 157] width 122 height 18
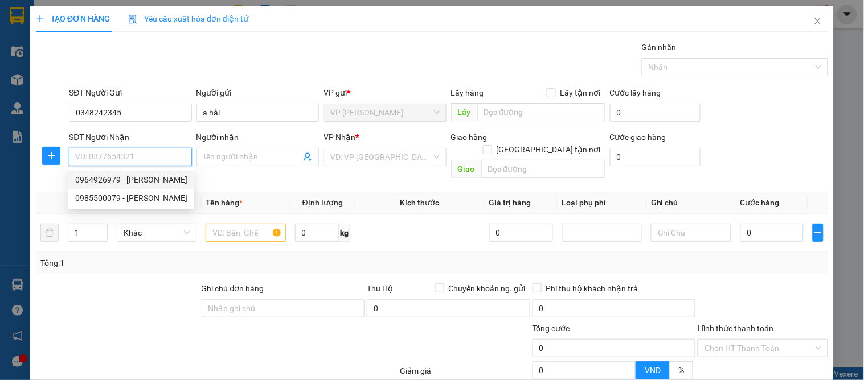
click at [157, 177] on div "0964926979 - ANH TUẤN" at bounding box center [131, 180] width 112 height 13
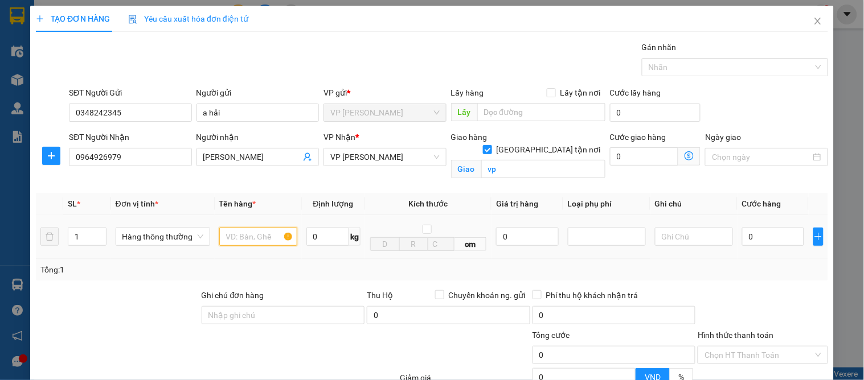
click at [232, 241] on input "text" at bounding box center [258, 237] width 78 height 18
click at [761, 236] on input "0" at bounding box center [773, 237] width 62 height 18
click at [767, 273] on div "Tổng: 1" at bounding box center [431, 270] width 783 height 13
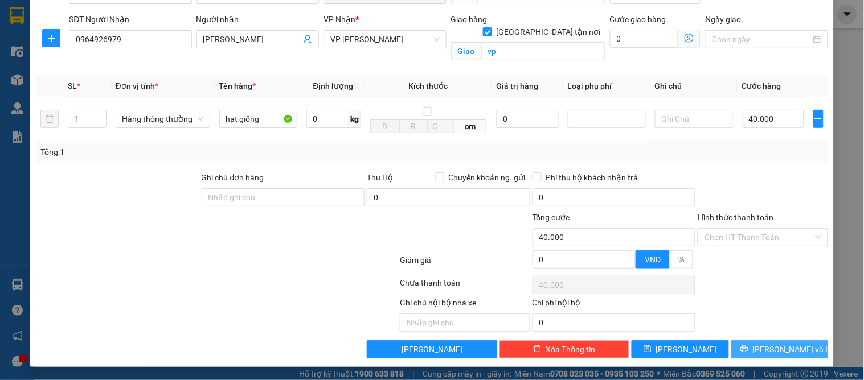
click at [775, 340] on button "[PERSON_NAME] và In" at bounding box center [779, 349] width 97 height 18
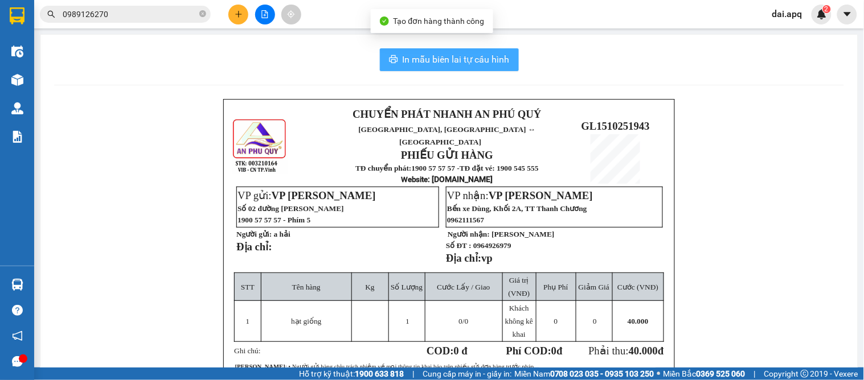
click at [402, 65] on span "In mẫu biên lai tự cấu hình" at bounding box center [455, 59] width 107 height 14
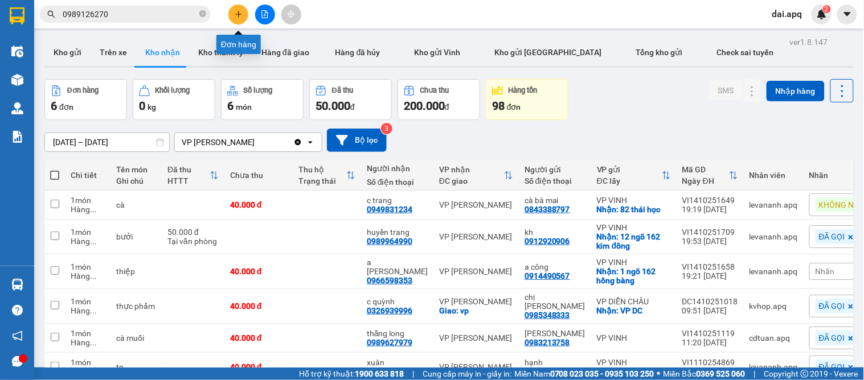
click at [229, 14] on button at bounding box center [238, 15] width 20 height 20
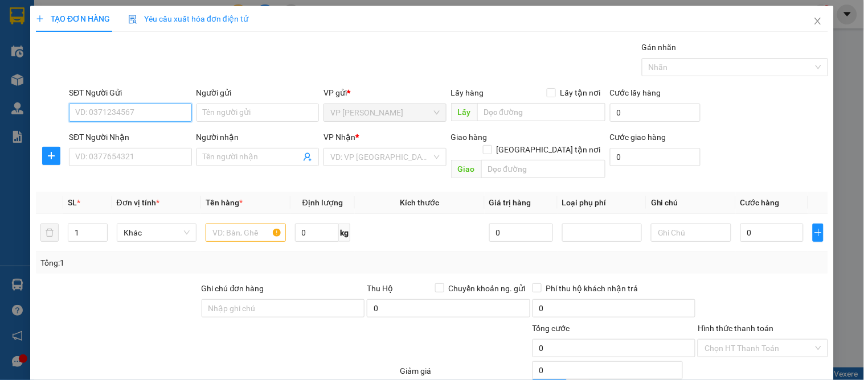
click at [154, 114] on input "SĐT Người Gửi" at bounding box center [130, 113] width 122 height 18
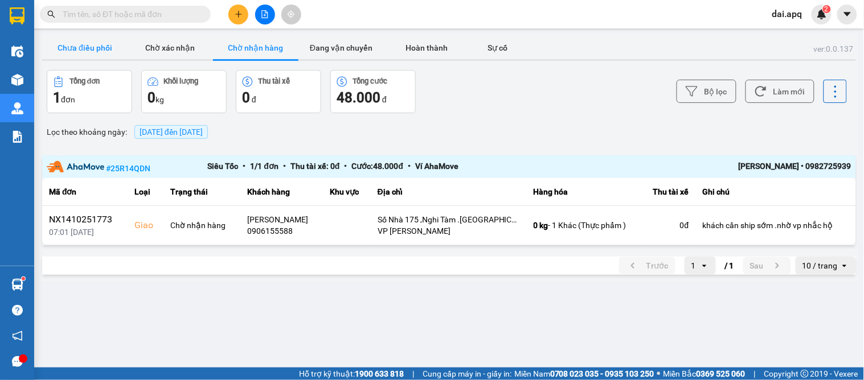
click at [61, 46] on button "Chưa điều phối" at bounding box center [84, 47] width 85 height 23
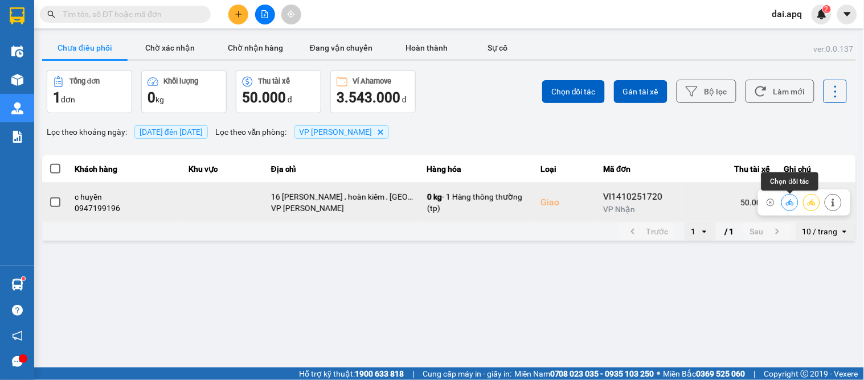
click at [784, 202] on button at bounding box center [790, 202] width 16 height 20
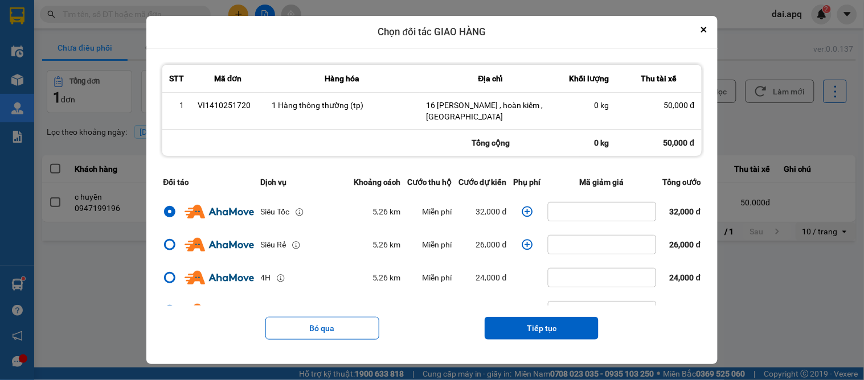
click at [706, 31] on icon "Close" at bounding box center [704, 30] width 6 height 6
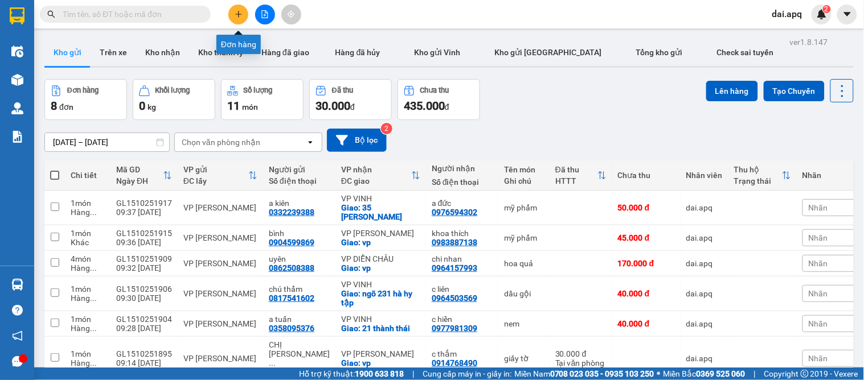
click at [237, 14] on icon "plus" at bounding box center [238, 14] width 6 height 1
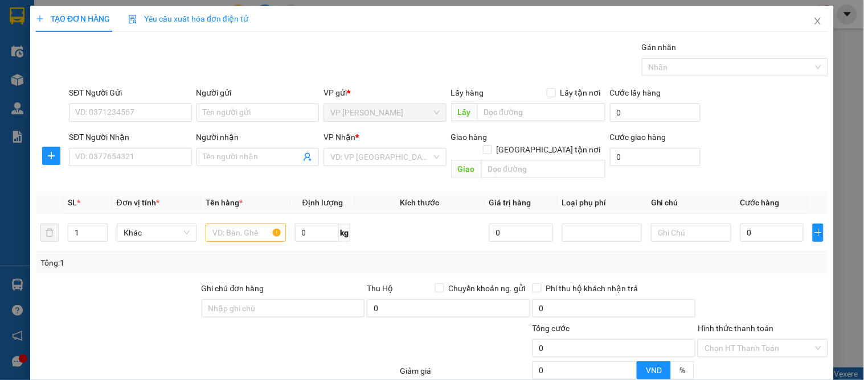
click at [134, 101] on div "SĐT Người Gửi" at bounding box center [130, 95] width 122 height 17
click at [134, 102] on div "SĐT Người Gửi" at bounding box center [130, 95] width 122 height 17
click at [145, 109] on input "SĐT Người Gửi" at bounding box center [130, 113] width 122 height 18
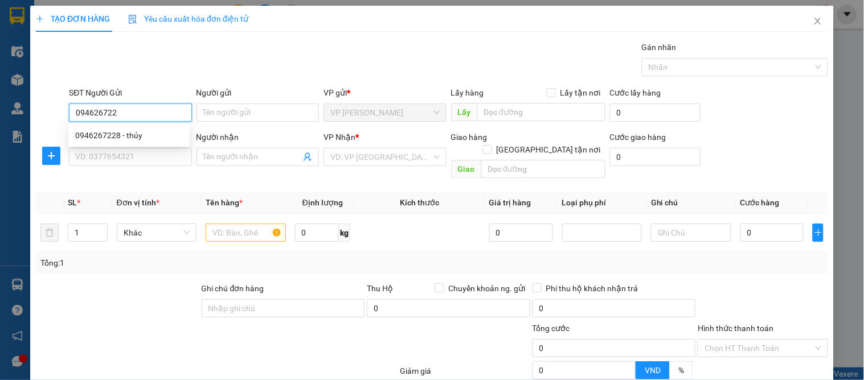
type input "0946267228"
click at [149, 134] on div "0946267228 - thủy" at bounding box center [129, 135] width 108 height 13
type input "thủy"
type input "0946267228"
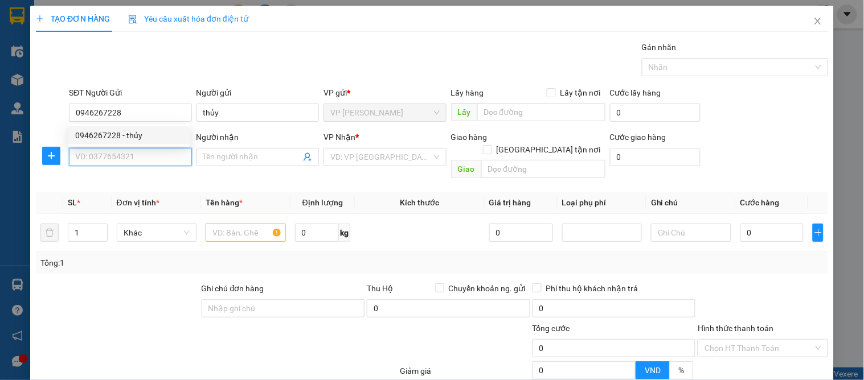
click at [140, 157] on input "SĐT Người Nhận" at bounding box center [130, 157] width 122 height 18
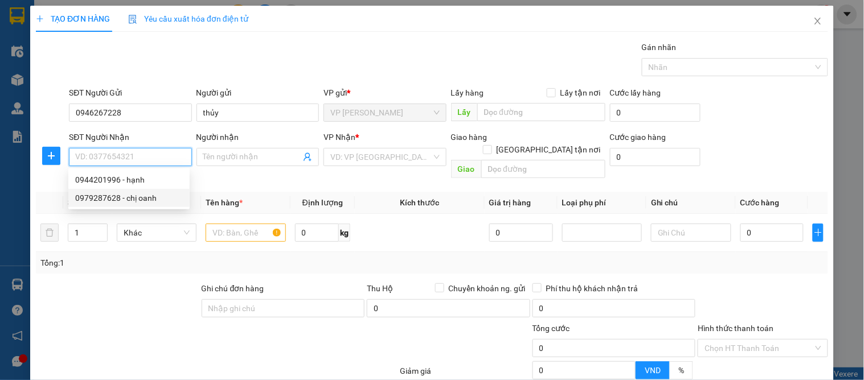
click at [165, 203] on div "0979287628 - chị oanh" at bounding box center [129, 198] width 108 height 13
type input "0979287628"
type input "chị oanh"
checkbox input "true"
type input "07 hồ tùng mậu"
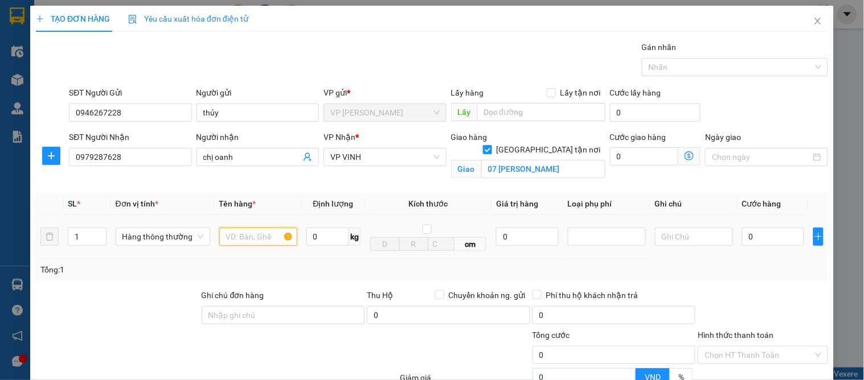
click at [258, 242] on input "text" at bounding box center [258, 237] width 78 height 18
type input "mận"
click at [774, 240] on input "0" at bounding box center [773, 237] width 62 height 18
type input "5"
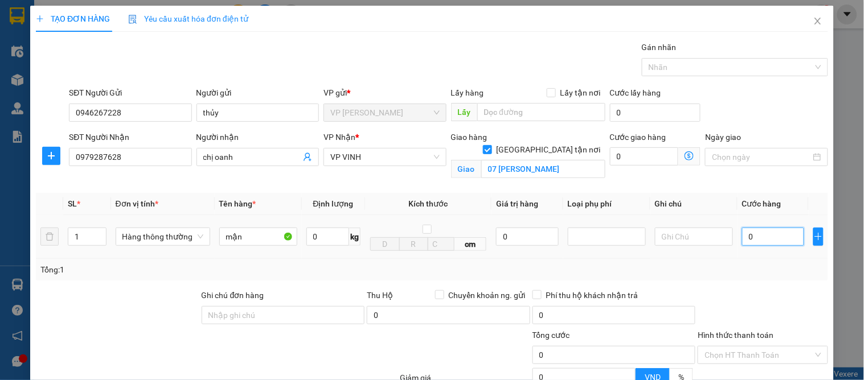
type input "5"
type input "50"
click at [755, 238] on input "50" at bounding box center [773, 237] width 62 height 18
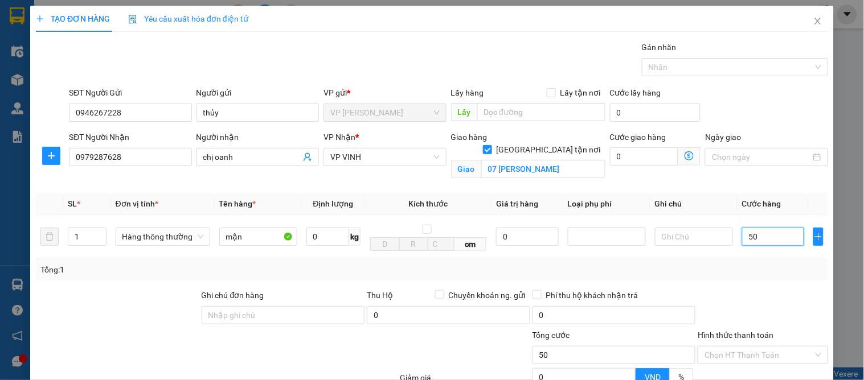
scroll to position [118, 0]
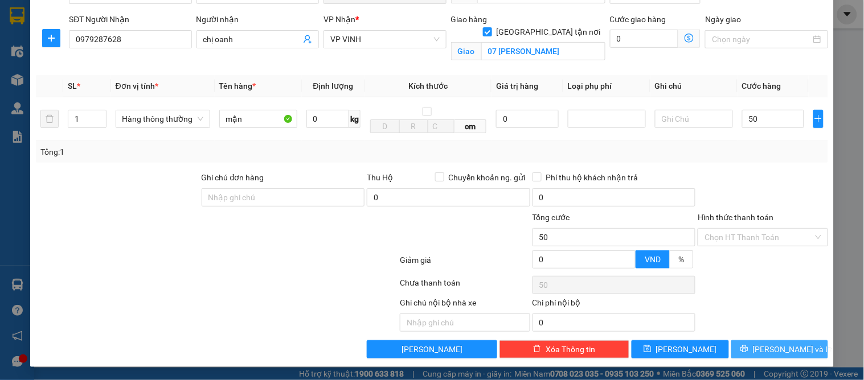
type input "50.000"
drag, startPoint x: 782, startPoint y: 342, endPoint x: 784, endPoint y: 351, distance: 9.5
click at [781, 348] on button "[PERSON_NAME] và In" at bounding box center [779, 349] width 97 height 18
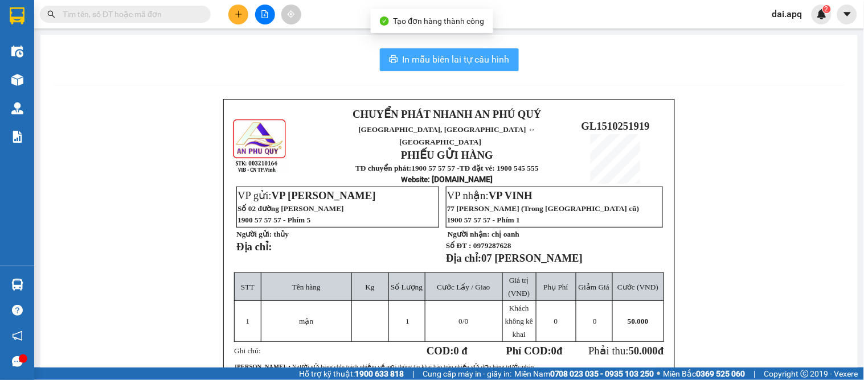
click at [393, 61] on icon "printer" at bounding box center [393, 59] width 9 height 8
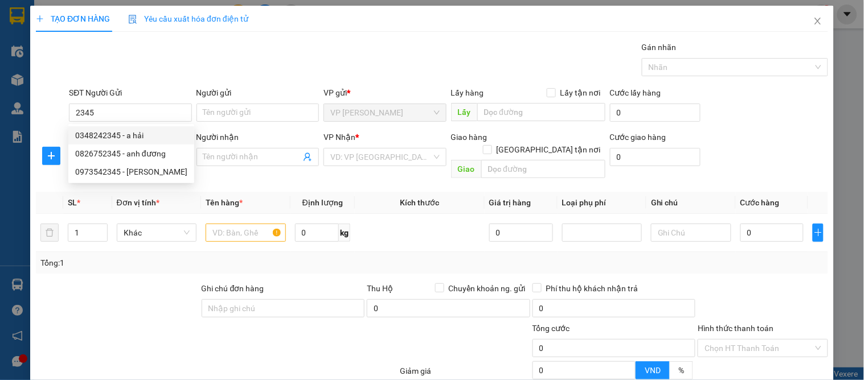
click at [117, 139] on div "0348242345 - a hải" at bounding box center [131, 135] width 112 height 13
type input "0348242345"
type input "a hải"
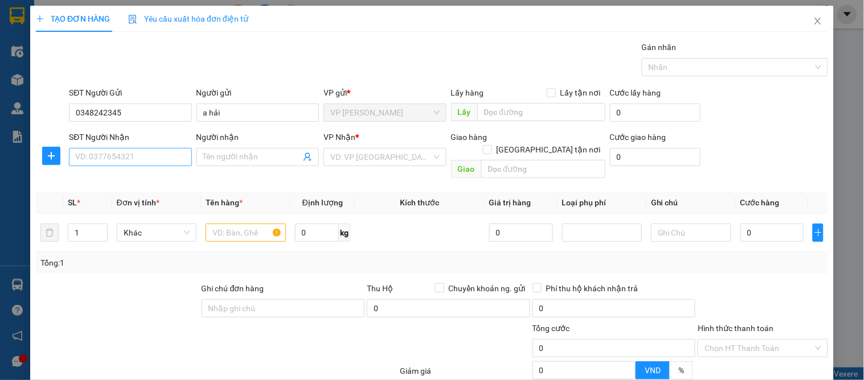
type input "0348242345"
click at [133, 159] on input "SĐT Người Nhận" at bounding box center [130, 157] width 122 height 18
type input "0972147097"
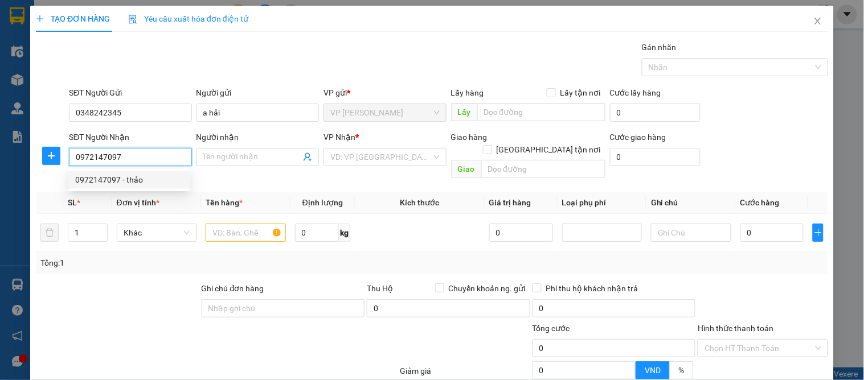
drag, startPoint x: 117, startPoint y: 181, endPoint x: 124, endPoint y: 176, distance: 8.7
click at [117, 182] on div "0972147097 - thảo" at bounding box center [129, 180] width 108 height 13
type input "thảo"
checkbox input "true"
type input "vp"
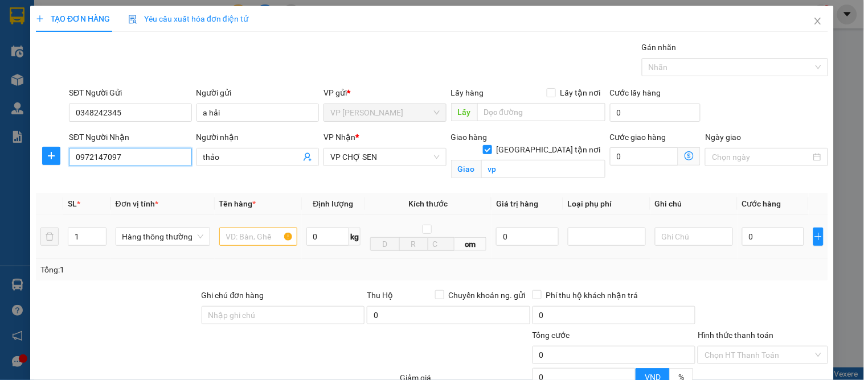
type input "0972147097"
click at [241, 243] on input "text" at bounding box center [258, 237] width 78 height 18
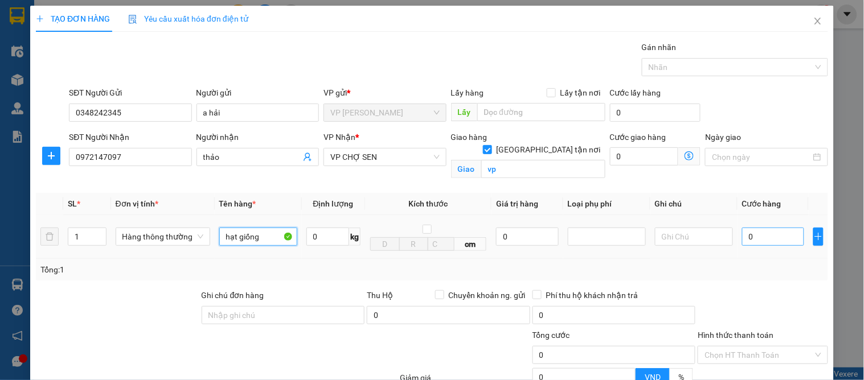
type input "hạt giống"
click at [753, 231] on input "0" at bounding box center [773, 237] width 62 height 18
type input "6"
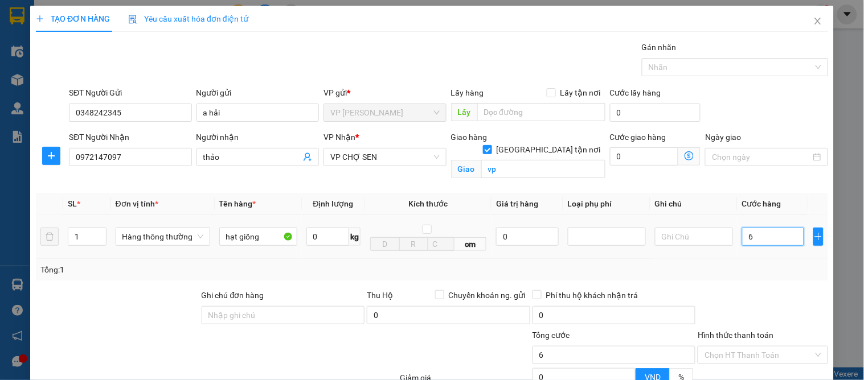
type input "60"
type input "60.000"
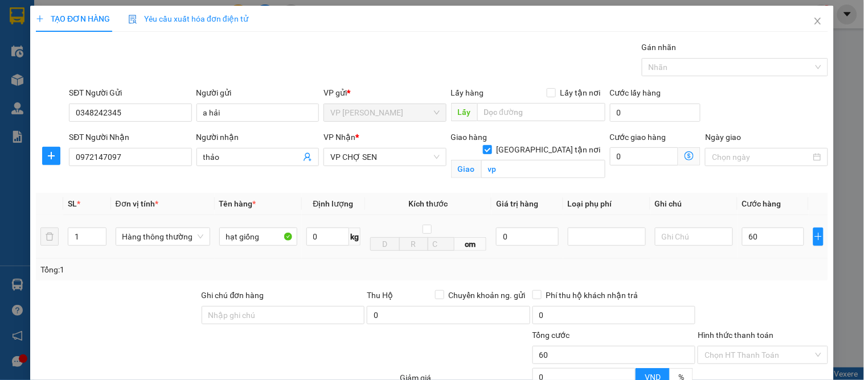
type input "60.000"
click at [757, 279] on div "Tổng: 1" at bounding box center [432, 270] width 792 height 22
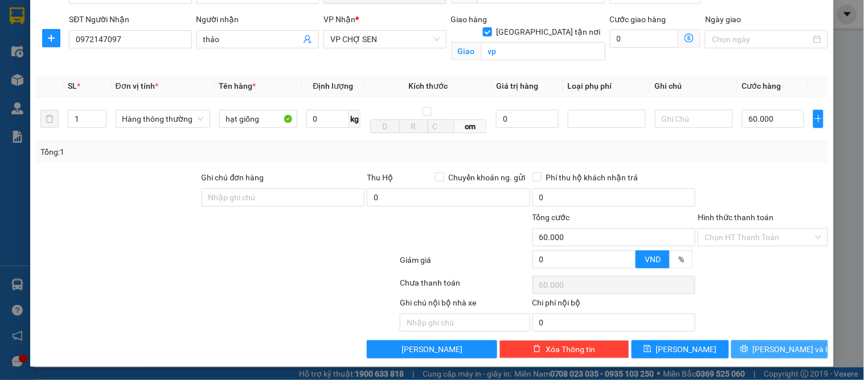
click at [774, 343] on span "[PERSON_NAME] và In" at bounding box center [793, 349] width 80 height 13
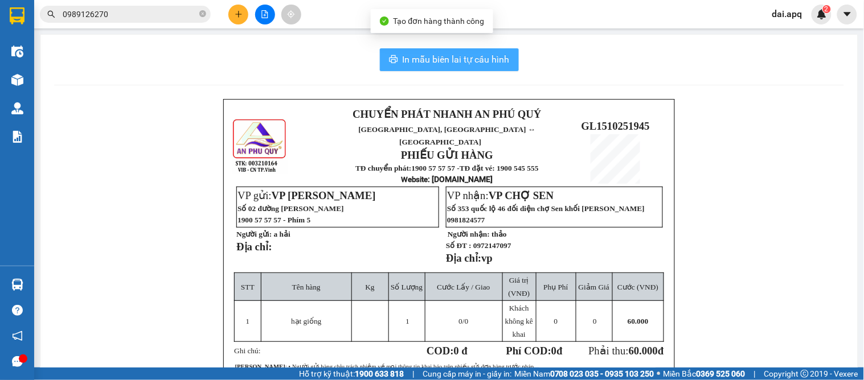
click at [453, 61] on span "In mẫu biên lai tự cấu hình" at bounding box center [455, 59] width 107 height 14
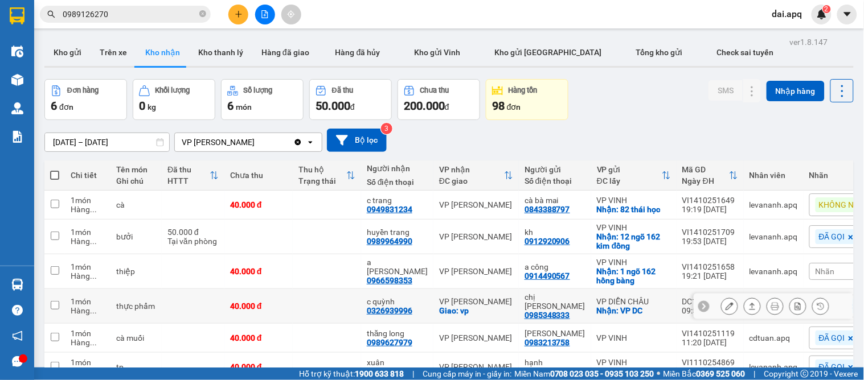
scroll to position [60, 0]
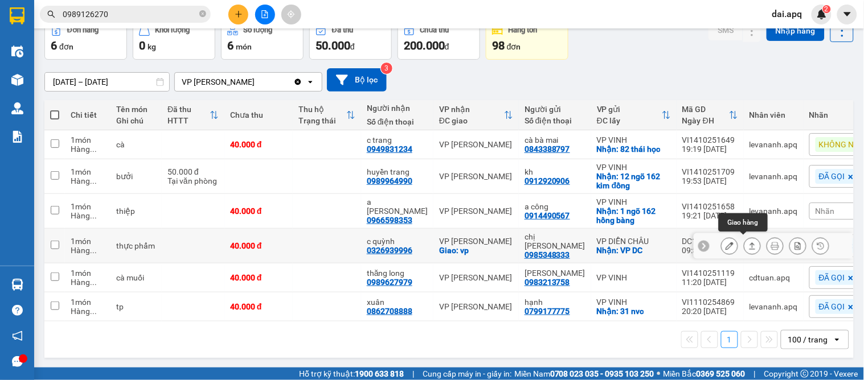
click at [749, 244] on icon at bounding box center [752, 246] width 6 height 7
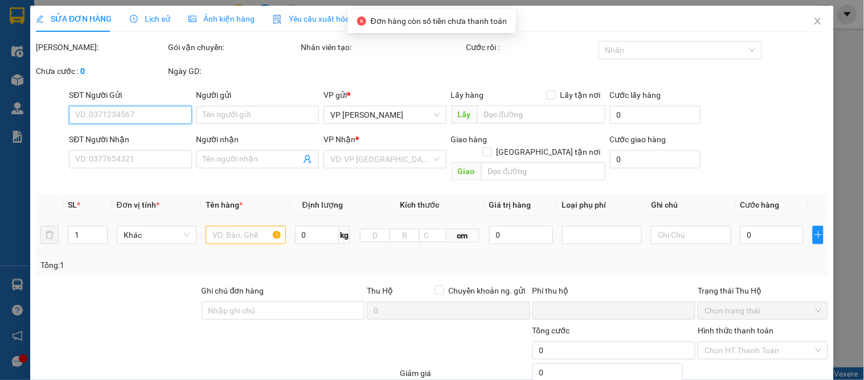
type input "0985348333"
type input "chị vân"
checkbox input "true"
type input "VP DC"
type input "0326939996"
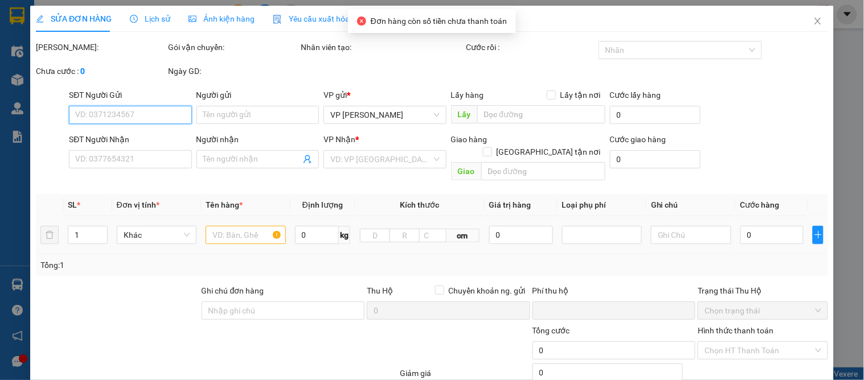
type input "c quỳnh"
checkbox input "true"
type input "vp"
type input "0"
type input "40.000"
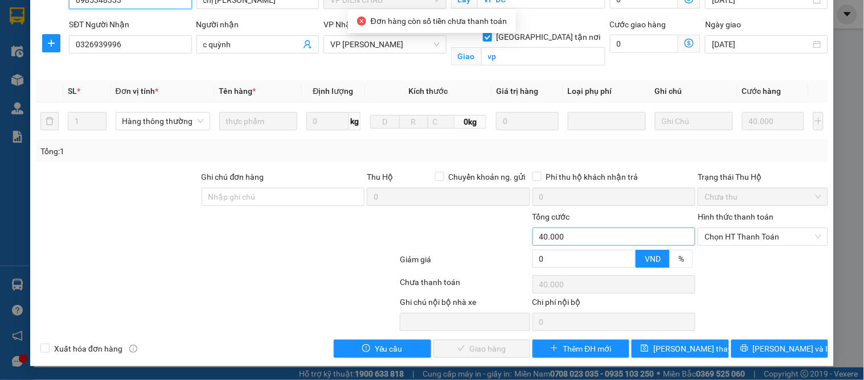
scroll to position [114, 0]
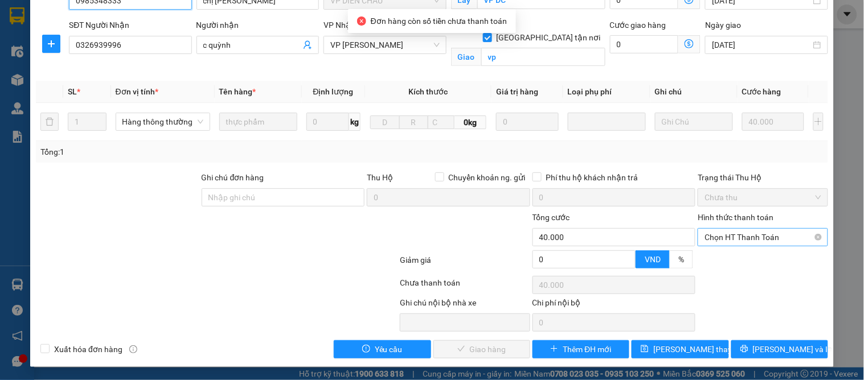
click at [707, 239] on span "Chọn HT Thanh Toán" at bounding box center [762, 237] width 116 height 17
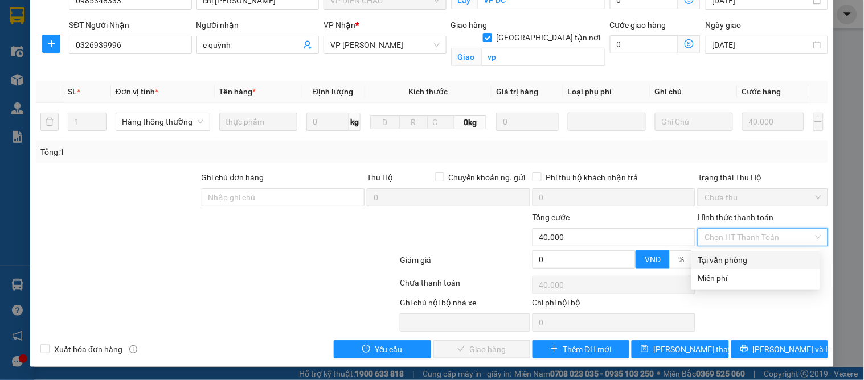
click at [704, 258] on div "Tại văn phòng" at bounding box center [755, 260] width 115 height 13
type input "0"
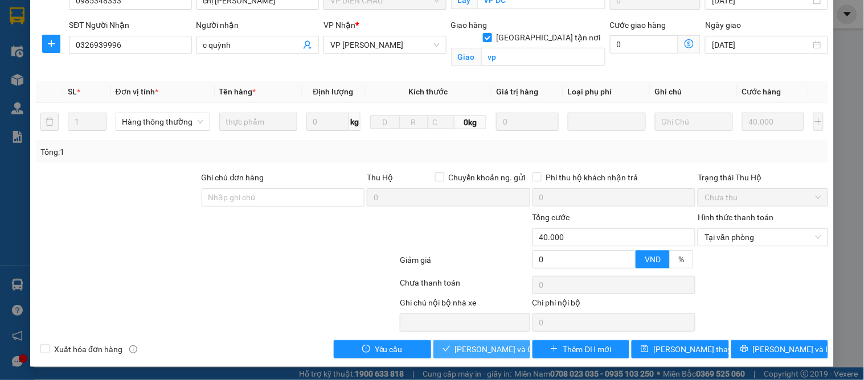
click at [508, 346] on span "Lưu và Giao hàng" at bounding box center [509, 349] width 109 height 13
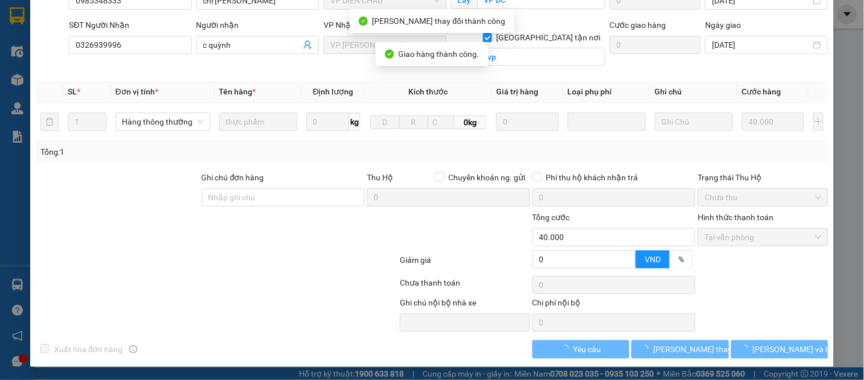
scroll to position [0, 0]
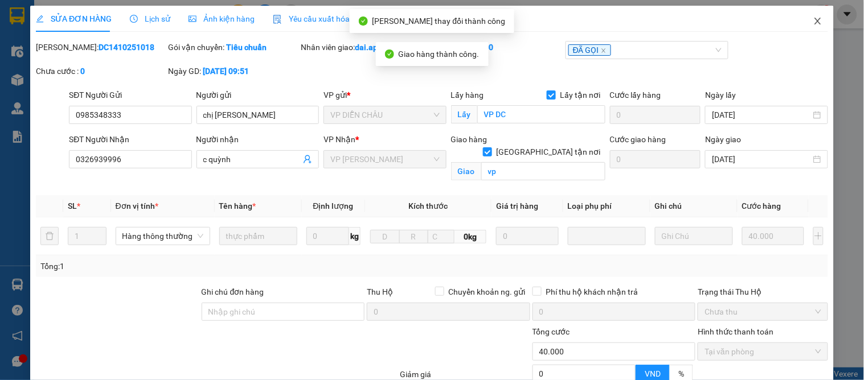
click at [814, 19] on icon "close" at bounding box center [817, 21] width 6 height 7
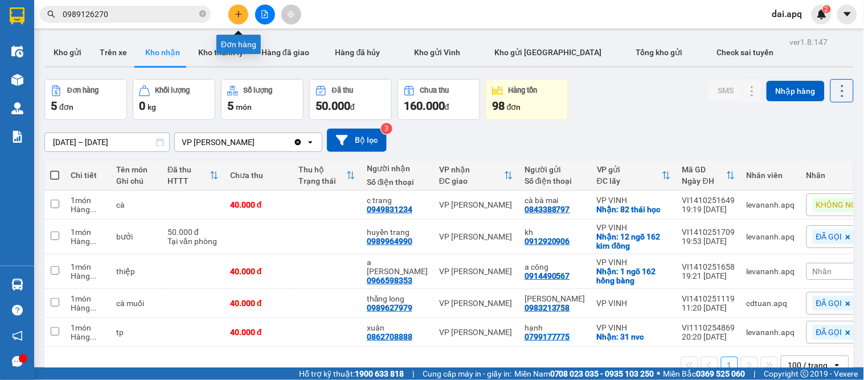
click at [237, 15] on icon "plus" at bounding box center [239, 14] width 8 height 8
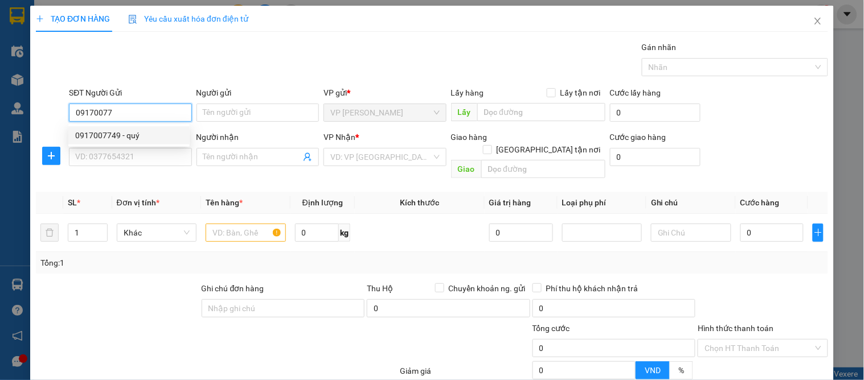
click at [145, 132] on div "0917007749 - quý" at bounding box center [129, 135] width 108 height 13
type input "0917007749"
type input "quý"
type input "0917007749"
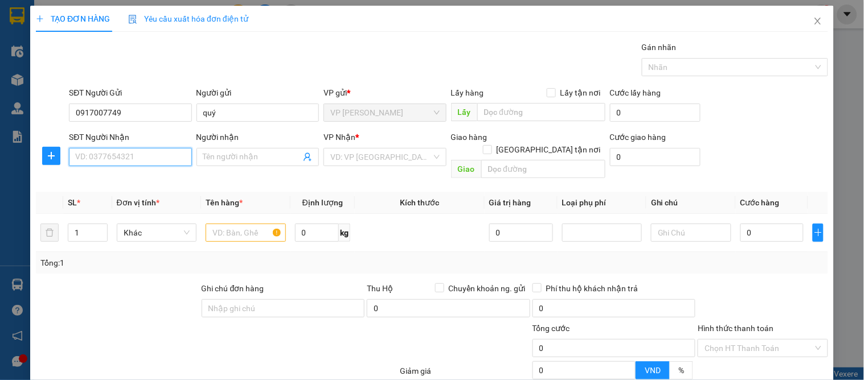
click at [149, 161] on input "SĐT Người Nhận" at bounding box center [130, 157] width 122 height 18
click at [157, 180] on div "0988603239 - lan biên" at bounding box center [129, 180] width 108 height 13
type input "0988603239"
type input "lan biên"
checkbox input "true"
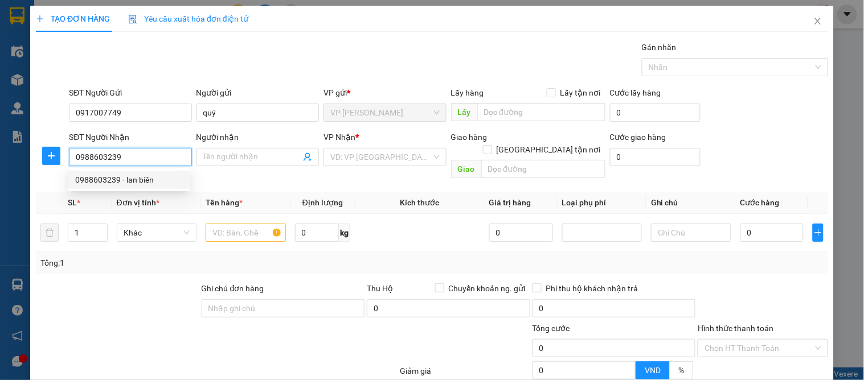
type input "135 lê lợi"
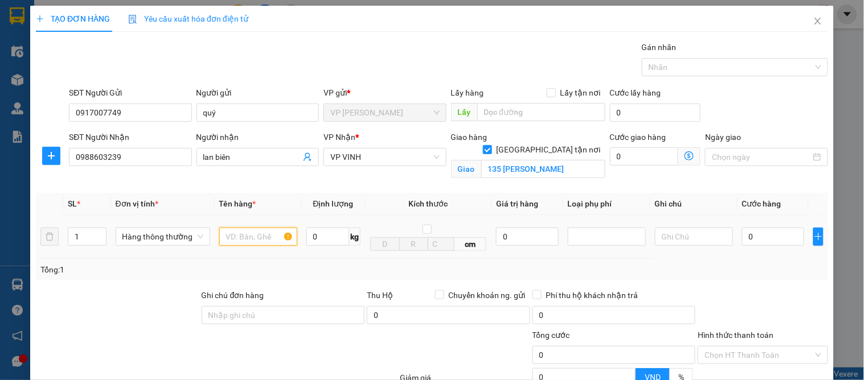
click at [246, 239] on input "text" at bounding box center [258, 237] width 78 height 18
type input "d"
type input "đèn"
click at [763, 247] on div "0" at bounding box center [773, 236] width 62 height 23
click at [765, 242] on input "0" at bounding box center [773, 237] width 62 height 18
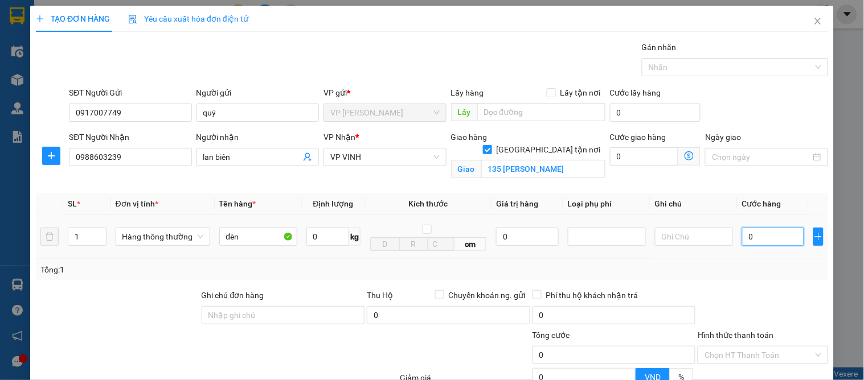
type input "4"
type input "40"
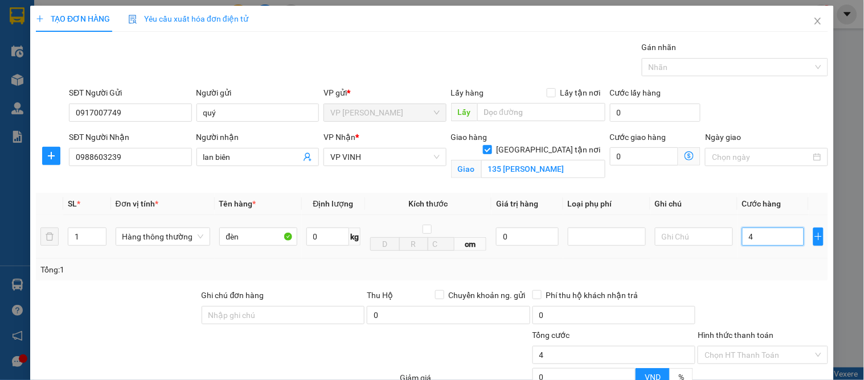
type input "40"
type input "40.000"
click at [777, 259] on div "Tổng: 1" at bounding box center [432, 270] width 792 height 22
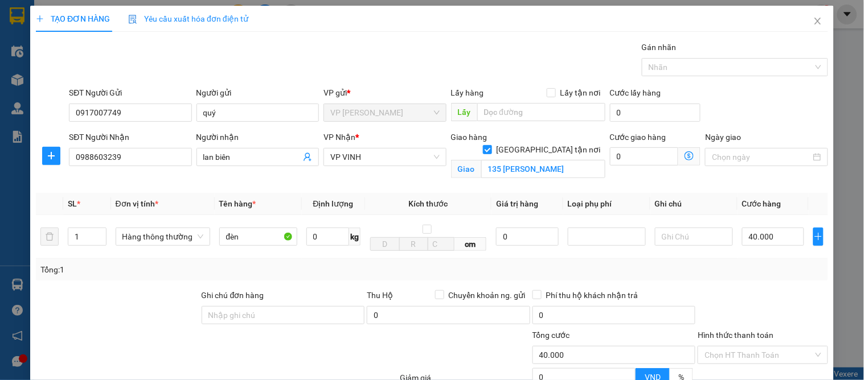
scroll to position [118, 0]
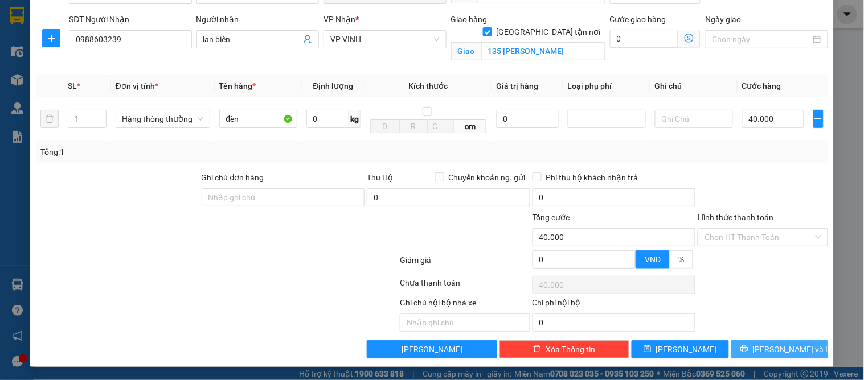
click at [771, 352] on span "[PERSON_NAME] và In" at bounding box center [793, 349] width 80 height 13
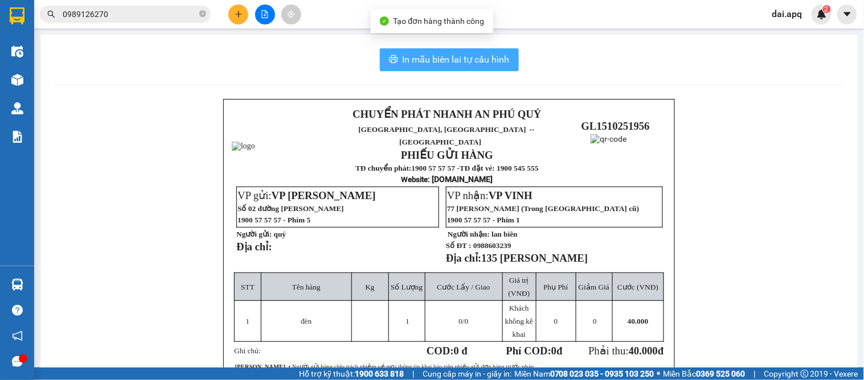
click at [457, 53] on span "In mẫu biên lai tự cấu hình" at bounding box center [455, 59] width 107 height 14
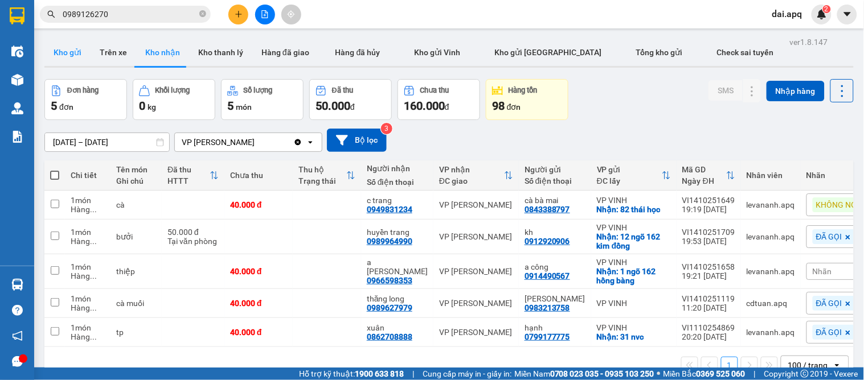
click at [60, 52] on button "Kho gửi" at bounding box center [67, 52] width 46 height 27
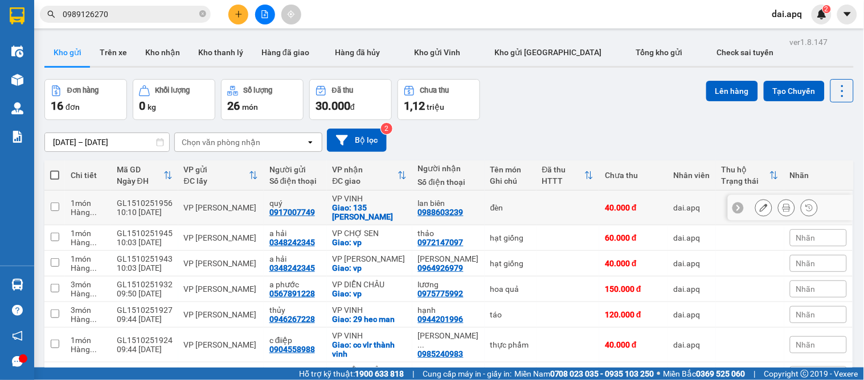
click at [782, 204] on icon at bounding box center [786, 208] width 8 height 8
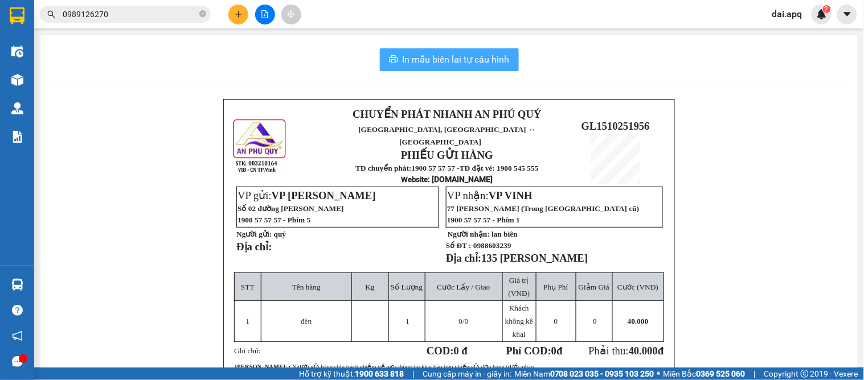
click at [473, 66] on span "In mẫu biên lai tự cấu hình" at bounding box center [455, 59] width 107 height 14
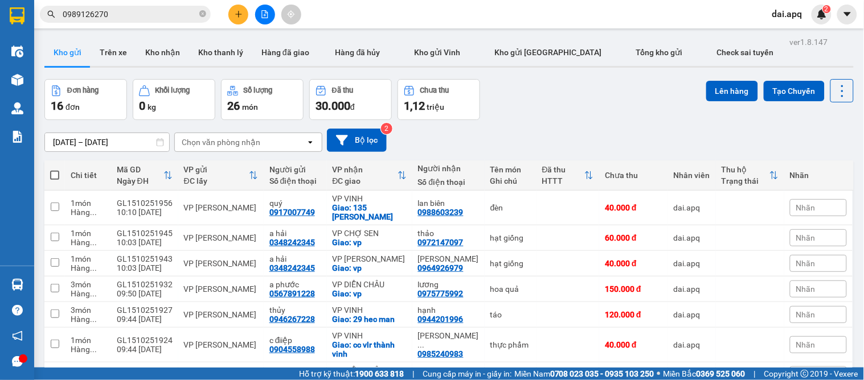
click at [514, 145] on div "13/10/2025 – 15/10/2025 Press the down arrow key to interact with the calendar …" at bounding box center [448, 140] width 809 height 23
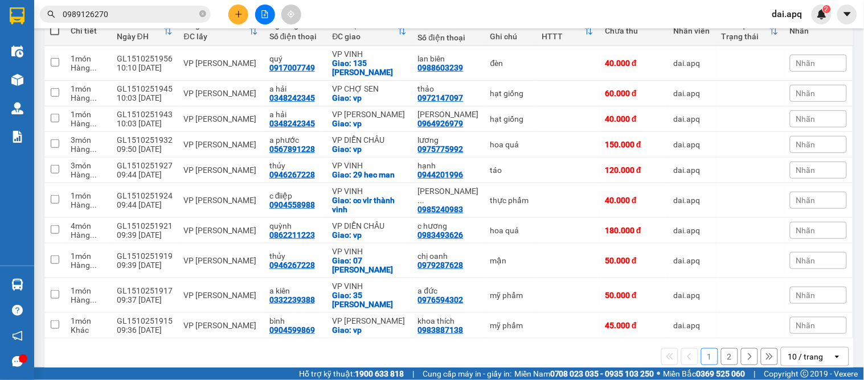
click at [815, 348] on div "10 / trang" at bounding box center [806, 357] width 51 height 18
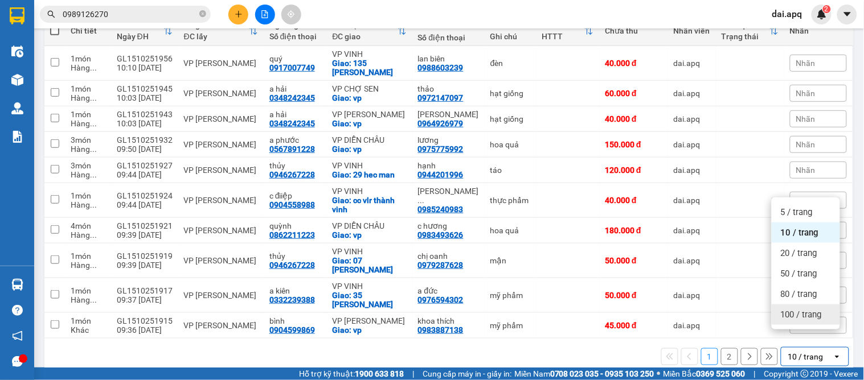
click at [800, 318] on span "100 / trang" at bounding box center [801, 314] width 41 height 11
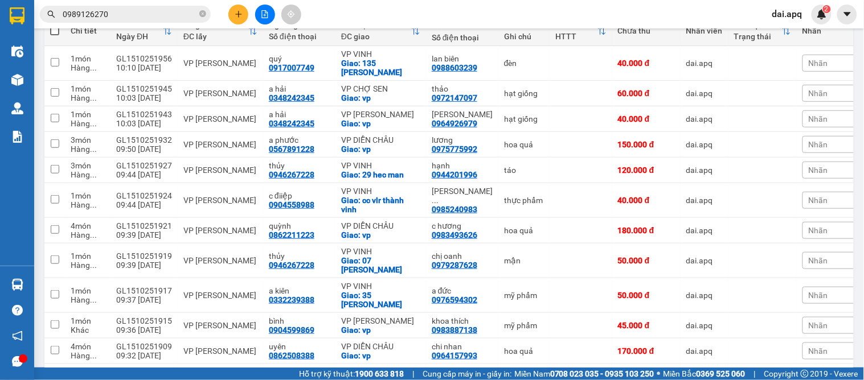
drag, startPoint x: 803, startPoint y: 306, endPoint x: 792, endPoint y: 326, distance: 22.7
drag, startPoint x: 792, startPoint y: 326, endPoint x: 832, endPoint y: 362, distance: 53.2
drag, startPoint x: 832, startPoint y: 362, endPoint x: 812, endPoint y: 356, distance: 20.3
drag, startPoint x: 811, startPoint y: 356, endPoint x: 805, endPoint y: 350, distance: 8.5
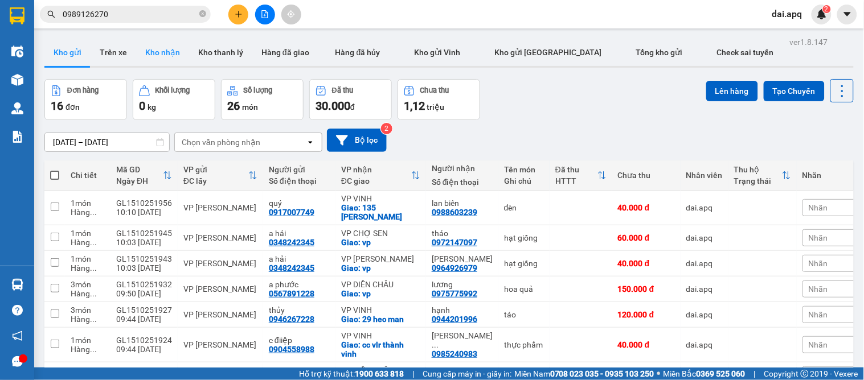
click at [160, 46] on button "Kho nhận" at bounding box center [162, 52] width 53 height 27
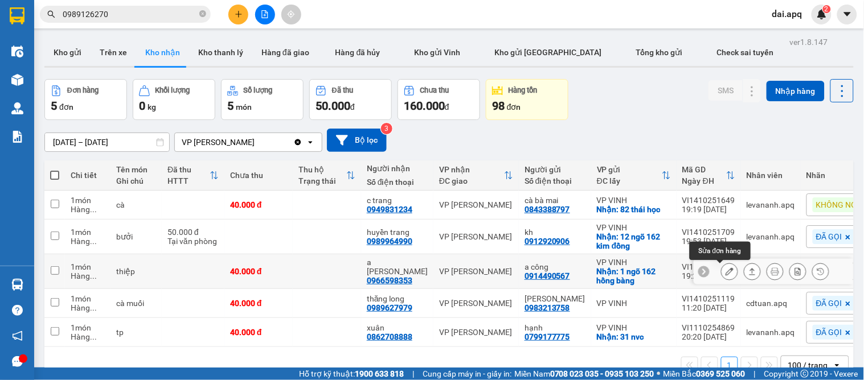
click at [724, 276] on button at bounding box center [729, 272] width 16 height 20
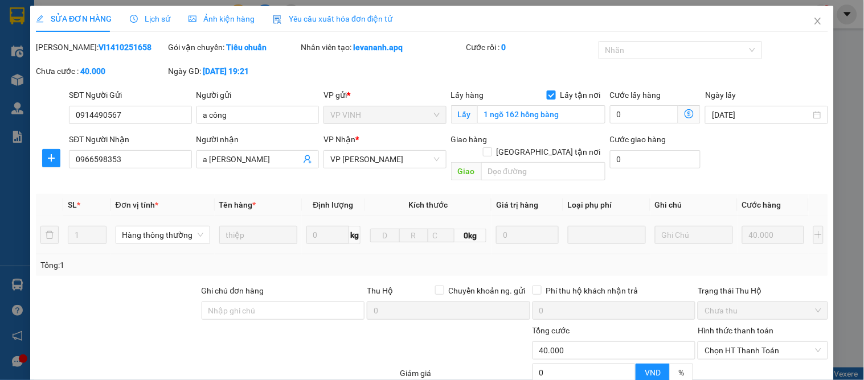
type input "0914490567"
type input "a công"
checkbox input "true"
type input "1 ngõ 162 hồng bàng"
type input "0966598353"
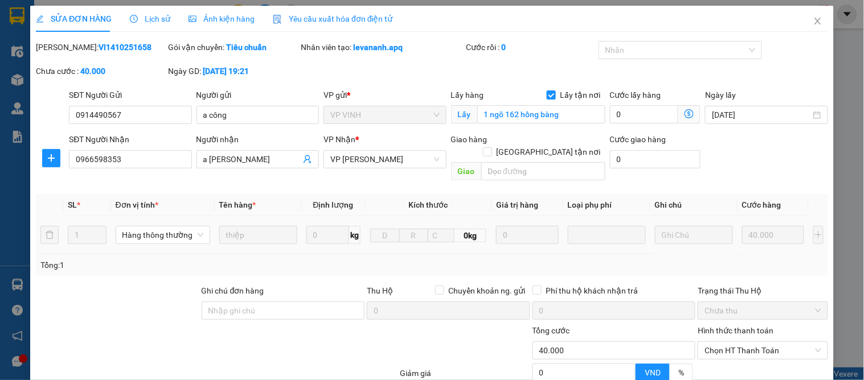
type input "a tuấn vũ liên"
type input "0"
type input "40.000"
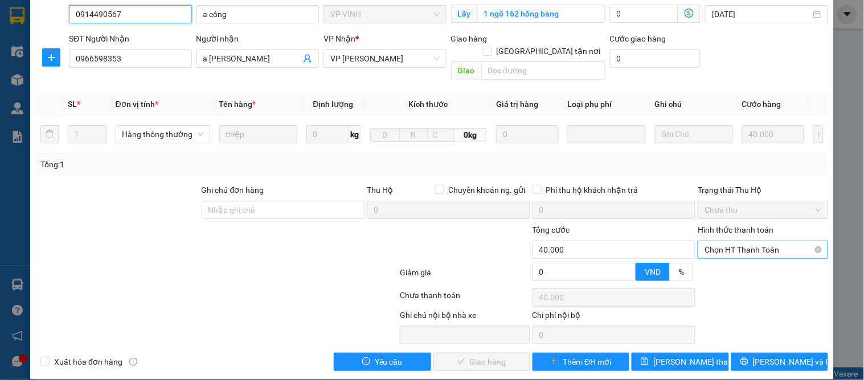
click at [704, 241] on span "Chọn HT Thanh Toán" at bounding box center [762, 249] width 116 height 17
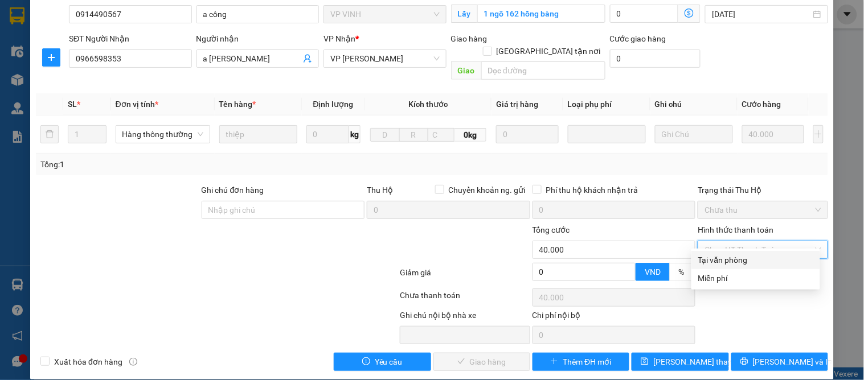
drag, startPoint x: 710, startPoint y: 262, endPoint x: 705, endPoint y: 266, distance: 7.3
click at [710, 264] on div "Tại văn phòng" at bounding box center [755, 260] width 115 height 13
type input "0"
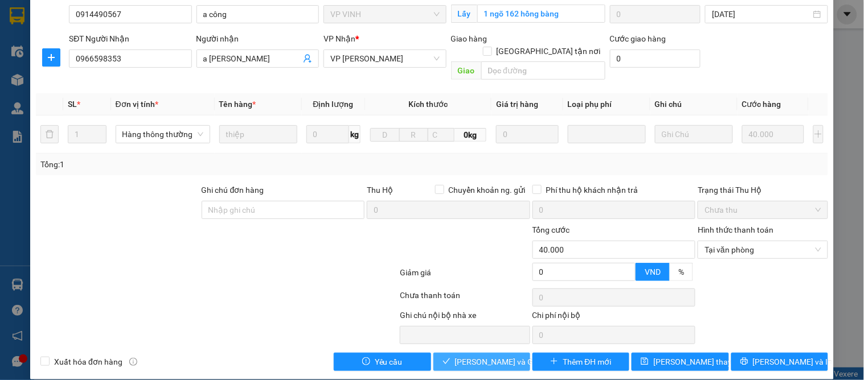
click at [450, 353] on button "Lưu và Giao hàng" at bounding box center [481, 362] width 97 height 18
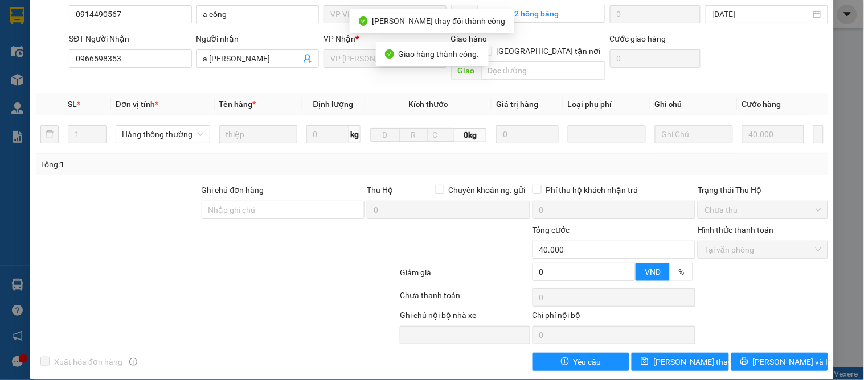
scroll to position [0, 0]
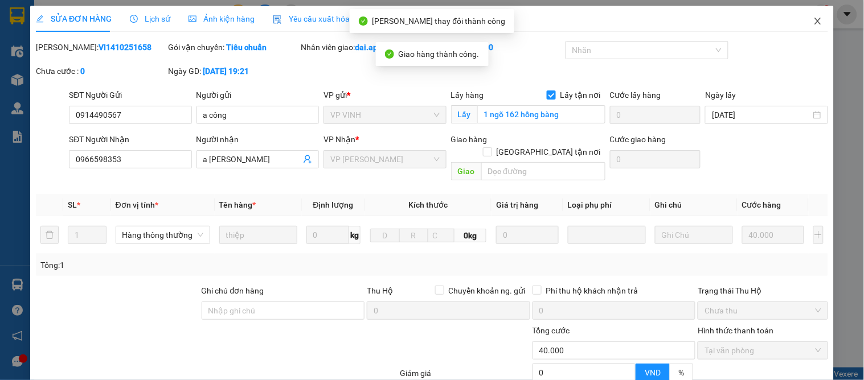
click at [803, 22] on span "Close" at bounding box center [818, 22] width 32 height 32
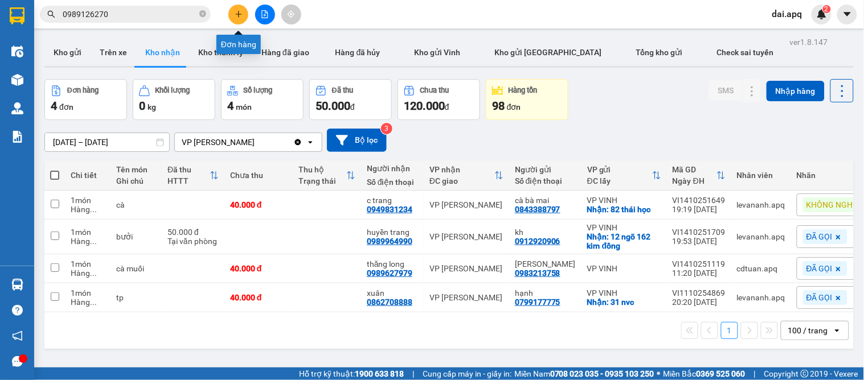
click at [236, 13] on icon "plus" at bounding box center [239, 14] width 8 height 8
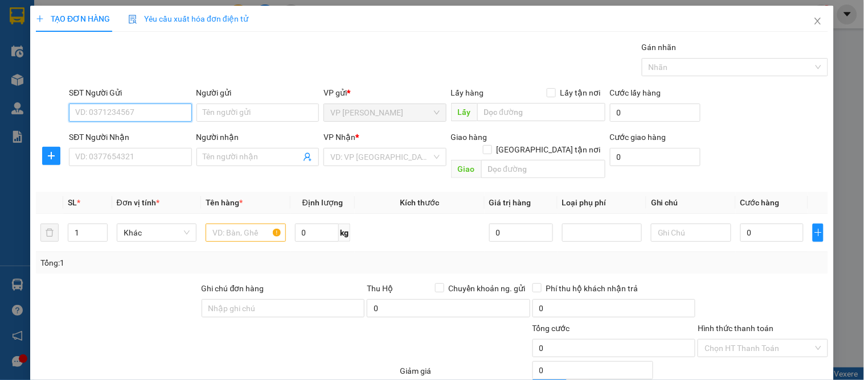
click at [127, 115] on input "SĐT Người Gửi" at bounding box center [130, 113] width 122 height 18
click at [158, 110] on input "0383992963" at bounding box center [130, 113] width 122 height 18
click at [156, 110] on input "0383992963" at bounding box center [130, 113] width 122 height 18
click at [150, 115] on input "0383992963" at bounding box center [130, 113] width 122 height 18
type input "0383992963"
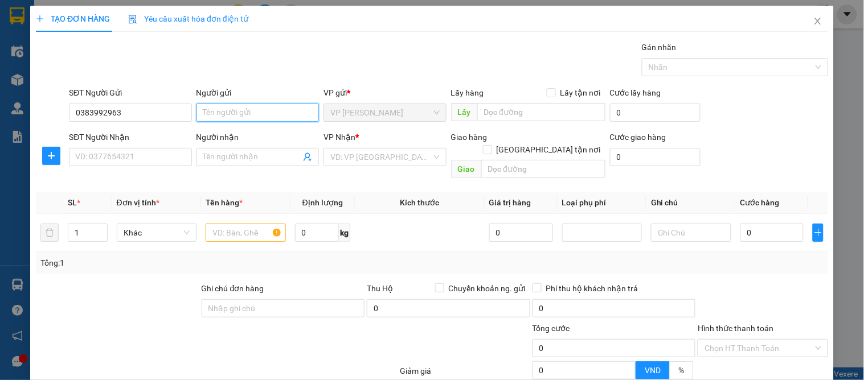
click at [220, 120] on input "Người gửi" at bounding box center [257, 113] width 122 height 18
drag, startPoint x: 133, startPoint y: 114, endPoint x: 60, endPoint y: 104, distance: 72.9
click at [60, 104] on div "SĐT Người Gửi 0383992963 0383992963 Người gửi Tên người gửi VP gửi * VP GIA LÂM…" at bounding box center [432, 107] width 794 height 40
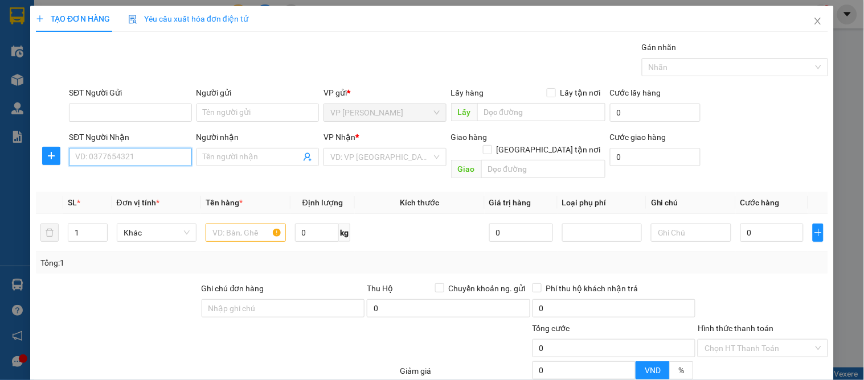
type input "0383992963"
click at [139, 160] on input "0383992963" at bounding box center [130, 157] width 122 height 18
type input "0383992963"
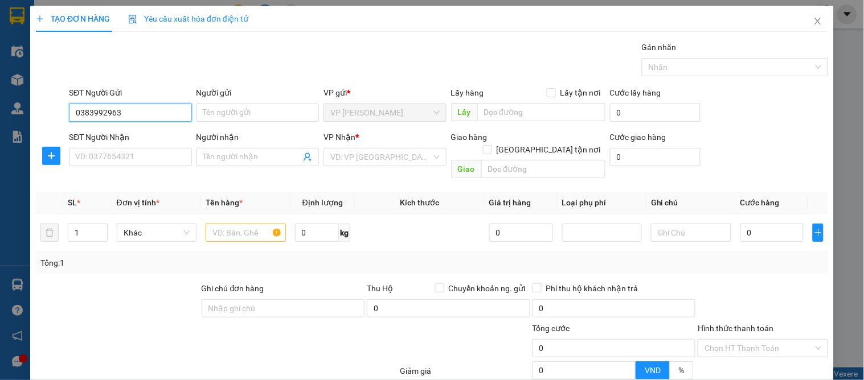
click at [138, 109] on input "0383992963" at bounding box center [130, 113] width 122 height 18
type input "0383992963"
click at [260, 115] on input "Người gửi" at bounding box center [257, 113] width 122 height 18
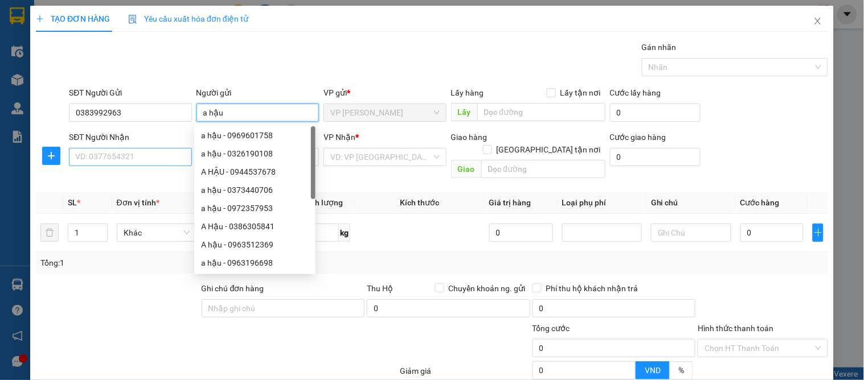
type input "a hậu"
click at [149, 161] on input "SĐT Người Nhận" at bounding box center [130, 157] width 122 height 18
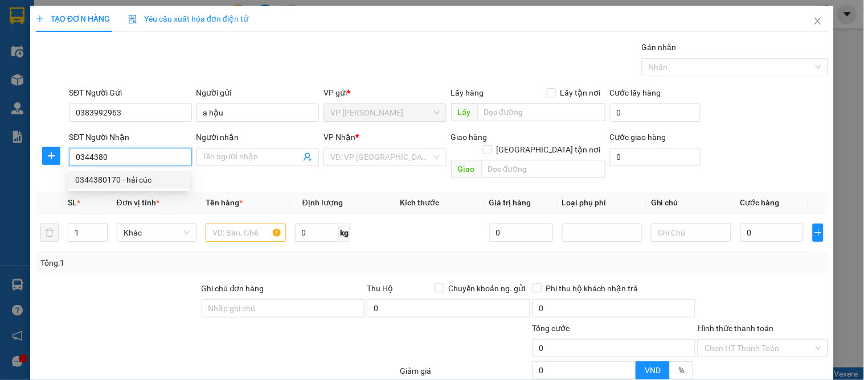
click at [133, 184] on div "0344380170 - hải cúc" at bounding box center [129, 180] width 108 height 13
type input "0344380170"
type input "hải cúc"
checkbox input "true"
type input "249 nguyễn trãi"
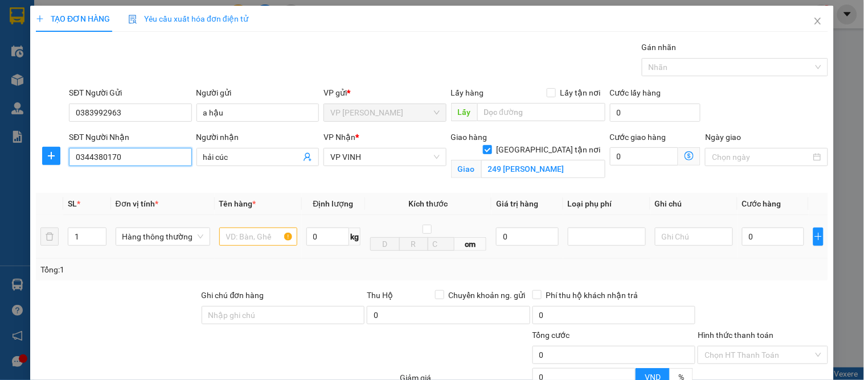
type input "0344380170"
click at [252, 238] on input "text" at bounding box center [258, 237] width 78 height 18
type input "d"
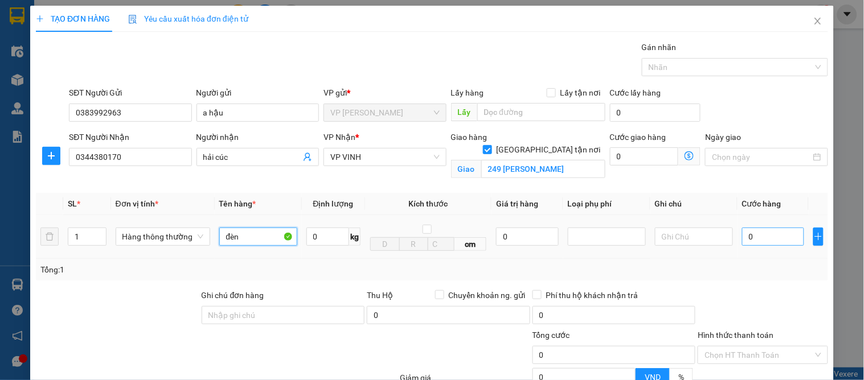
type input "đèn"
click at [754, 239] on input "0" at bounding box center [773, 237] width 62 height 18
type input "6"
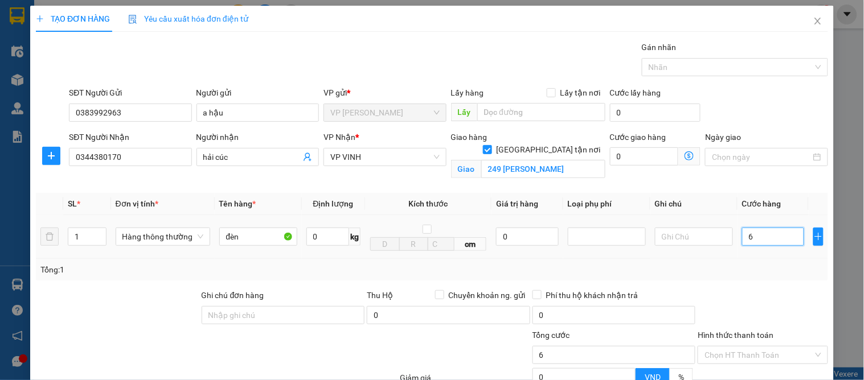
type input "60"
type input "60.000"
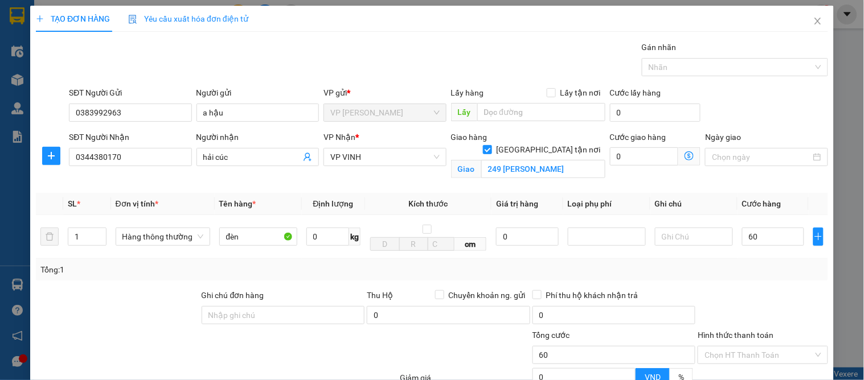
type input "60.000"
click at [772, 295] on div at bounding box center [762, 309] width 132 height 40
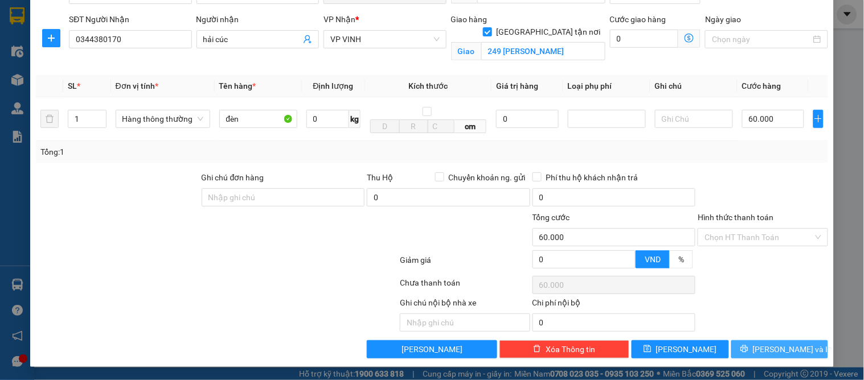
click at [779, 353] on span "[PERSON_NAME] và In" at bounding box center [793, 349] width 80 height 13
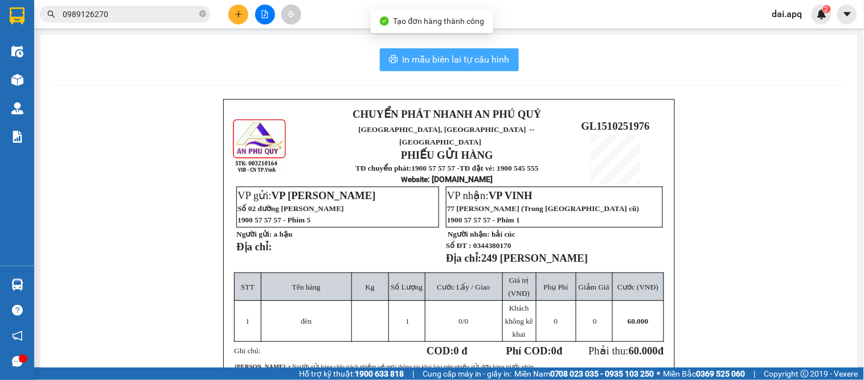
click at [430, 63] on span "In mẫu biên lai tự cấu hình" at bounding box center [455, 59] width 107 height 14
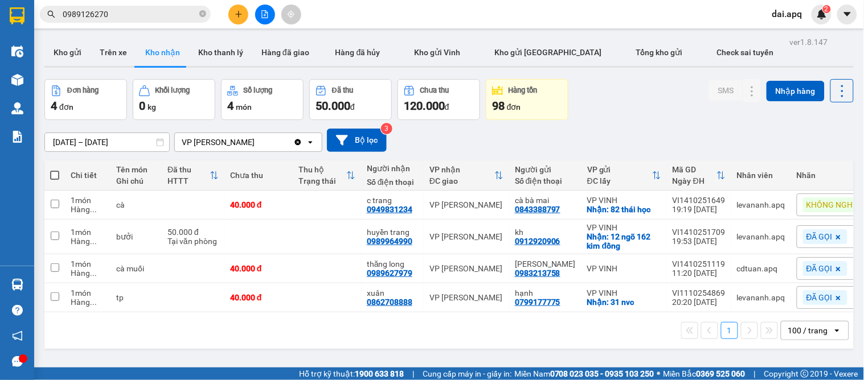
click at [450, 143] on div "01/10/2025 – 31/10/2025 Press the down arrow key to interact with the calendar …" at bounding box center [448, 140] width 809 height 23
click at [233, 16] on button at bounding box center [238, 15] width 20 height 20
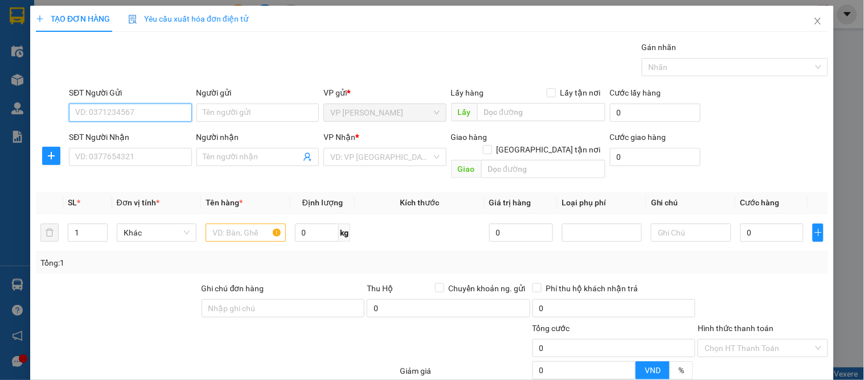
click at [151, 106] on input "SĐT Người Gửi" at bounding box center [130, 113] width 122 height 18
click at [121, 129] on div "0373956708 - A HÙNG" at bounding box center [129, 135] width 108 height 13
type input "0373956708"
type input "A HÙNG"
type input "0373956708"
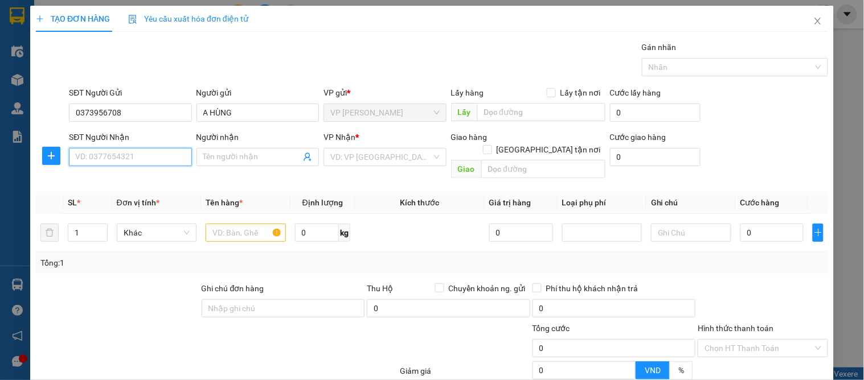
click at [123, 159] on input "SĐT Người Nhận" at bounding box center [130, 157] width 122 height 18
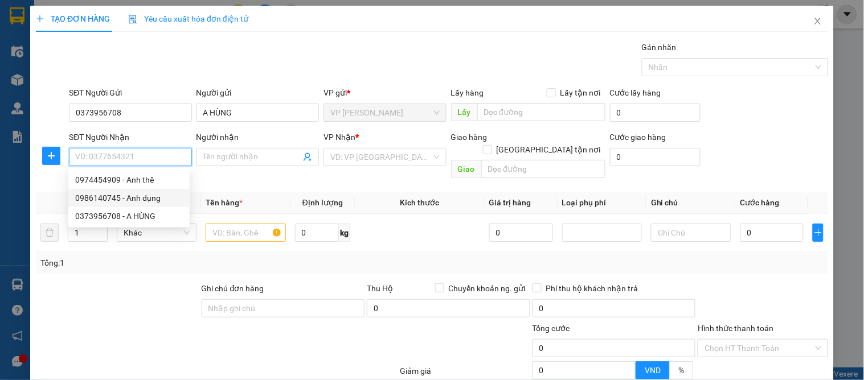
click at [143, 194] on div "0986140745 - Anh dụng" at bounding box center [129, 198] width 108 height 13
type input "0986140745"
type input "Anh dụng"
checkbox input "true"
type input "csen"
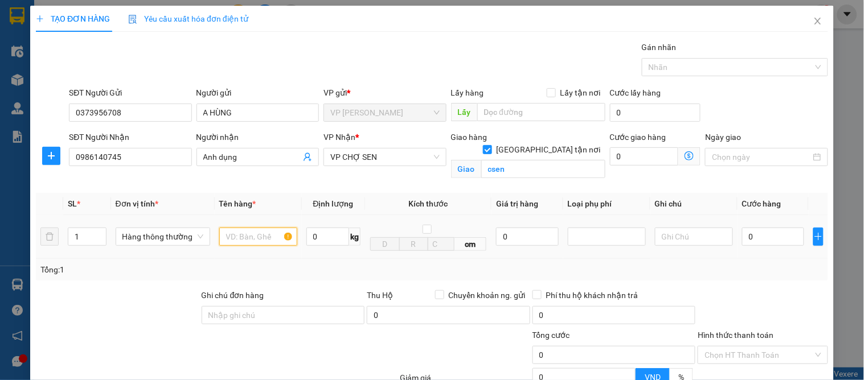
click at [237, 234] on input "text" at bounding box center [258, 237] width 78 height 18
type input "vải"
click at [755, 241] on input "0" at bounding box center [773, 237] width 62 height 18
type input "8"
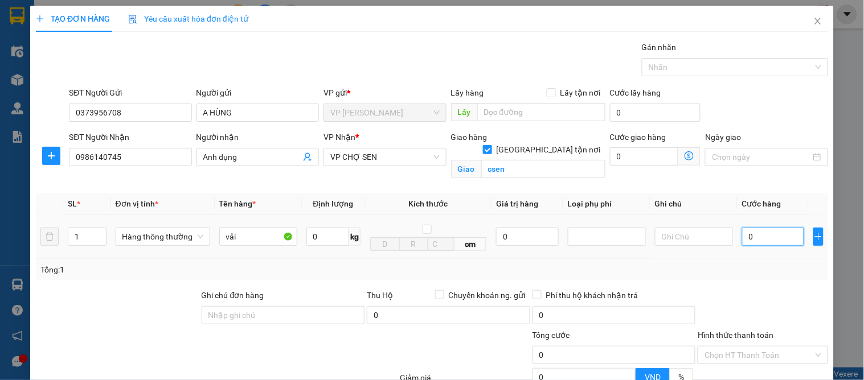
type input "8"
type input "80"
type input "80.000"
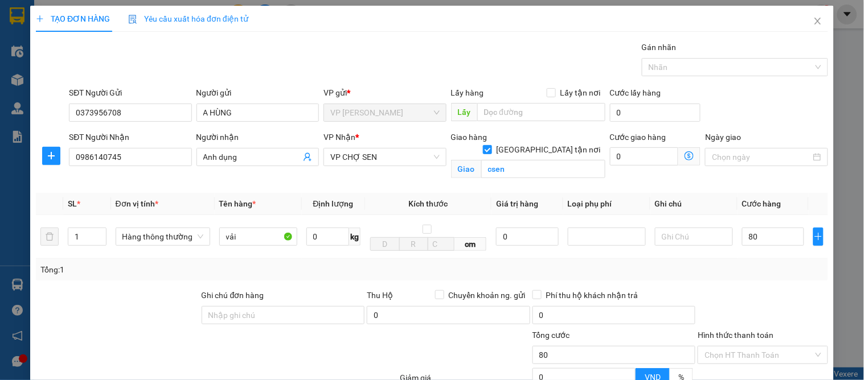
type input "80.000"
click at [764, 289] on div at bounding box center [762, 309] width 132 height 40
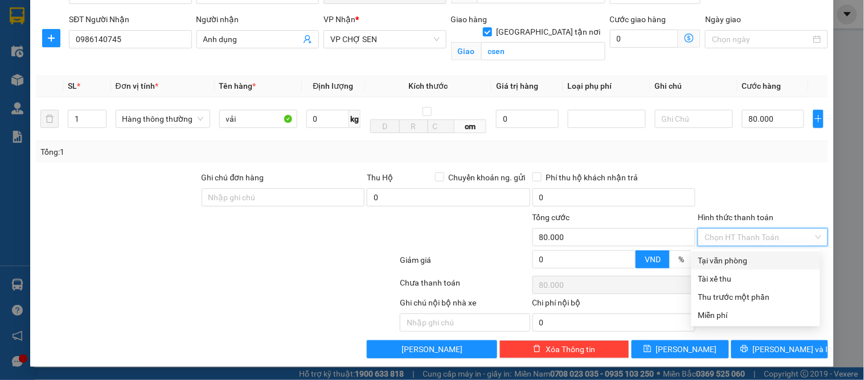
click at [736, 235] on input "Hình thức thanh toán" at bounding box center [758, 237] width 108 height 17
click at [736, 254] on div "Tại văn phòng" at bounding box center [755, 260] width 115 height 13
type input "0"
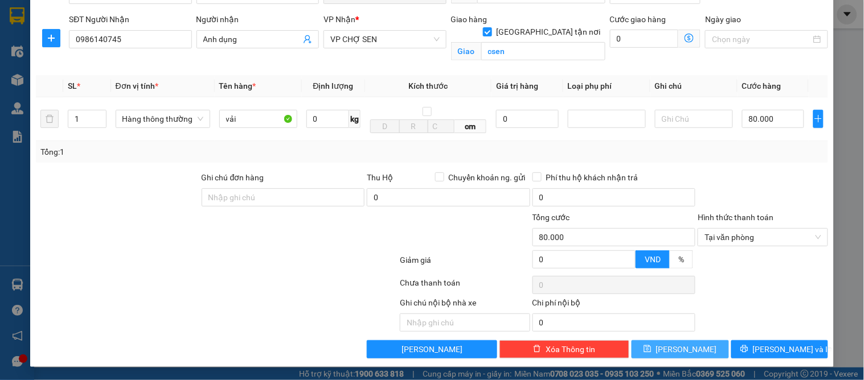
click at [682, 346] on span "[PERSON_NAME]" at bounding box center [686, 349] width 61 height 13
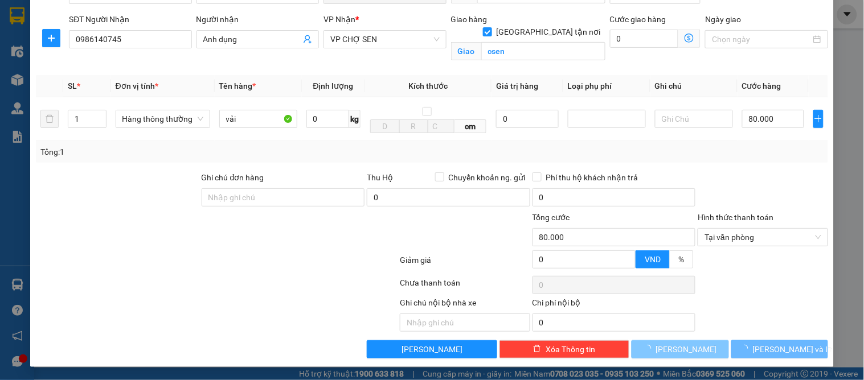
checkbox input "false"
type input "0"
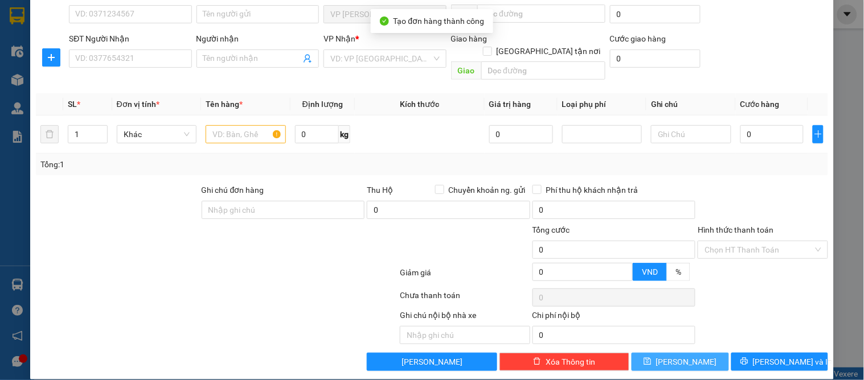
scroll to position [0, 0]
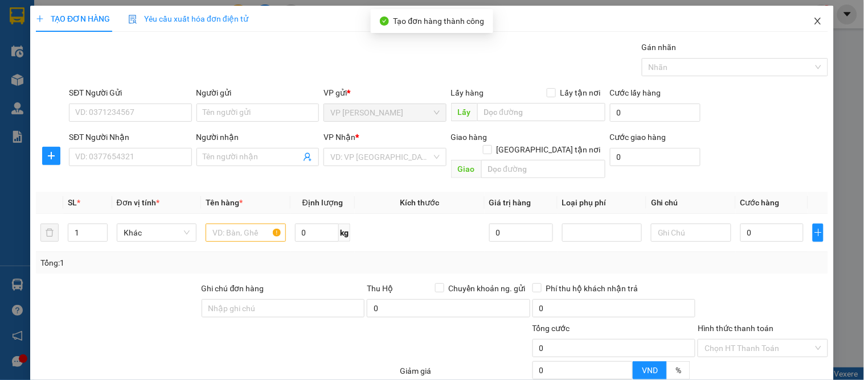
click at [813, 20] on icon "close" at bounding box center [817, 21] width 9 height 9
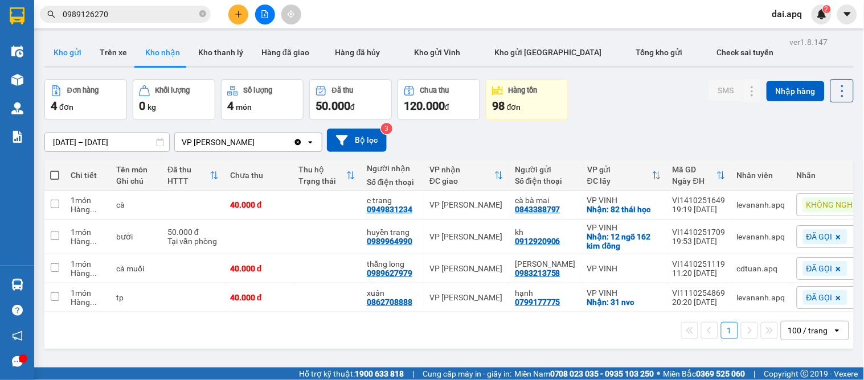
click at [66, 52] on button "Kho gửi" at bounding box center [67, 52] width 46 height 27
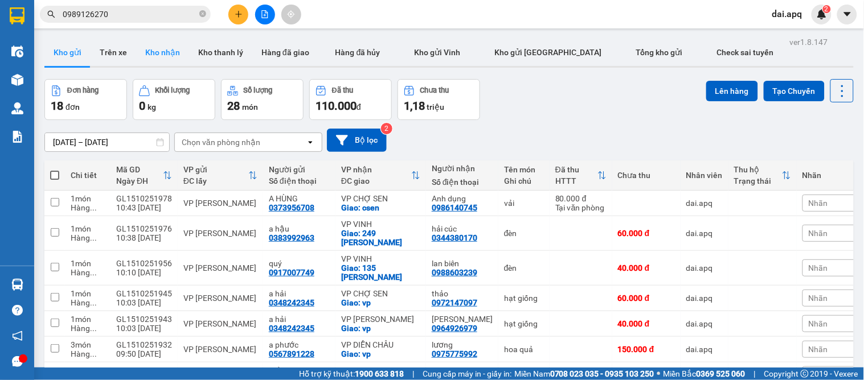
click at [143, 42] on button "Kho nhận" at bounding box center [162, 52] width 53 height 27
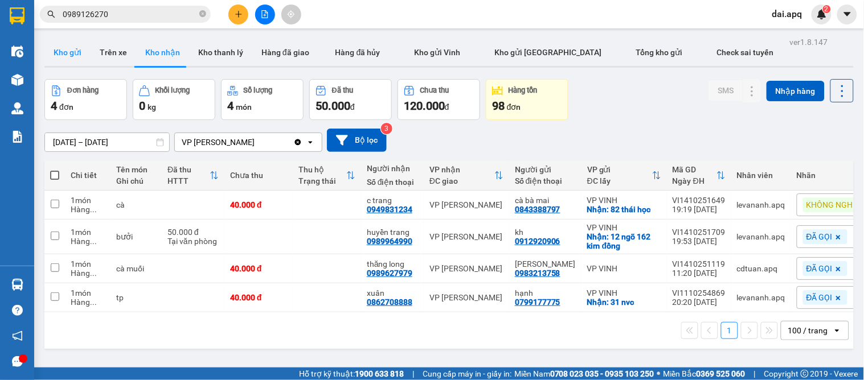
click at [63, 54] on button "Kho gửi" at bounding box center [67, 52] width 46 height 27
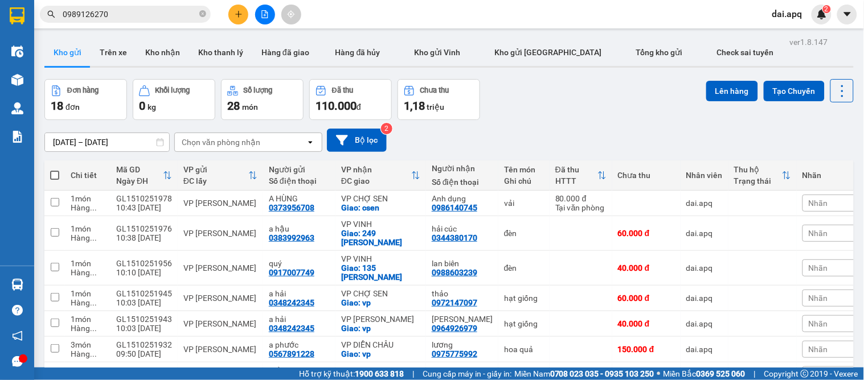
click at [237, 13] on icon "plus" at bounding box center [239, 14] width 8 height 8
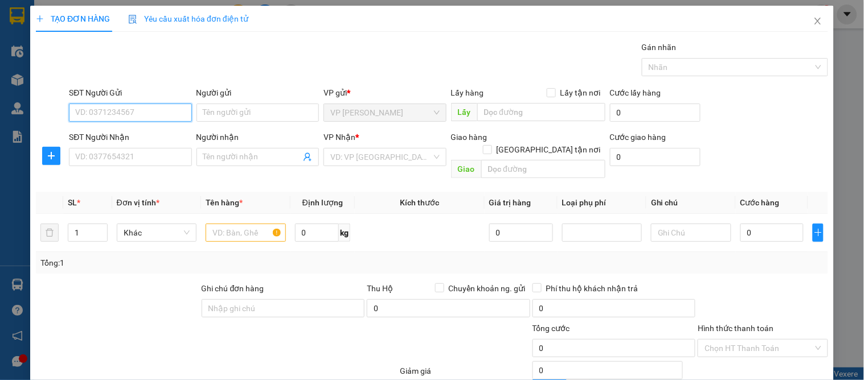
click at [135, 118] on input "SĐT Người Gửi" at bounding box center [130, 113] width 122 height 18
drag, startPoint x: 131, startPoint y: 142, endPoint x: 123, endPoint y: 167, distance: 25.7
click at [131, 143] on div "0815721181" at bounding box center [128, 135] width 121 height 18
type input "0815721181"
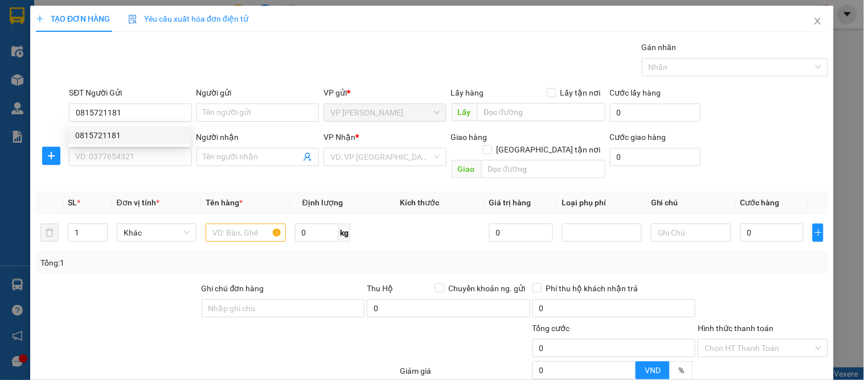
drag, startPoint x: 124, startPoint y: 167, endPoint x: 134, endPoint y: 157, distance: 14.5
click at [125, 167] on div "SĐT Người Nhận VD: 0377654321" at bounding box center [130, 151] width 122 height 40
click at [134, 157] on input "SĐT Người Nhận" at bounding box center [130, 157] width 122 height 18
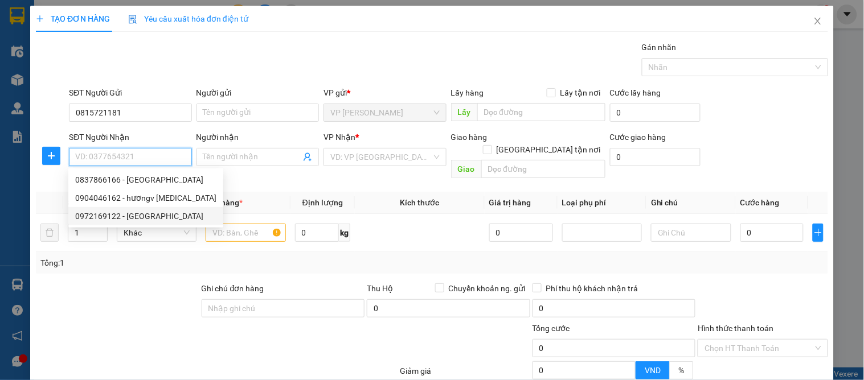
click at [138, 210] on div "0972169122 - C CHÂU ANH" at bounding box center [145, 216] width 141 height 13
type input "0972169122"
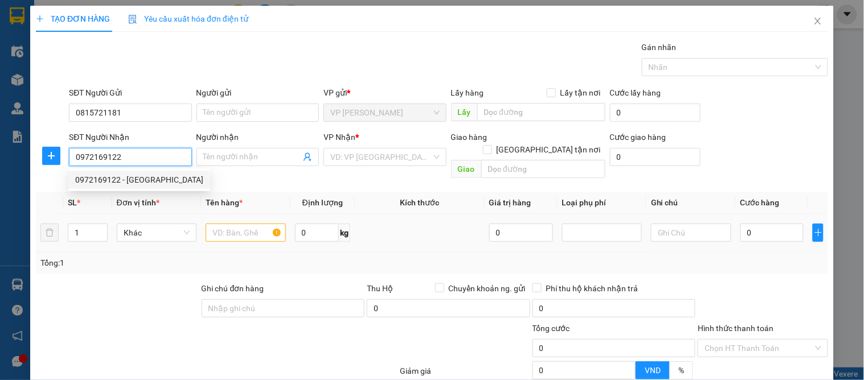
type input "C CHÂU ANH"
checkbox input "true"
type input "vp"
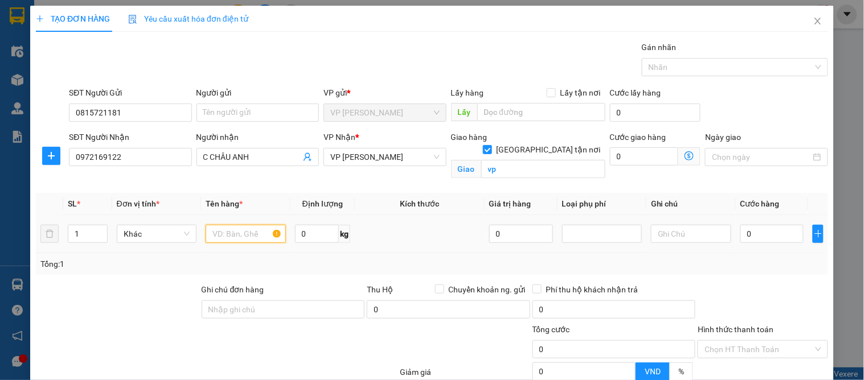
click at [240, 240] on input "text" at bounding box center [246, 234] width 80 height 18
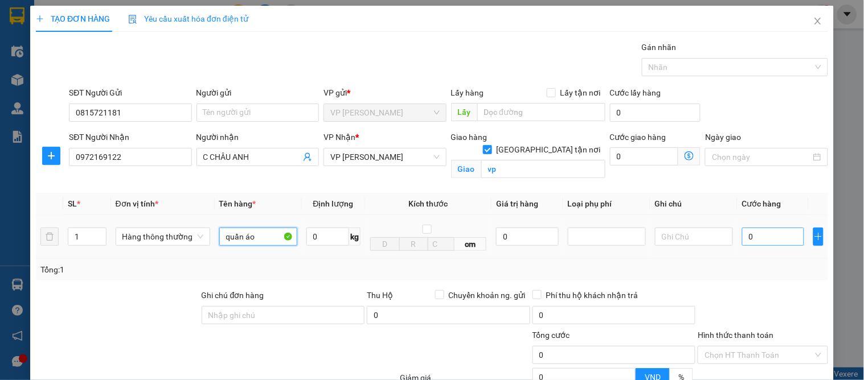
type input "quần áo"
click at [767, 235] on input "0" at bounding box center [773, 237] width 62 height 18
type input "4"
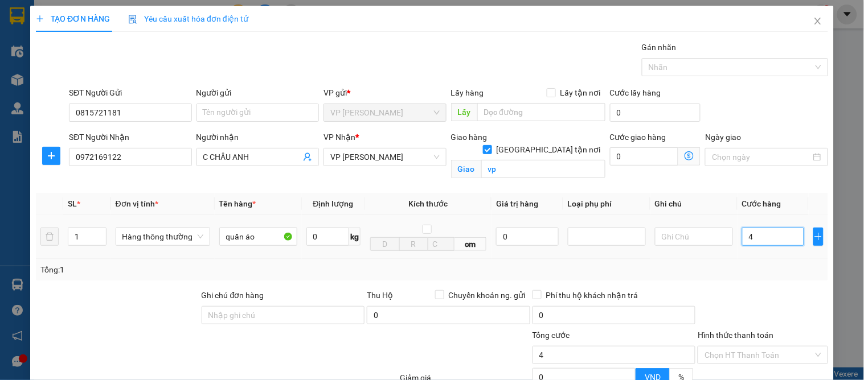
type input "40"
type input "40.000"
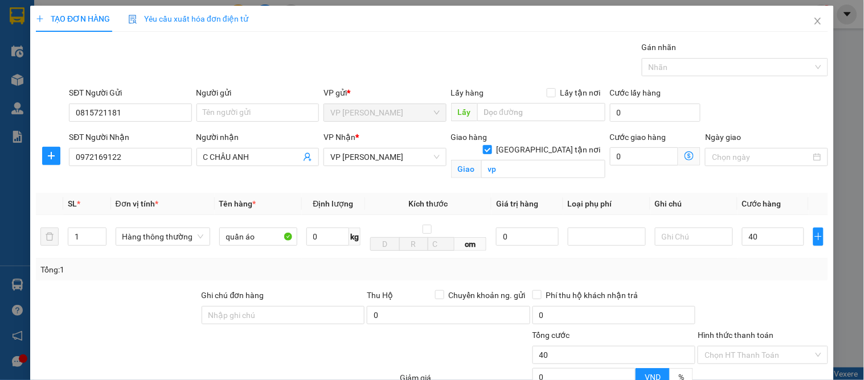
type input "40.000"
click at [767, 294] on div at bounding box center [762, 309] width 132 height 40
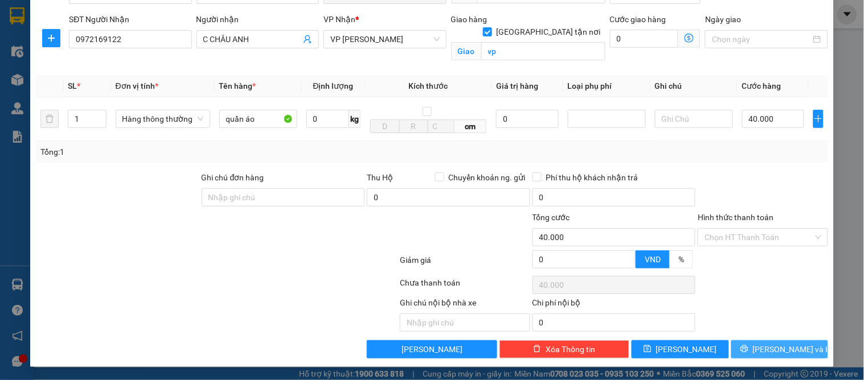
click at [771, 353] on span "[PERSON_NAME] và In" at bounding box center [793, 349] width 80 height 13
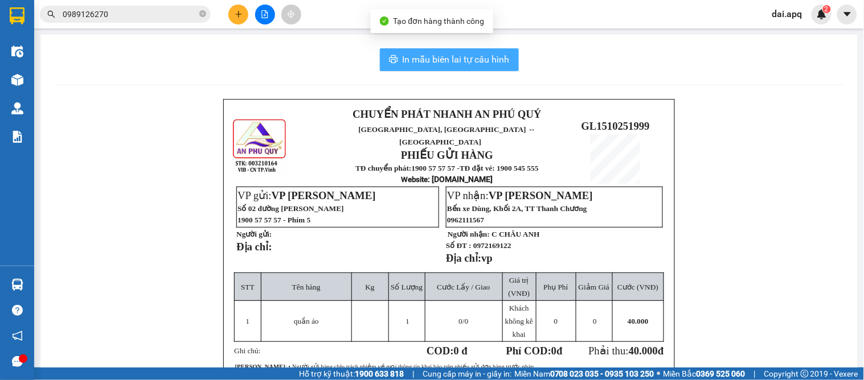
click at [464, 63] on span "In mẫu biên lai tự cấu hình" at bounding box center [455, 59] width 107 height 14
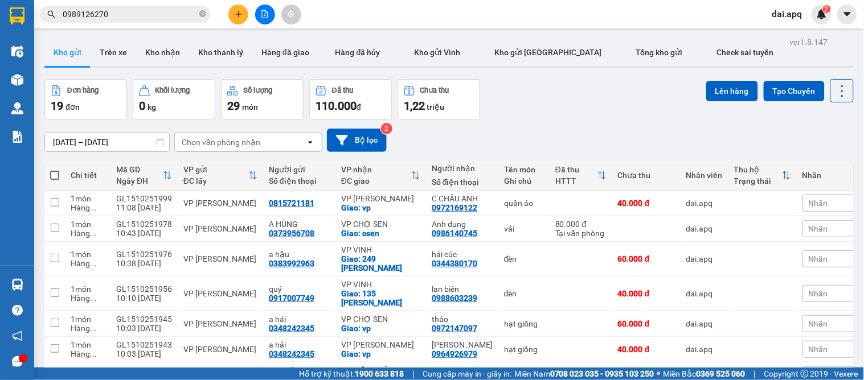
click at [499, 118] on div "Đơn hàng 19 đơn Khối lượng 0 kg Số lượng 29 món Đã thu 110.000 đ Chưa thu 1,22 …" at bounding box center [448, 99] width 809 height 41
click at [232, 16] on button at bounding box center [238, 15] width 20 height 20
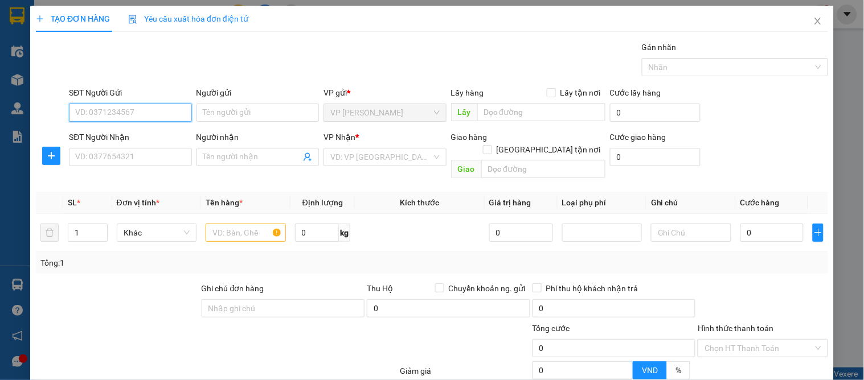
click at [127, 105] on input "SĐT Người Gửi" at bounding box center [130, 113] width 122 height 18
type input "0988336661"
click at [128, 132] on div "0988336661 - c mai" at bounding box center [129, 135] width 108 height 13
type input "c mai"
type input "0988336661"
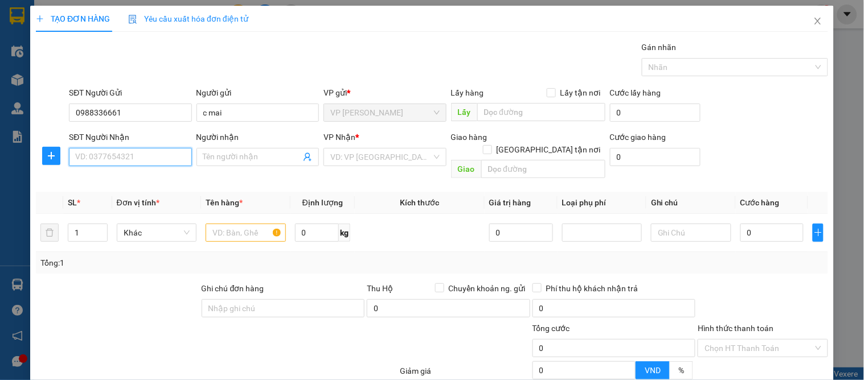
click at [132, 156] on input "SĐT Người Nhận" at bounding box center [130, 157] width 122 height 18
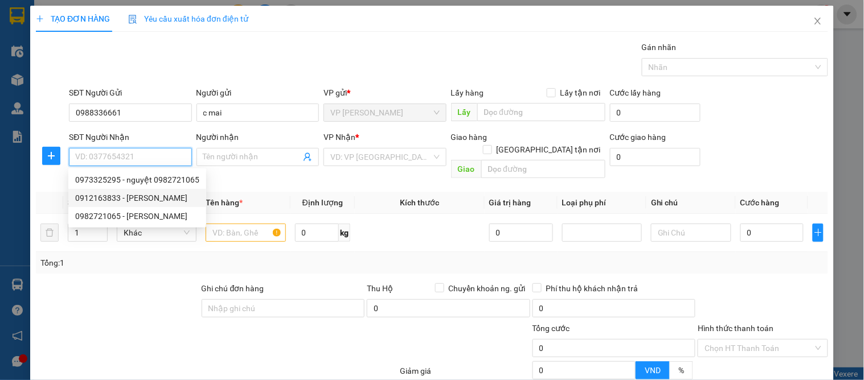
click at [169, 198] on div "0912163833 - C DUNG" at bounding box center [137, 198] width 124 height 13
type input "0912163833"
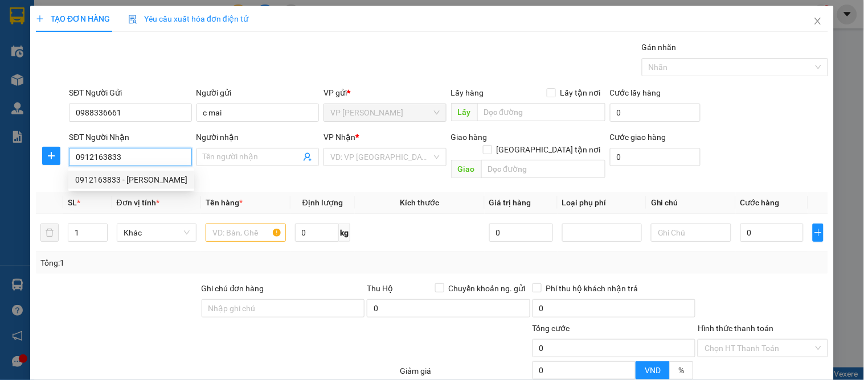
type input "C DUNG"
checkbox input "true"
type input "chợ quang trung"
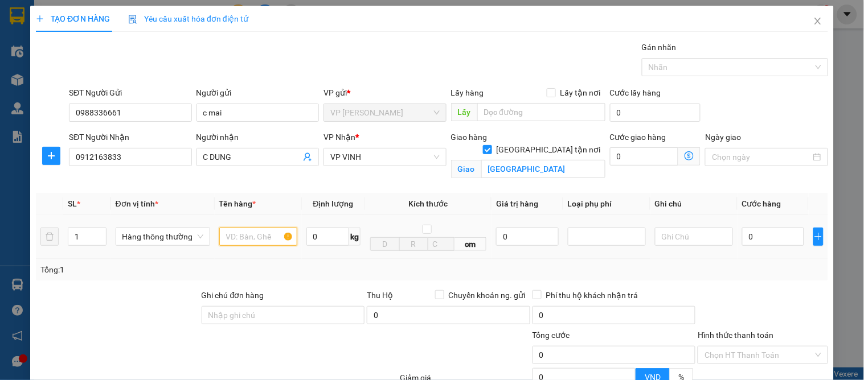
click at [228, 236] on input "text" at bounding box center [258, 237] width 78 height 18
type input "quần áo"
click at [766, 236] on input "0" at bounding box center [773, 237] width 62 height 18
type input "4"
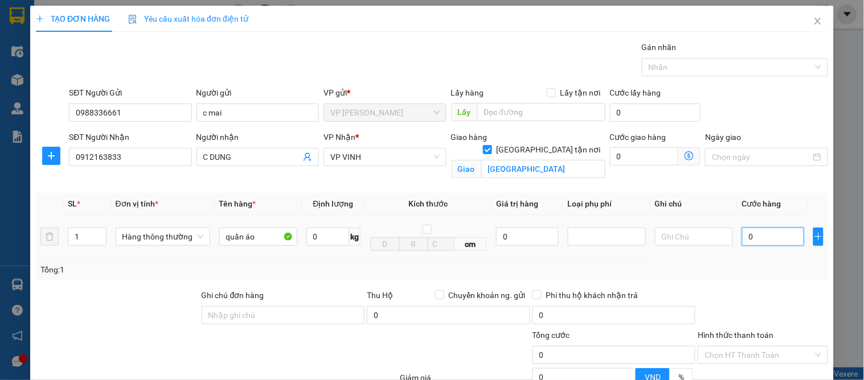
type input "4"
type input "40"
type input "40.000"
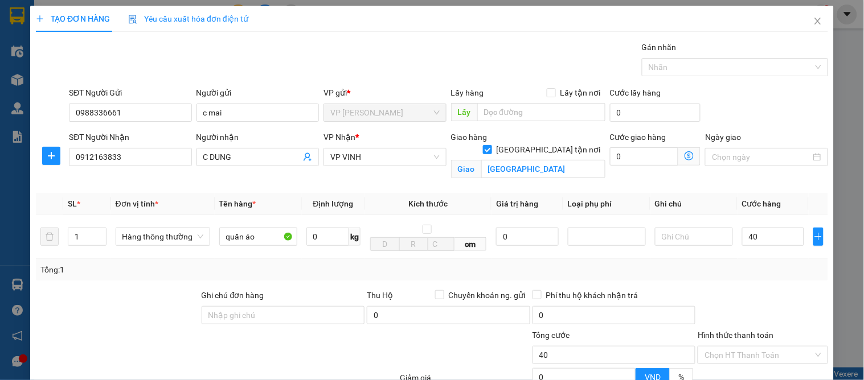
type input "40.000"
click at [788, 323] on div at bounding box center [762, 309] width 132 height 40
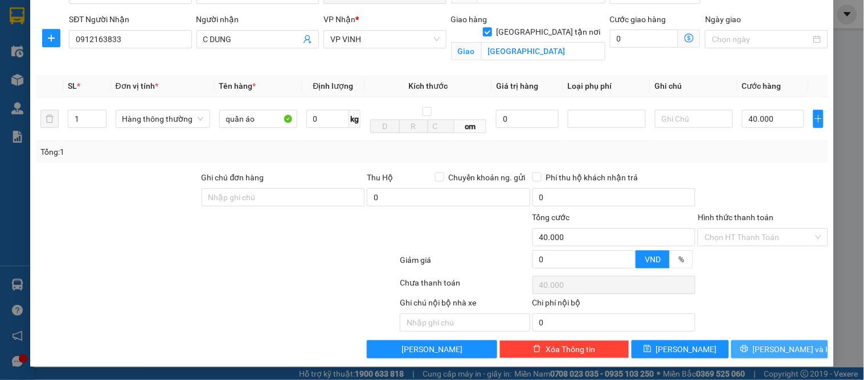
click at [782, 346] on span "[PERSON_NAME] và In" at bounding box center [793, 349] width 80 height 13
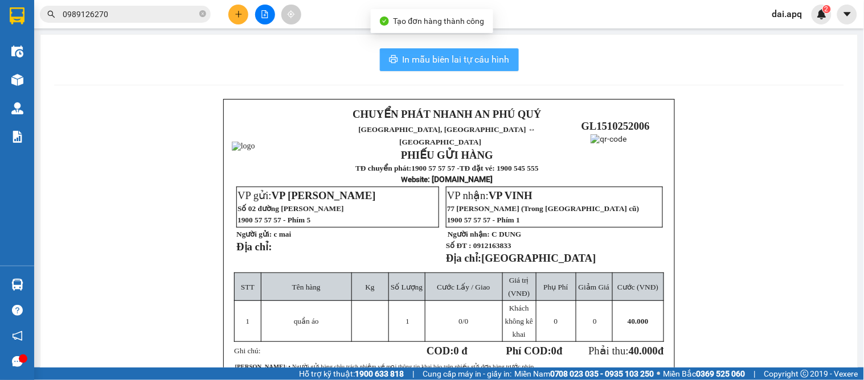
click at [471, 54] on span "In mẫu biên lai tự cấu hình" at bounding box center [455, 59] width 107 height 14
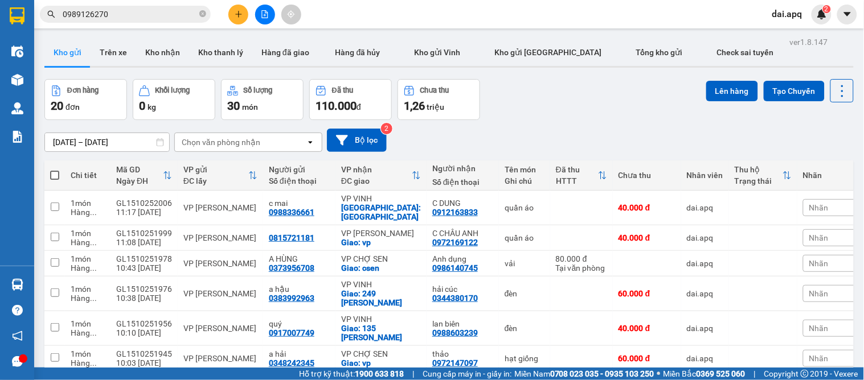
click at [519, 148] on div "13/10/2025 – 15/10/2025 Press the down arrow key to interact with the calendar …" at bounding box center [448, 140] width 809 height 23
click at [240, 9] on button at bounding box center [238, 15] width 20 height 20
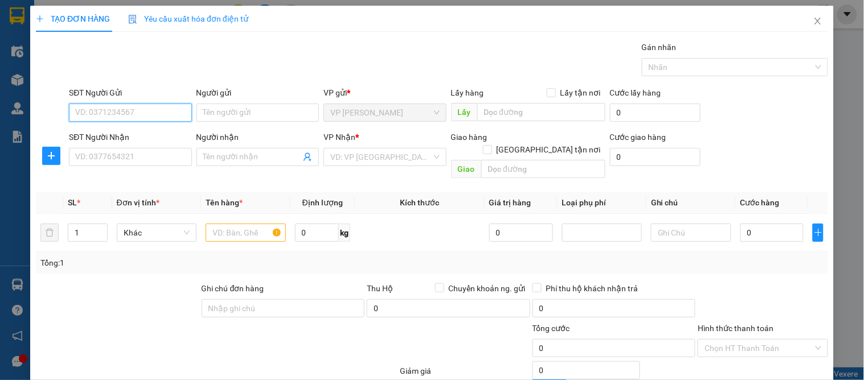
click at [145, 117] on input "SĐT Người Gửi" at bounding box center [130, 113] width 122 height 18
click at [144, 118] on input "0988819598" at bounding box center [130, 113] width 122 height 18
type input "0988819598"
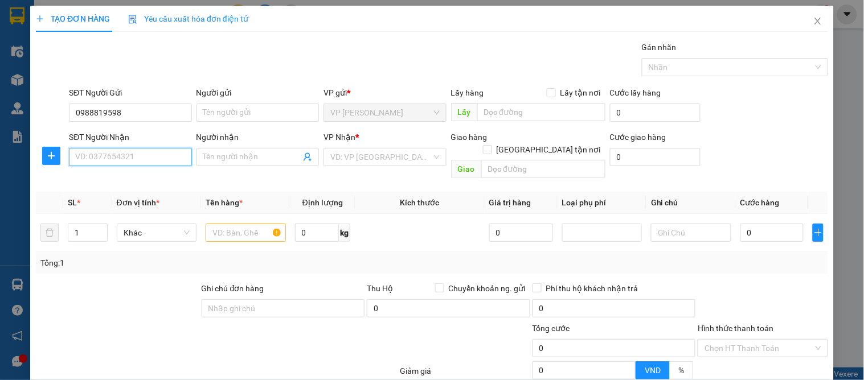
click at [129, 154] on input "SĐT Người Nhận" at bounding box center [130, 157] width 122 height 18
click at [130, 163] on input "0988316011" at bounding box center [130, 157] width 122 height 18
click at [135, 163] on input "0988316011" at bounding box center [130, 157] width 122 height 18
click at [143, 150] on input "0988316011" at bounding box center [130, 157] width 122 height 18
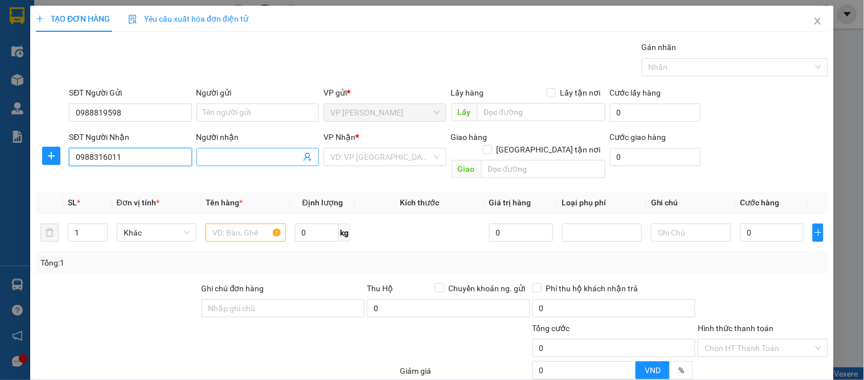
type input "0988316011"
click at [232, 161] on input "Người nhận" at bounding box center [251, 157] width 97 height 13
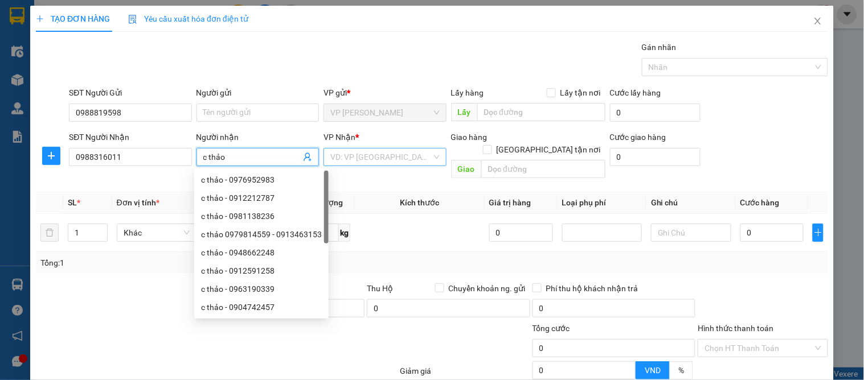
type input "c thảo"
click at [356, 156] on input "search" at bounding box center [380, 157] width 101 height 17
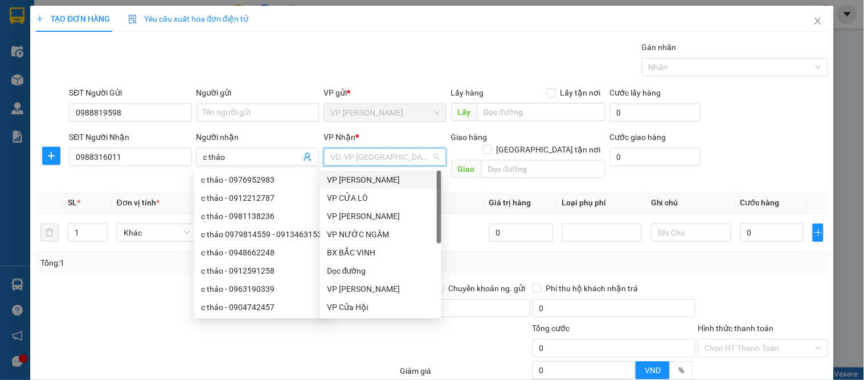
scroll to position [182, 0]
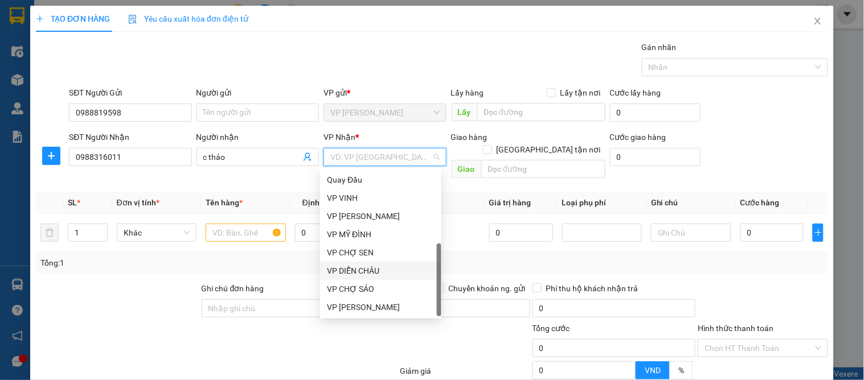
click at [359, 268] on div "VP DIỄN CHÂU" at bounding box center [381, 271] width 108 height 13
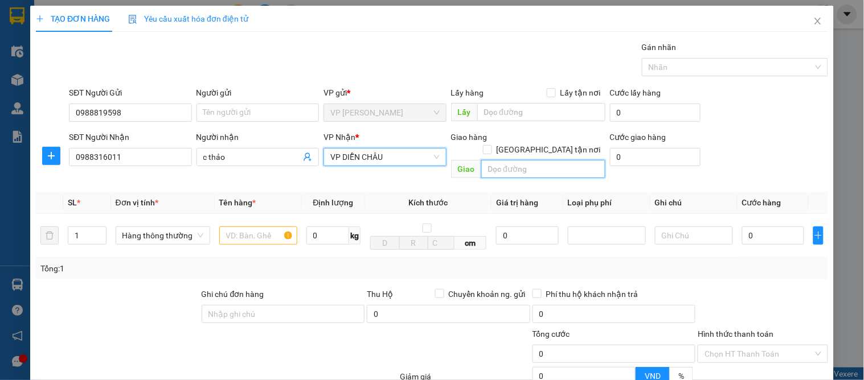
click at [491, 160] on input "text" at bounding box center [543, 169] width 124 height 18
type input "vp"
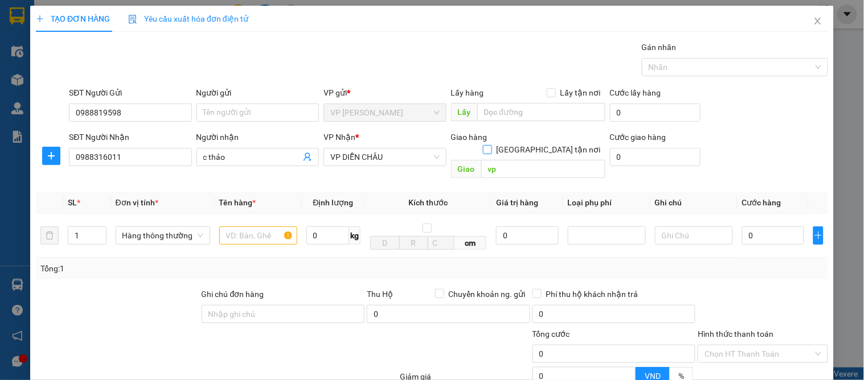
click at [491, 145] on input "[GEOGRAPHIC_DATA] tận nơi" at bounding box center [487, 149] width 8 height 8
checkbox input "true"
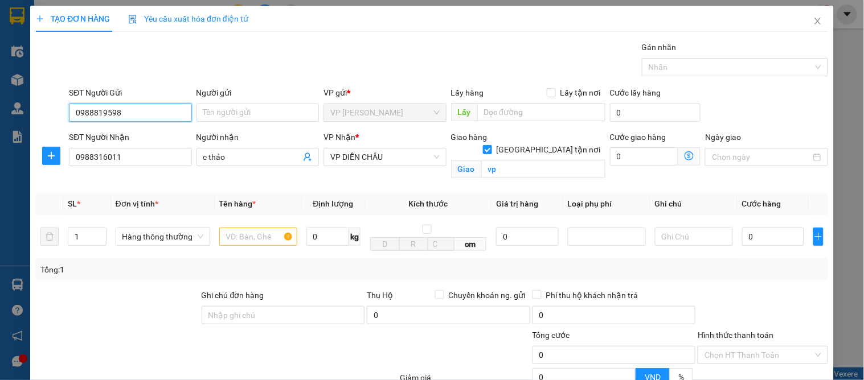
click at [139, 111] on input "0988819598" at bounding box center [130, 113] width 122 height 18
click at [97, 113] on input "0988819598" at bounding box center [130, 113] width 122 height 18
type input "0988619598"
click at [141, 139] on div "0988619598 - c mai" at bounding box center [129, 135] width 108 height 13
type input "c mai"
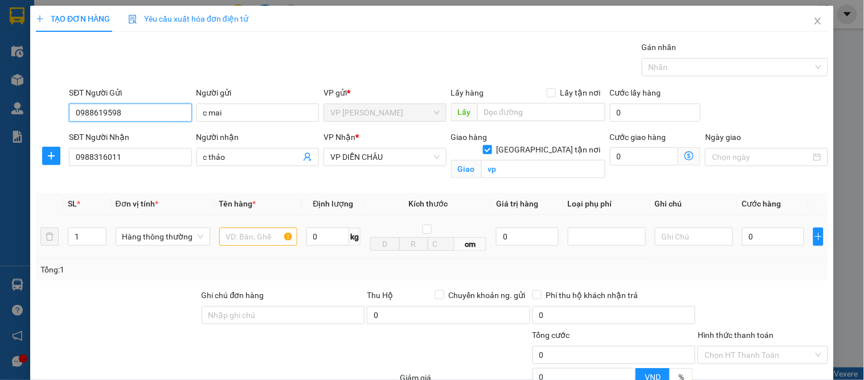
type input "0988619598"
click at [245, 248] on td at bounding box center [258, 237] width 87 height 44
click at [248, 246] on input "text" at bounding box center [258, 237] width 78 height 18
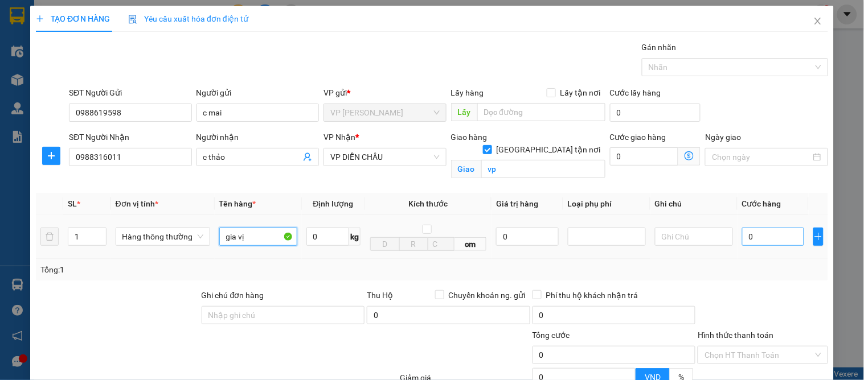
type input "gia vị"
click at [742, 241] on input "0" at bounding box center [773, 237] width 62 height 18
type input "3"
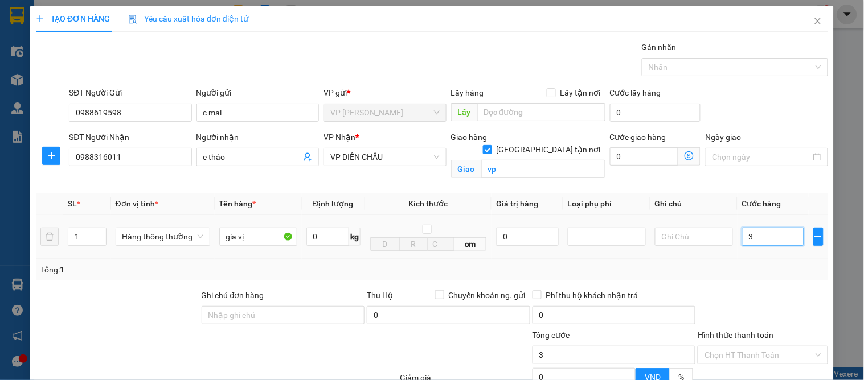
type input "30"
type input "30.000"
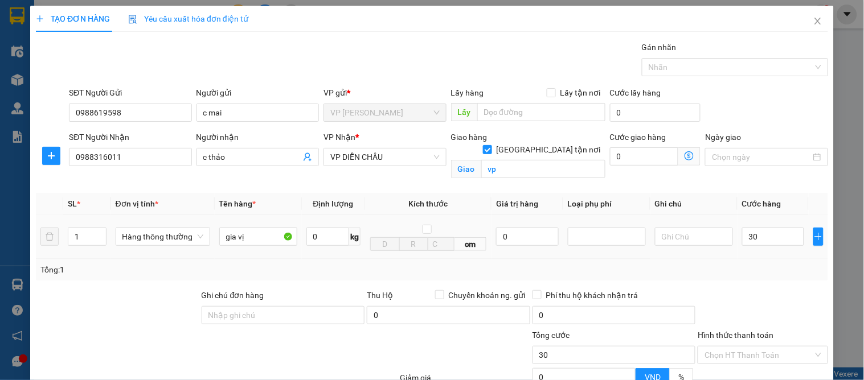
type input "30.000"
click at [722, 250] on td at bounding box center [693, 237] width 87 height 44
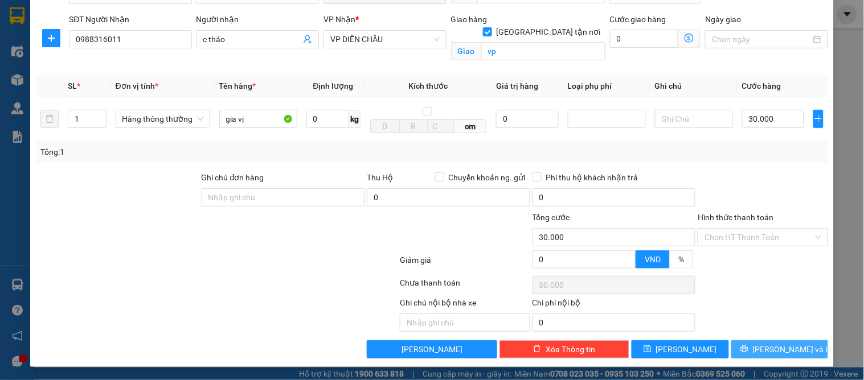
click at [739, 354] on button "[PERSON_NAME] và In" at bounding box center [779, 349] width 97 height 18
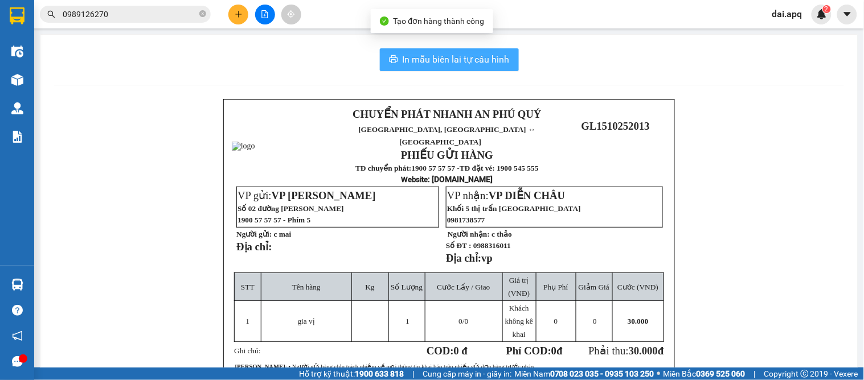
click at [439, 58] on span "In mẫu biên lai tự cấu hình" at bounding box center [455, 59] width 107 height 14
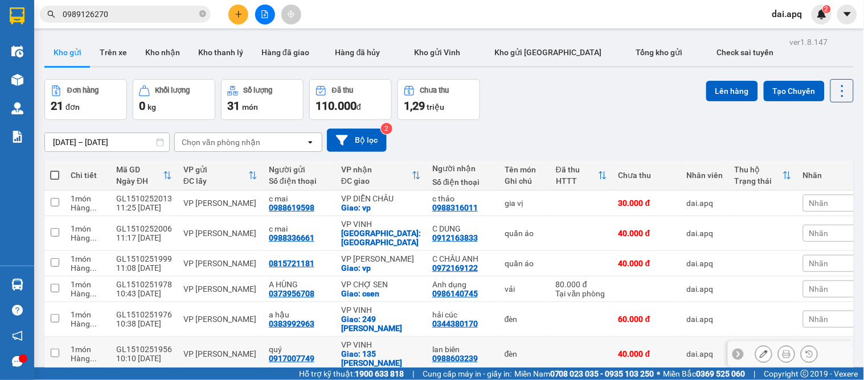
scroll to position [66, 0]
click at [242, 14] on icon "plus" at bounding box center [239, 14] width 8 height 8
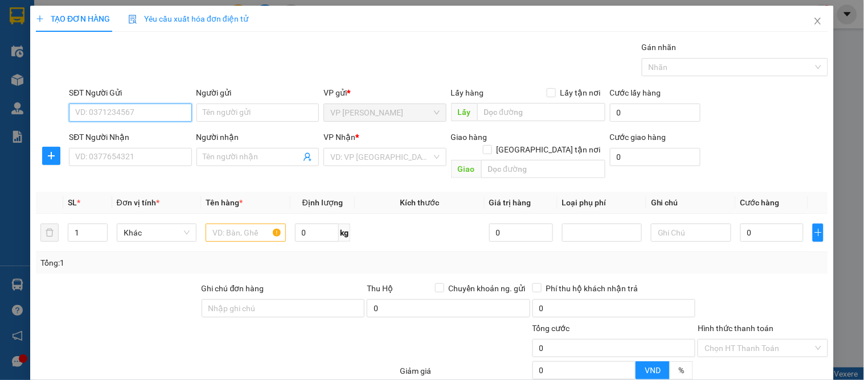
click at [163, 106] on input "SĐT Người Gửi" at bounding box center [130, 113] width 122 height 18
type input "0987040708"
click at [148, 138] on div "0987040708 - khach" at bounding box center [129, 135] width 108 height 13
type input "khach"
checkbox input "true"
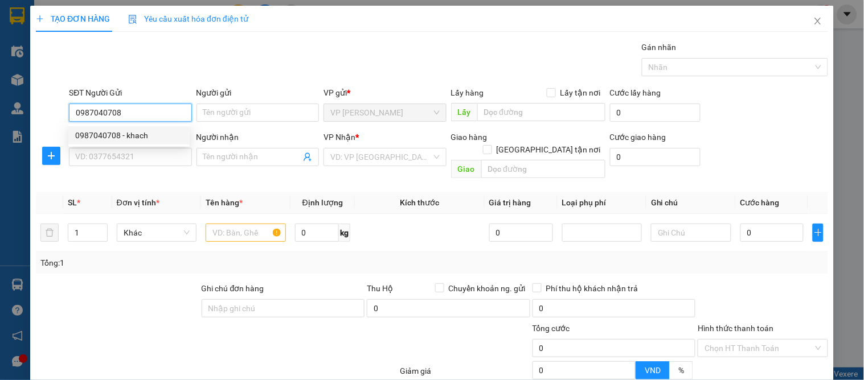
type input "vp gia lam"
type input "0987040708"
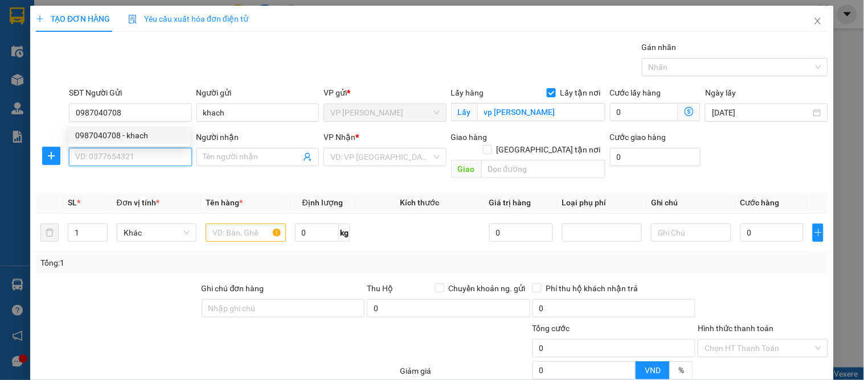
click at [154, 161] on input "SĐT Người Nhận" at bounding box center [130, 157] width 122 height 18
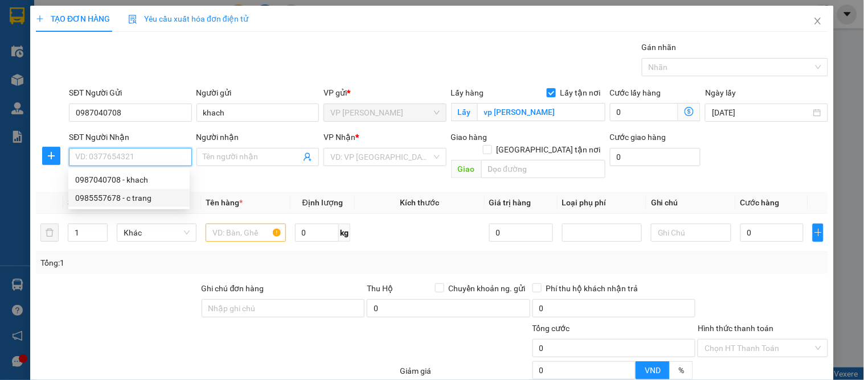
click at [151, 194] on div "0985557678 - c trang" at bounding box center [129, 198] width 108 height 13
type input "0985557678"
type input "c trang"
checkbox input "true"
type input "vp"
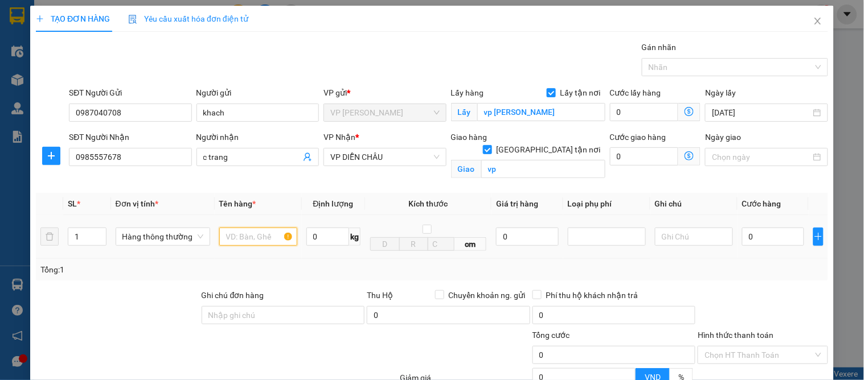
click at [243, 229] on input "text" at bounding box center [258, 237] width 78 height 18
type input "kính cường lực"
click at [759, 235] on input "0" at bounding box center [773, 237] width 62 height 18
type input "9"
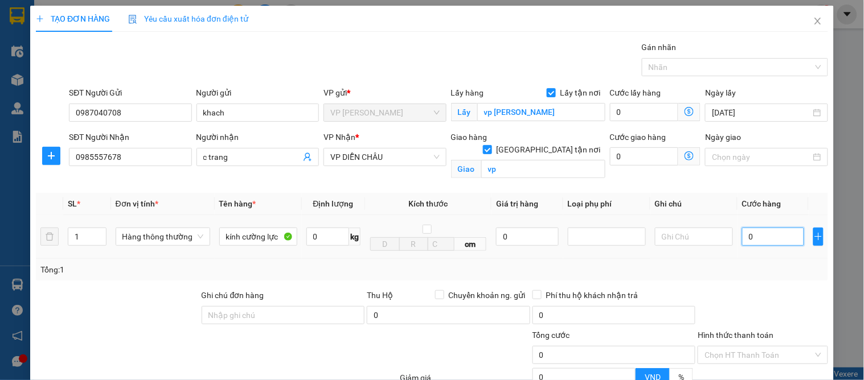
type input "9"
type input "90"
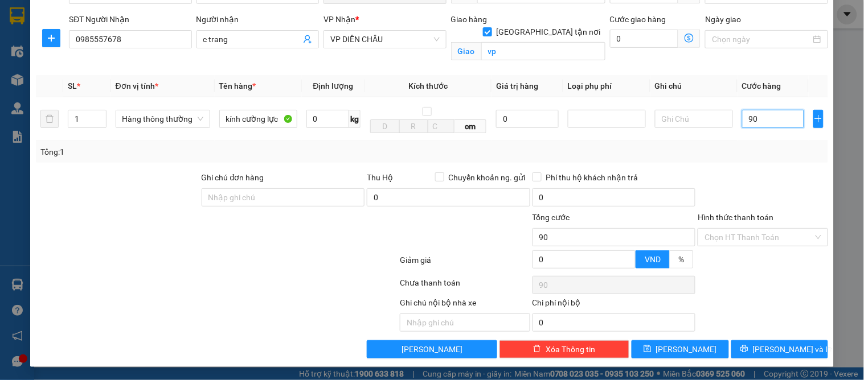
scroll to position [55, 0]
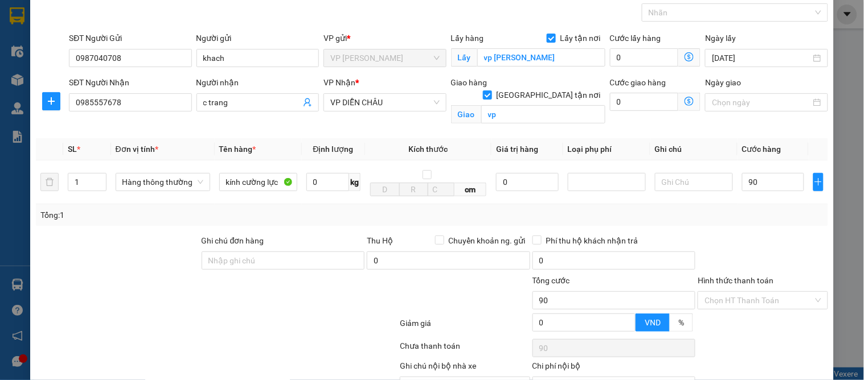
type input "90.000"
click at [765, 249] on div at bounding box center [762, 255] width 132 height 40
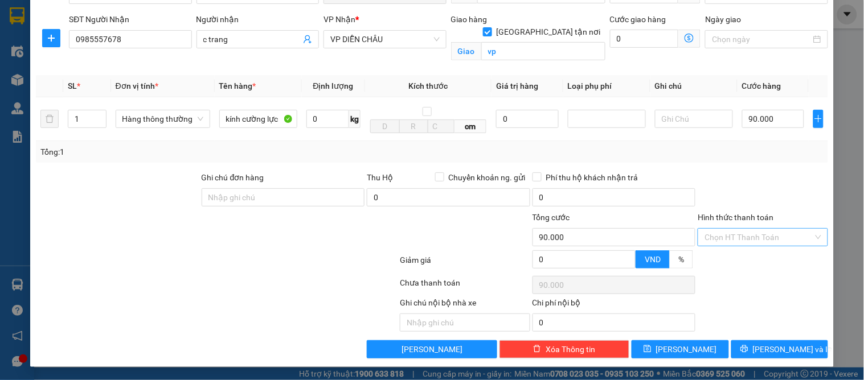
click at [724, 240] on input "Hình thức thanh toán" at bounding box center [758, 237] width 108 height 17
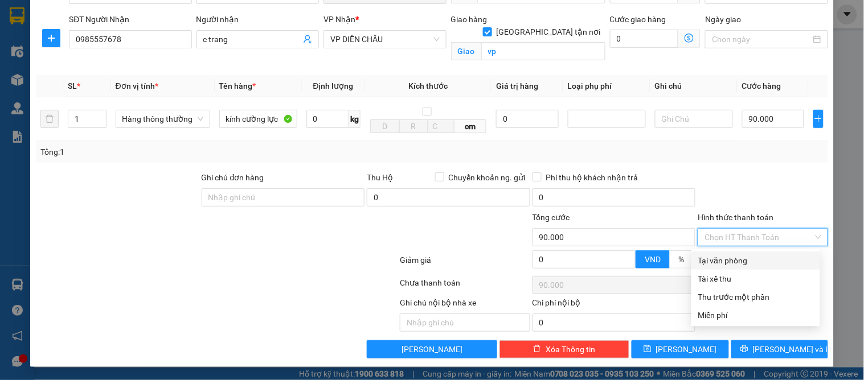
click at [720, 261] on div "Tại văn phòng" at bounding box center [755, 260] width 115 height 13
type input "0"
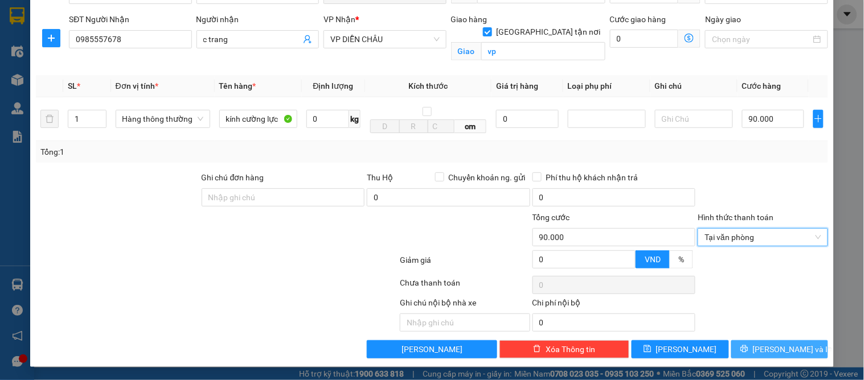
click at [772, 346] on span "[PERSON_NAME] và In" at bounding box center [793, 349] width 80 height 13
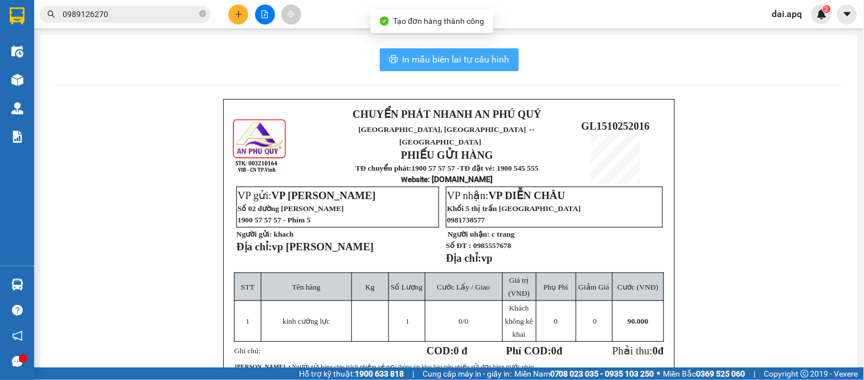
click at [470, 67] on button "In mẫu biên lai tự cấu hình" at bounding box center [449, 59] width 139 height 23
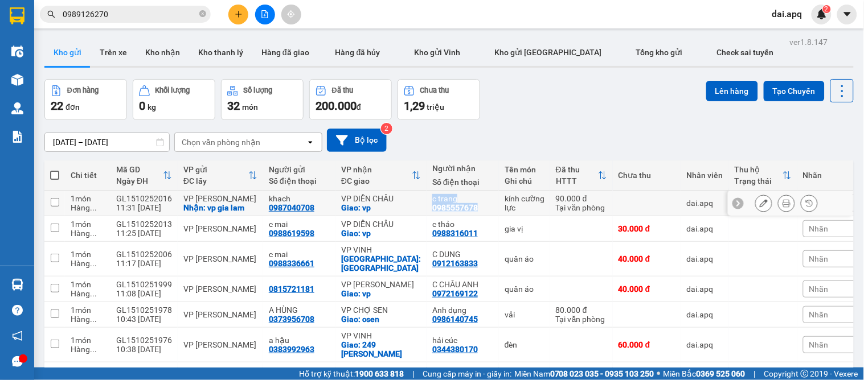
drag, startPoint x: 460, startPoint y: 207, endPoint x: 408, endPoint y: 207, distance: 52.4
click at [408, 207] on tr "1 món Hàng ... GL1510252016 11:31 15/10 VP GIA LÂM Nhận: vp gia lam khach 09870…" at bounding box center [455, 204] width 822 height 26
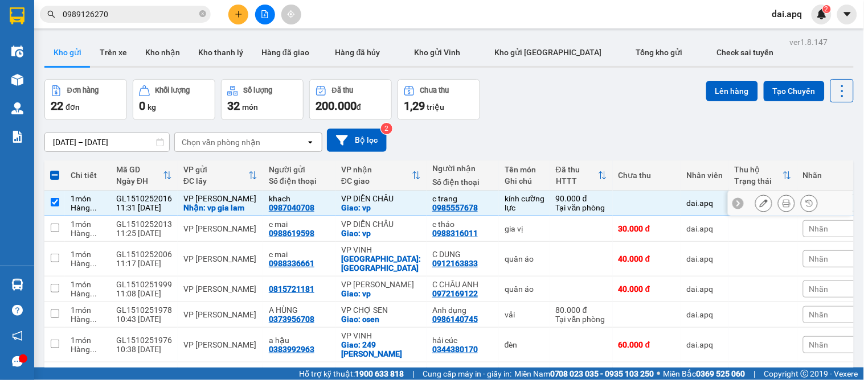
click at [461, 208] on div "c trang 0985557678" at bounding box center [462, 203] width 61 height 18
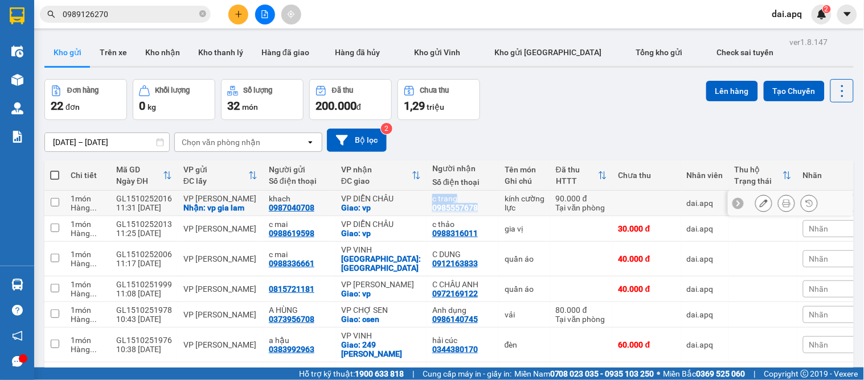
drag, startPoint x: 451, startPoint y: 209, endPoint x: 408, endPoint y: 210, distance: 43.3
click at [408, 210] on tr "1 món Hàng ... GL1510252016 11:31 15/10 VP GIA LÂM Nhận: vp gia lam khach 09870…" at bounding box center [455, 204] width 822 height 26
checkbox input "true"
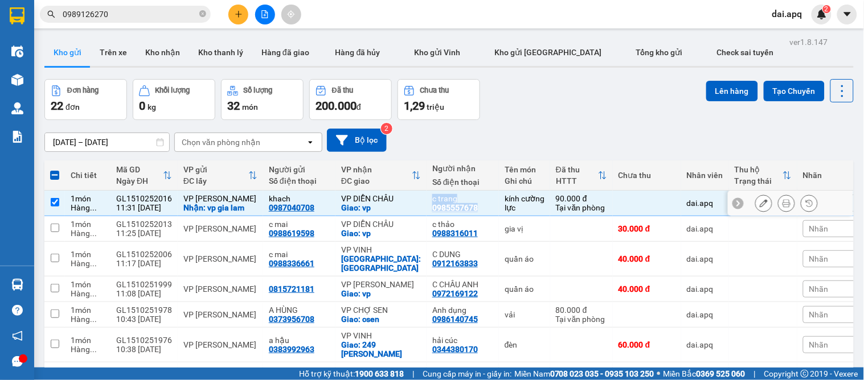
click at [455, 210] on div "0985557678" at bounding box center [455, 207] width 46 height 9
drag, startPoint x: 458, startPoint y: 210, endPoint x: 416, endPoint y: 211, distance: 42.7
click at [432, 211] on div "0985557678" at bounding box center [455, 207] width 46 height 9
click at [782, 207] on icon at bounding box center [786, 203] width 8 height 8
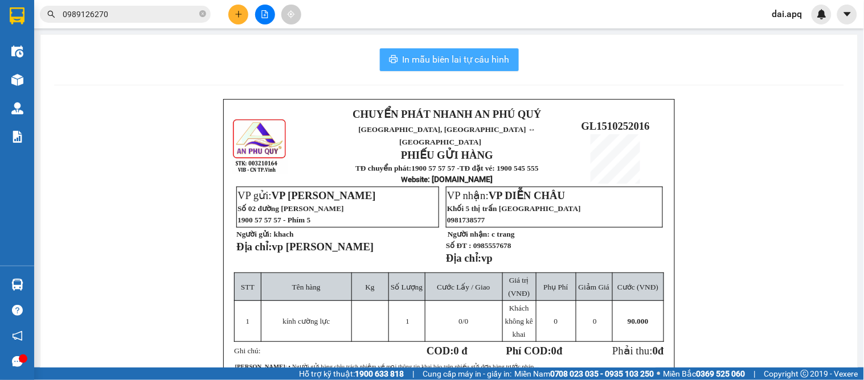
click at [482, 61] on span "In mẫu biên lai tự cấu hình" at bounding box center [455, 59] width 107 height 14
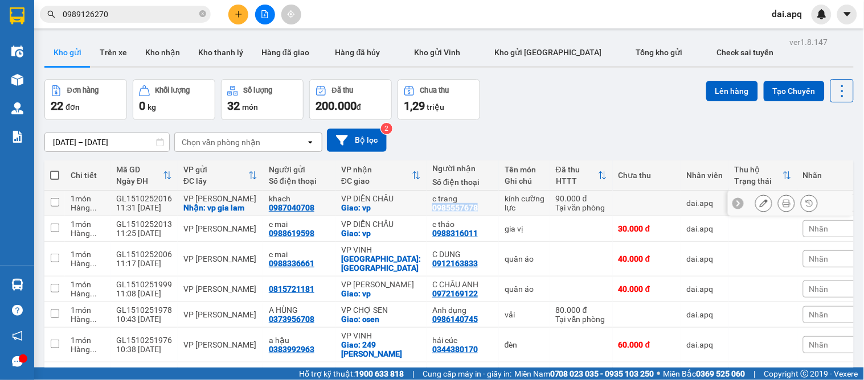
drag, startPoint x: 458, startPoint y: 208, endPoint x: 416, endPoint y: 206, distance: 42.8
click at [432, 206] on div "0985557678" at bounding box center [455, 207] width 46 height 9
copy div "0985557678"
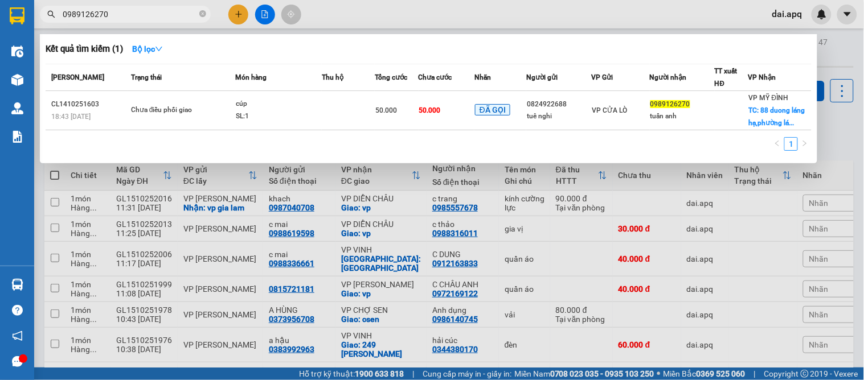
click at [197, 12] on span "0989126270" at bounding box center [125, 14] width 171 height 17
click at [200, 13] on icon "close-circle" at bounding box center [202, 13] width 7 height 7
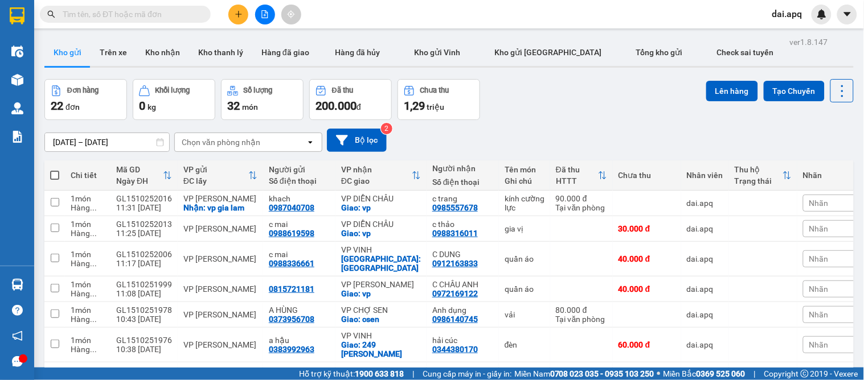
drag, startPoint x: 120, startPoint y: 21, endPoint x: 95, endPoint y: 15, distance: 25.3
paste input "0985557678"
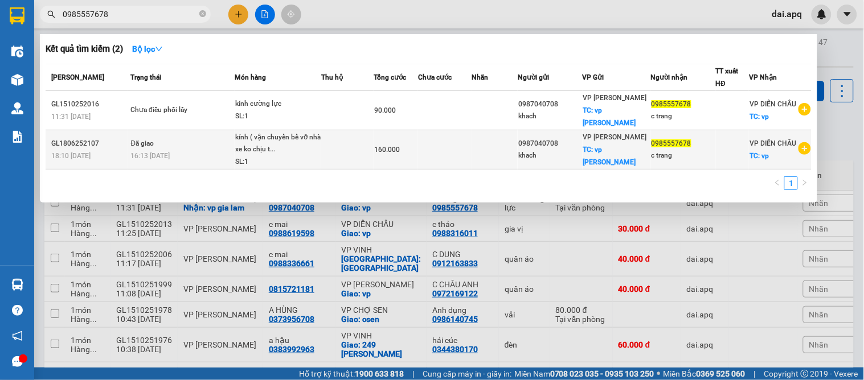
type input "0985557678"
click at [484, 138] on td at bounding box center [495, 149] width 46 height 39
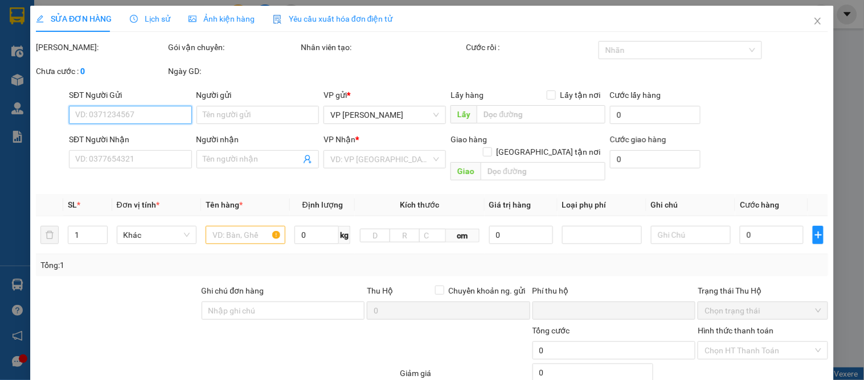
type input "0987040708"
type input "khach"
checkbox input "true"
type input "vp gia lam"
type input "0985557678"
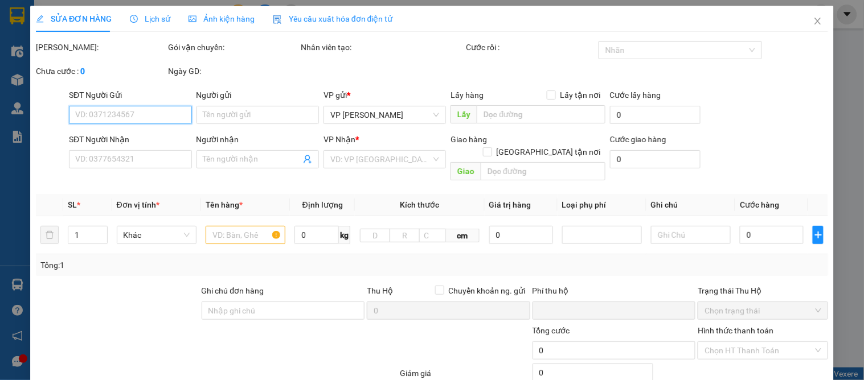
type input "c trang"
checkbox input "true"
type input "vp"
type input "0"
type input "160.000"
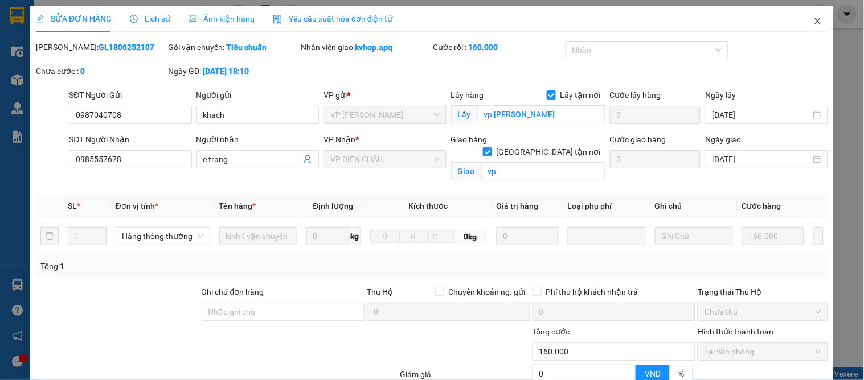
click at [814, 19] on icon "close" at bounding box center [817, 21] width 6 height 7
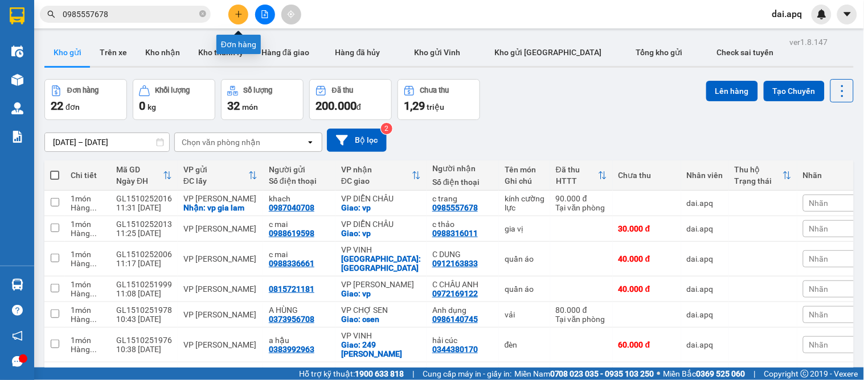
click at [235, 15] on icon "plus" at bounding box center [239, 14] width 8 height 8
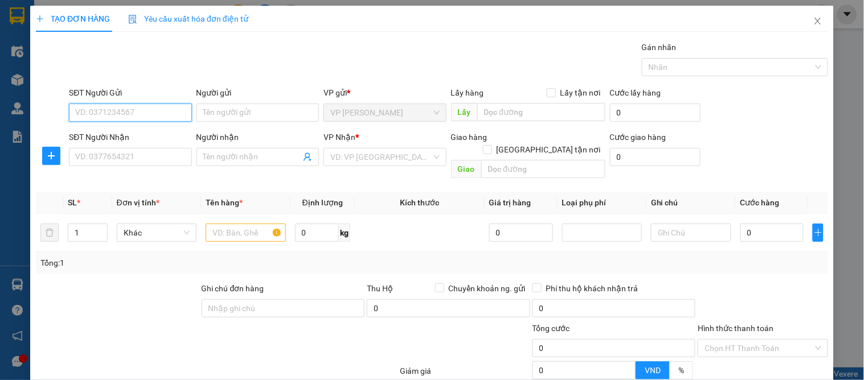
click at [155, 112] on input "SĐT Người Gửi" at bounding box center [130, 113] width 122 height 18
click at [110, 110] on input "SĐT Người Gửi" at bounding box center [130, 113] width 122 height 18
type input "0964181771"
click at [163, 109] on input "0964181771" at bounding box center [130, 113] width 122 height 18
click at [158, 114] on input "0964181771" at bounding box center [130, 113] width 122 height 18
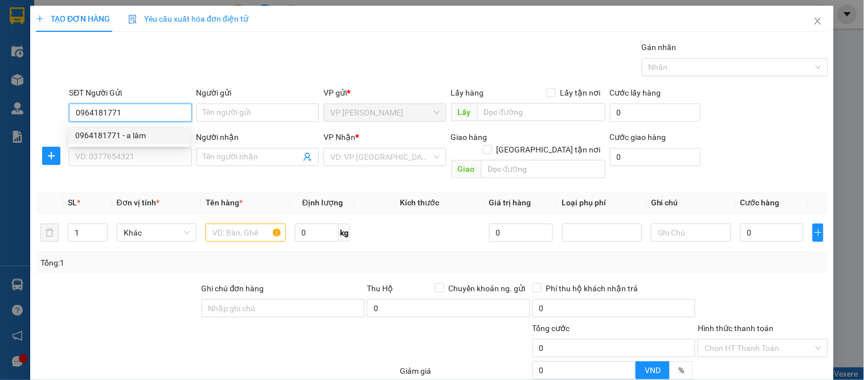
click at [149, 137] on div "0964181771 - a lâm" at bounding box center [129, 135] width 108 height 13
type input "a lâm"
type input "stk 0977809158 tên bùi quốc khánh ngân hàng mb"
checkbox input "true"
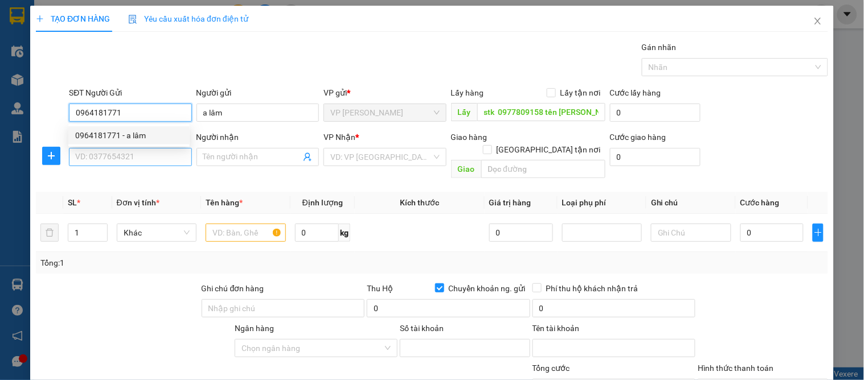
type input "0964181771"
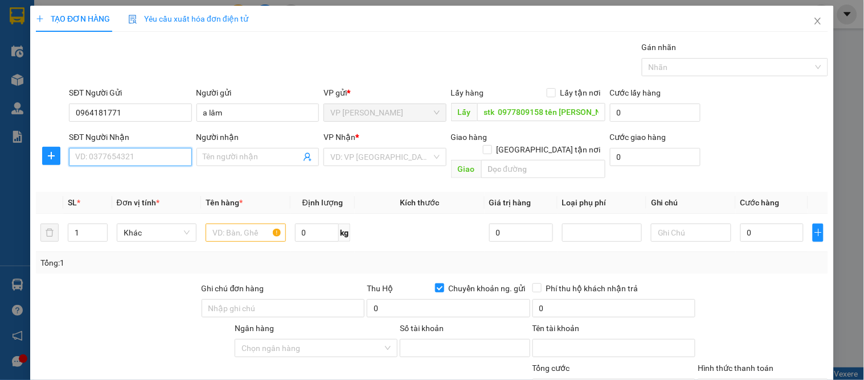
click at [156, 156] on input "SĐT Người Nhận" at bounding box center [130, 157] width 122 height 18
type input "0962416717"
click at [148, 184] on div "0962416717 - c quỳnh" at bounding box center [131, 180] width 112 height 13
type input "c quỳnh"
checkbox input "true"
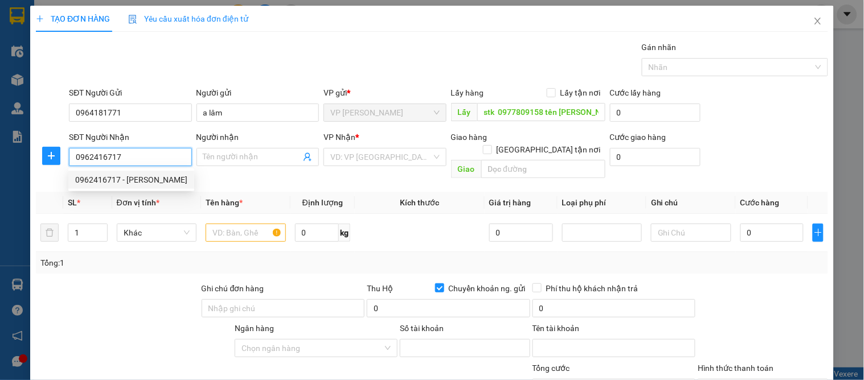
type input "144 nguyễn thái học"
checkbox input "false"
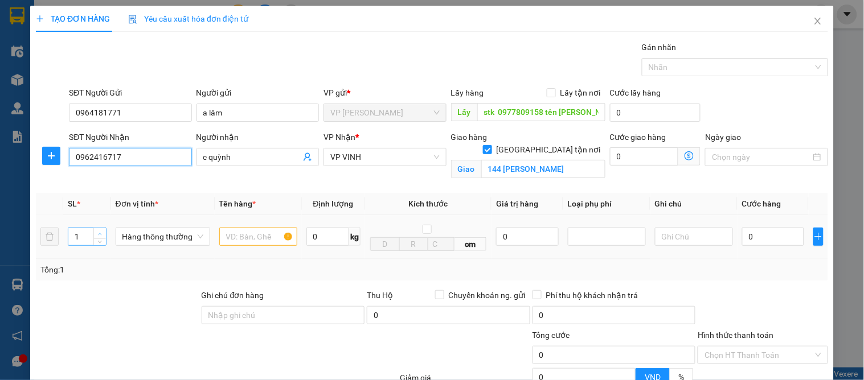
type input "0962416717"
click at [100, 234] on icon "up" at bounding box center [100, 234] width 4 height 4
type input "3"
click at [100, 234] on icon "up" at bounding box center [100, 234] width 4 height 4
click at [265, 233] on input "text" at bounding box center [258, 237] width 78 height 18
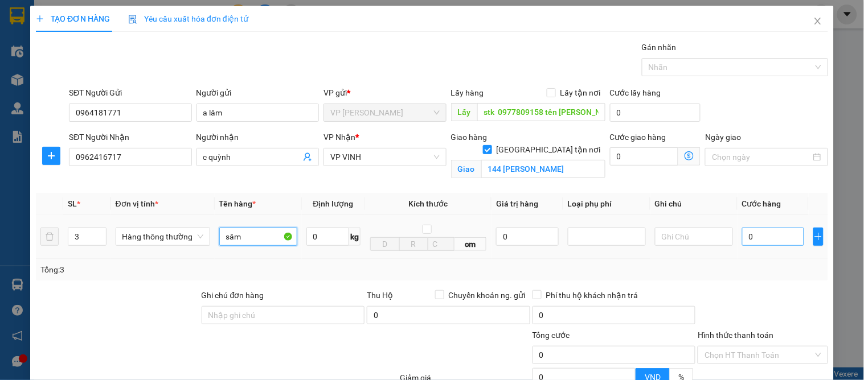
type input "sâm"
click at [765, 231] on input "0" at bounding box center [773, 237] width 62 height 18
click at [766, 275] on div "Tổng: 3" at bounding box center [431, 270] width 783 height 13
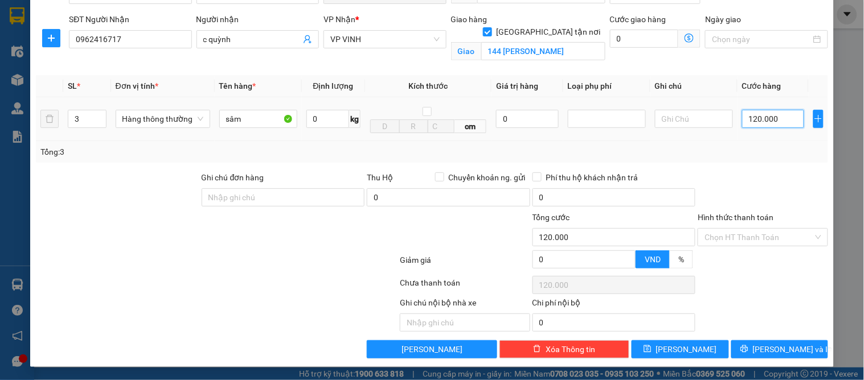
click at [778, 112] on input "120.000" at bounding box center [773, 119] width 62 height 18
click at [779, 158] on div "Tổng: 3" at bounding box center [432, 152] width 792 height 22
click at [784, 348] on span "[PERSON_NAME] và In" at bounding box center [793, 349] width 80 height 13
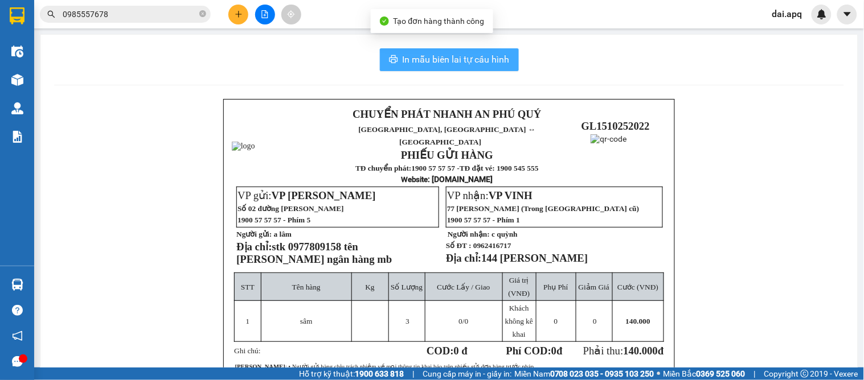
click at [451, 60] on span "In mẫu biên lai tự cấu hình" at bounding box center [455, 59] width 107 height 14
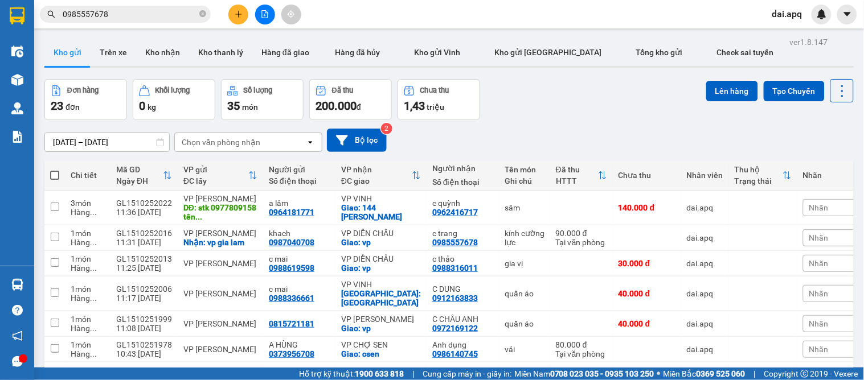
click at [510, 114] on div "Đơn hàng 23 đơn Khối lượng 0 kg Số lượng 35 món Đã thu 200.000 đ Chưa thu 1,43 …" at bounding box center [448, 99] width 809 height 41
click at [238, 18] on icon "plus" at bounding box center [239, 14] width 8 height 8
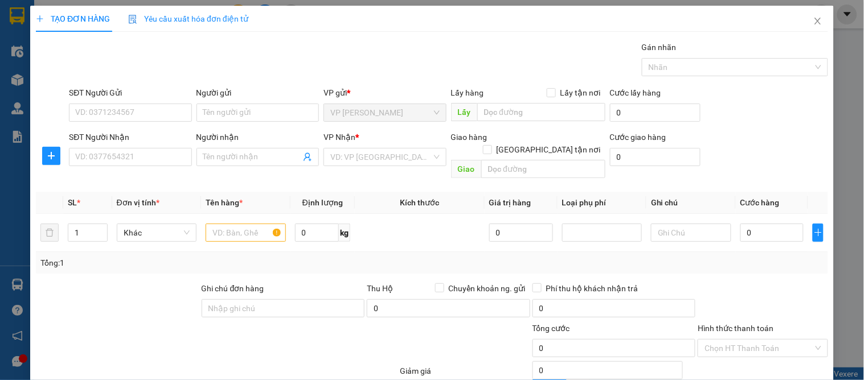
click at [117, 122] on div "SĐT Người Gửi VD: 0371234567" at bounding box center [130, 107] width 122 height 40
click at [137, 110] on input "SĐT Người Gửi" at bounding box center [130, 113] width 122 height 18
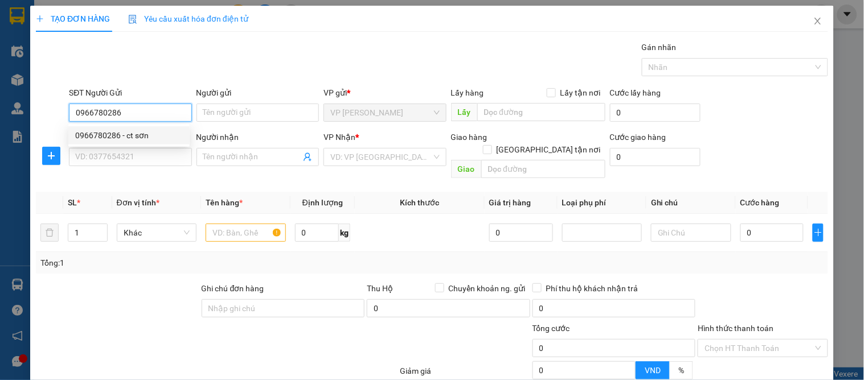
click at [133, 133] on div "0966780286 - ct sơn" at bounding box center [129, 135] width 108 height 13
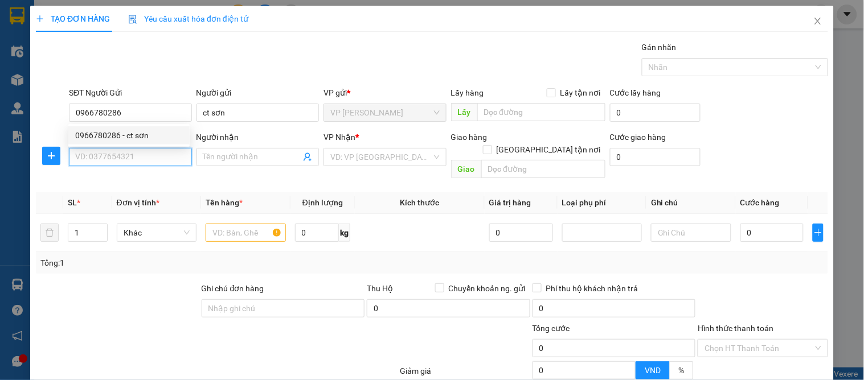
click at [133, 150] on input "SĐT Người Nhận" at bounding box center [130, 157] width 122 height 18
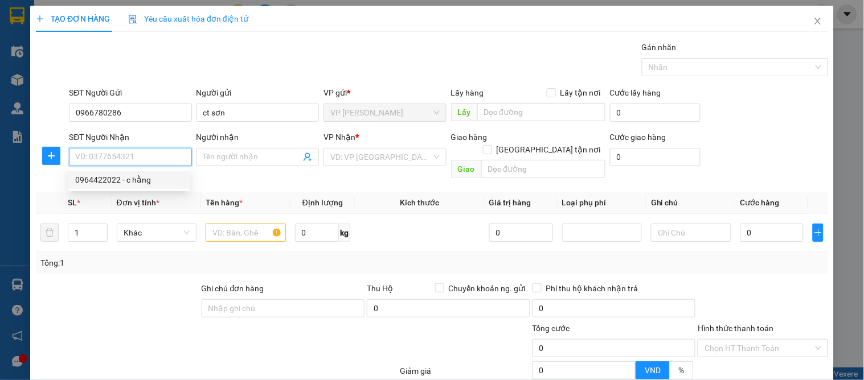
click at [114, 177] on div "0964422022 - c hằng" at bounding box center [129, 180] width 108 height 13
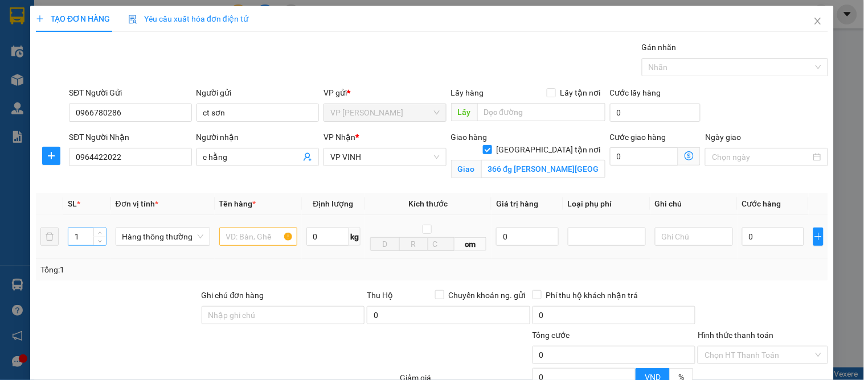
click at [84, 237] on input "1" at bounding box center [86, 236] width 37 height 17
click at [255, 234] on input "text" at bounding box center [258, 237] width 78 height 18
click at [747, 237] on input "0" at bounding box center [773, 237] width 62 height 18
click at [754, 273] on div "Tổng: 7" at bounding box center [431, 270] width 783 height 13
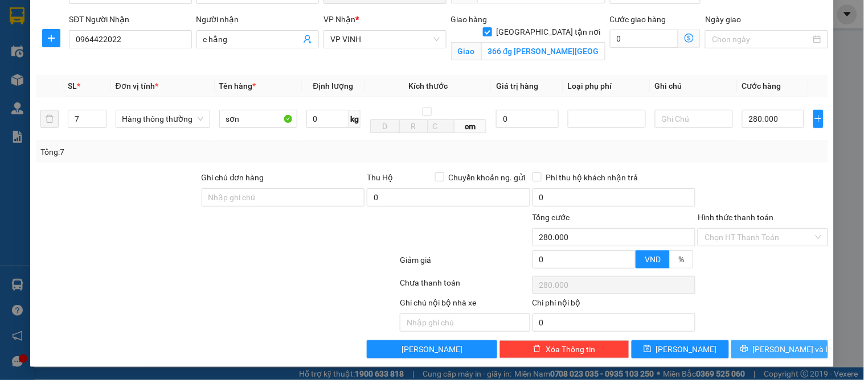
click at [776, 346] on span "[PERSON_NAME] và In" at bounding box center [793, 349] width 80 height 13
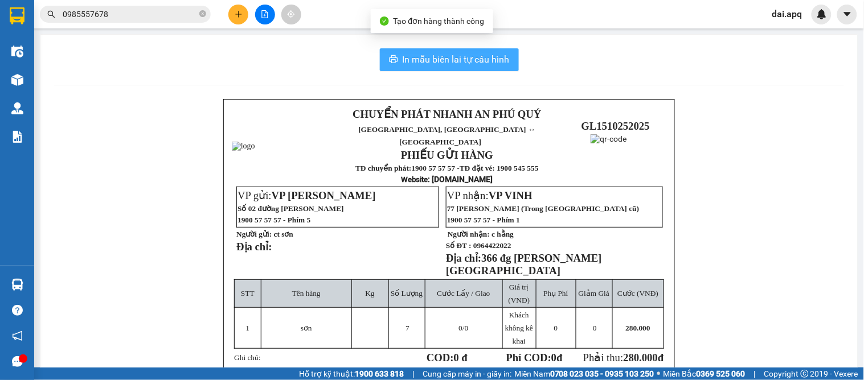
click at [465, 57] on span "In mẫu biên lai tự cấu hình" at bounding box center [455, 59] width 107 height 14
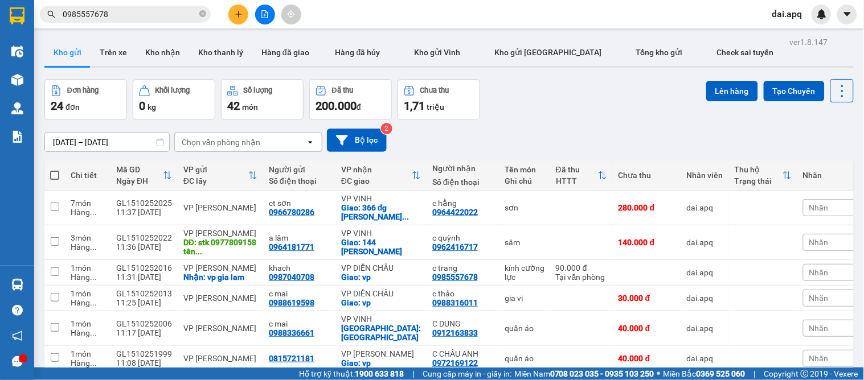
click at [467, 132] on div "13/10/2025 – 15/10/2025 Press the down arrow key to interact with the calendar …" at bounding box center [448, 140] width 809 height 23
click at [236, 16] on icon "plus" at bounding box center [239, 14] width 8 height 8
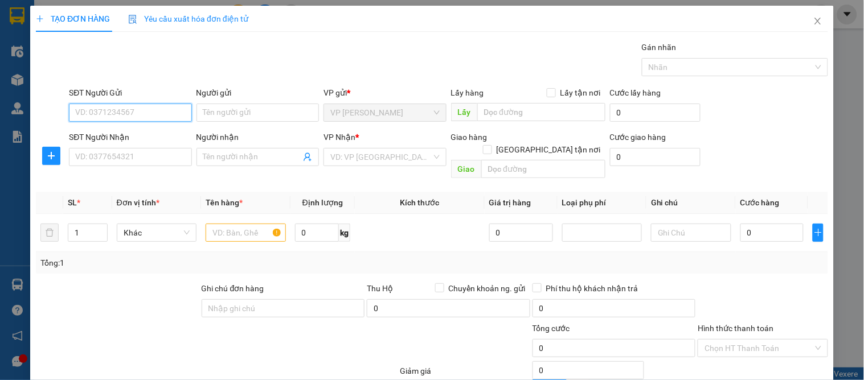
click at [138, 113] on input "SĐT Người Gửi" at bounding box center [130, 113] width 122 height 18
click at [108, 112] on input "0911339296" at bounding box center [130, 113] width 122 height 18
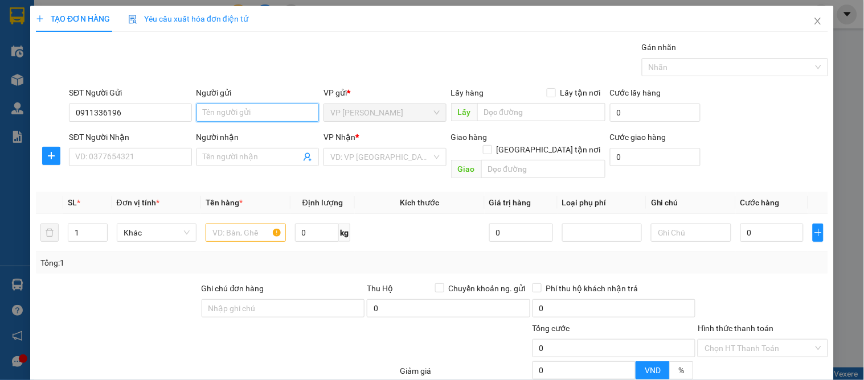
click at [217, 112] on input "Người gửi" at bounding box center [257, 113] width 122 height 18
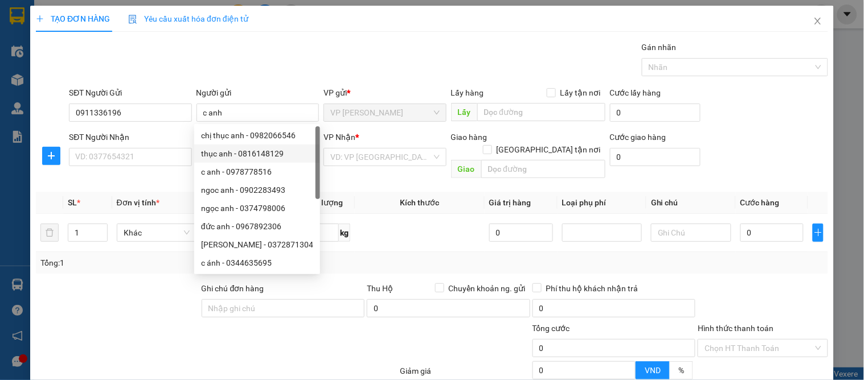
click at [100, 143] on div "SĐT Người Nhận" at bounding box center [130, 137] width 122 height 13
click at [100, 148] on input "SĐT Người Nhận" at bounding box center [130, 157] width 122 height 18
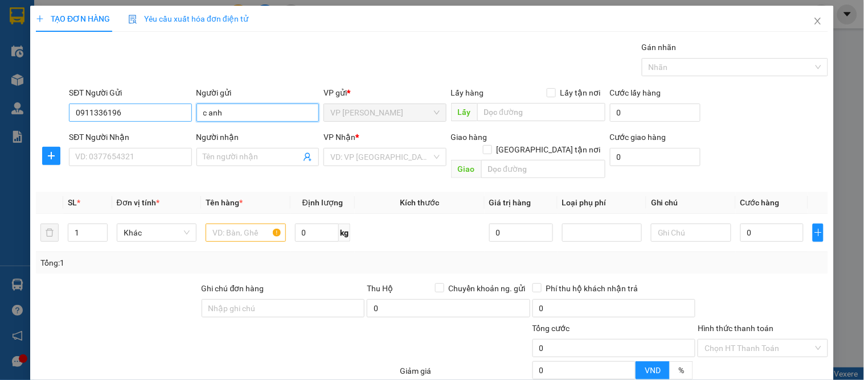
drag, startPoint x: 236, startPoint y: 117, endPoint x: 189, endPoint y: 111, distance: 47.0
click at [189, 111] on div "SĐT Người Gửi 0911336196 Người gửi c anh VP gửi * VP GIA LÂM Lấy hàng Lấy tận n…" at bounding box center [448, 107] width 763 height 40
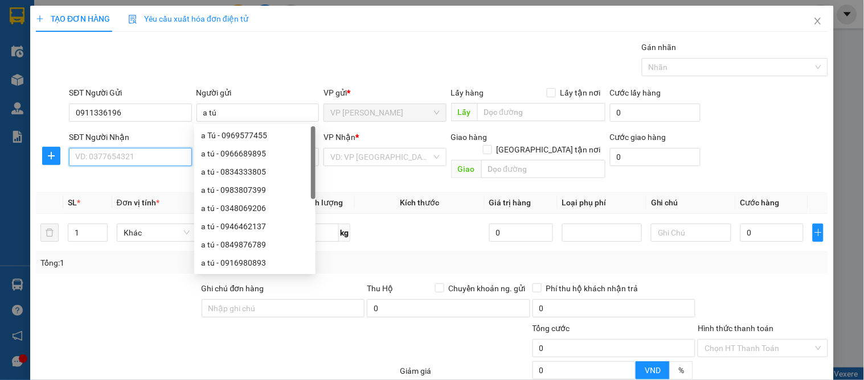
click at [145, 158] on input "SĐT Người Nhận" at bounding box center [130, 157] width 122 height 18
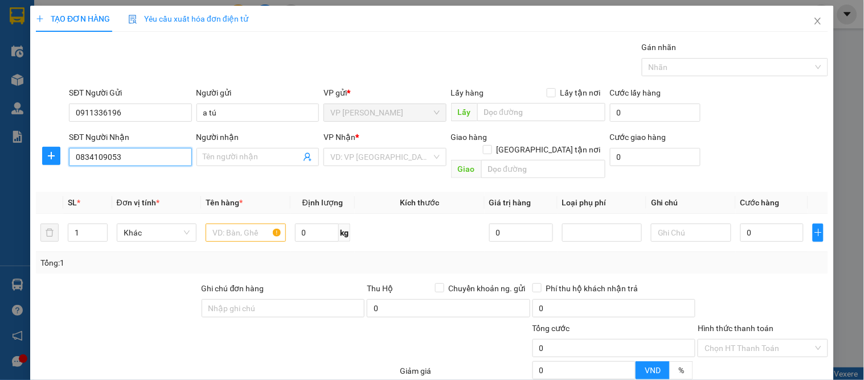
click at [160, 162] on input "0834109053" at bounding box center [130, 157] width 122 height 18
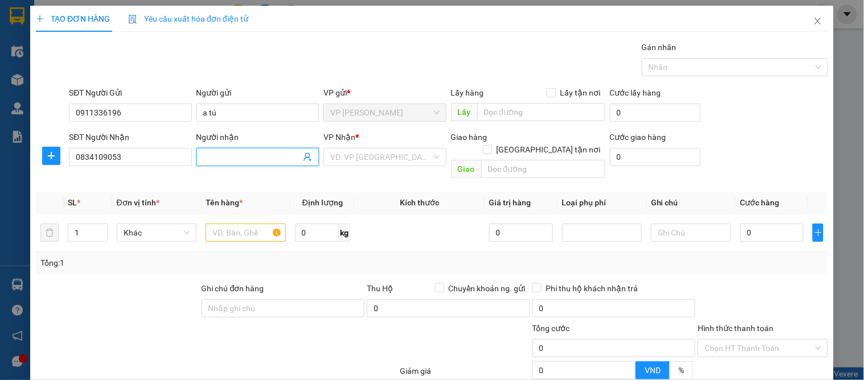
click at [247, 152] on input "Người nhận" at bounding box center [251, 157] width 97 height 13
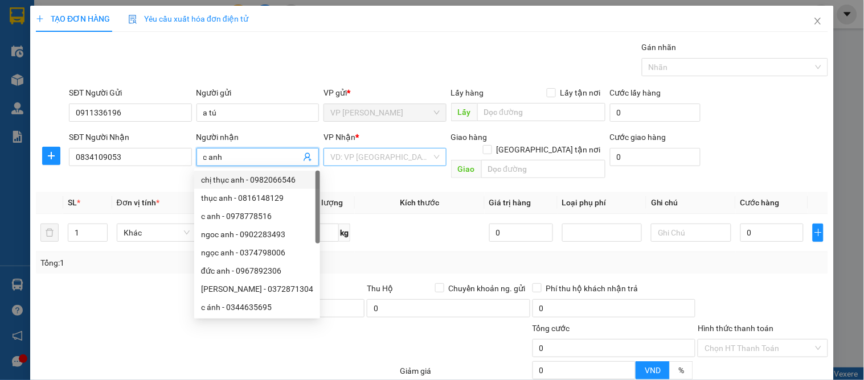
click at [388, 161] on input "search" at bounding box center [380, 157] width 101 height 17
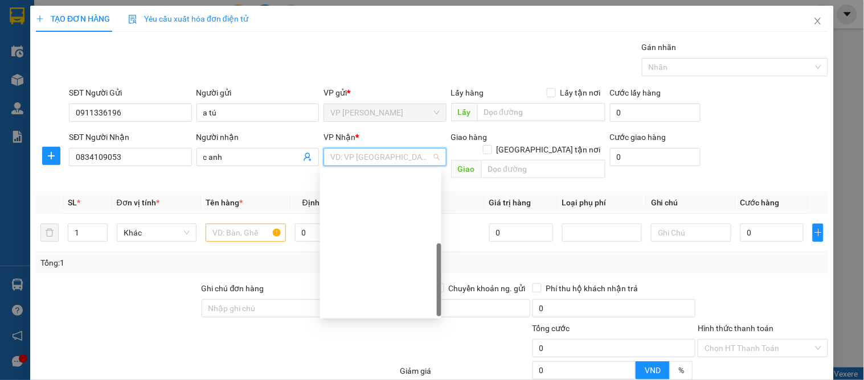
drag, startPoint x: 354, startPoint y: 198, endPoint x: 367, endPoint y: 194, distance: 13.0
click at [354, 374] on div "VP VINH" at bounding box center [381, 380] width 108 height 13
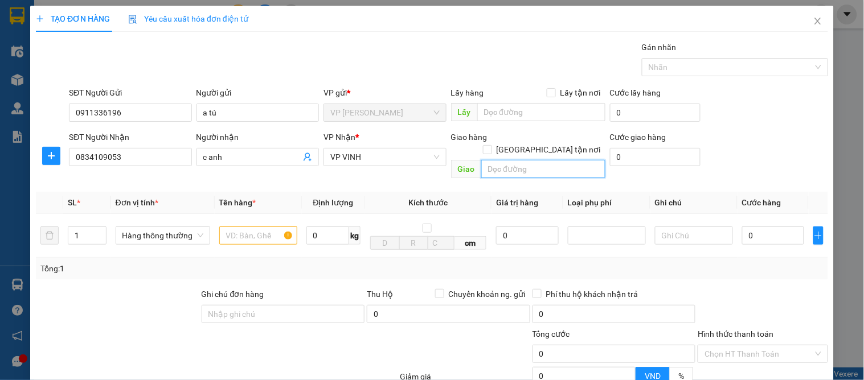
click at [532, 163] on input "text" at bounding box center [543, 169] width 124 height 18
click at [531, 160] on input "18 phong điình cảng" at bounding box center [543, 169] width 124 height 18
click at [491, 145] on input "[GEOGRAPHIC_DATA] tận nơi" at bounding box center [487, 149] width 8 height 8
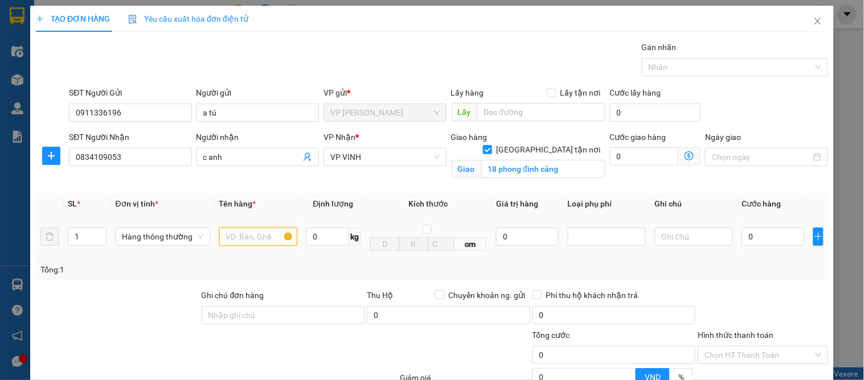
click at [232, 240] on input "text" at bounding box center [258, 237] width 78 height 18
click at [511, 243] on input "0" at bounding box center [527, 237] width 62 height 18
click at [616, 232] on div at bounding box center [606, 237] width 72 height 14
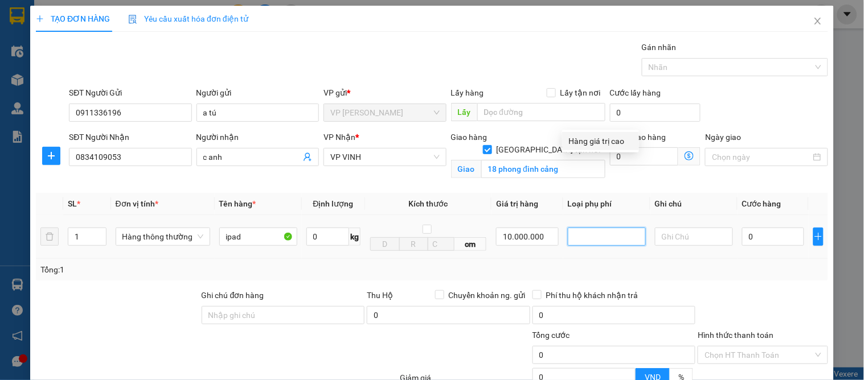
click at [594, 146] on div "Hàng giá trị cao" at bounding box center [600, 141] width 63 height 13
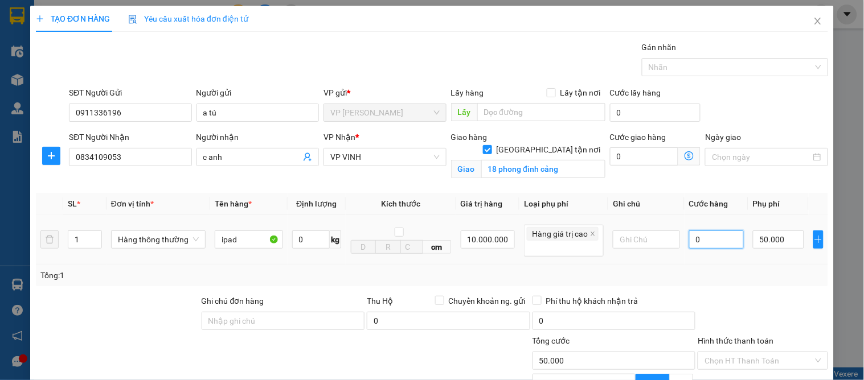
click at [716, 231] on input "0" at bounding box center [716, 240] width 55 height 18
drag, startPoint x: 762, startPoint y: 143, endPoint x: 767, endPoint y: 169, distance: 26.7
click at [762, 215] on td "50.000" at bounding box center [778, 240] width 60 height 50
drag, startPoint x: 733, startPoint y: 235, endPoint x: 732, endPoint y: 247, distance: 12.0
click at [733, 352] on input "Hình thức thanh toán" at bounding box center [758, 360] width 108 height 17
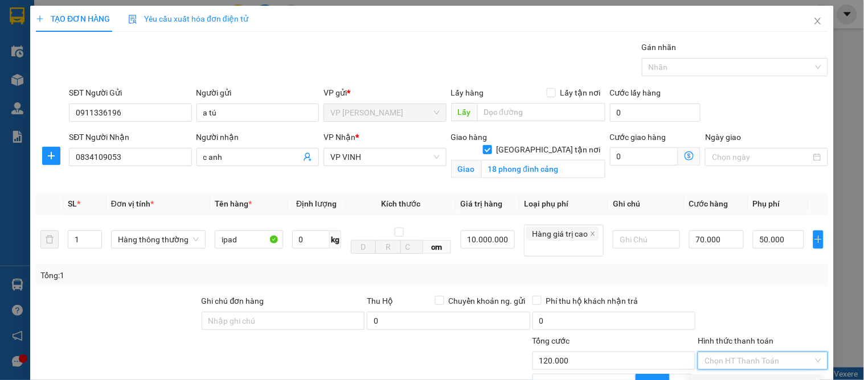
click at [733, 377] on div "Tại văn phòng" at bounding box center [755, 383] width 115 height 13
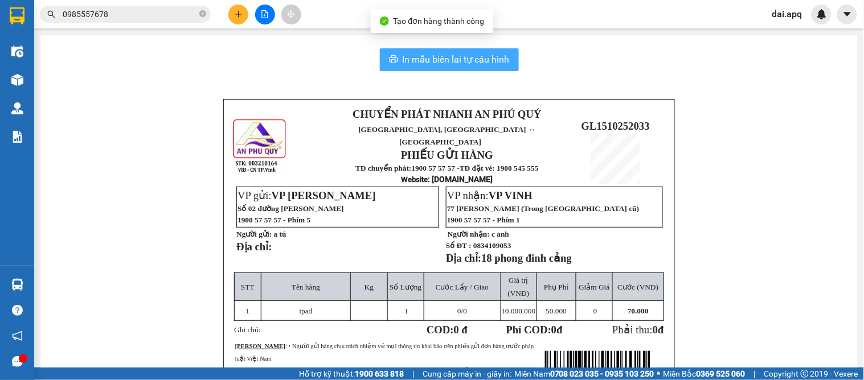
click at [458, 64] on span "In mẫu biên lai tự cấu hình" at bounding box center [455, 59] width 107 height 14
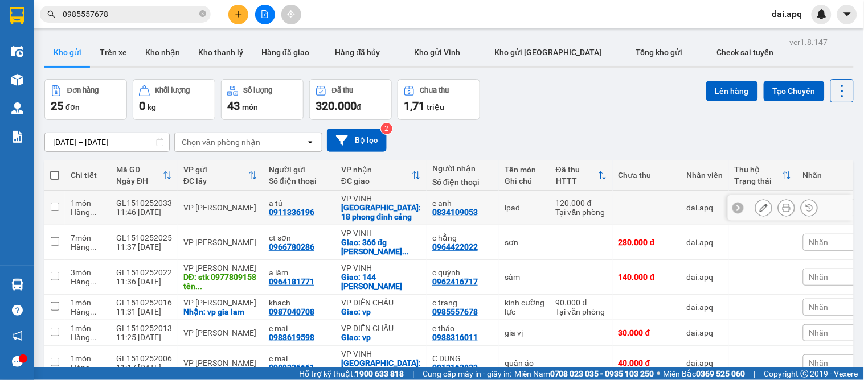
click at [759, 206] on icon at bounding box center [763, 208] width 8 height 8
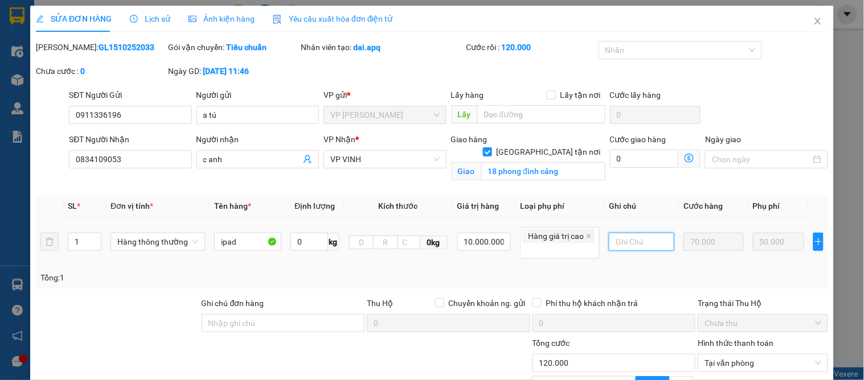
click at [636, 244] on input "text" at bounding box center [641, 242] width 65 height 18
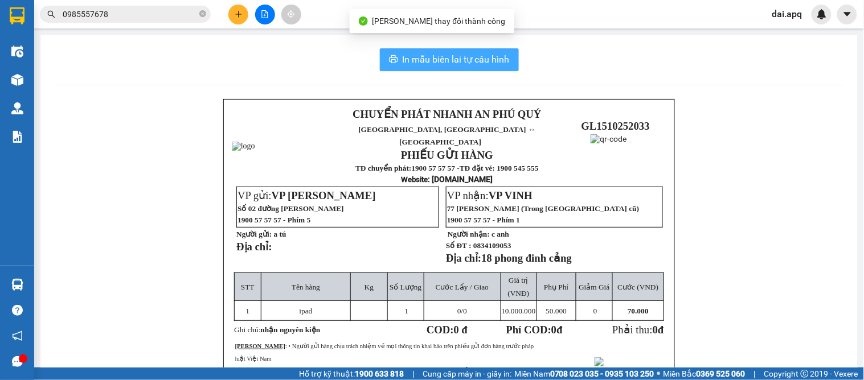
click at [405, 60] on span "In mẫu biên lai tự cấu hình" at bounding box center [455, 59] width 107 height 14
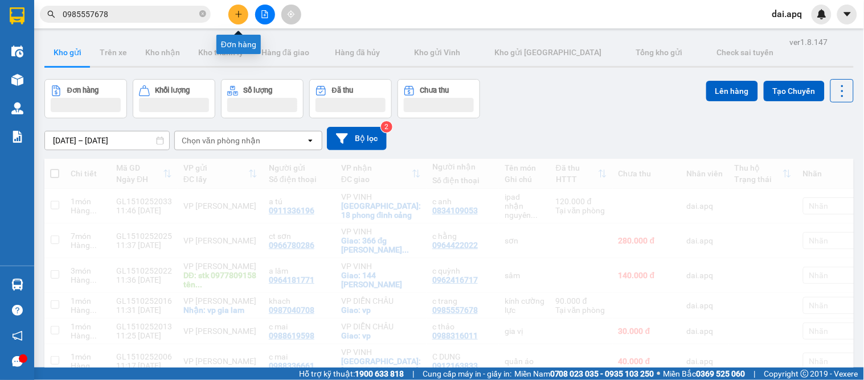
click at [235, 17] on icon "plus" at bounding box center [239, 14] width 8 height 8
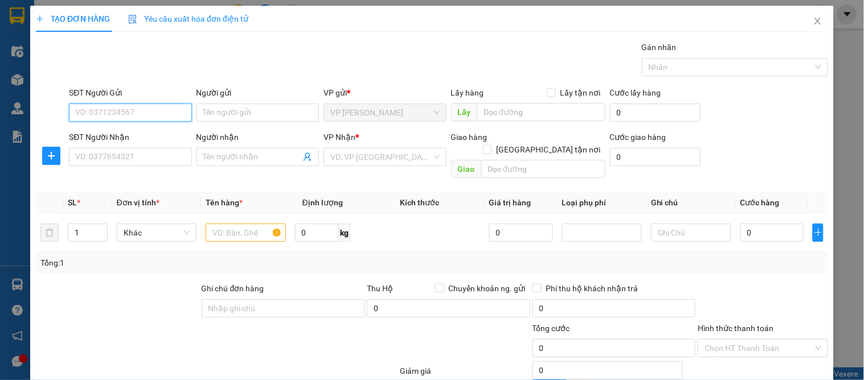
click at [139, 104] on input "SĐT Người Gửi" at bounding box center [130, 113] width 122 height 18
click at [134, 134] on div "0977617895 - a bách" at bounding box center [129, 135] width 108 height 13
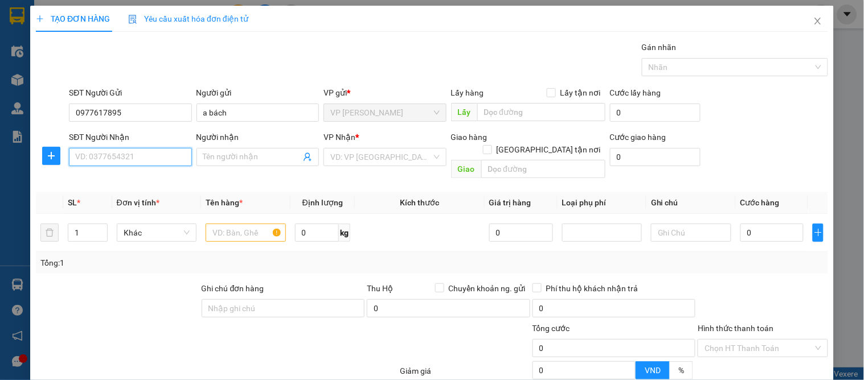
click at [139, 151] on input "SĐT Người Nhận" at bounding box center [130, 157] width 122 height 18
click at [167, 180] on div "0968557668 - siêu thị nghệ an" at bounding box center [129, 180] width 108 height 13
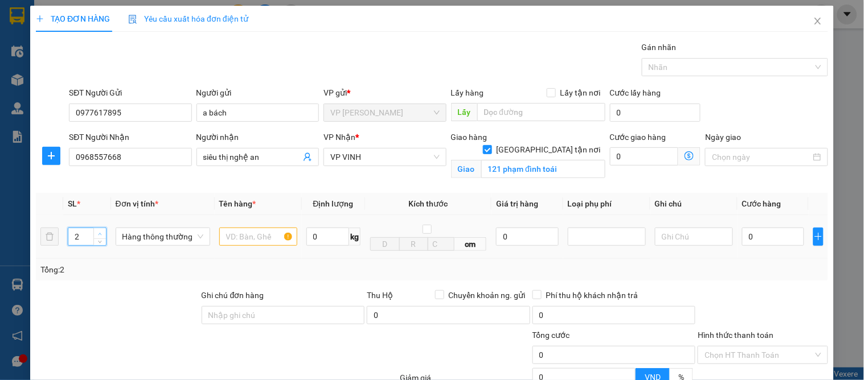
click at [100, 234] on icon "up" at bounding box center [100, 234] width 4 height 4
click at [100, 232] on icon "up" at bounding box center [100, 234] width 4 height 4
click at [245, 235] on input "text" at bounding box center [258, 237] width 78 height 18
click at [750, 239] on input "0" at bounding box center [773, 237] width 62 height 18
click at [778, 284] on div "Transit Pickup Surcharge Ids Transit Deliver Surcharge Ids Transit Deliver Surc…" at bounding box center [432, 259] width 792 height 436
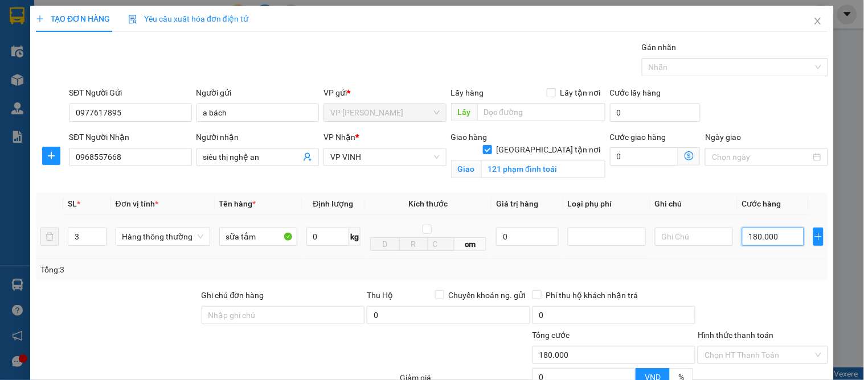
click at [777, 228] on input "180.000" at bounding box center [773, 237] width 62 height 18
click at [784, 289] on div at bounding box center [762, 309] width 132 height 40
click at [776, 228] on input "180.000" at bounding box center [773, 237] width 62 height 18
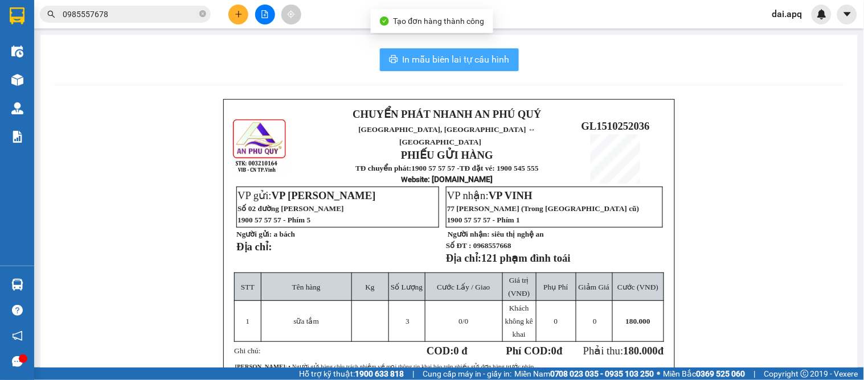
click at [451, 59] on span "In mẫu biên lai tự cấu hình" at bounding box center [455, 59] width 107 height 14
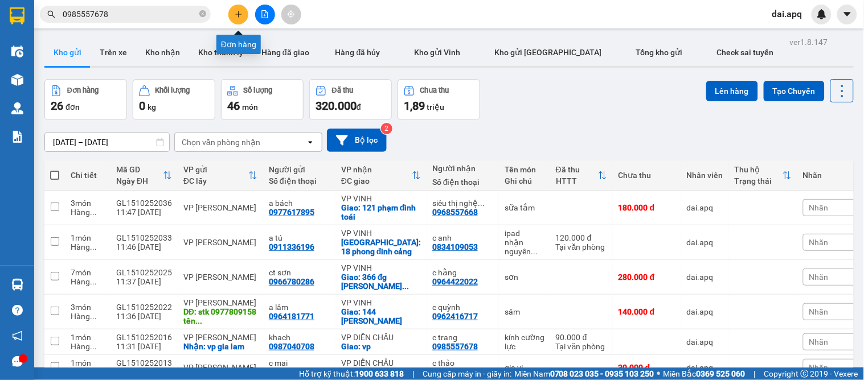
click at [245, 15] on button at bounding box center [238, 15] width 20 height 20
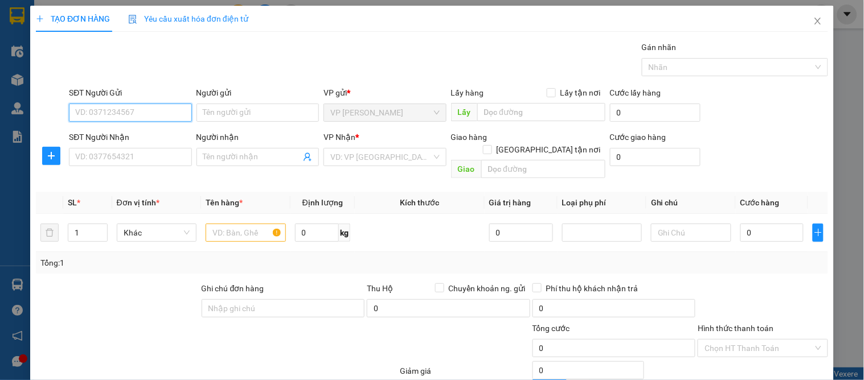
click at [172, 115] on input "SĐT Người Gửi" at bounding box center [130, 113] width 122 height 18
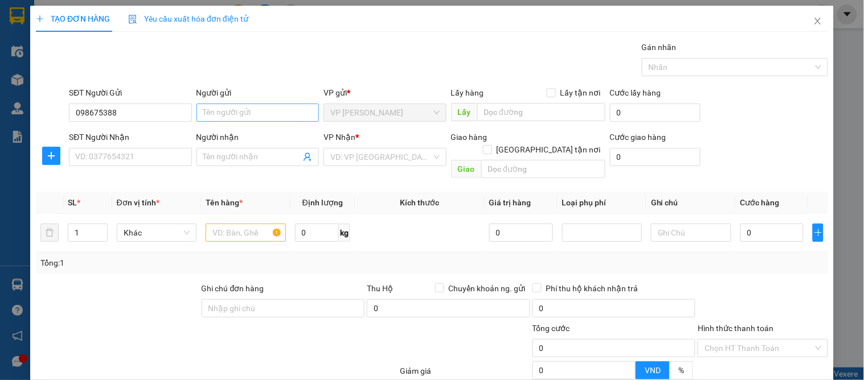
type input "0986753883"
click at [139, 138] on div "0986753883 - a lâm" at bounding box center [129, 135] width 108 height 13
type input "a lâm"
type input "0986753883"
click at [143, 167] on div "SĐT Người Nhận VD: 0377654321" at bounding box center [130, 151] width 122 height 40
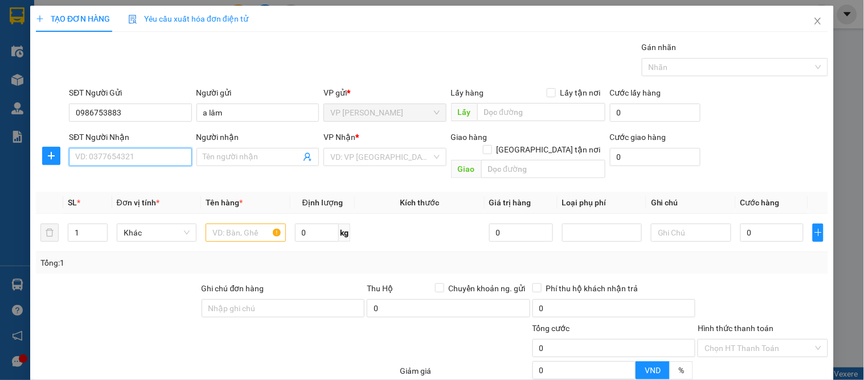
click at [146, 163] on input "SĐT Người Nhận" at bounding box center [130, 157] width 122 height 18
type input "0975487868"
click at [158, 174] on div "0975487868 - dung" at bounding box center [129, 180] width 108 height 13
type input "dung"
checkbox input "true"
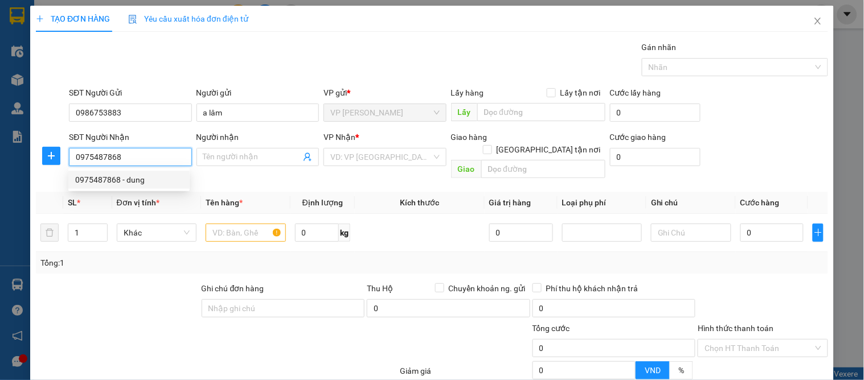
type input "vp"
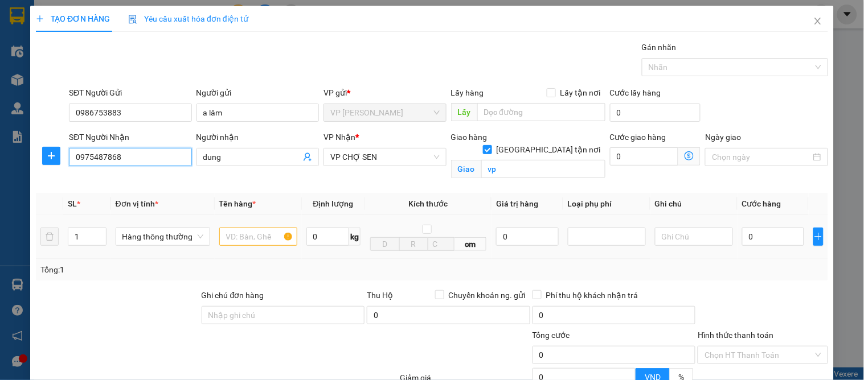
type input "0975487868"
click at [236, 242] on input "text" at bounding box center [258, 237] width 78 height 18
click at [237, 235] on input "pho mai" at bounding box center [258, 237] width 78 height 18
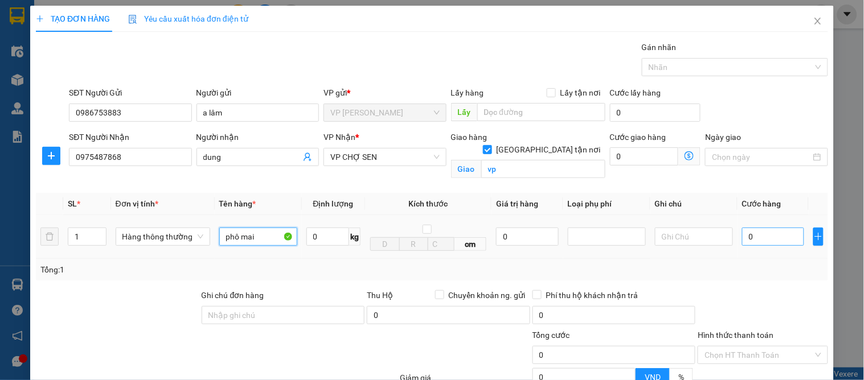
type input "phô mai"
click at [781, 241] on input "0" at bounding box center [773, 237] width 62 height 18
type input "4"
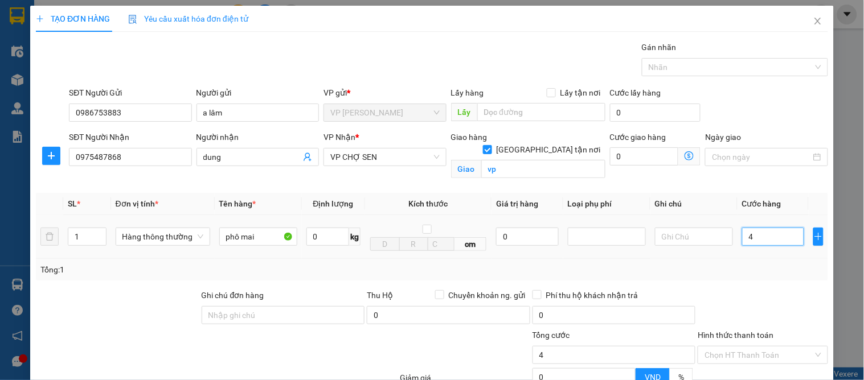
type input "40"
type input "40.000"
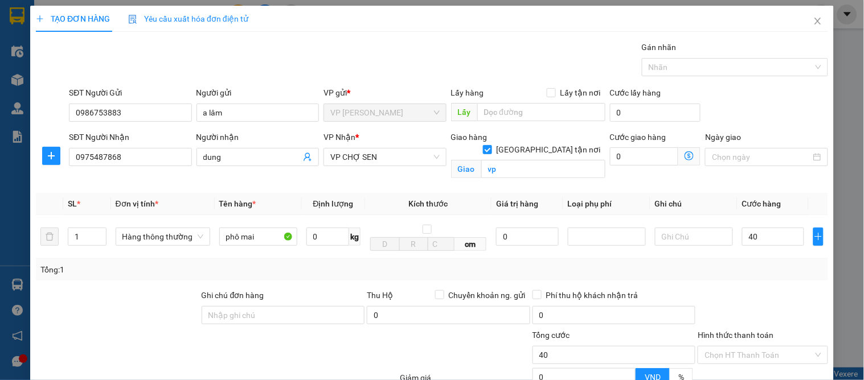
type input "40.000"
click at [758, 275] on div "Tổng: 1" at bounding box center [431, 270] width 783 height 13
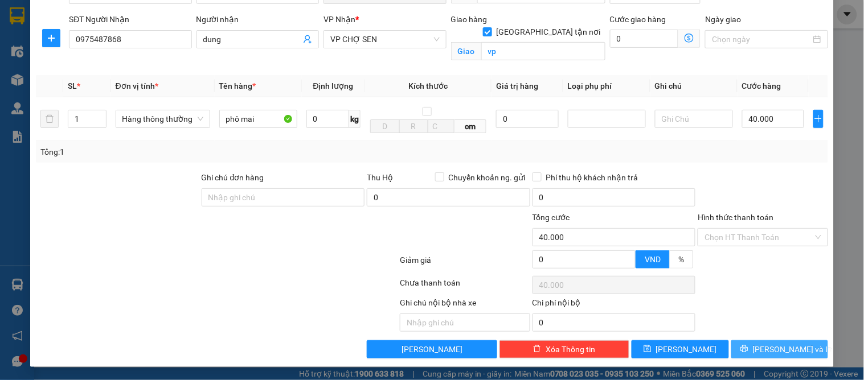
click at [772, 345] on span "[PERSON_NAME] và In" at bounding box center [793, 349] width 80 height 13
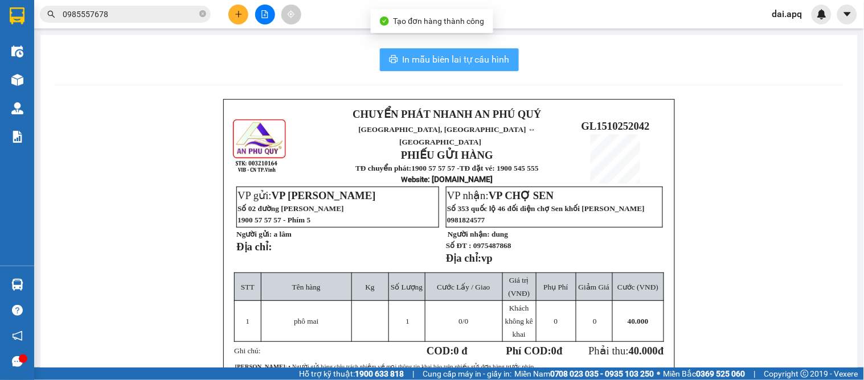
click at [454, 65] on span "In mẫu biên lai tự cấu hình" at bounding box center [455, 59] width 107 height 14
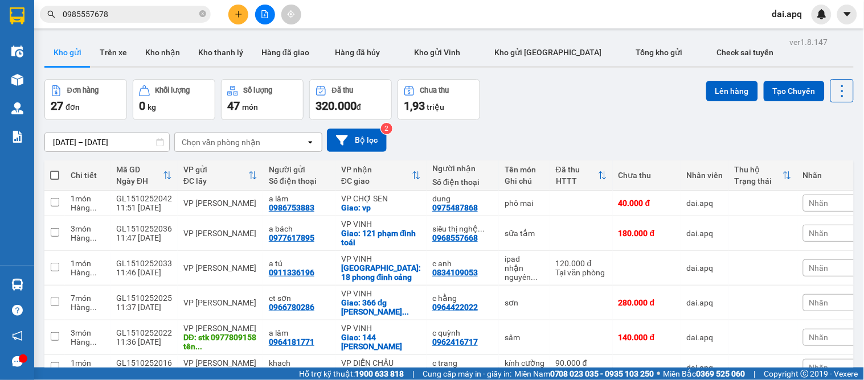
click at [517, 100] on div "Đơn hàng 27 đơn Khối lượng 0 kg Số lượng 47 món Đã thu 320.000 đ Chưa thu 1,93 …" at bounding box center [448, 99] width 809 height 41
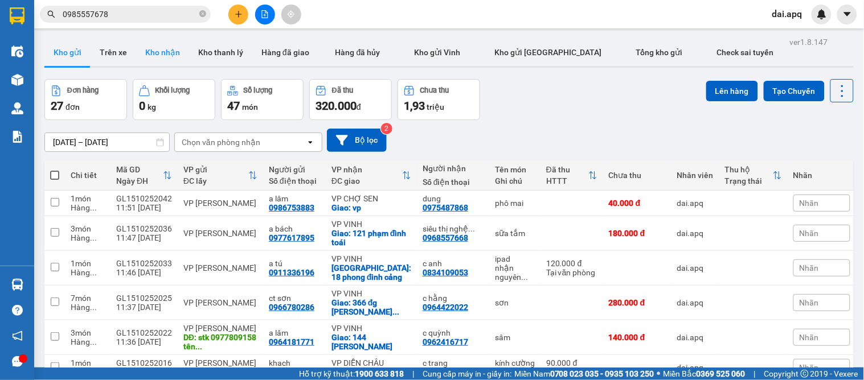
click at [167, 56] on button "Kho nhận" at bounding box center [162, 52] width 53 height 27
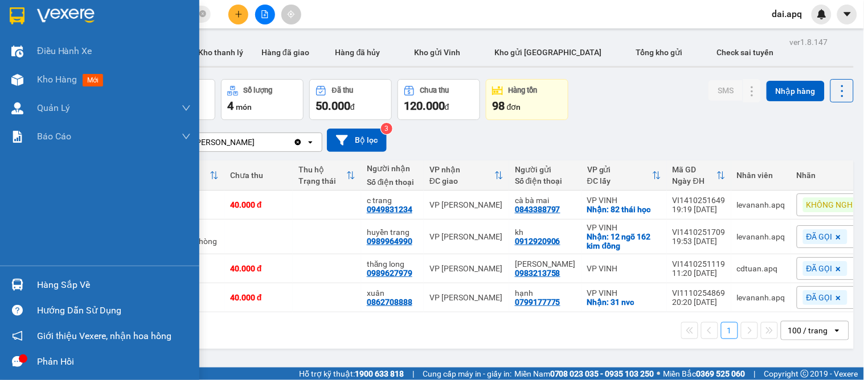
click at [29, 281] on div "Hàng sắp về" at bounding box center [99, 285] width 199 height 26
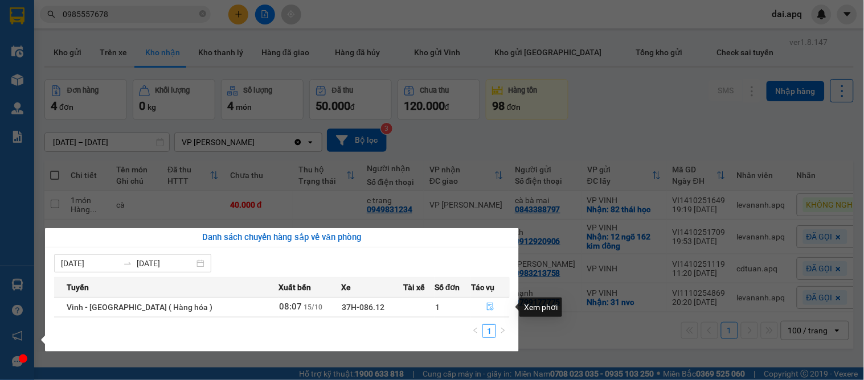
click at [486, 306] on icon "file-done" at bounding box center [490, 307] width 8 height 8
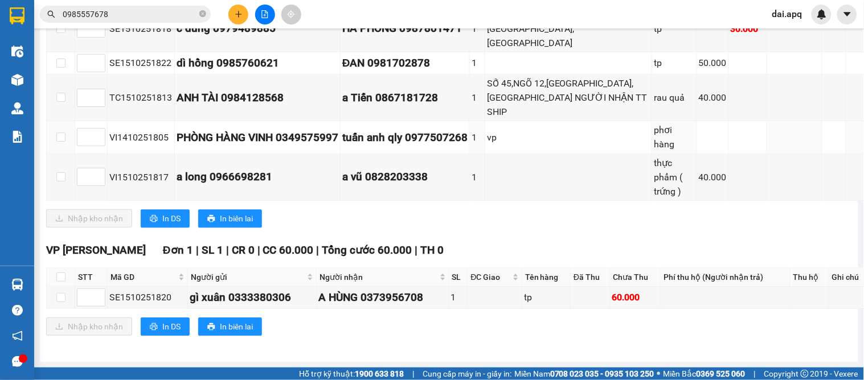
scroll to position [536, 0]
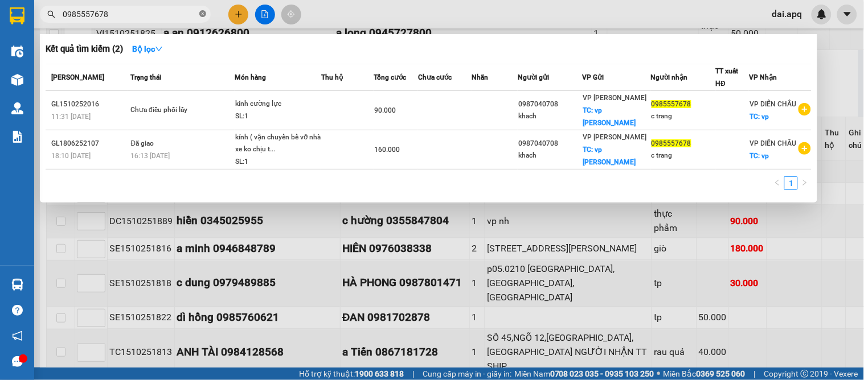
click at [202, 15] on icon "close-circle" at bounding box center [202, 13] width 7 height 7
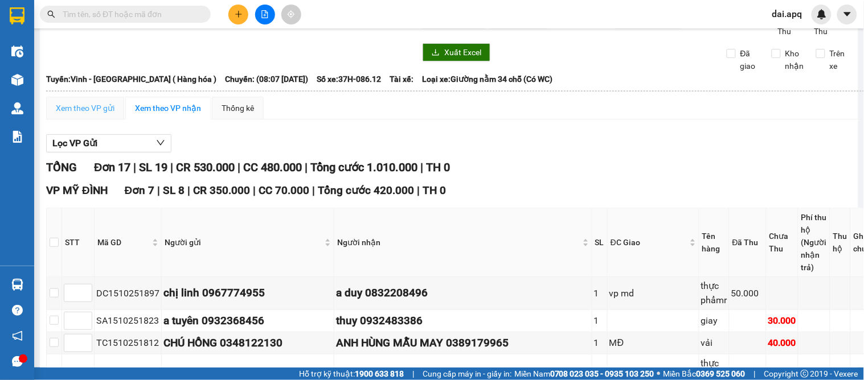
scroll to position [0, 0]
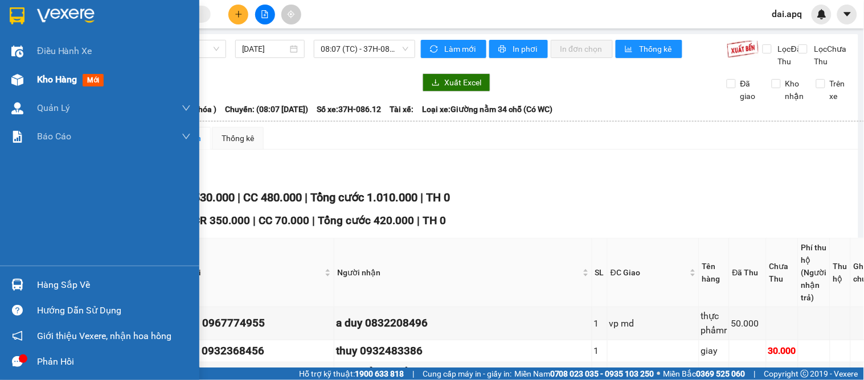
click at [28, 85] on div "Kho hàng mới" at bounding box center [99, 79] width 199 height 28
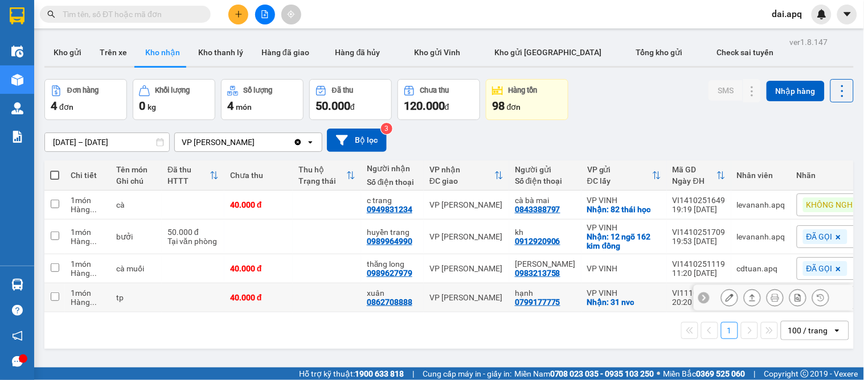
scroll to position [52, 0]
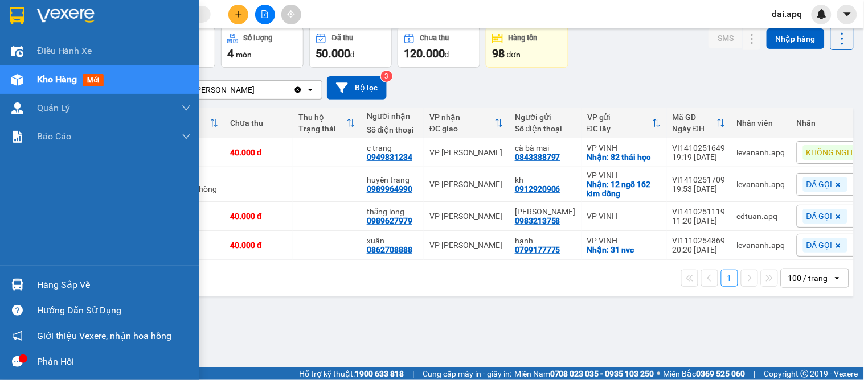
click at [42, 292] on div "Hàng sắp về" at bounding box center [114, 285] width 154 height 17
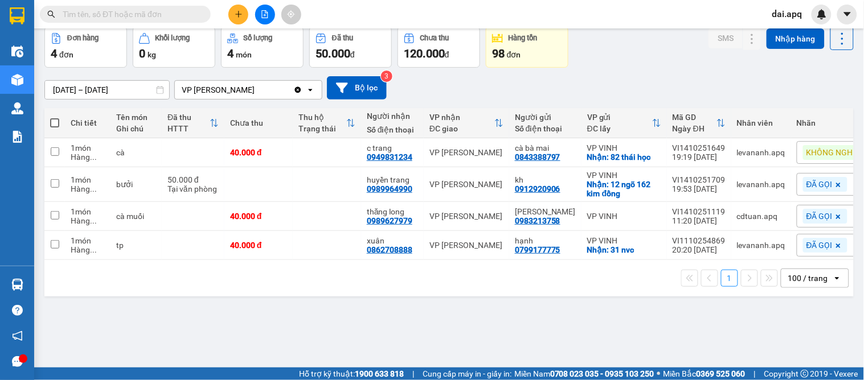
click at [621, 332] on section "Kết quả tìm kiếm ( 2 ) Bộ lọc Mã ĐH Trạng thái Món hàng Thu hộ Tổng cước Chưa c…" at bounding box center [432, 190] width 864 height 380
